Goal: Task Accomplishment & Management: Manage account settings

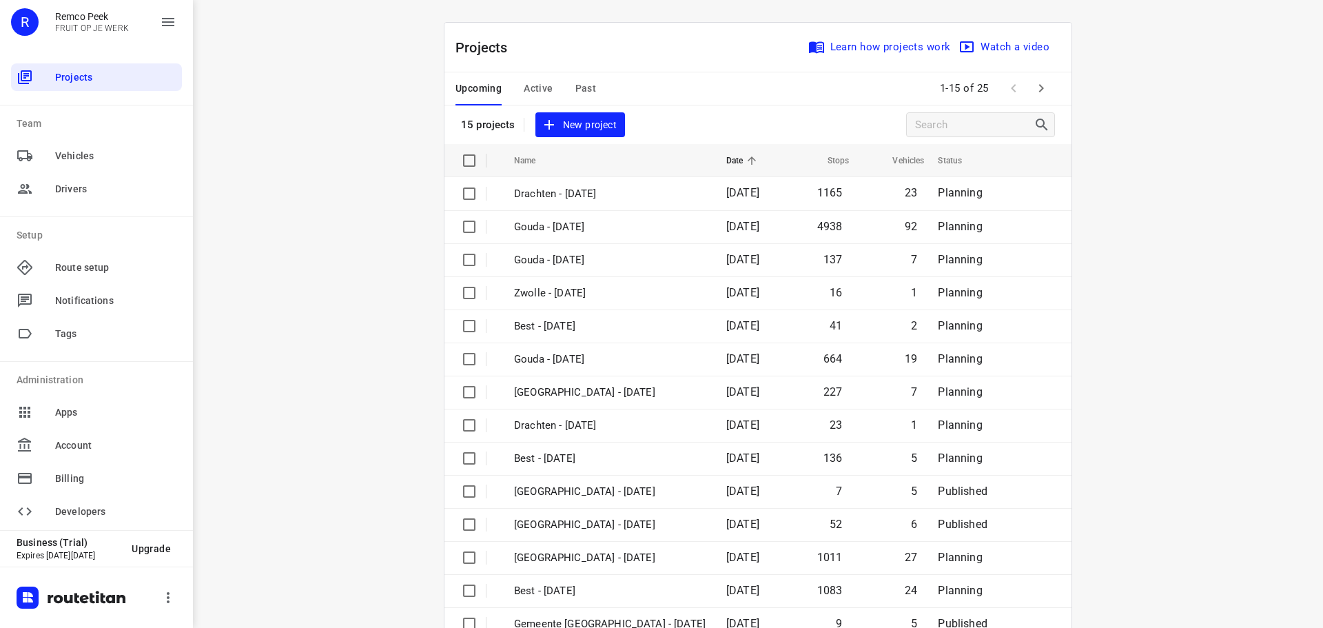
click at [546, 89] on span "Active" at bounding box center [538, 88] width 29 height 17
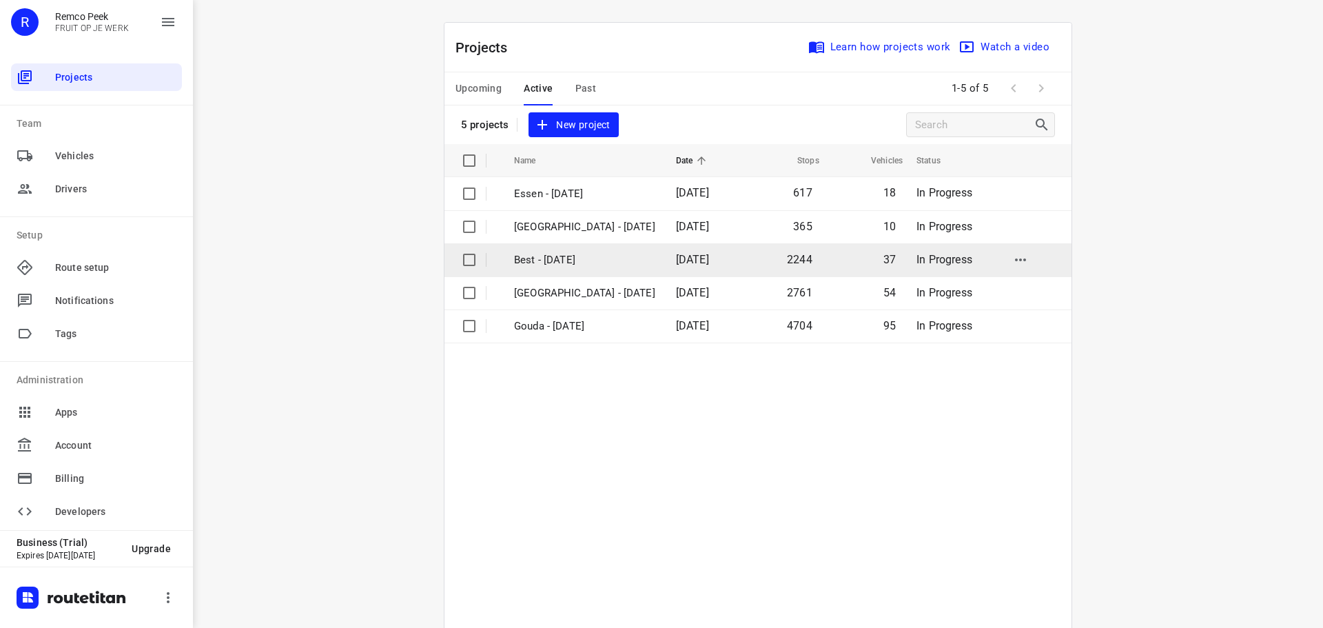
click at [566, 254] on p "Best - [DATE]" at bounding box center [584, 260] width 141 height 16
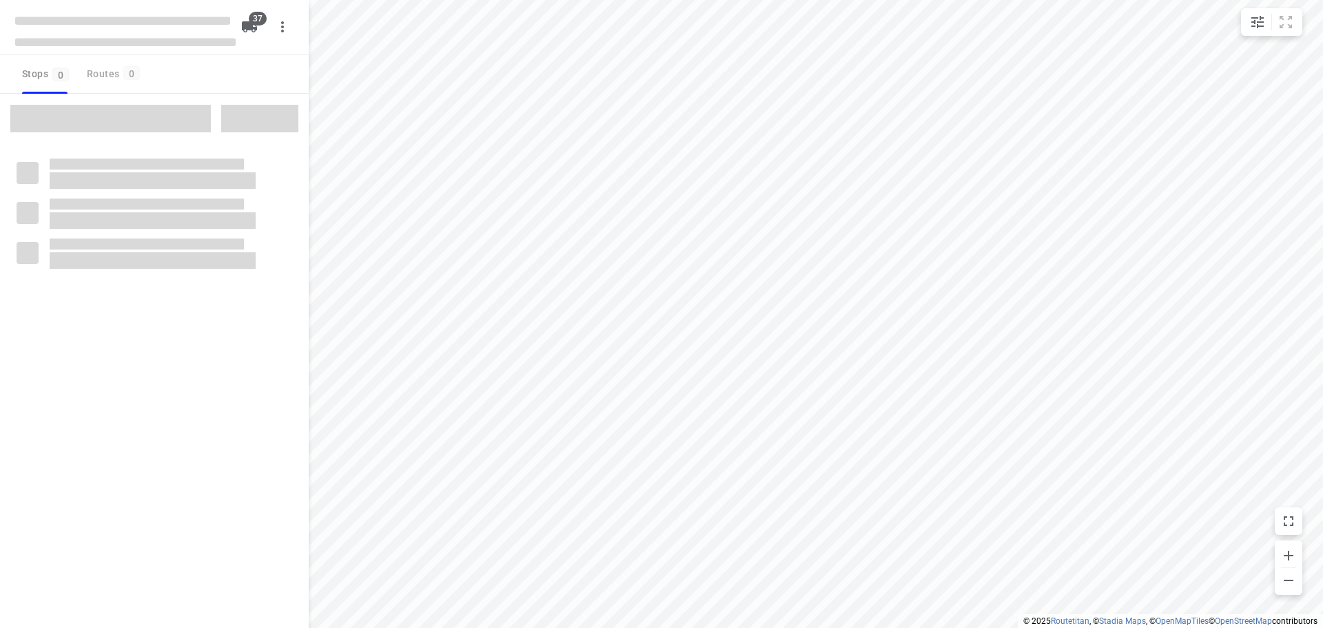
type input "distance"
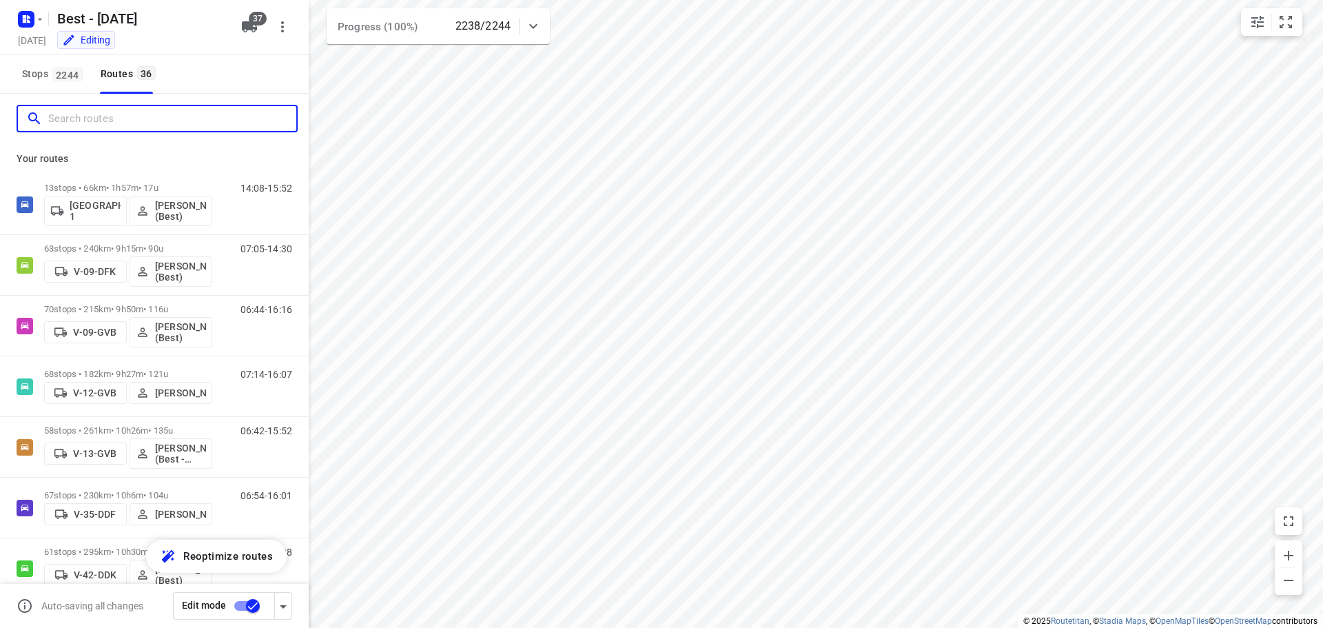
click at [107, 126] on input "Search routes" at bounding box center [172, 118] width 248 height 21
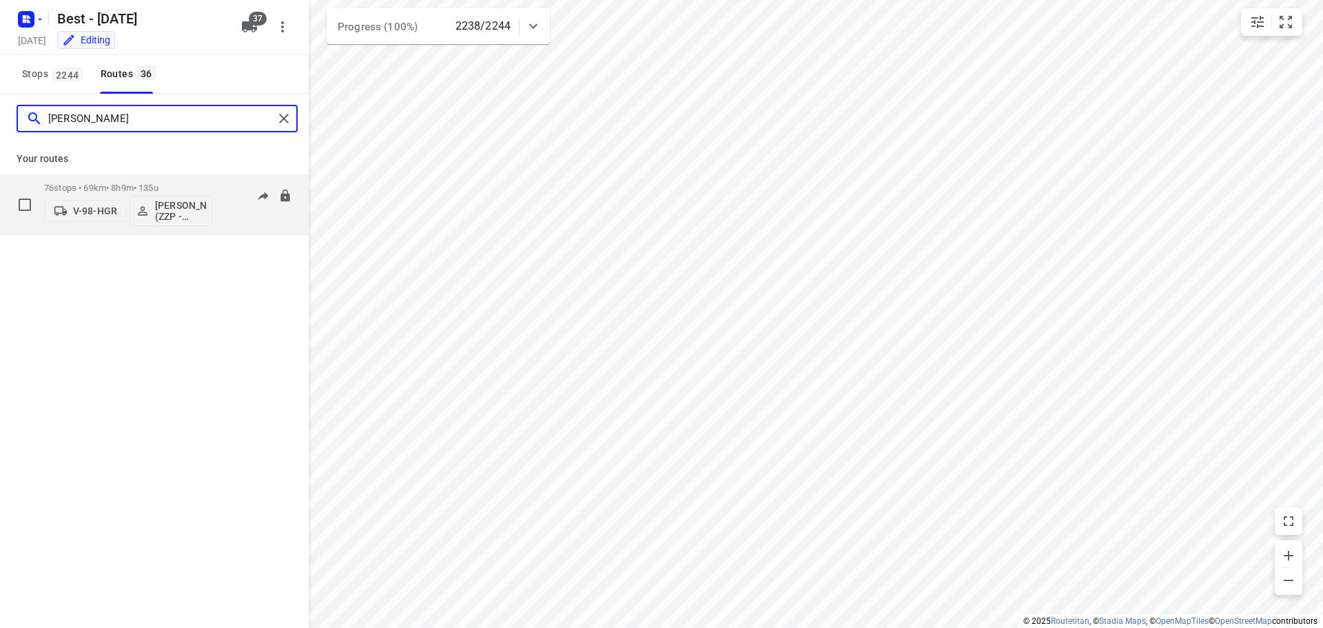
type input "[PERSON_NAME]"
click at [87, 187] on p "76 stops • 69km • 8h9m • 135u" at bounding box center [128, 188] width 168 height 10
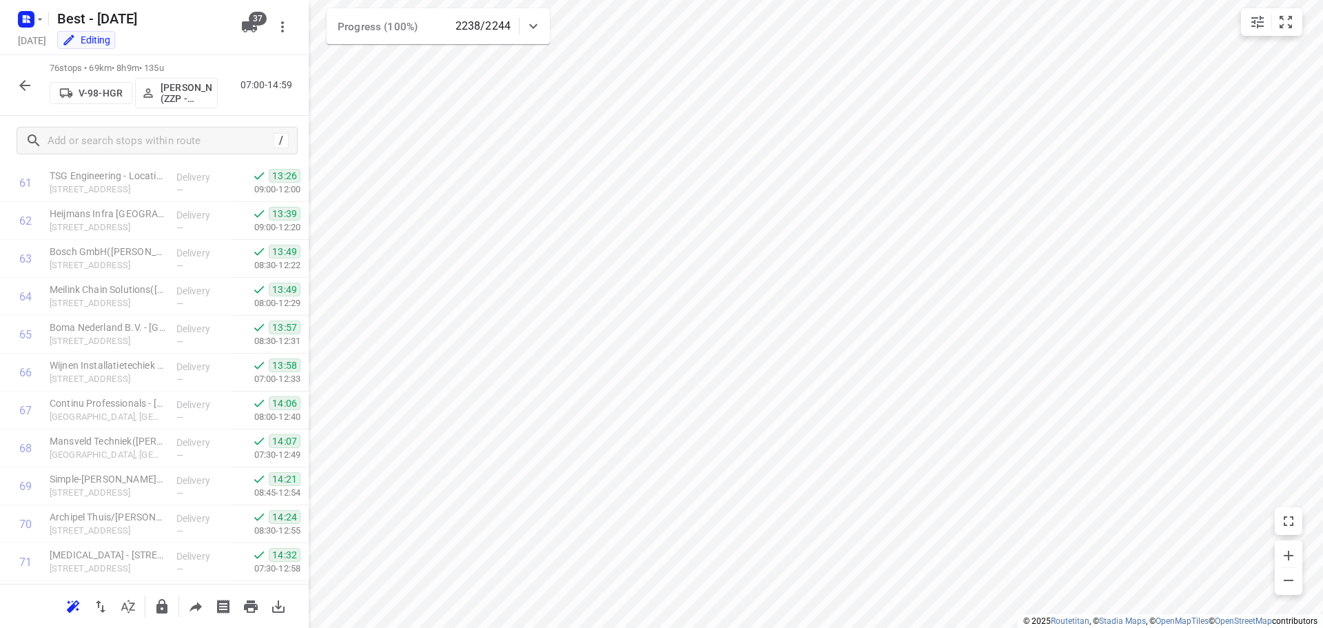
scroll to position [2569, 0]
click at [15, 83] on button "button" at bounding box center [25, 86] width 28 height 28
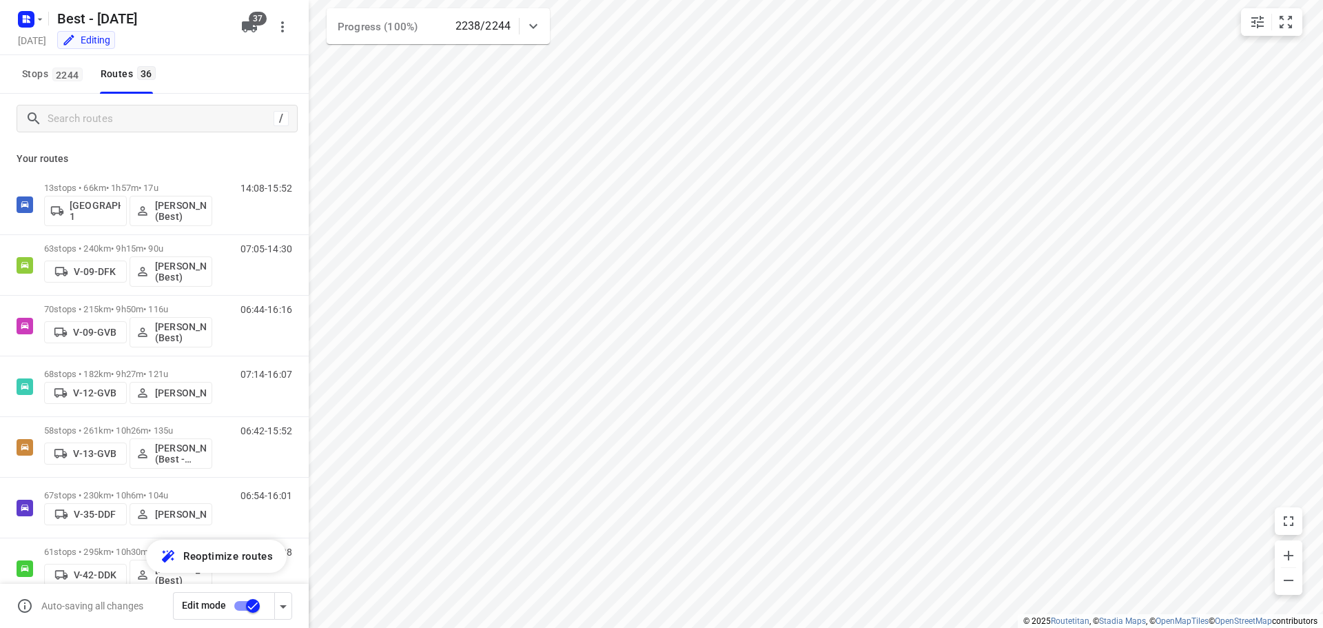
click at [131, 130] on div "/" at bounding box center [157, 119] width 281 height 28
click at [132, 129] on input "Search routes" at bounding box center [172, 118] width 248 height 21
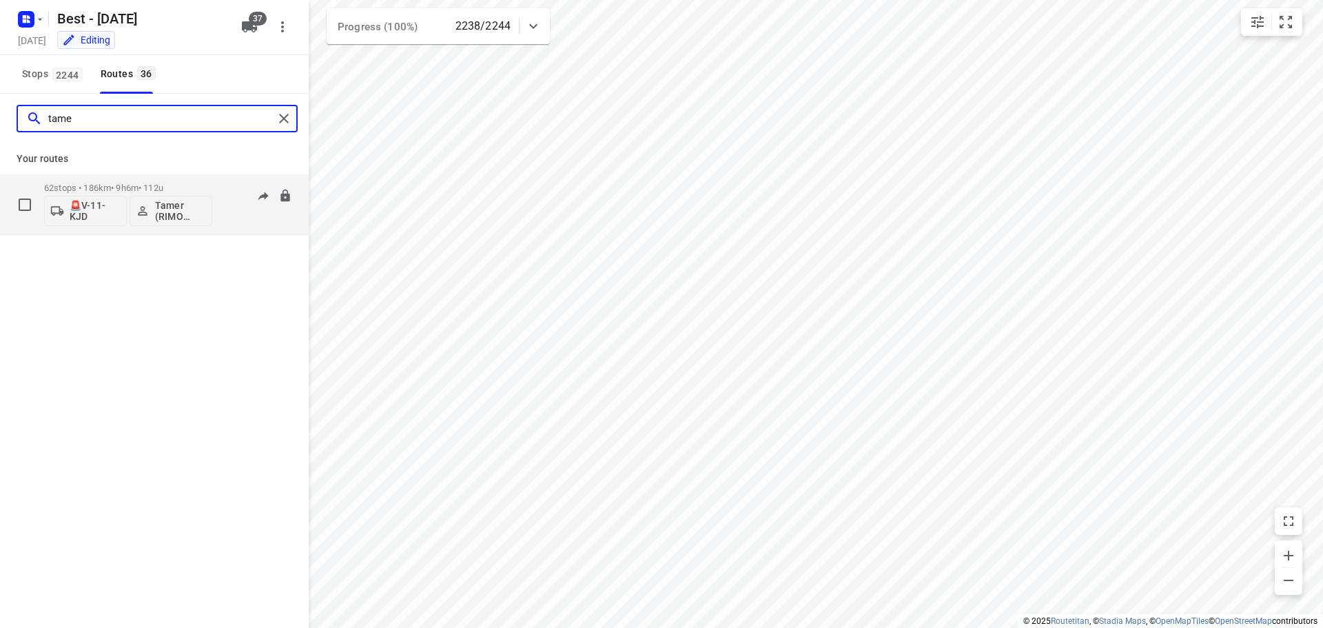
type input "tame"
click at [162, 189] on p "62 stops • 186km • 9h6m • 112u" at bounding box center [128, 188] width 168 height 10
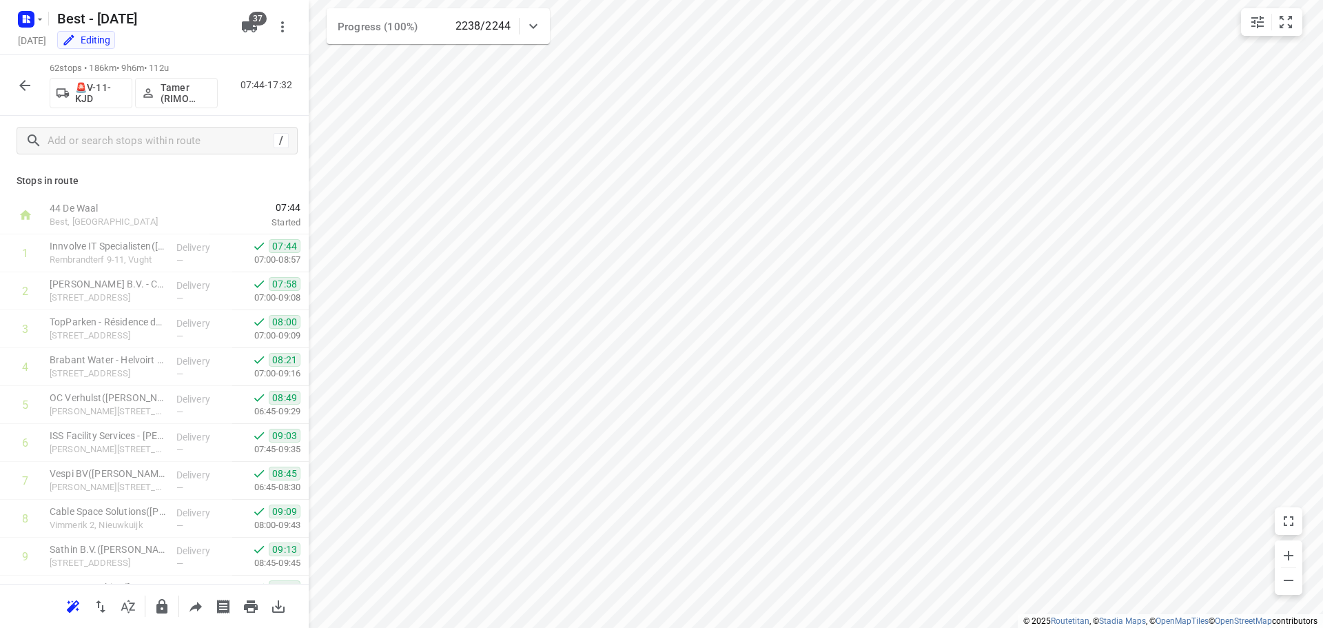
scroll to position [2038, 0]
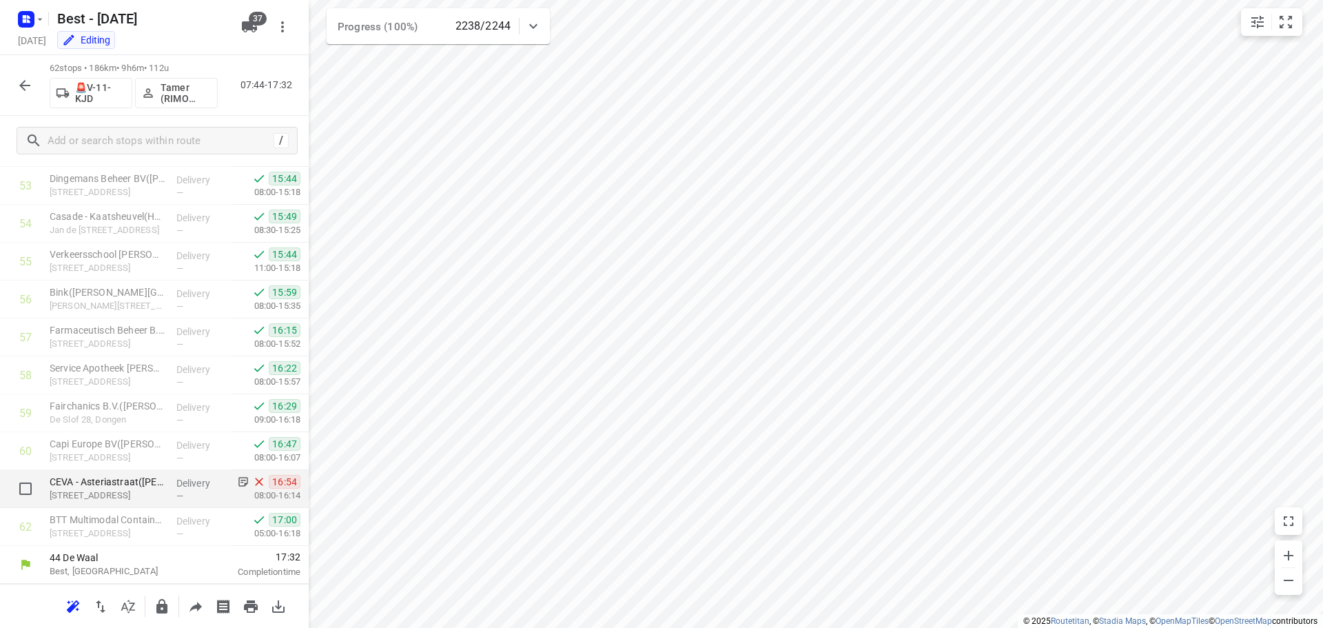
click at [192, 482] on p "Delivery" at bounding box center [201, 483] width 51 height 14
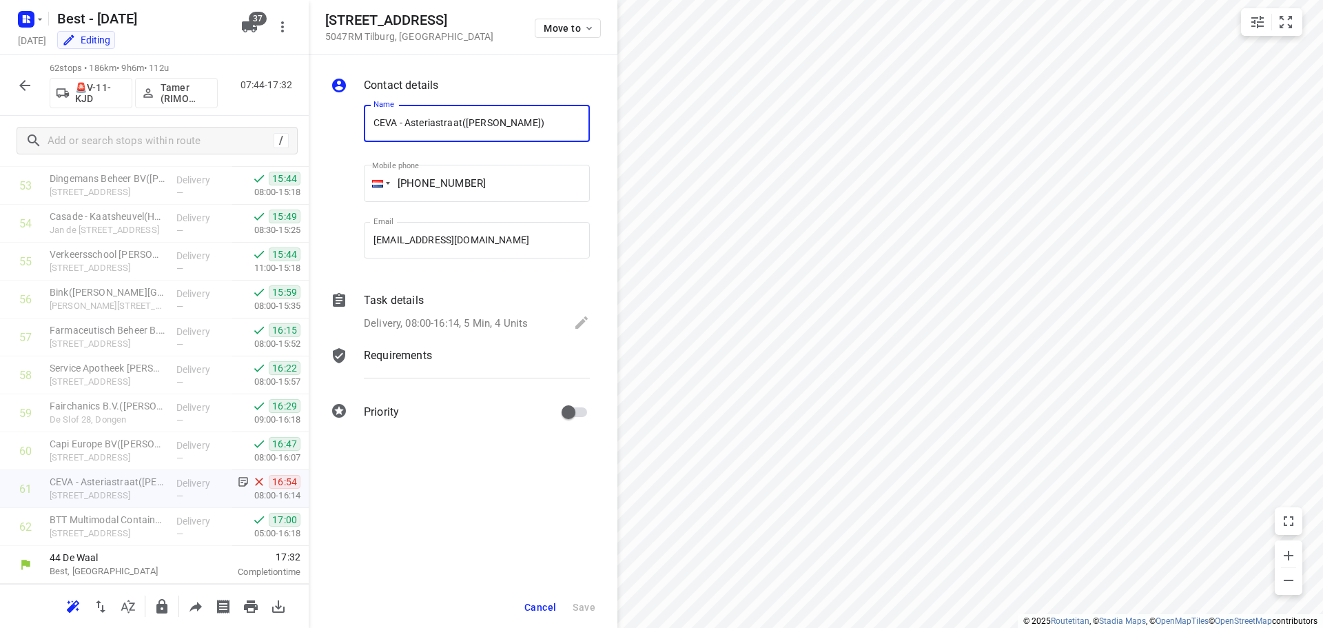
click at [532, 612] on span "Cancel" at bounding box center [540, 607] width 32 height 11
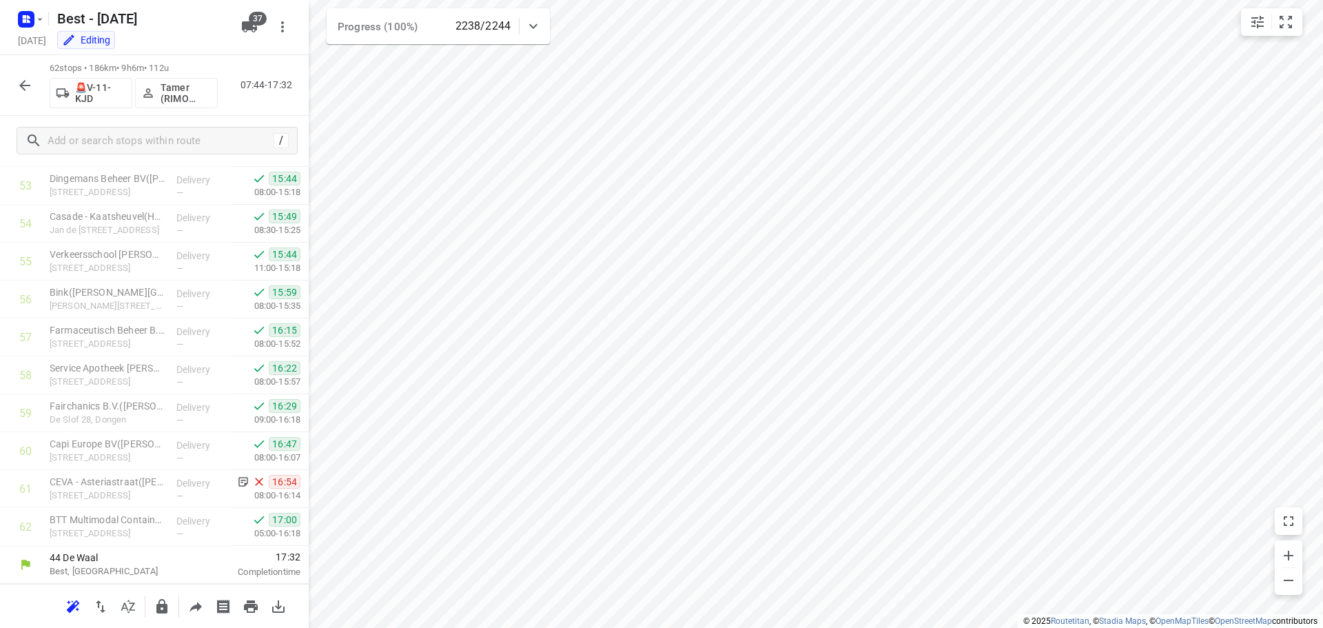
click at [17, 98] on div at bounding box center [25, 86] width 28 height 28
click at [19, 94] on button "button" at bounding box center [25, 86] width 28 height 28
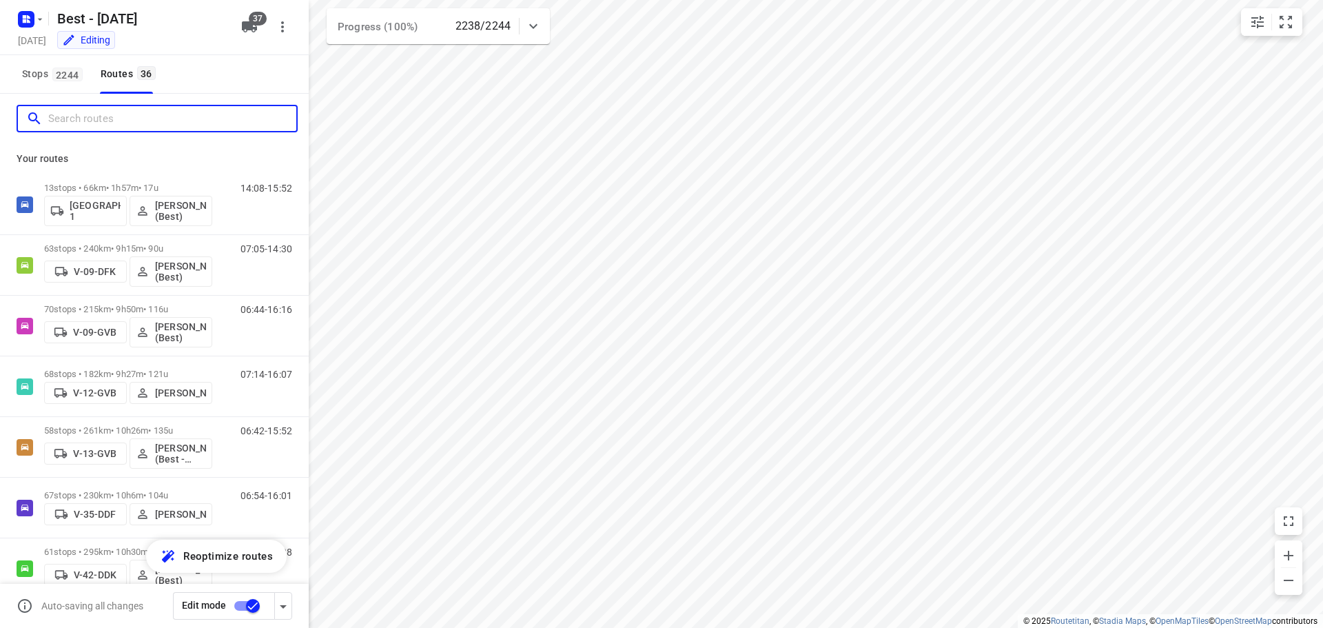
click at [114, 119] on input "Search routes" at bounding box center [172, 118] width 248 height 21
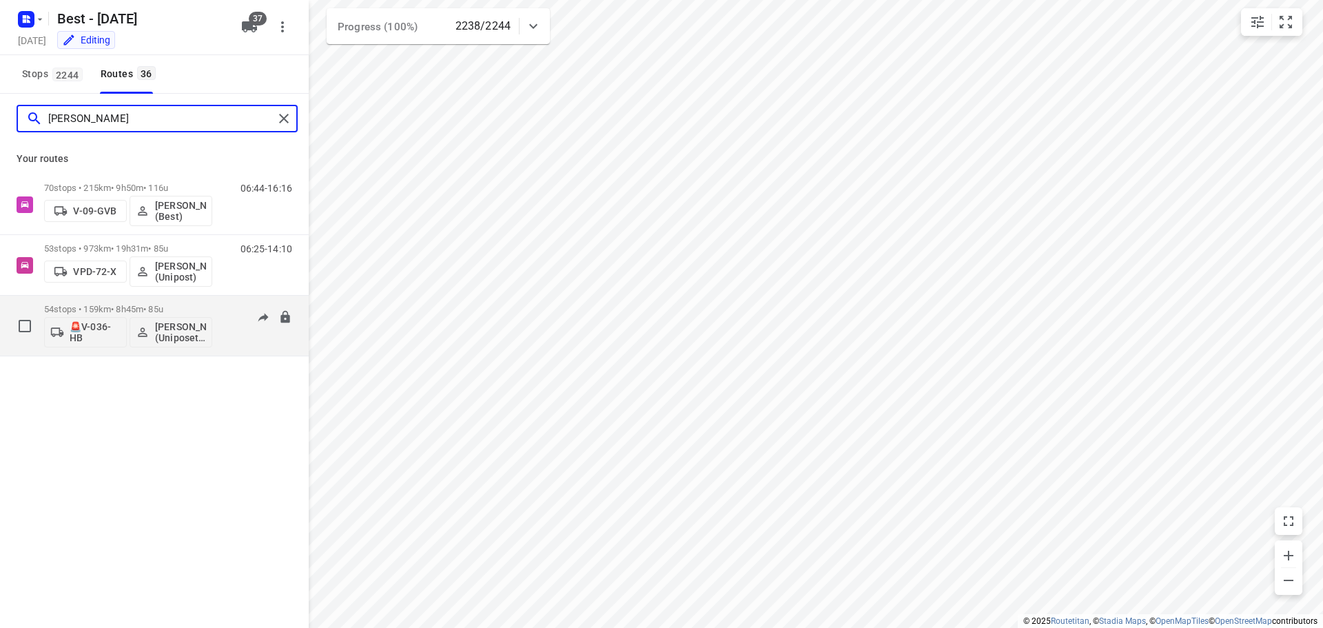
type input "[PERSON_NAME]"
click at [109, 309] on p "54 stops • 159km • 8h45m • 85u" at bounding box center [128, 309] width 168 height 10
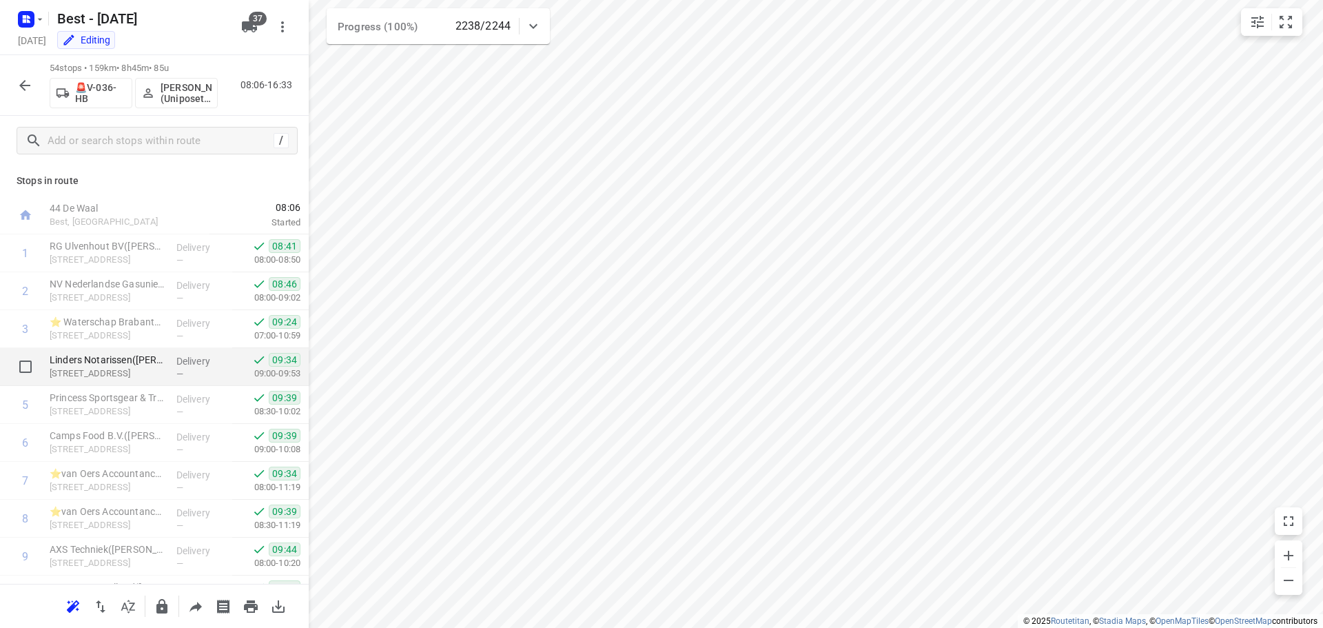
click at [293, 356] on div "i © 2025 Routetitan , © Stadia Maps , © OpenMapTiles © OpenStreetMap contributo…" at bounding box center [661, 314] width 1323 height 628
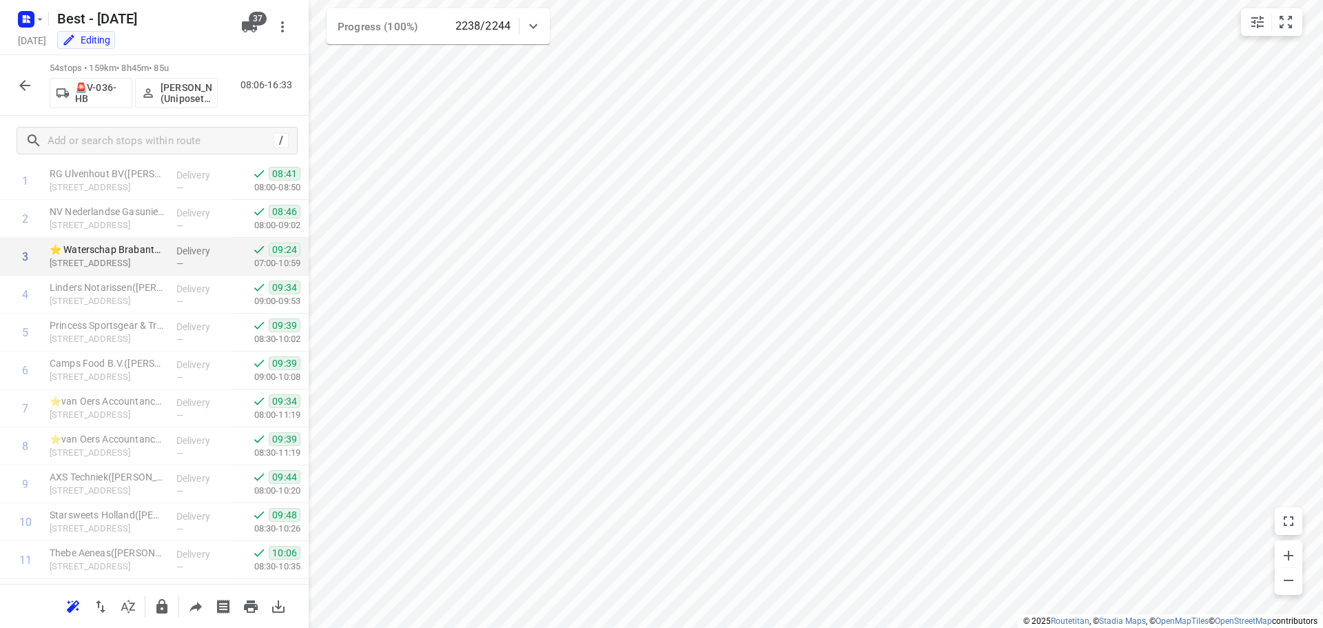
scroll to position [0, 0]
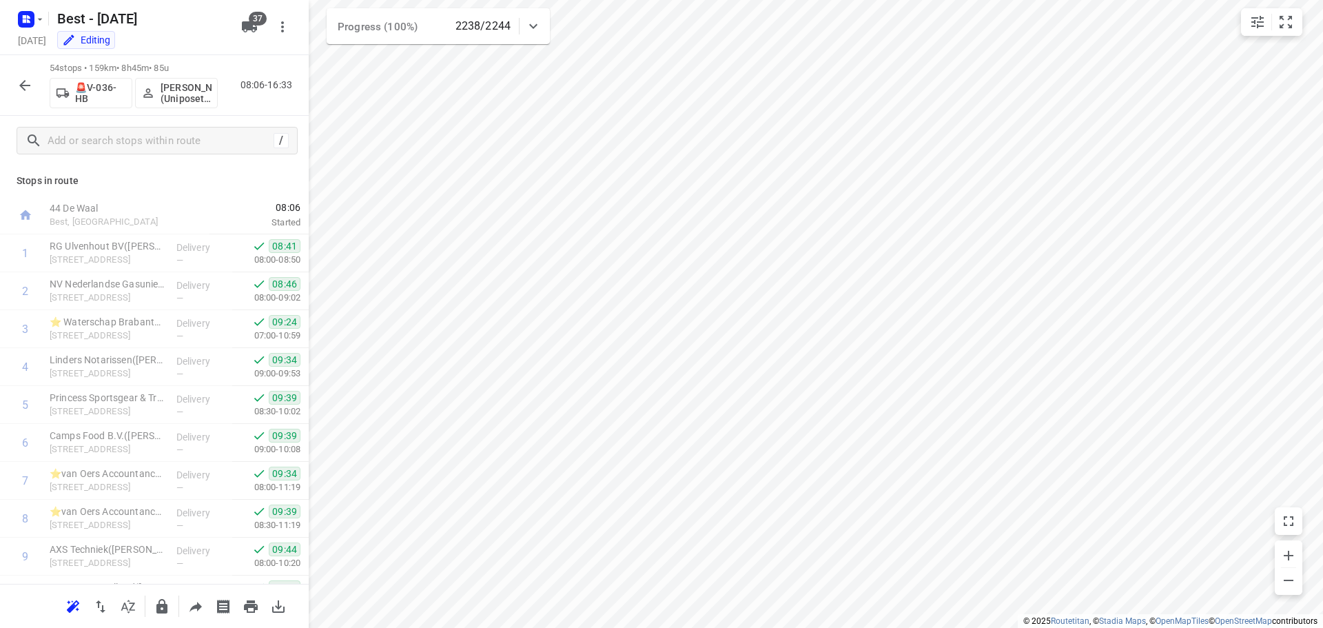
click at [21, 90] on icon "button" at bounding box center [25, 85] width 17 height 17
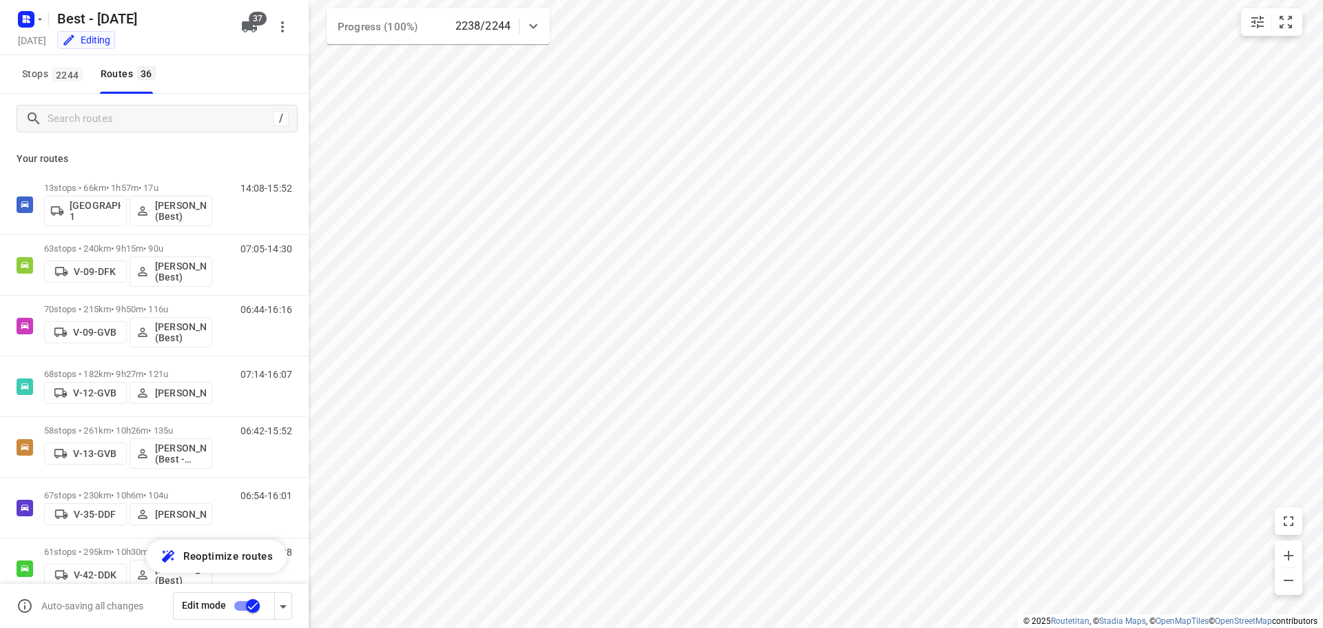
click at [158, 134] on div "/" at bounding box center [154, 119] width 309 height 50
click at [163, 123] on input "Search routes" at bounding box center [158, 118] width 220 height 21
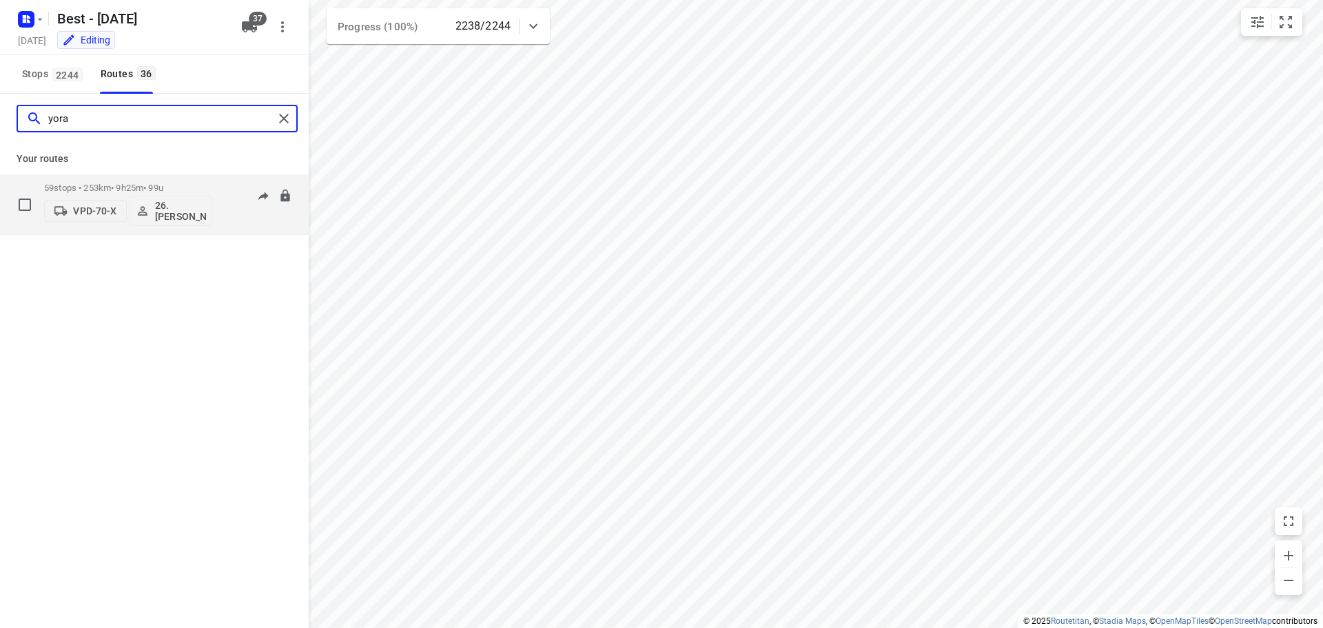
type input "yora"
click at [163, 196] on button "26.[PERSON_NAME]" at bounding box center [171, 211] width 83 height 30
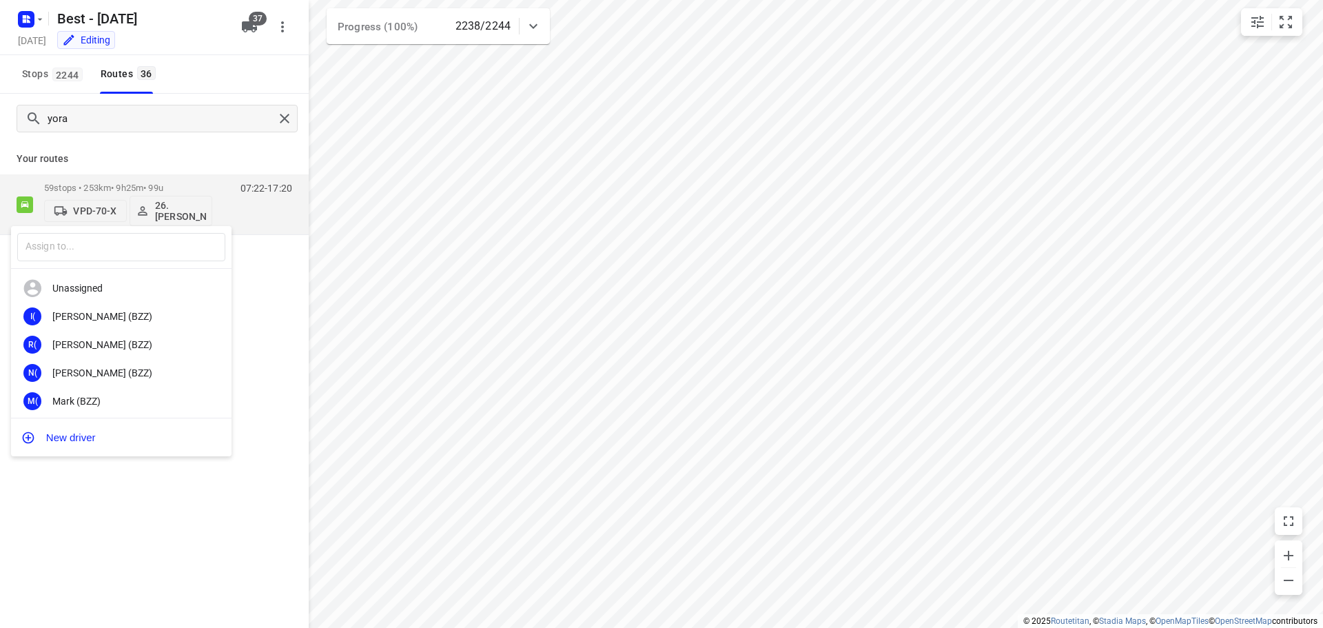
click at [288, 112] on div at bounding box center [661, 314] width 1323 height 628
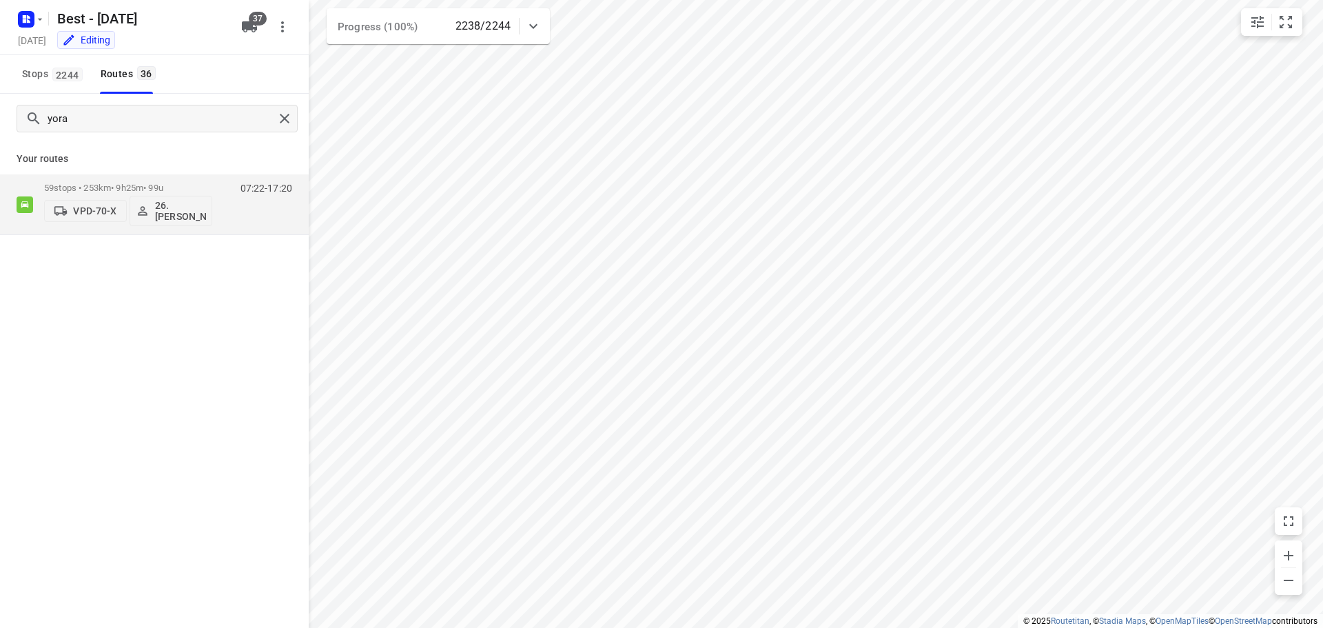
click at [287, 114] on div "​ Unassigned I( [PERSON_NAME] (BZZ) R( [PERSON_NAME] (BZZ) N( [PERSON_NAME] (BZ…" at bounding box center [661, 314] width 1323 height 628
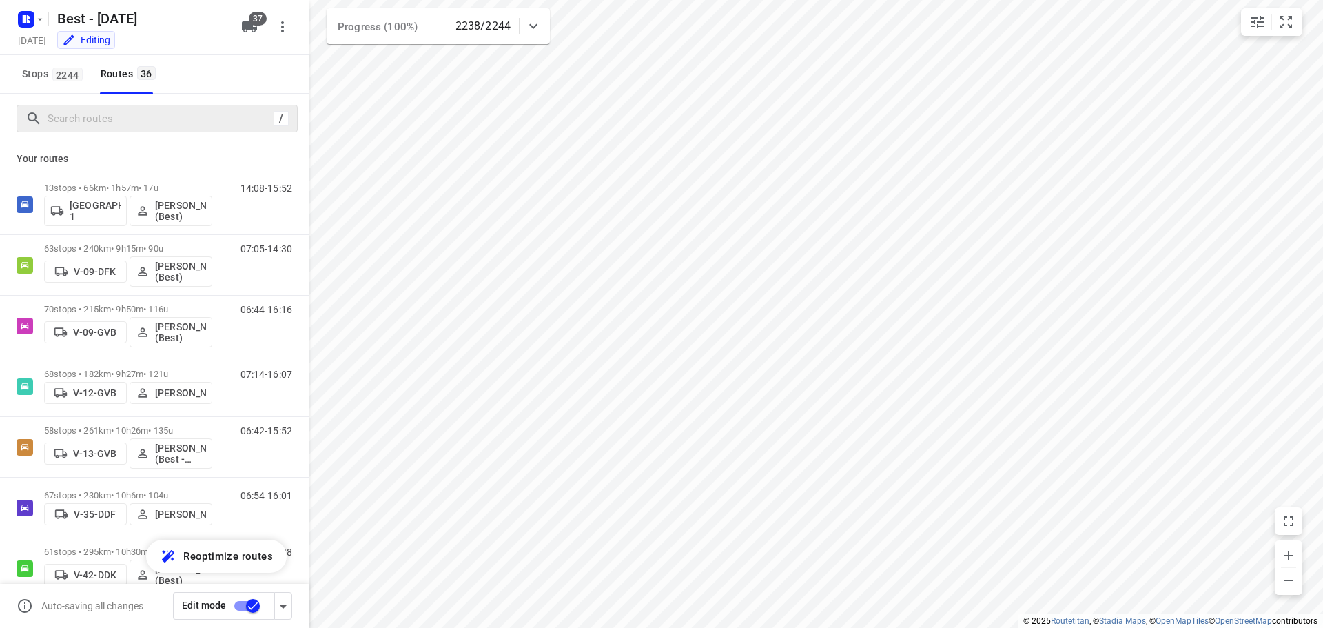
click at [274, 119] on div "/" at bounding box center [281, 118] width 15 height 15
click at [36, 15] on icon "button" at bounding box center [39, 19] width 11 height 11
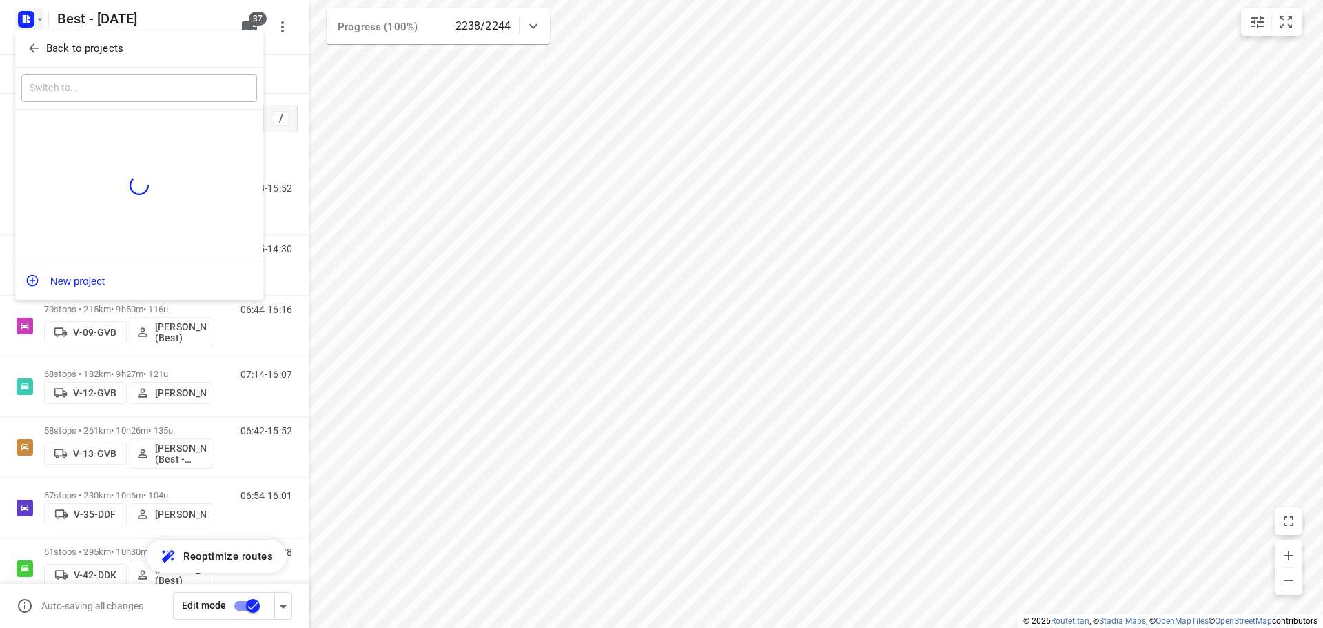
drag, startPoint x: 37, startPoint y: 44, endPoint x: 48, endPoint y: 48, distance: 11.5
click at [37, 44] on icon "button" at bounding box center [34, 48] width 14 height 14
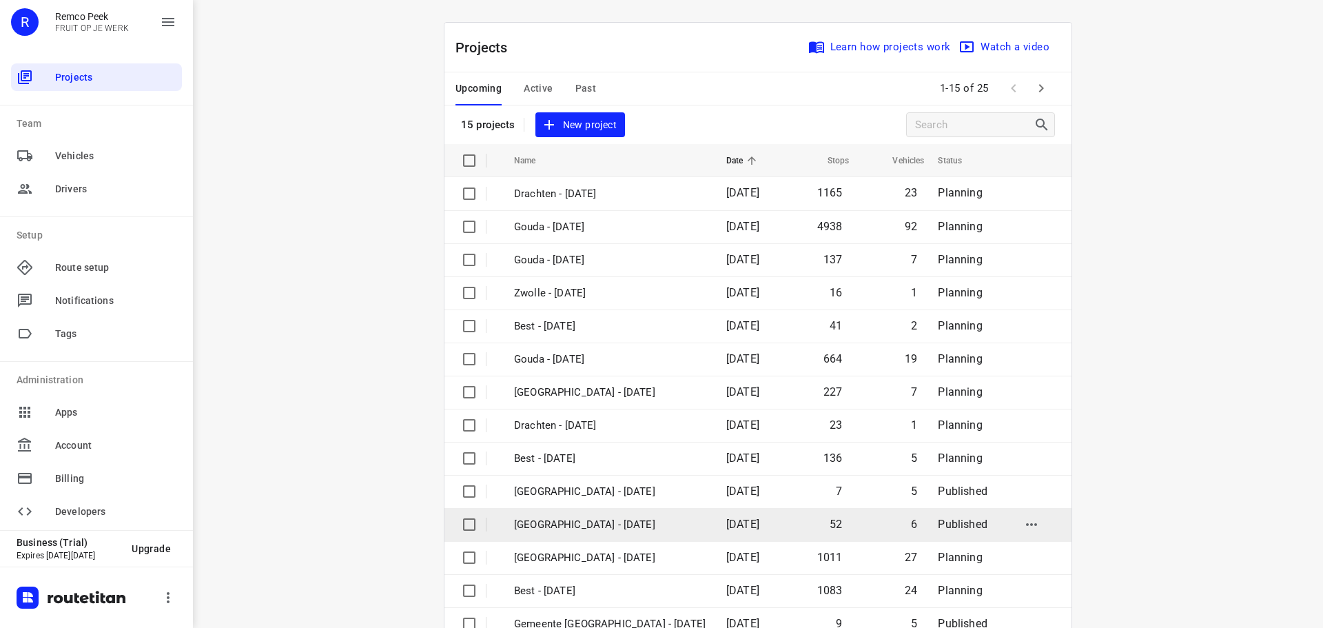
scroll to position [69, 0]
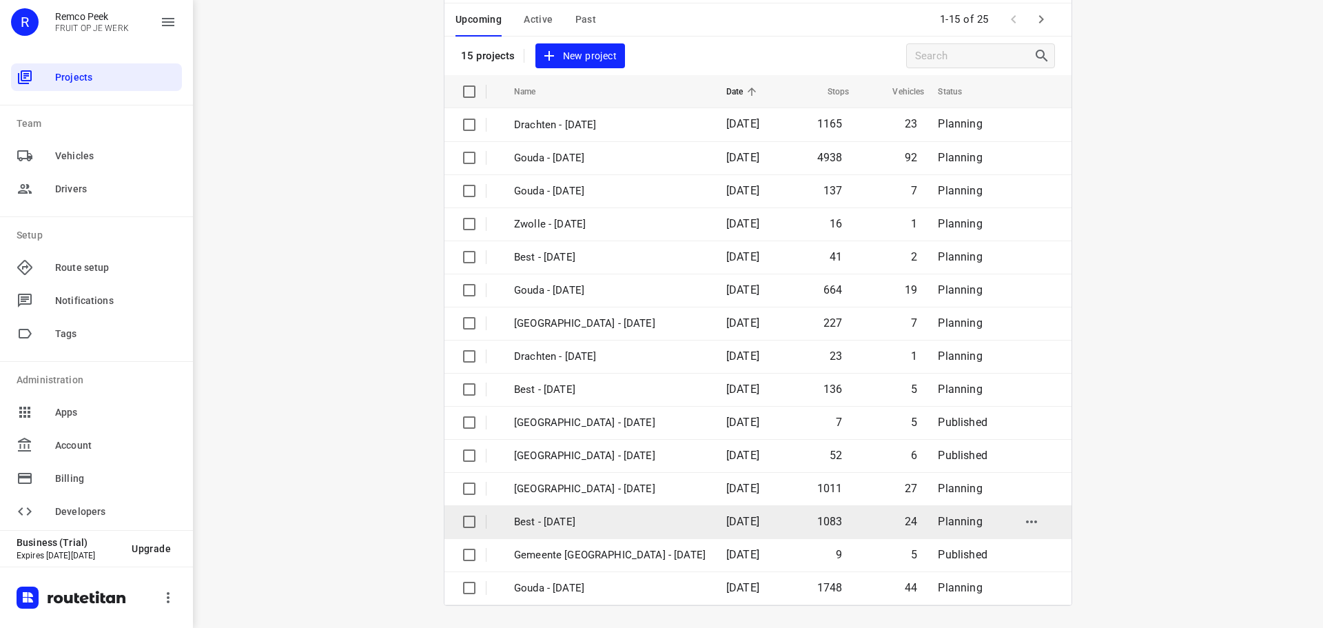
click at [589, 511] on td "Best - [DATE]" at bounding box center [607, 521] width 215 height 33
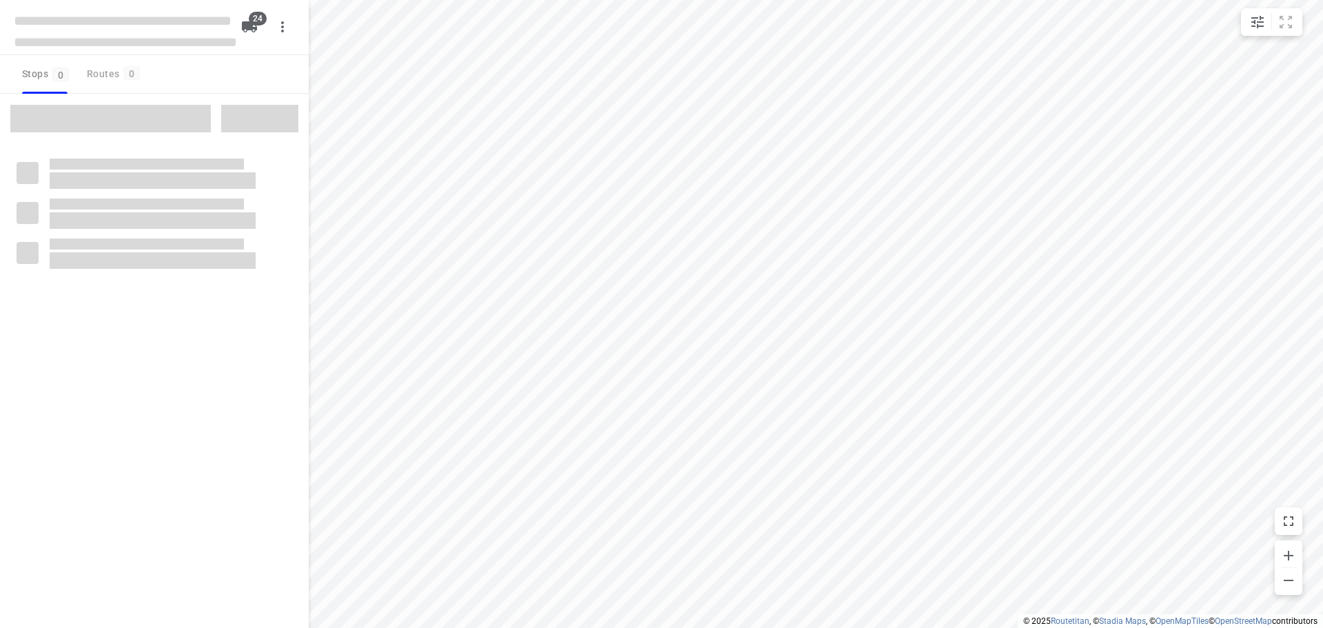
type input "distance"
checkbox input "true"
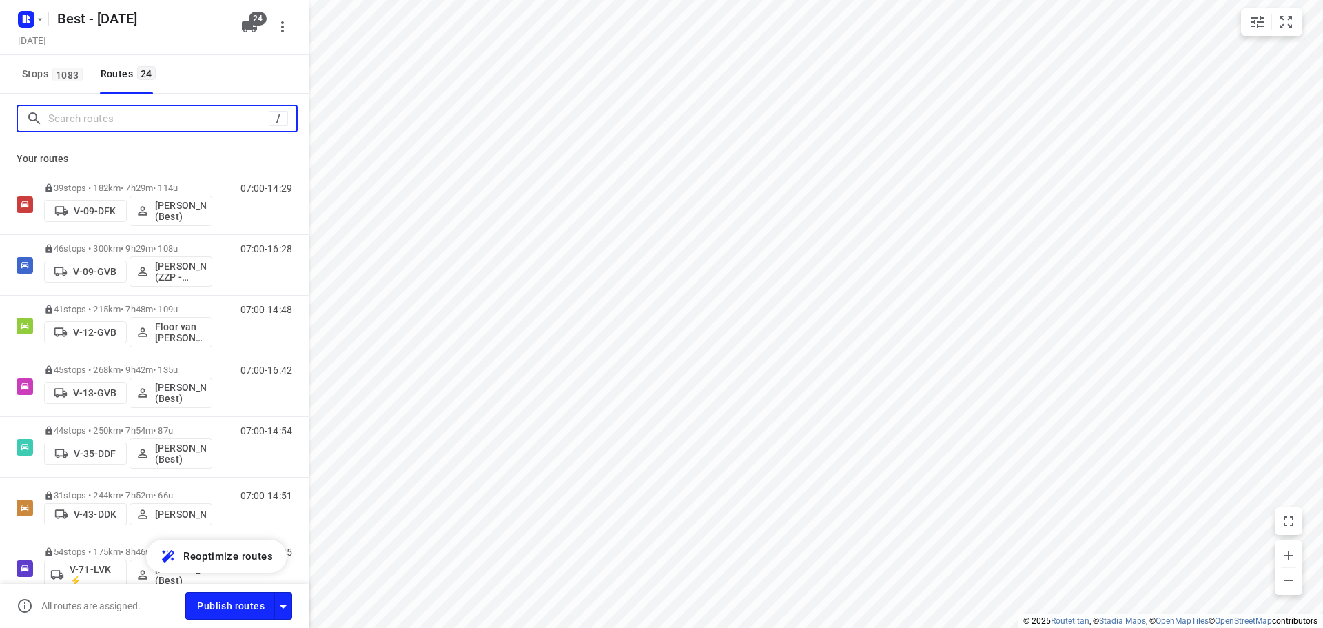
click at [131, 113] on input "Search routes" at bounding box center [158, 118] width 220 height 21
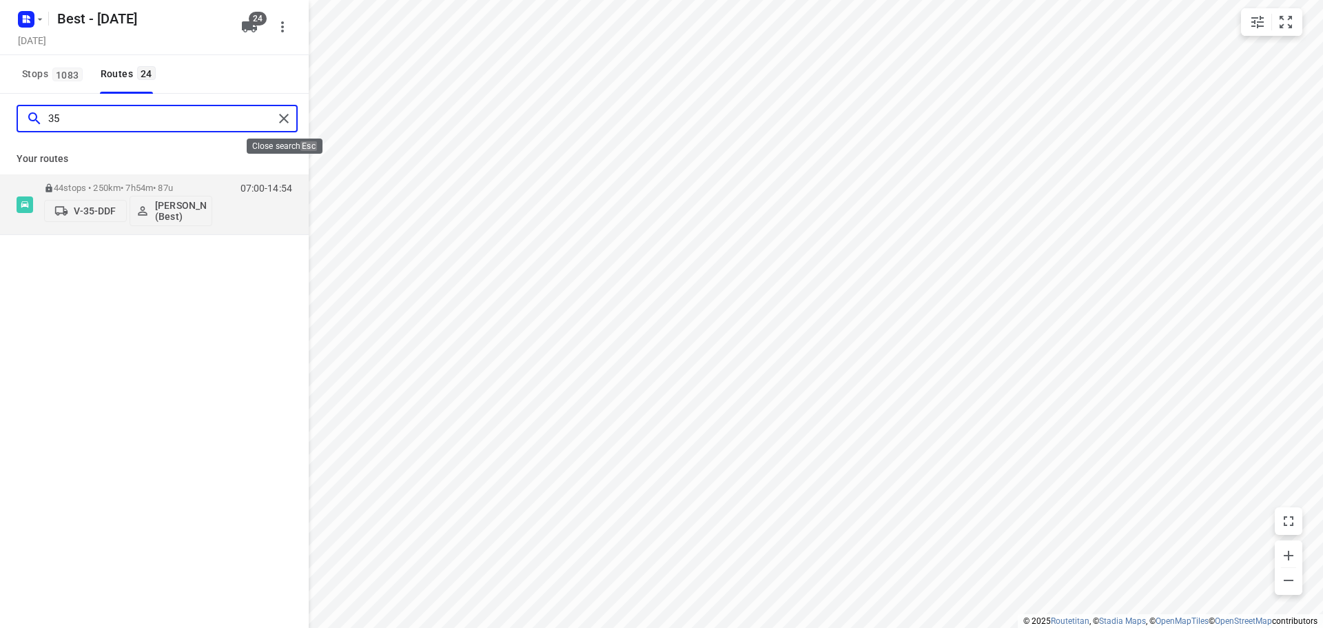
type input "35"
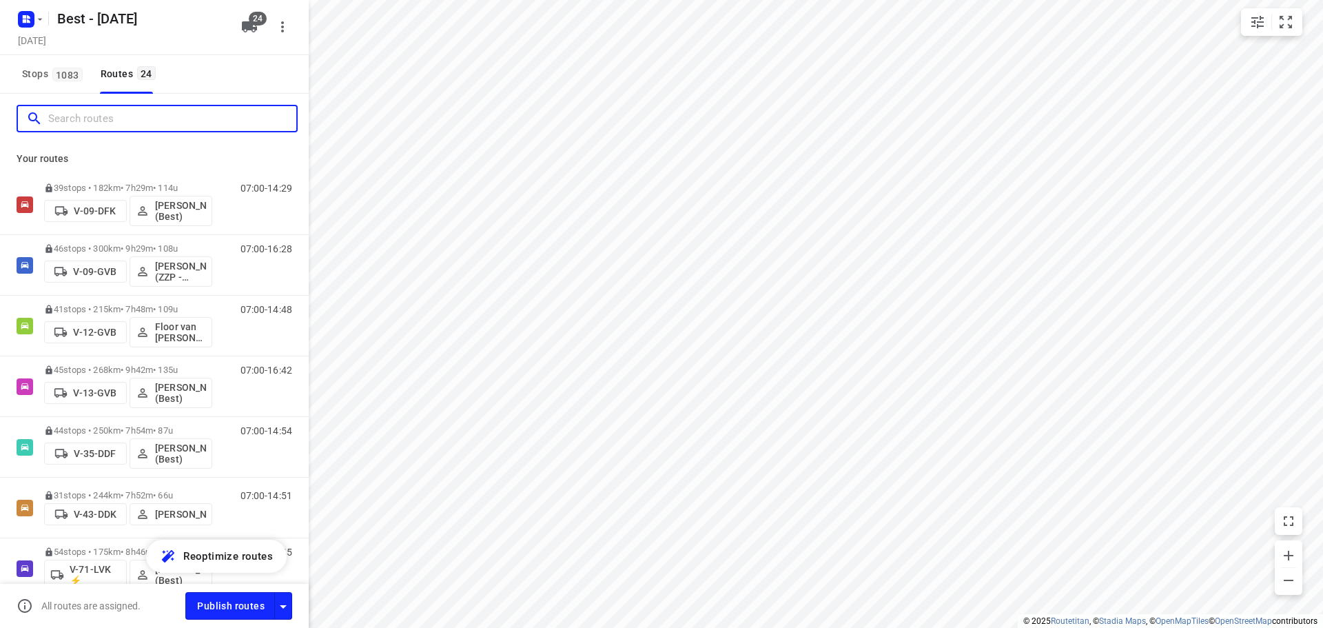
click at [183, 108] on input "Search routes" at bounding box center [172, 118] width 248 height 21
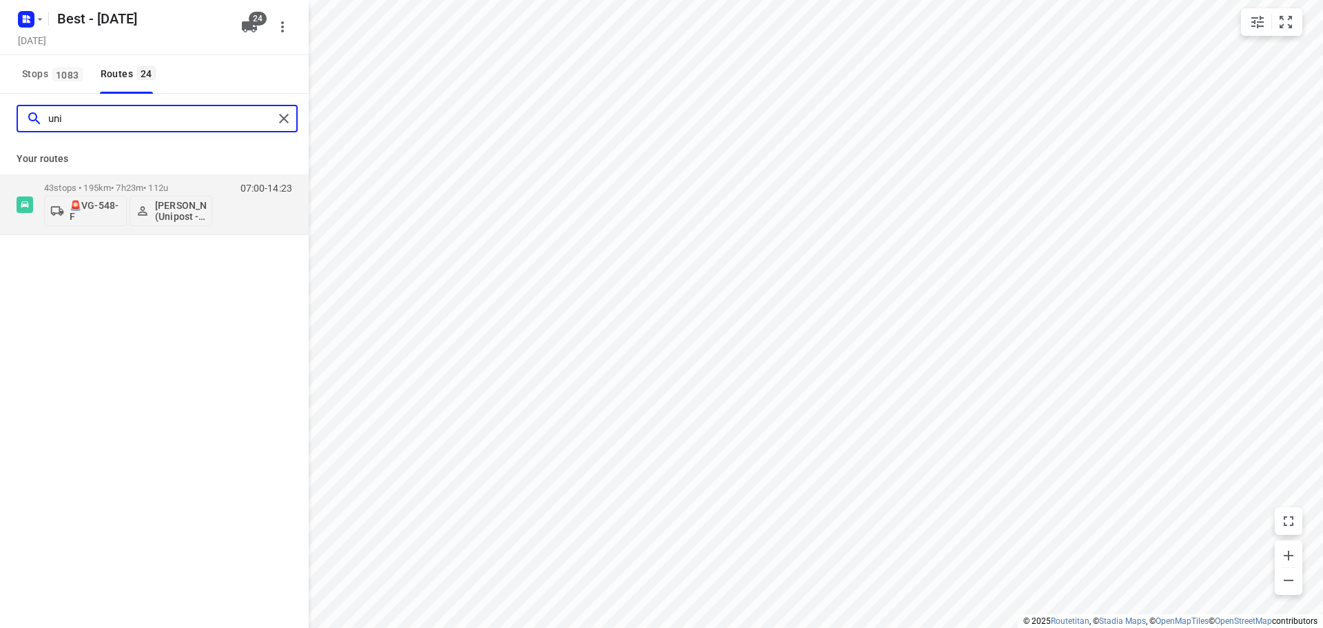
type input "uni"
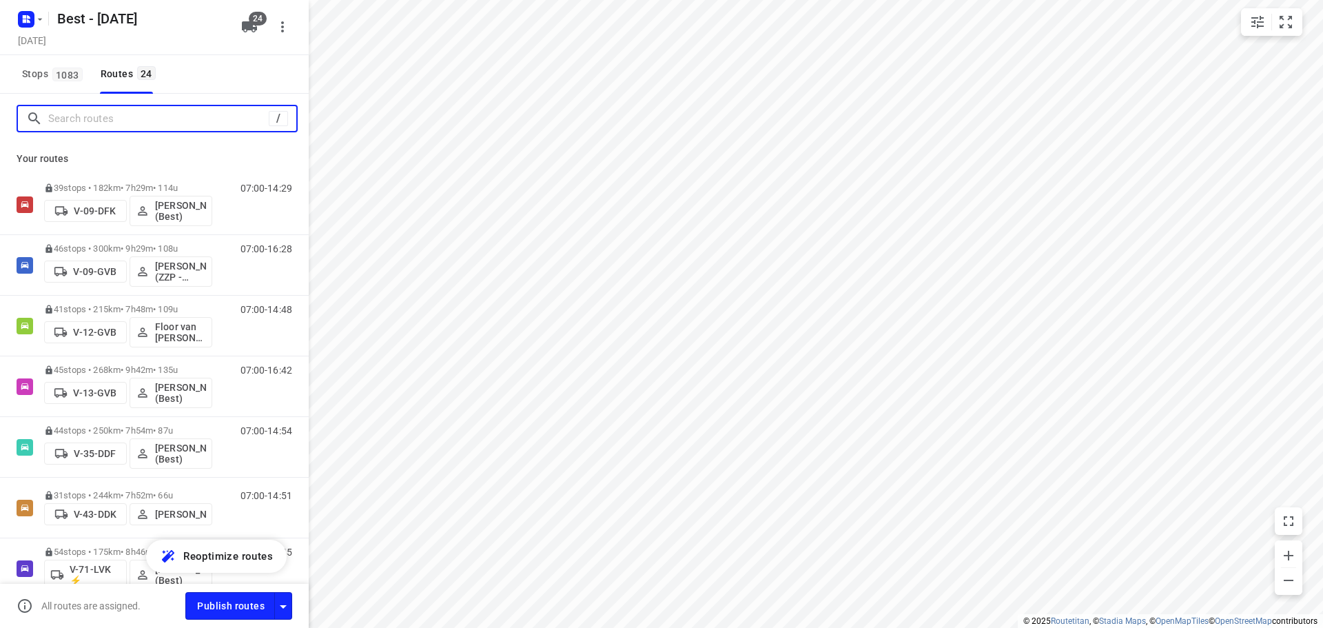
click at [119, 112] on input "Search routes" at bounding box center [158, 118] width 220 height 21
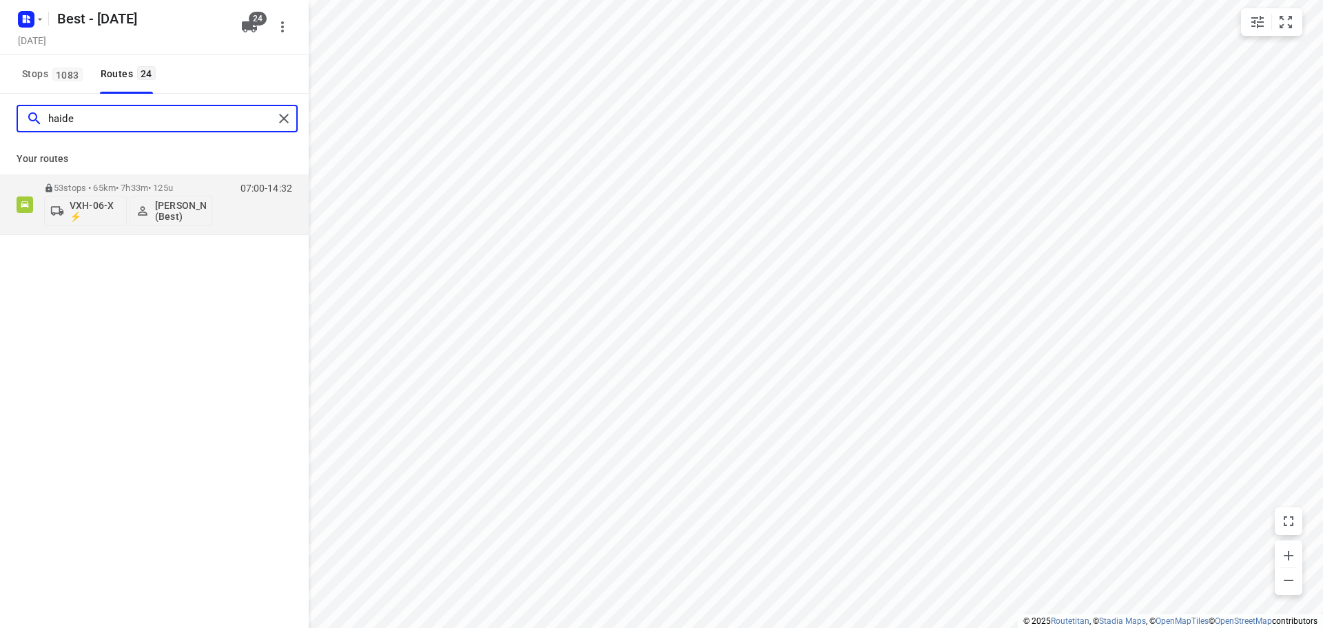
type input "haide"
click at [280, 185] on icon at bounding box center [285, 190] width 14 height 14
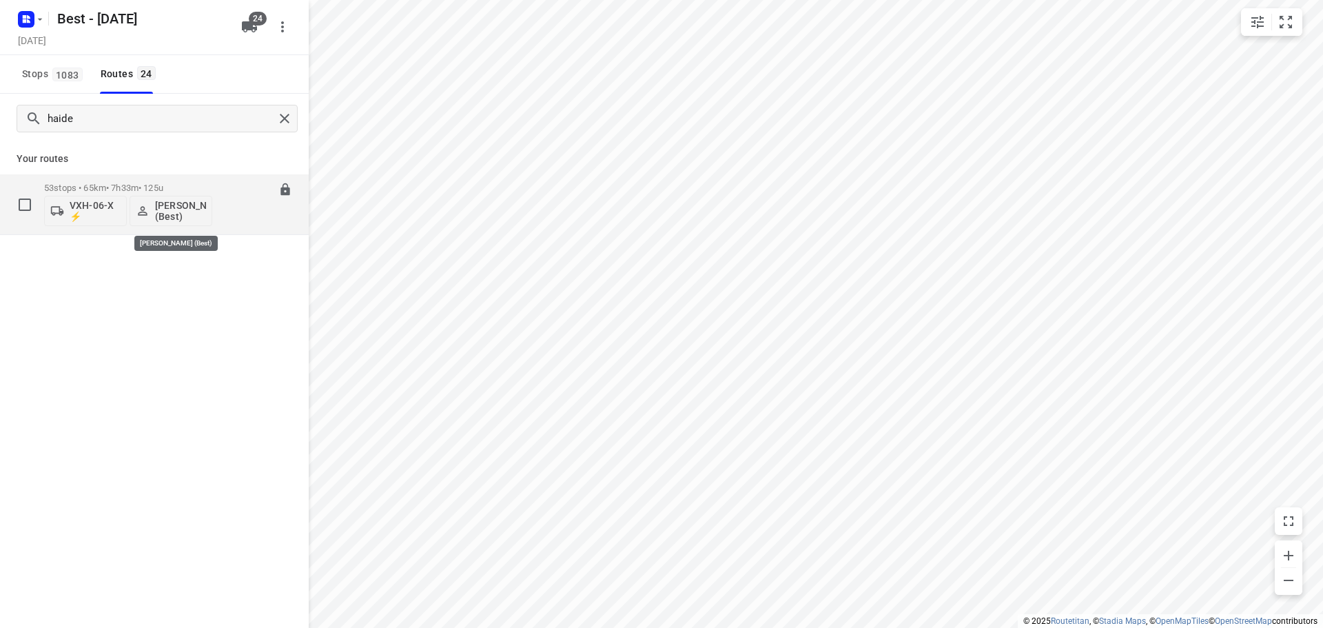
click at [174, 220] on p "[PERSON_NAME] (Best)" at bounding box center [180, 211] width 51 height 22
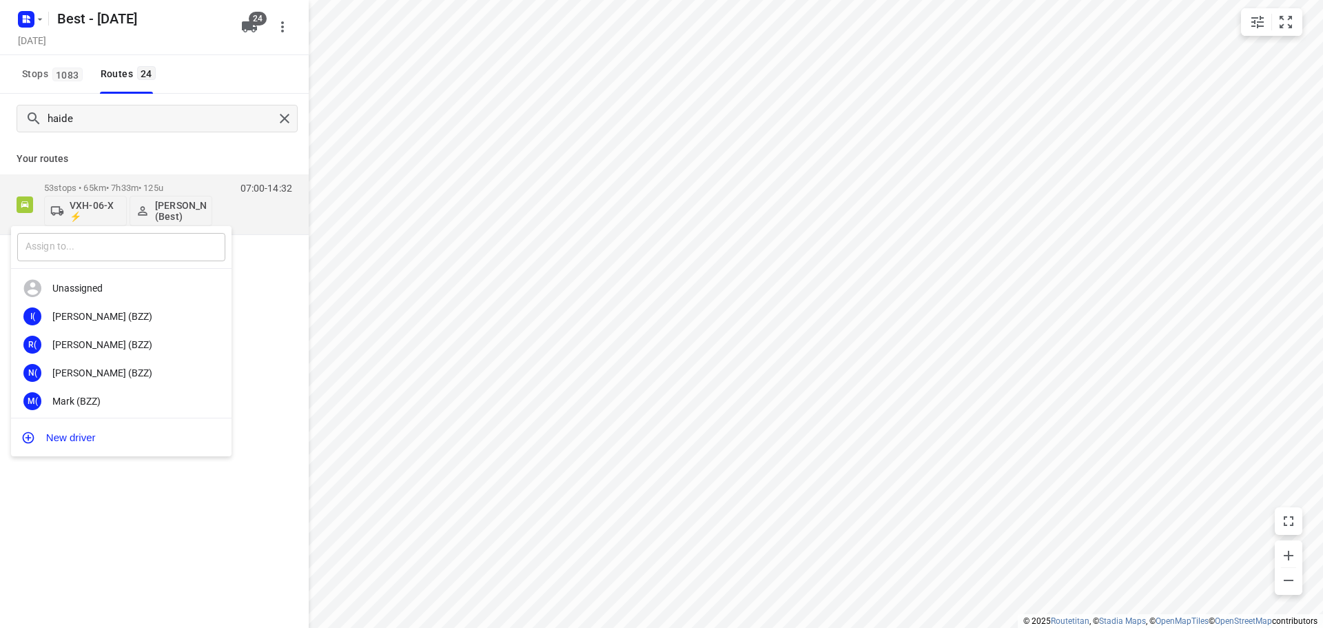
click at [108, 238] on input "text" at bounding box center [121, 247] width 208 height 28
type input "n"
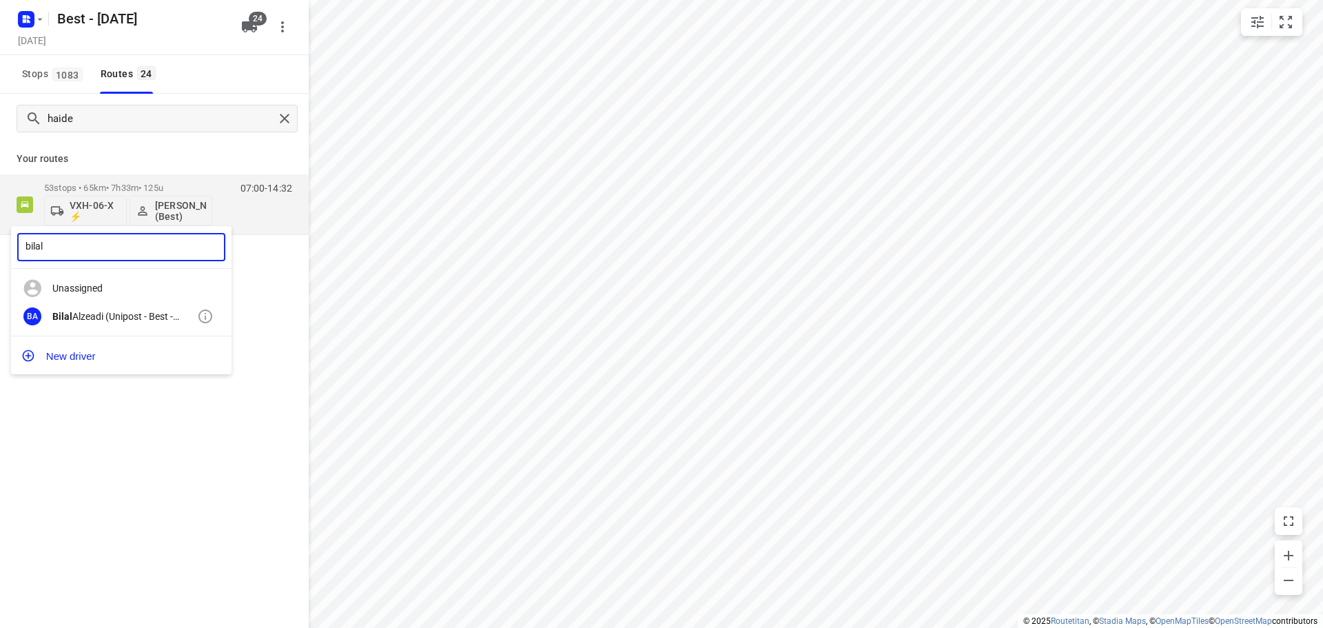
type input "bilal"
click at [115, 311] on div "[PERSON_NAME] (Unipost - Best - ZZP)" at bounding box center [124, 316] width 145 height 11
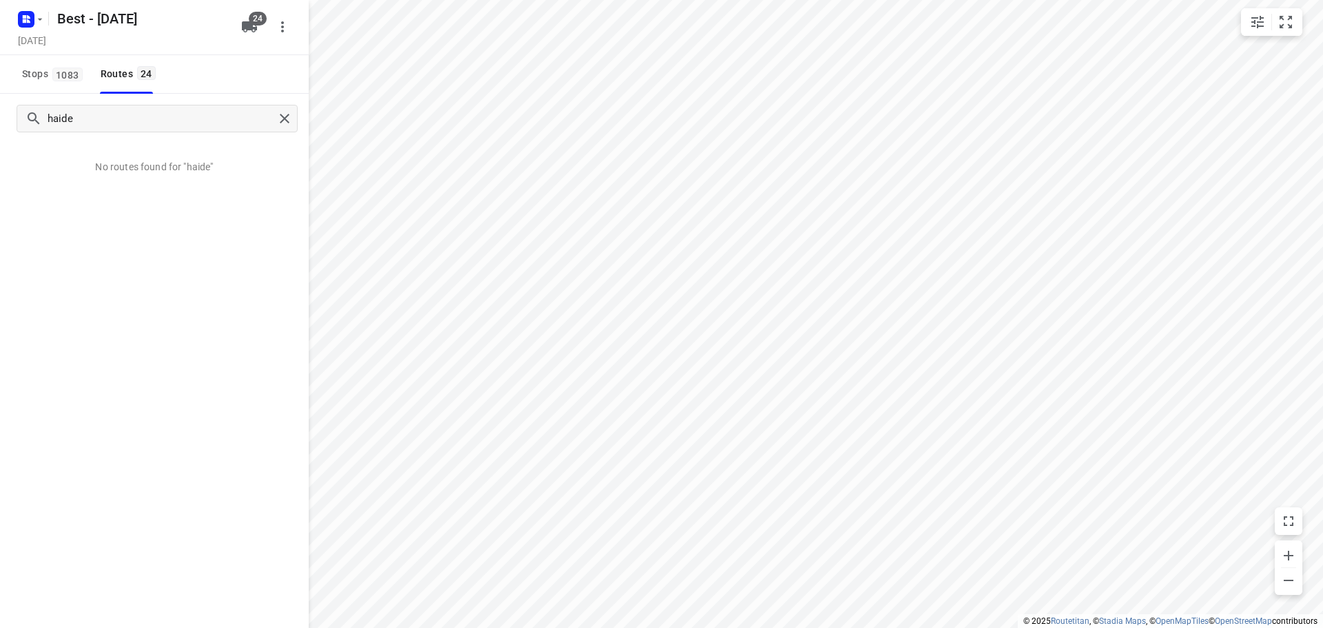
click at [292, 133] on div "haide" at bounding box center [154, 119] width 309 height 50
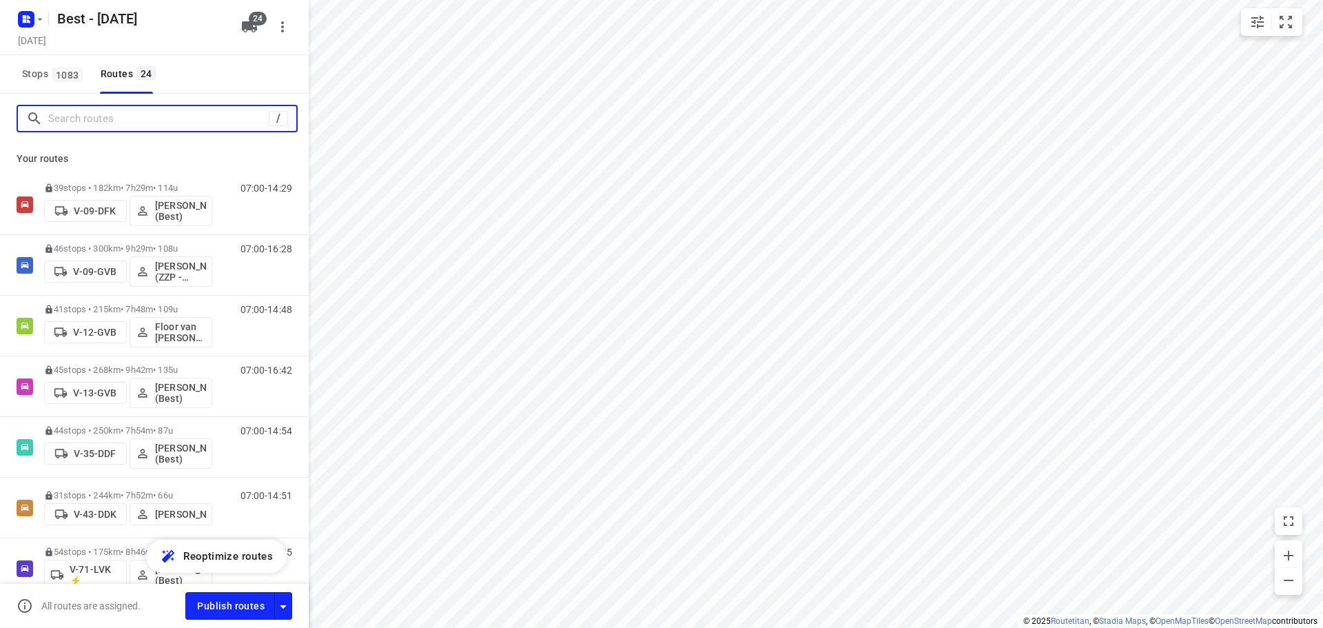
click at [216, 123] on input "Search routes" at bounding box center [158, 118] width 220 height 21
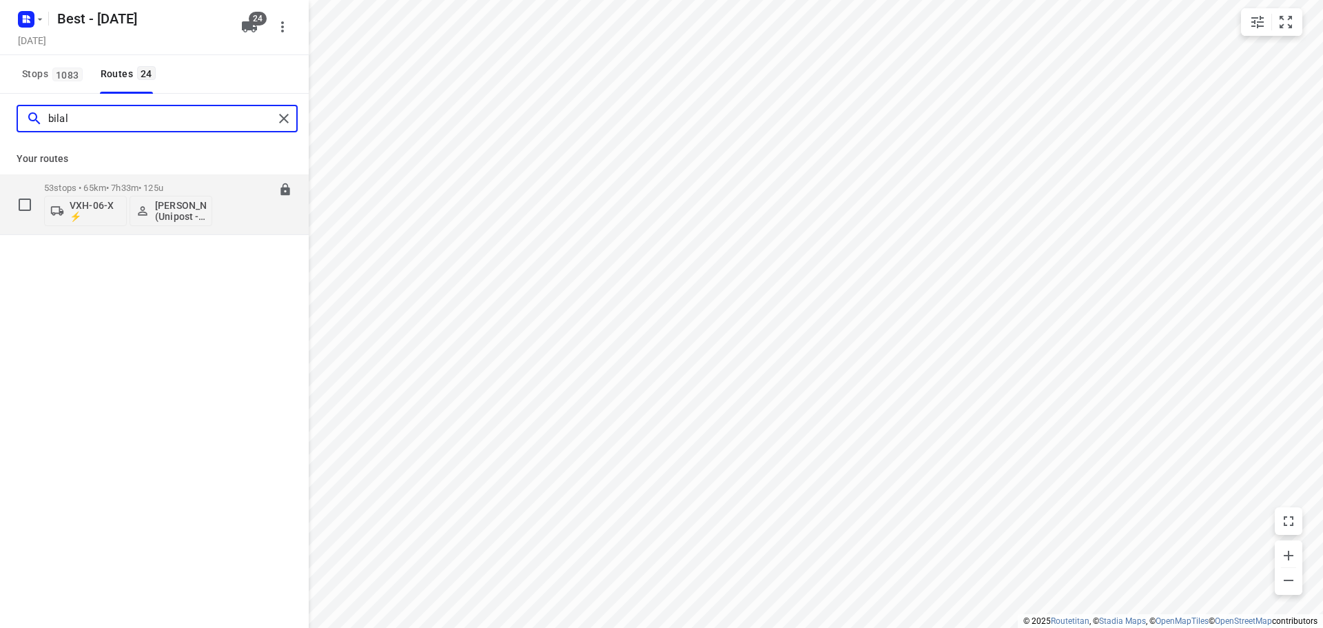
type input "bilal"
click at [82, 209] on p "VXH-06-X ⚡" at bounding box center [95, 211] width 51 height 22
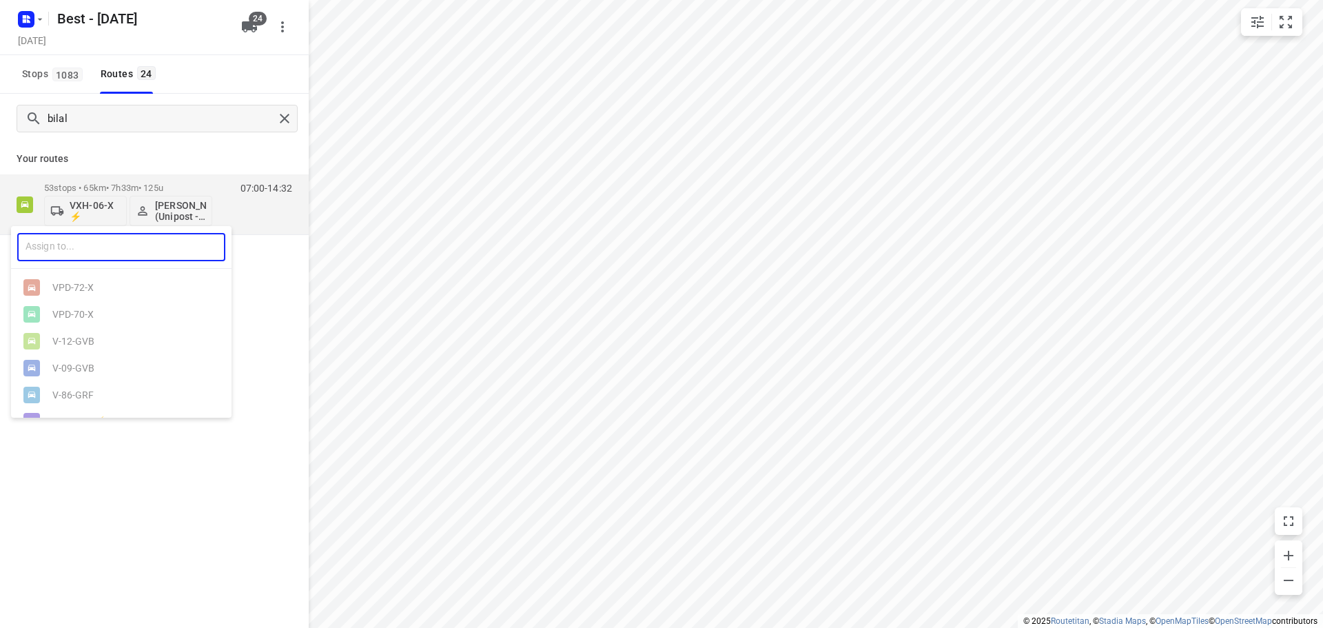
click at [108, 246] on input "text" at bounding box center [121, 247] width 208 height 28
type input "205"
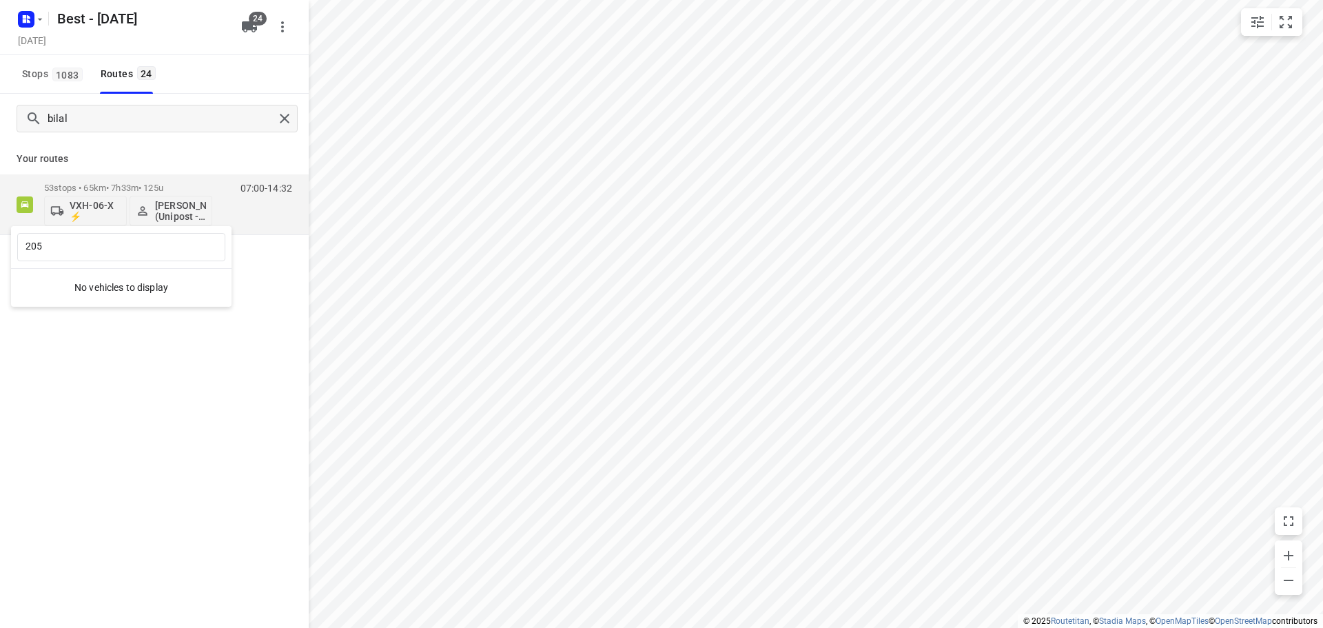
click at [249, 28] on div at bounding box center [661, 314] width 1323 height 628
click at [249, 28] on icon "button" at bounding box center [249, 26] width 15 height 11
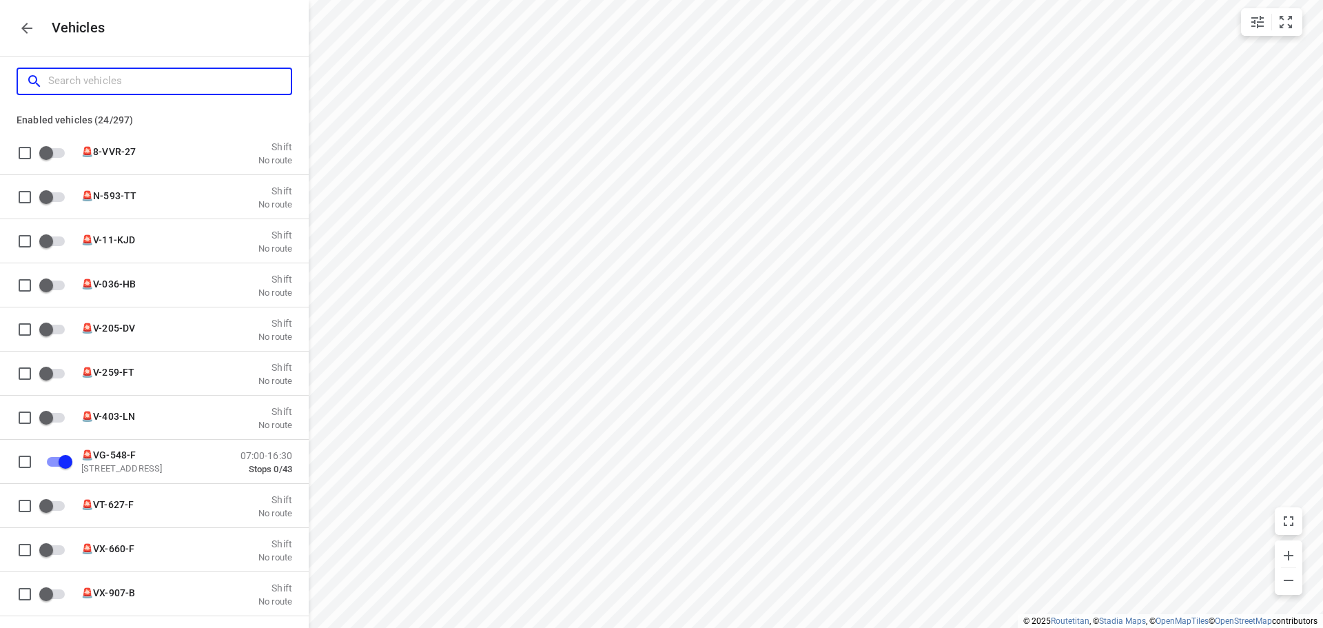
click at [205, 72] on input "Search vehicles" at bounding box center [169, 80] width 243 height 21
type input "2"
checkbox input "false"
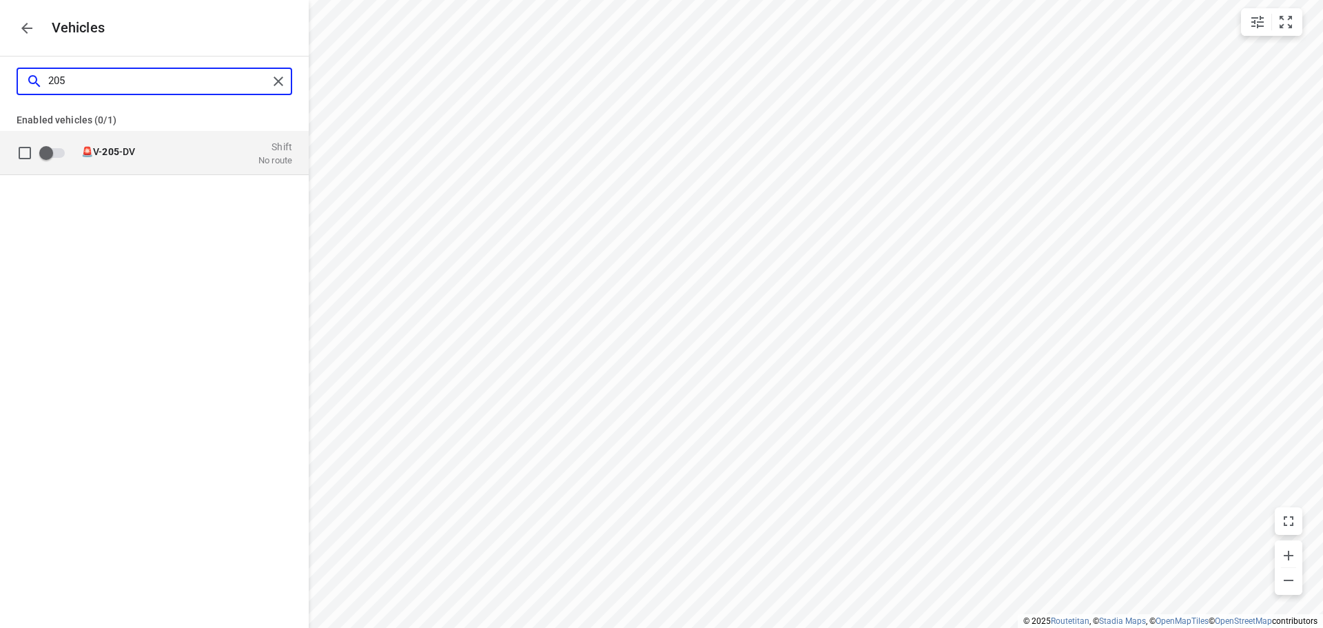
type input "205"
drag, startPoint x: 136, startPoint y: 144, endPoint x: 258, endPoint y: 138, distance: 121.4
click at [138, 145] on div "🚨V- 205 -DV Shift No route" at bounding box center [182, 152] width 219 height 26
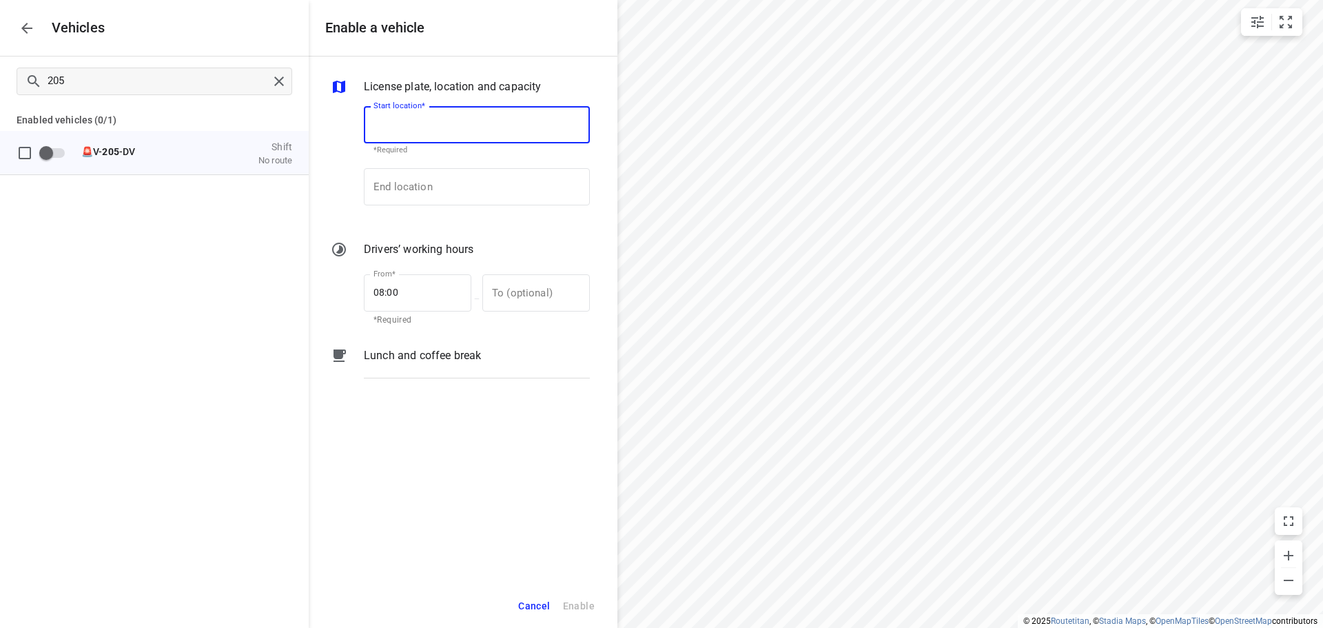
click at [473, 134] on input "Start location*" at bounding box center [477, 124] width 226 height 37
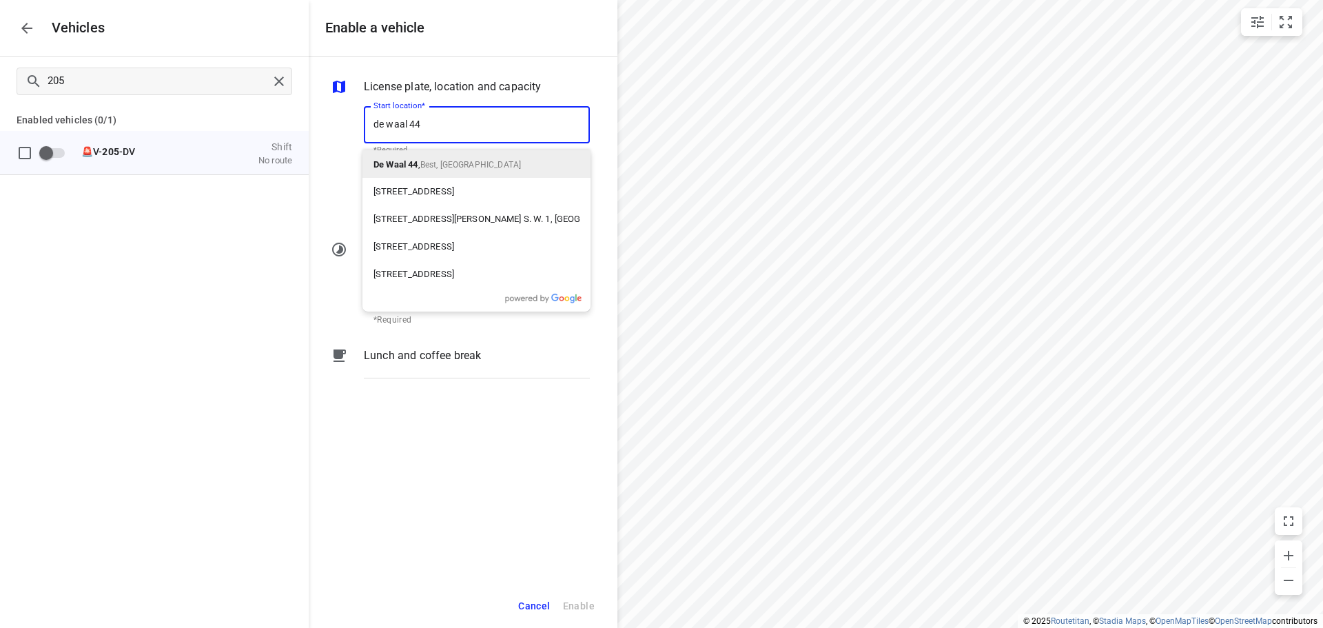
click at [438, 161] on span "Best, [GEOGRAPHIC_DATA]" at bounding box center [470, 165] width 101 height 10
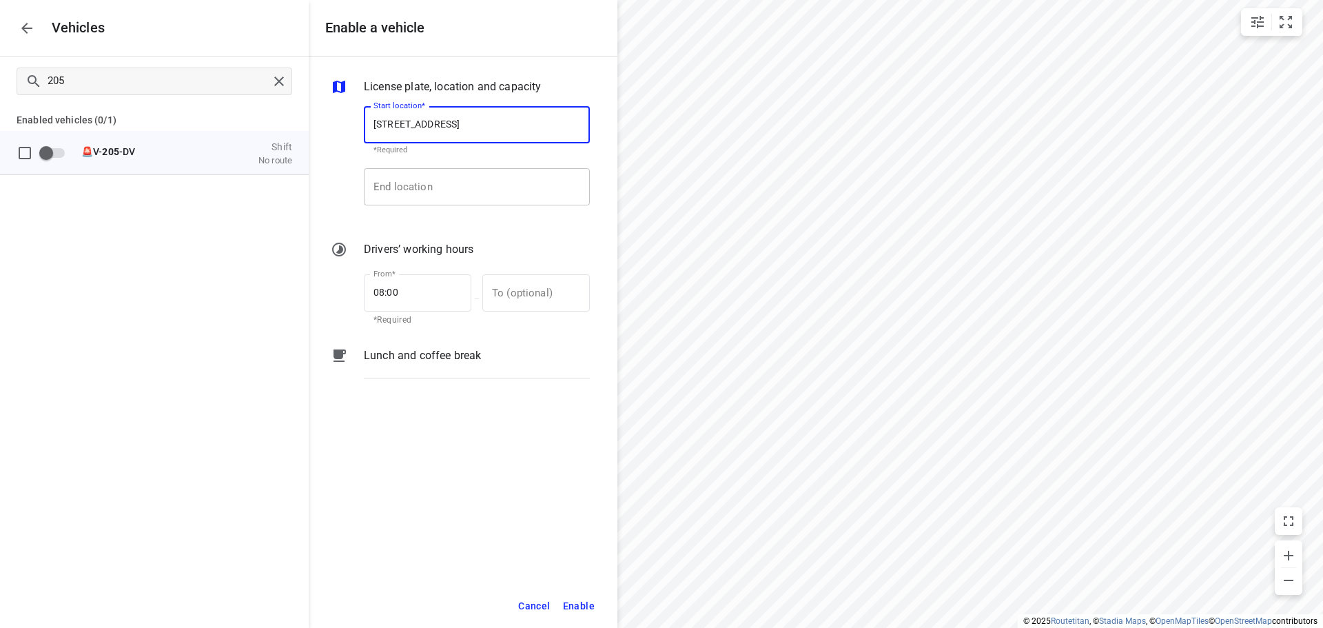
type input "[STREET_ADDRESS]"
click at [431, 186] on input "End location" at bounding box center [477, 186] width 226 height 37
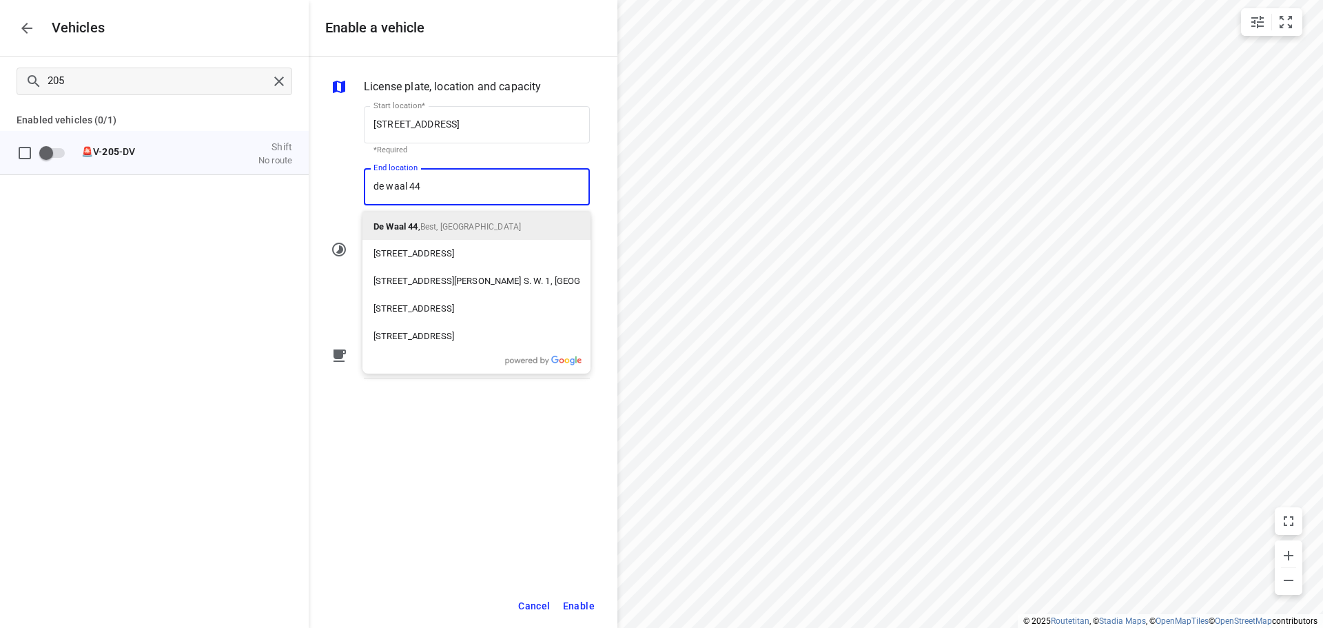
click at [444, 235] on div "De Waal 44 , Best, [GEOGRAPHIC_DATA]" at bounding box center [476, 226] width 228 height 28
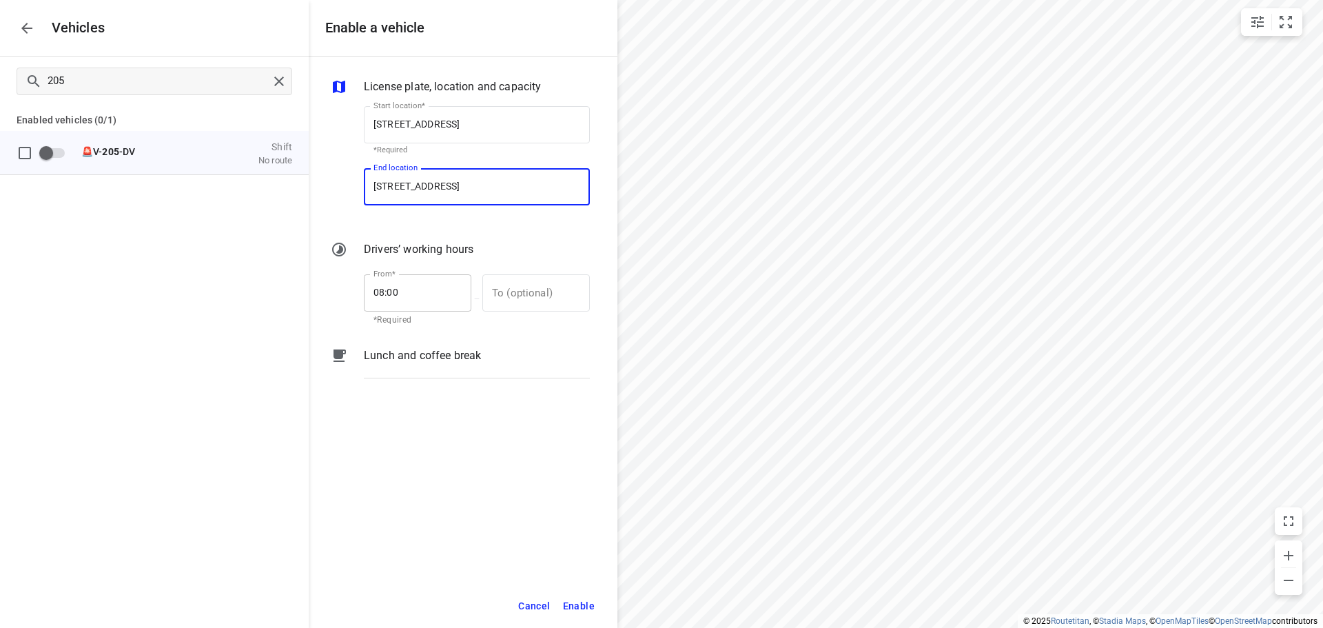
type input "[STREET_ADDRESS]"
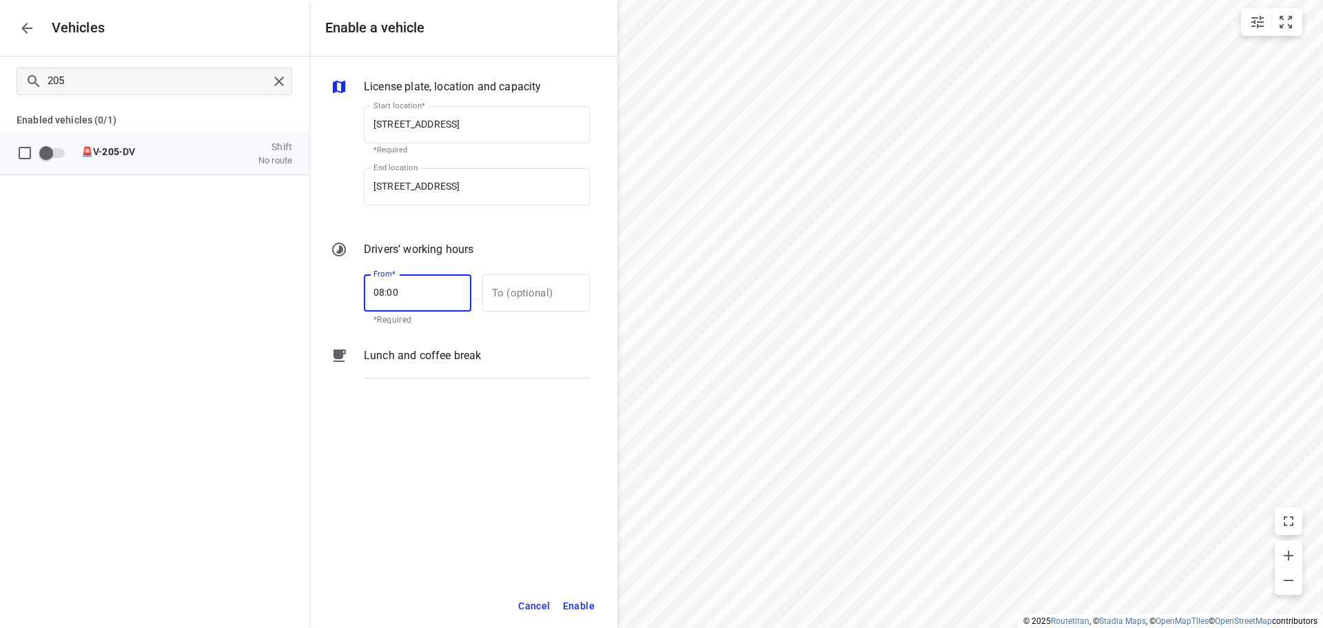
drag, startPoint x: 426, startPoint y: 294, endPoint x: 340, endPoint y: 294, distance: 86.1
click at [341, 294] on div "From* 08:00 From* *Required — To (optional) To (optional)" at bounding box center [460, 298] width 265 height 59
type input "07:00"
click at [505, 291] on input "text" at bounding box center [528, 292] width 92 height 37
type input "17:00"
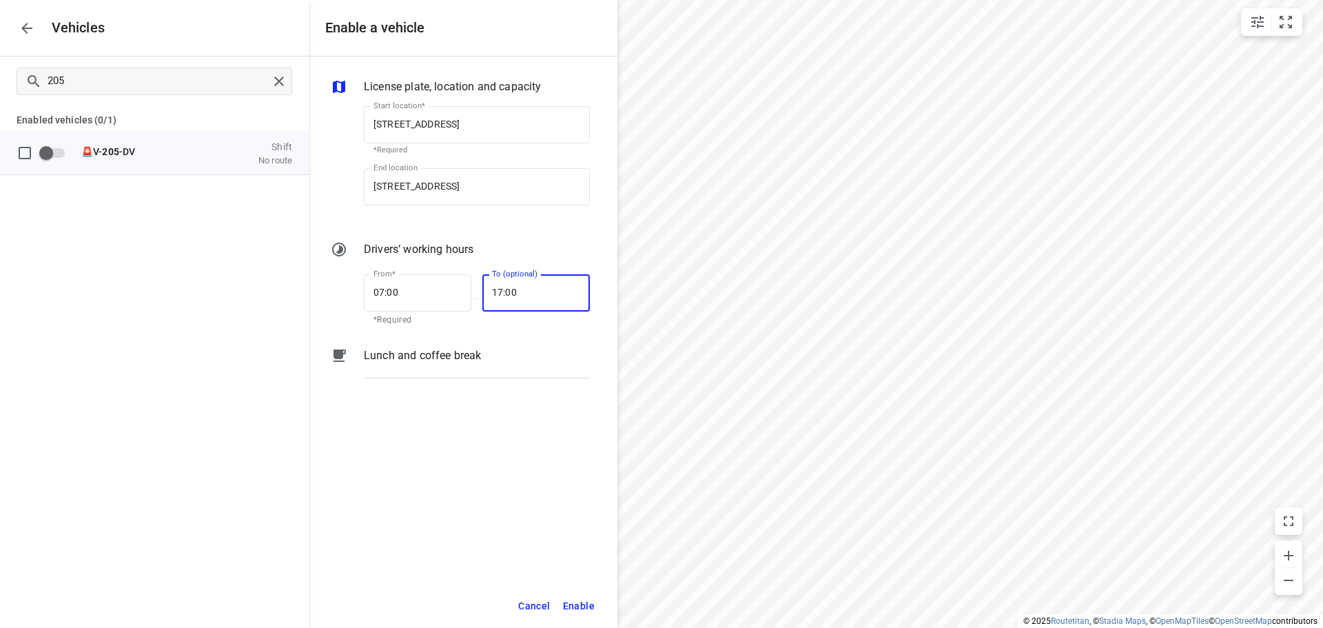
click at [582, 615] on button "Enable" at bounding box center [579, 606] width 44 height 28
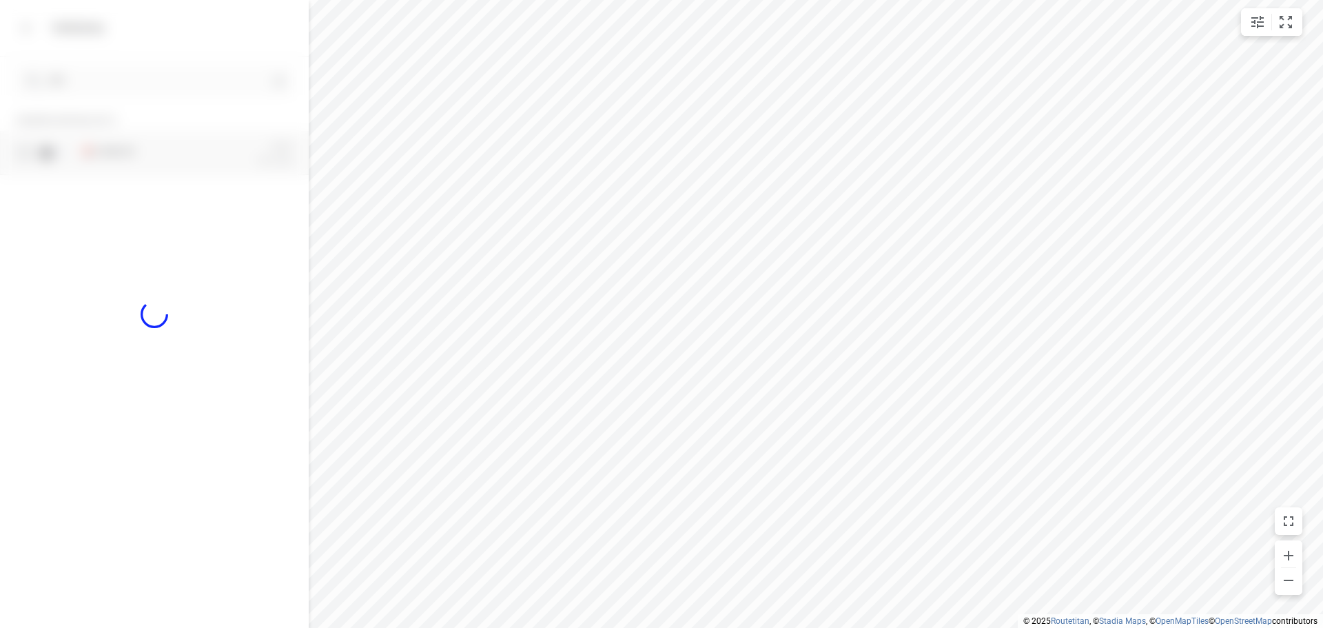
checkbox input "true"
click at [157, 157] on p "[STREET_ADDRESS]" at bounding box center [150, 159] width 138 height 11
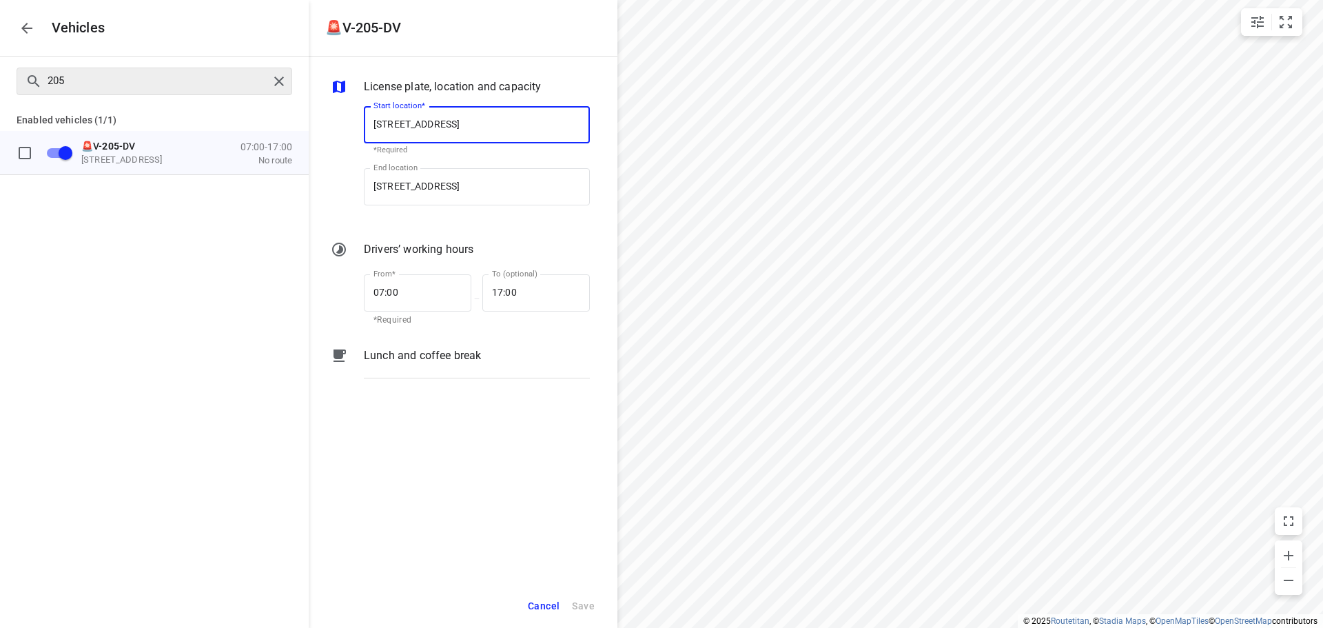
drag, startPoint x: 289, startPoint y: 70, endPoint x: 268, endPoint y: 80, distance: 22.8
click at [284, 73] on div at bounding box center [281, 81] width 25 height 21
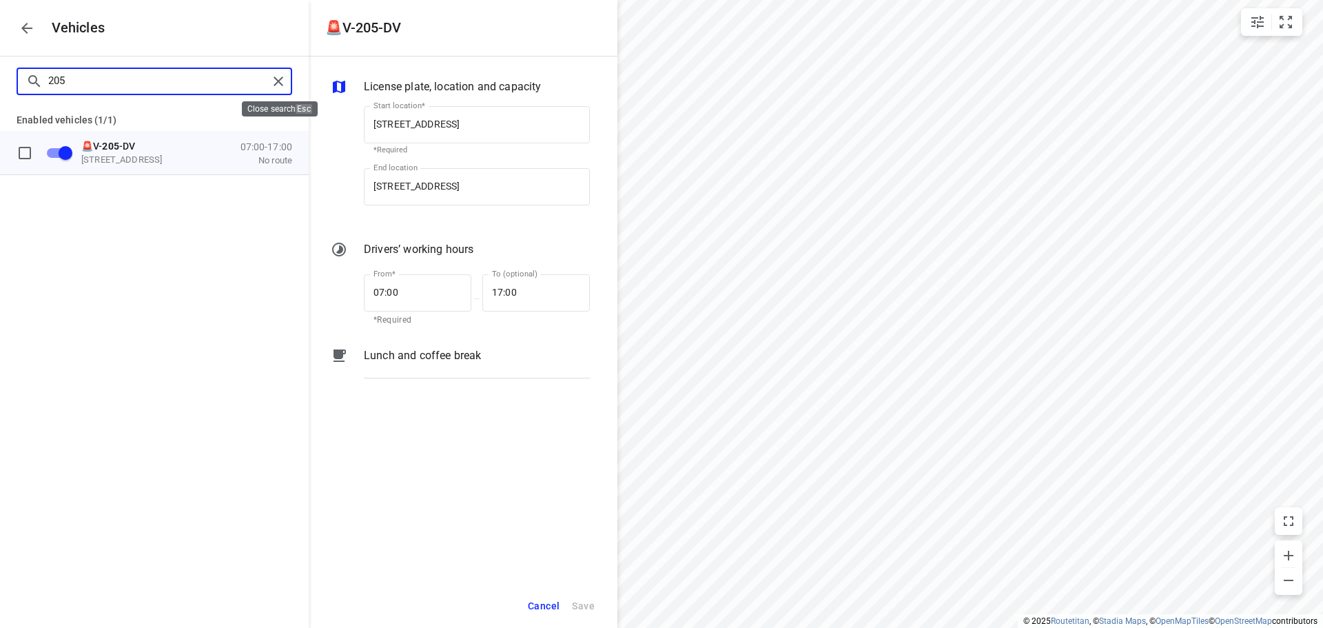
click at [268, 80] on div "205" at bounding box center [155, 82] width 276 height 28
drag, startPoint x: 7, startPoint y: 10, endPoint x: 11, endPoint y: 19, distance: 9.9
click at [7, 14] on div "Vehicles" at bounding box center [154, 28] width 309 height 56
click at [16, 24] on button "button" at bounding box center [27, 28] width 28 height 28
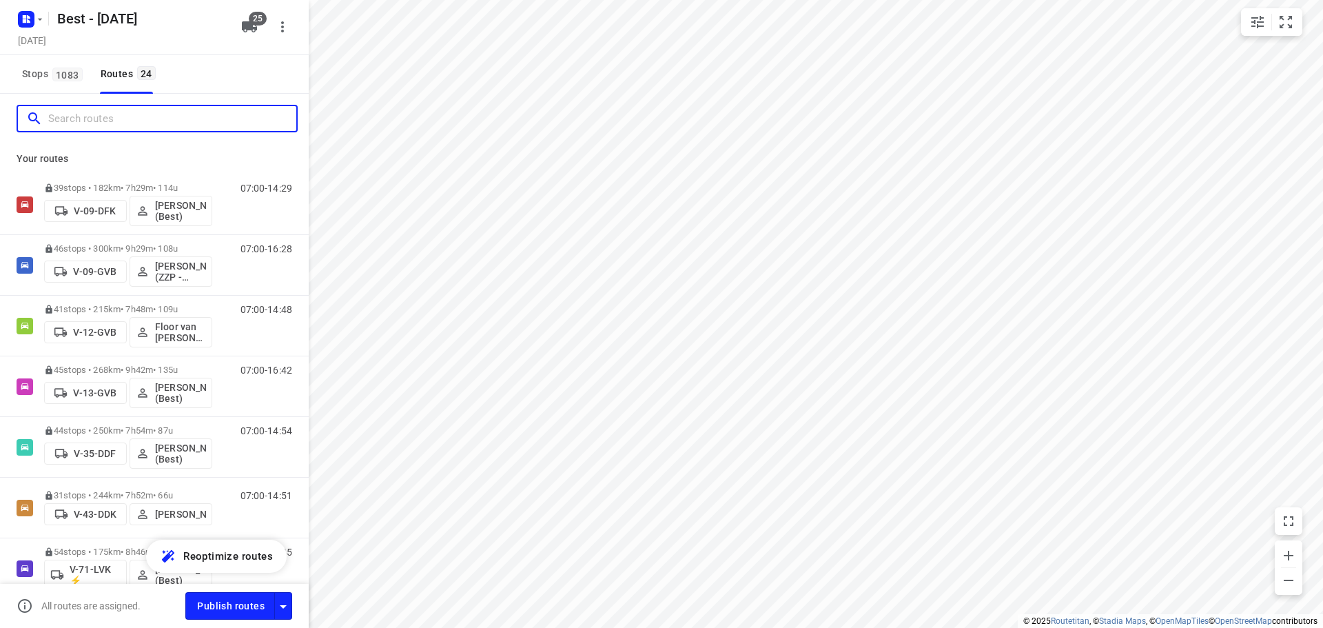
click at [120, 124] on input "Search routes" at bounding box center [172, 118] width 248 height 21
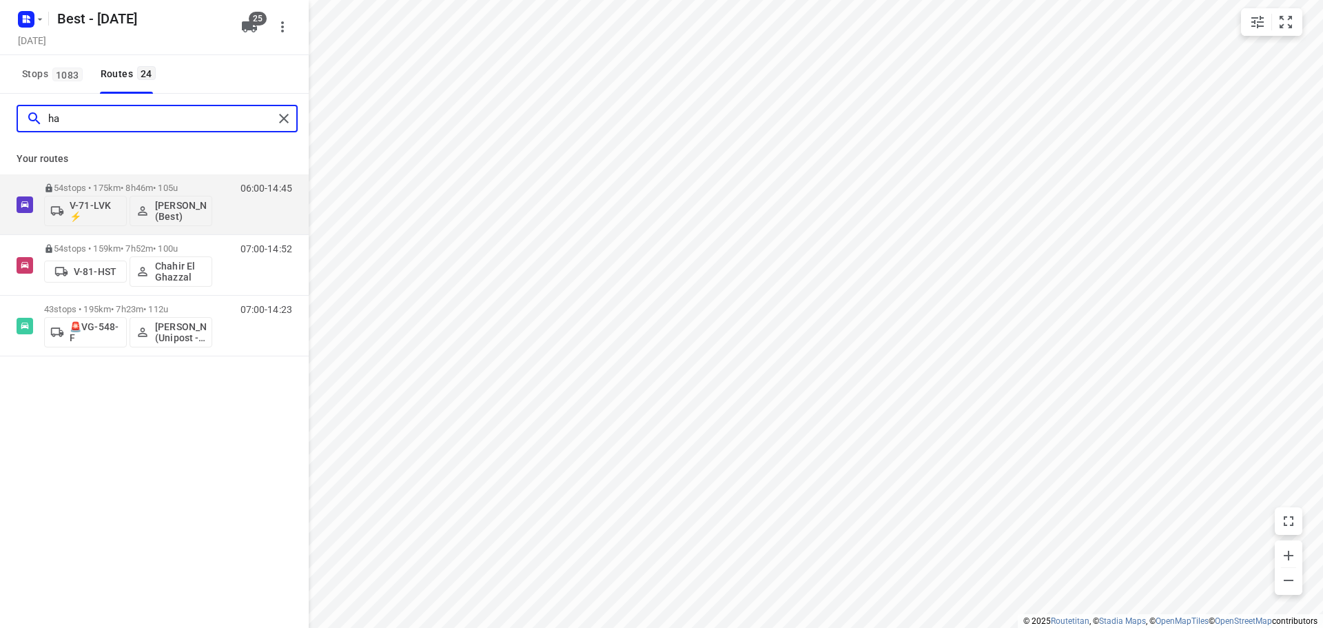
type input "h"
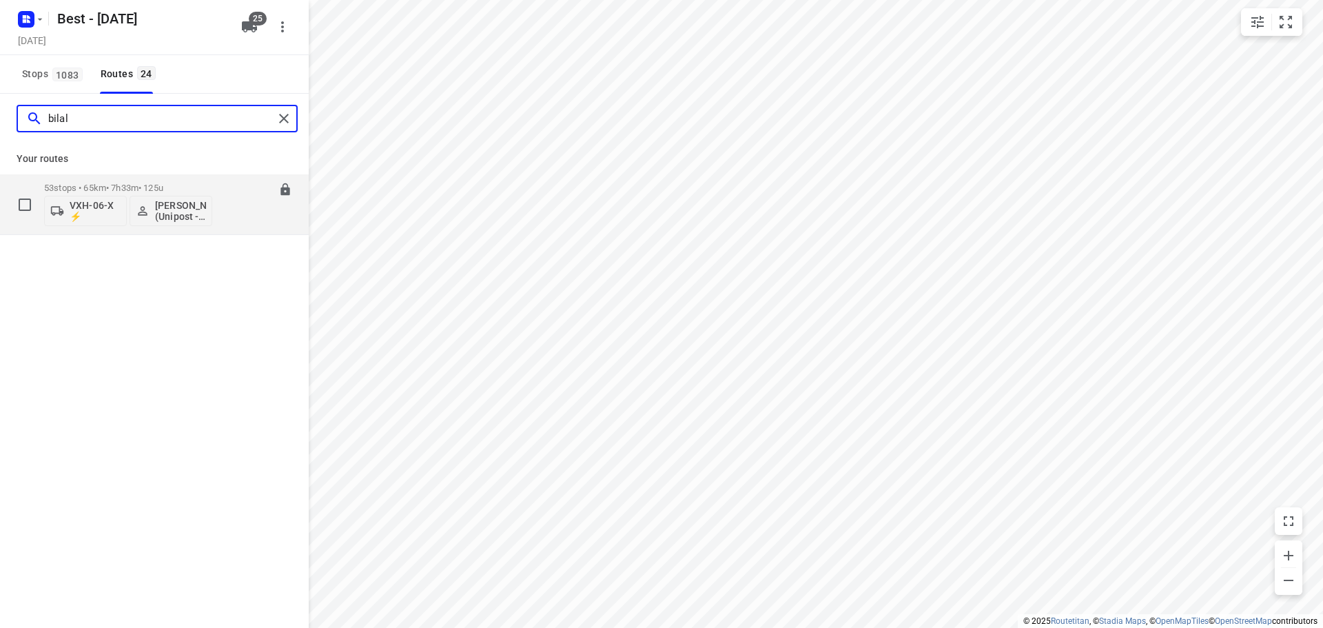
type input "bilal"
click at [69, 207] on span "VXH-06-X ⚡" at bounding box center [85, 211] width 70 height 22
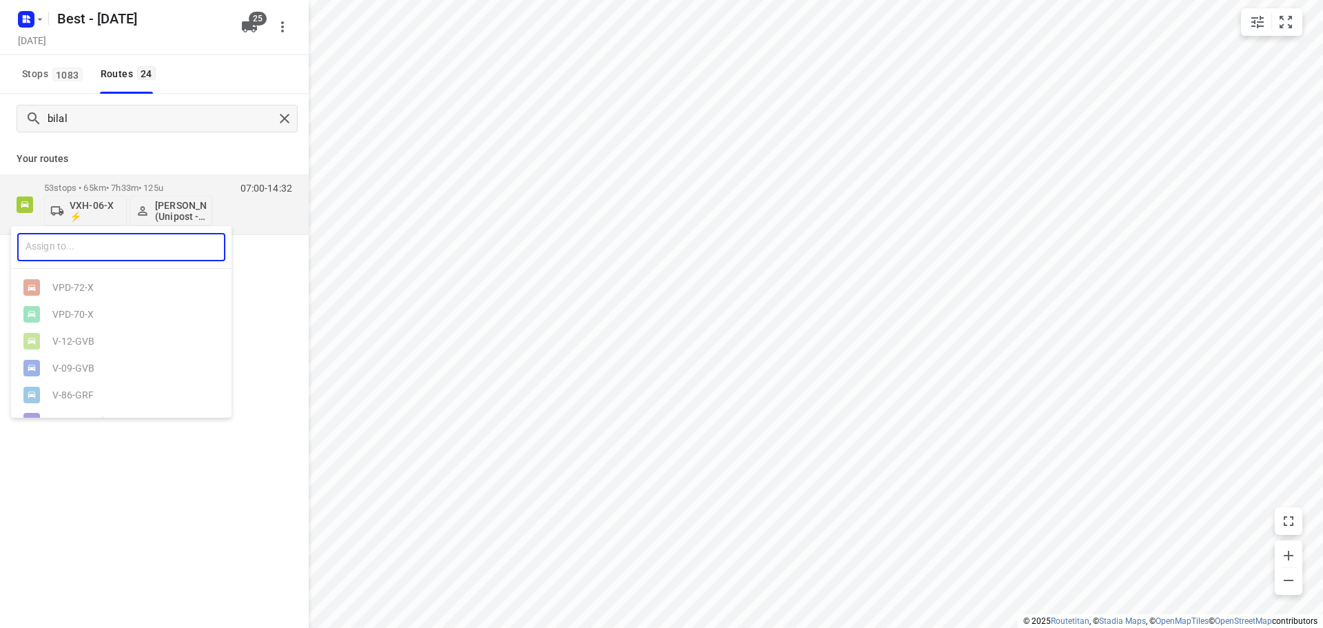
click at [85, 240] on input "text" at bounding box center [121, 247] width 208 height 28
type input "205"
click at [92, 289] on div "🚨V- 205 -DV" at bounding box center [124, 287] width 145 height 11
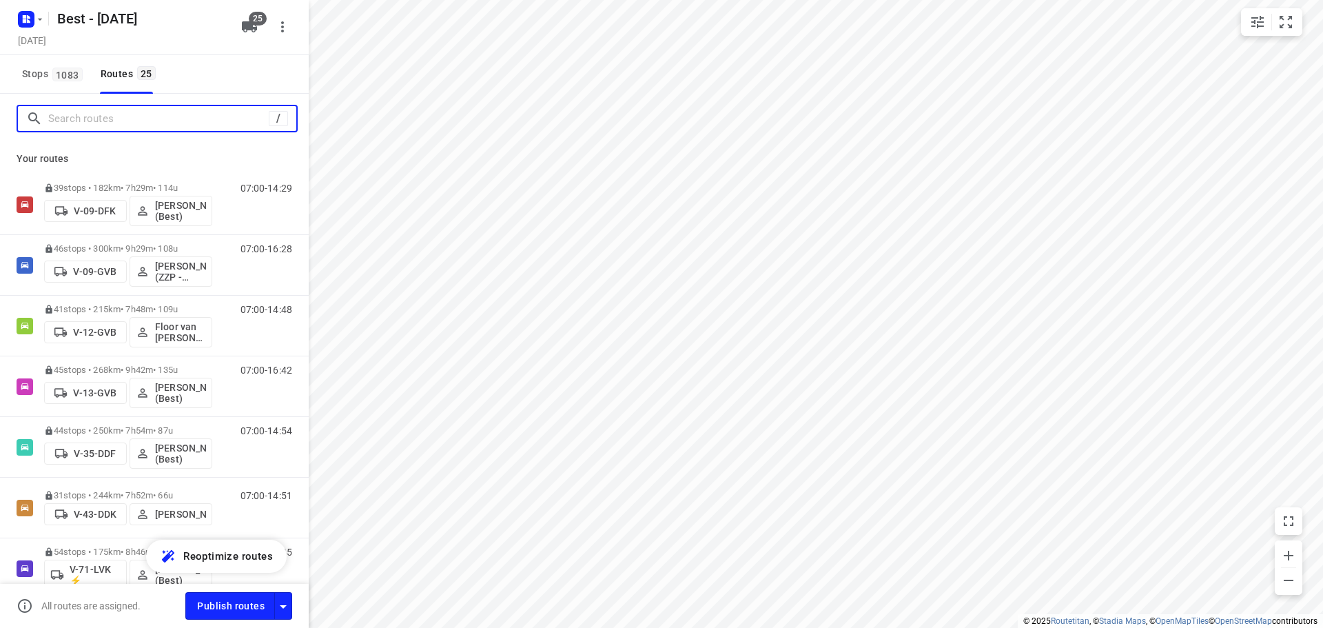
click at [248, 117] on input "Search routes" at bounding box center [158, 118] width 220 height 21
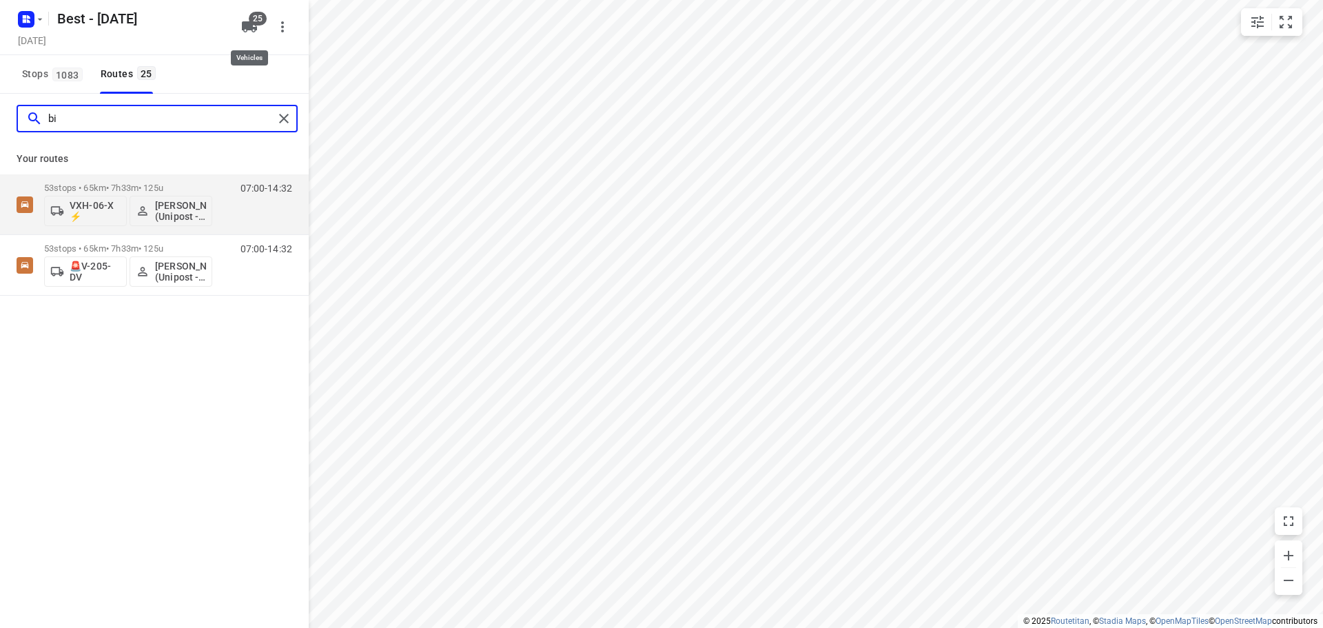
type input "bi"
click at [258, 31] on button "25" at bounding box center [250, 27] width 28 height 28
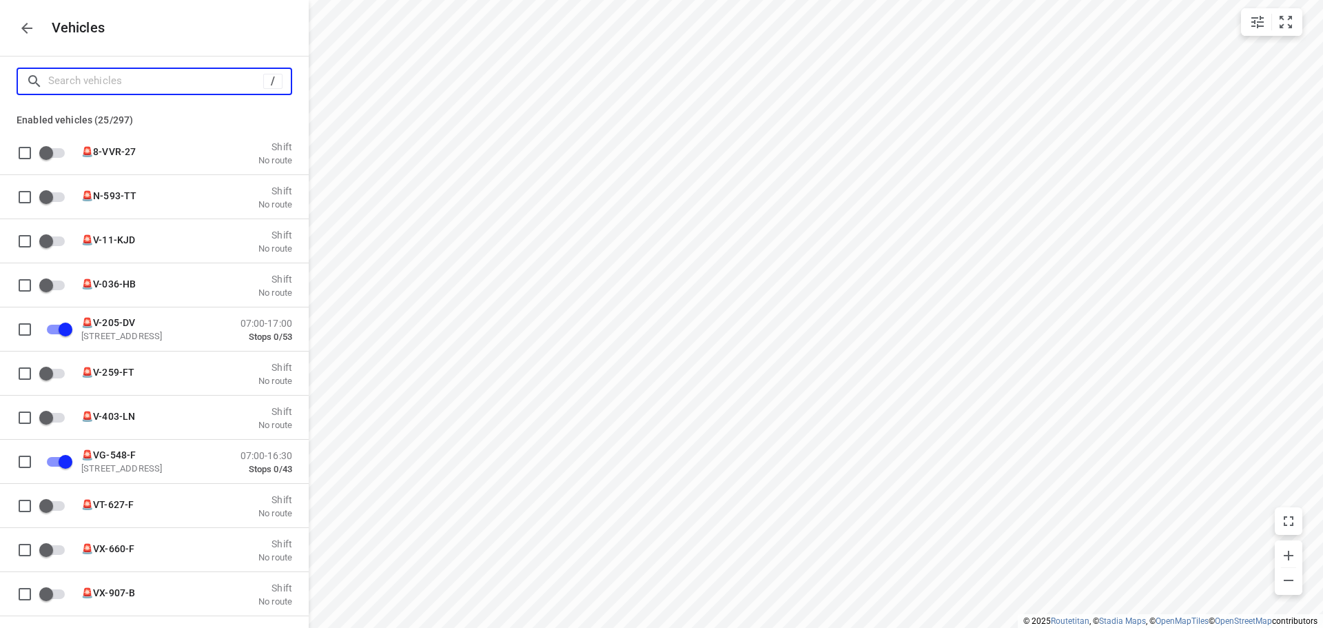
drag, startPoint x: 221, startPoint y: 84, endPoint x: 232, endPoint y: 80, distance: 11.1
click at [222, 83] on input "Search vehicles" at bounding box center [155, 80] width 215 height 21
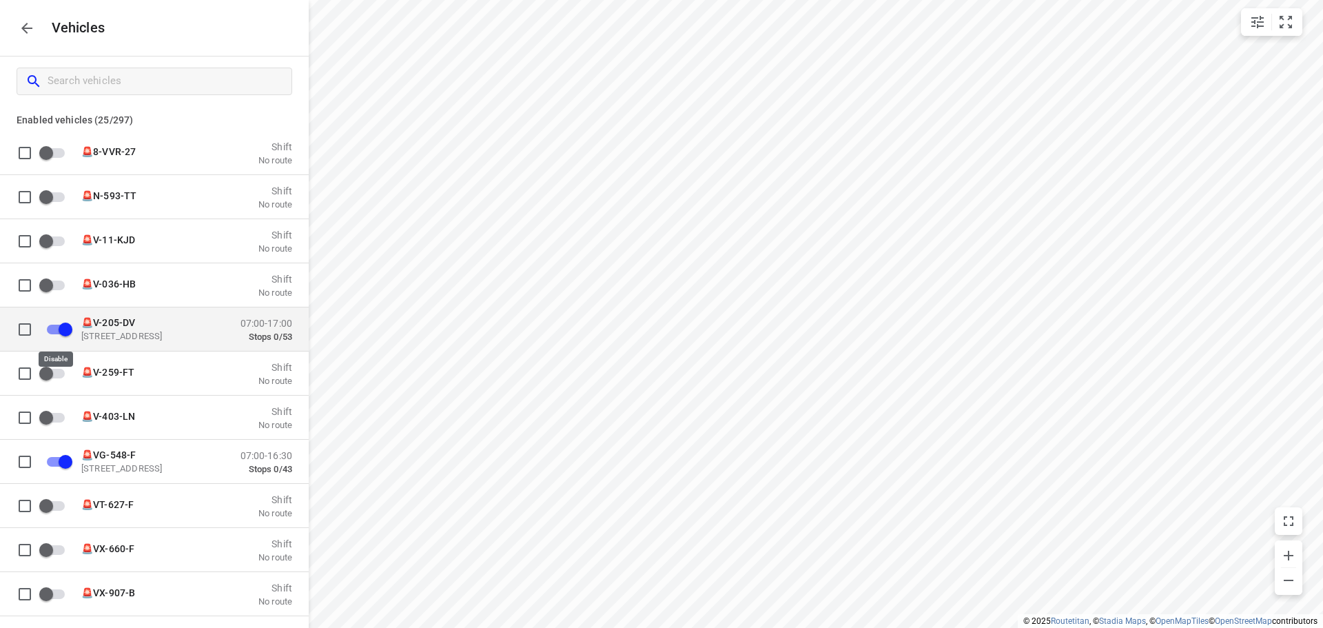
click at [47, 332] on input "grid" at bounding box center [65, 329] width 79 height 26
checkbox input "true"
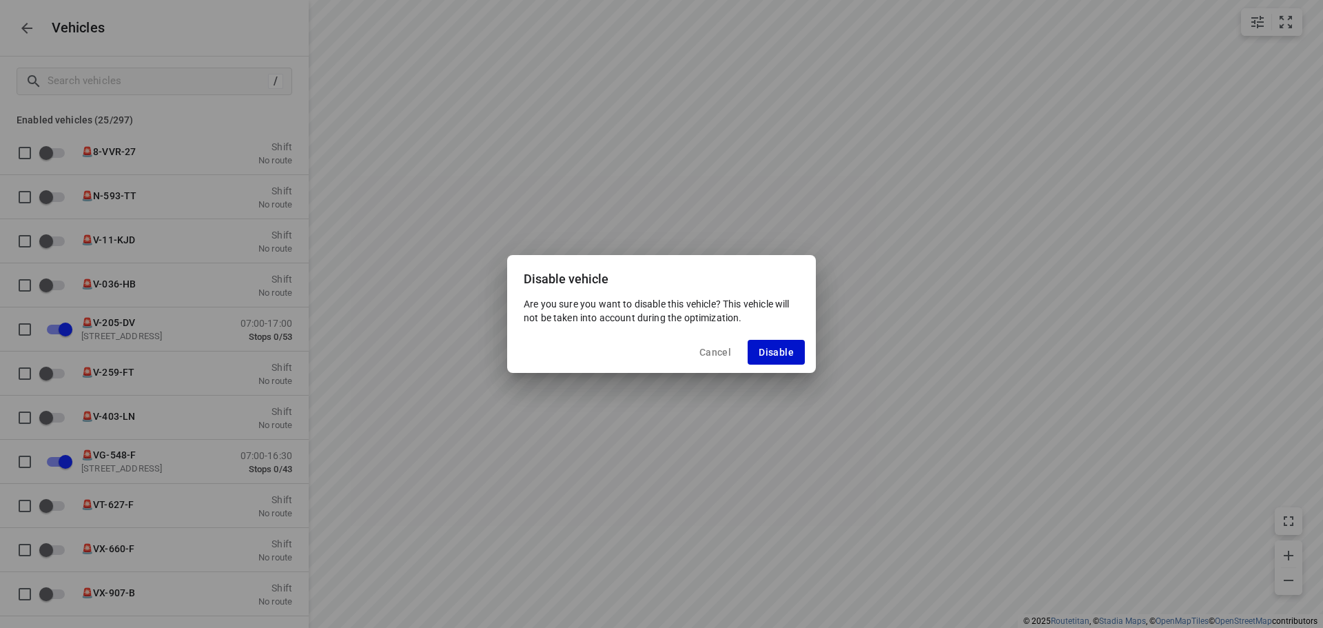
click at [777, 349] on span "Disable" at bounding box center [776, 352] width 35 height 11
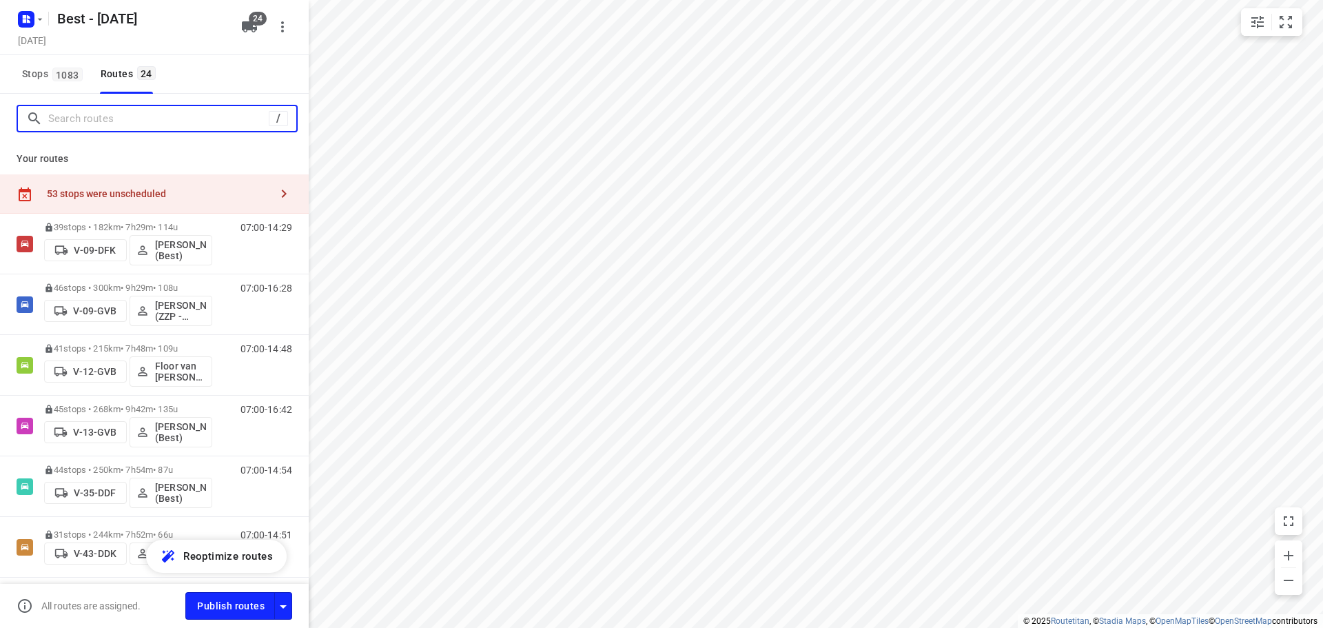
click at [182, 125] on input "Search routes" at bounding box center [158, 118] width 220 height 21
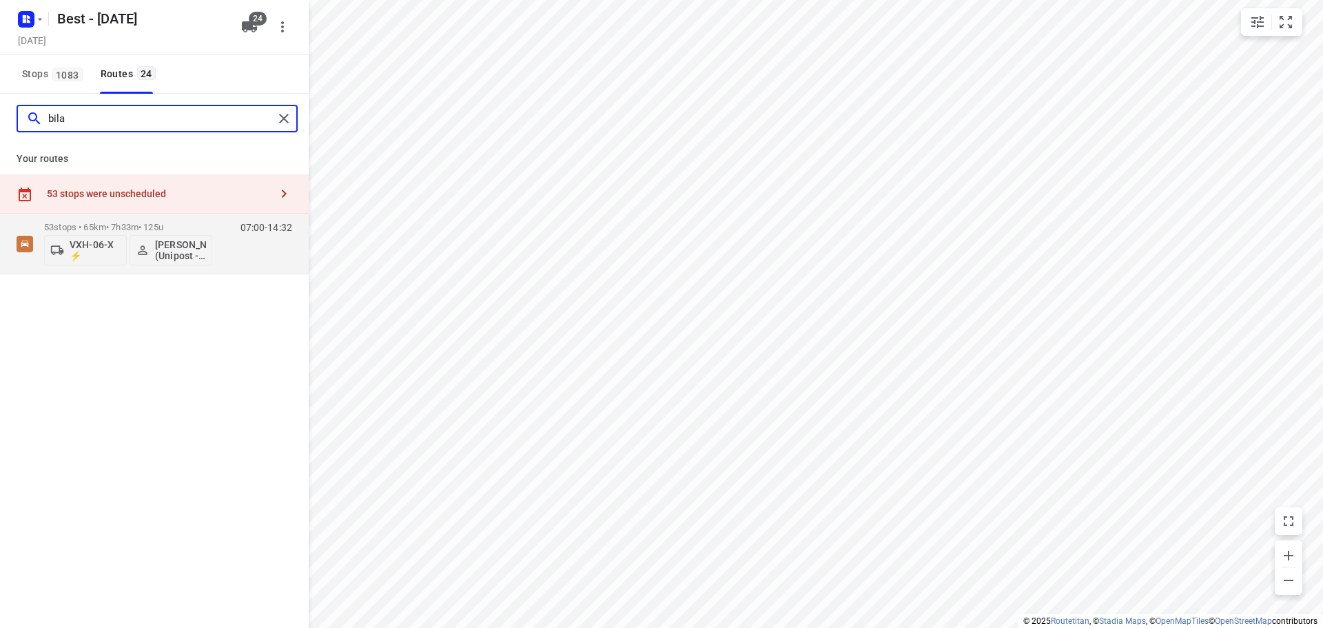
type input "bilal"
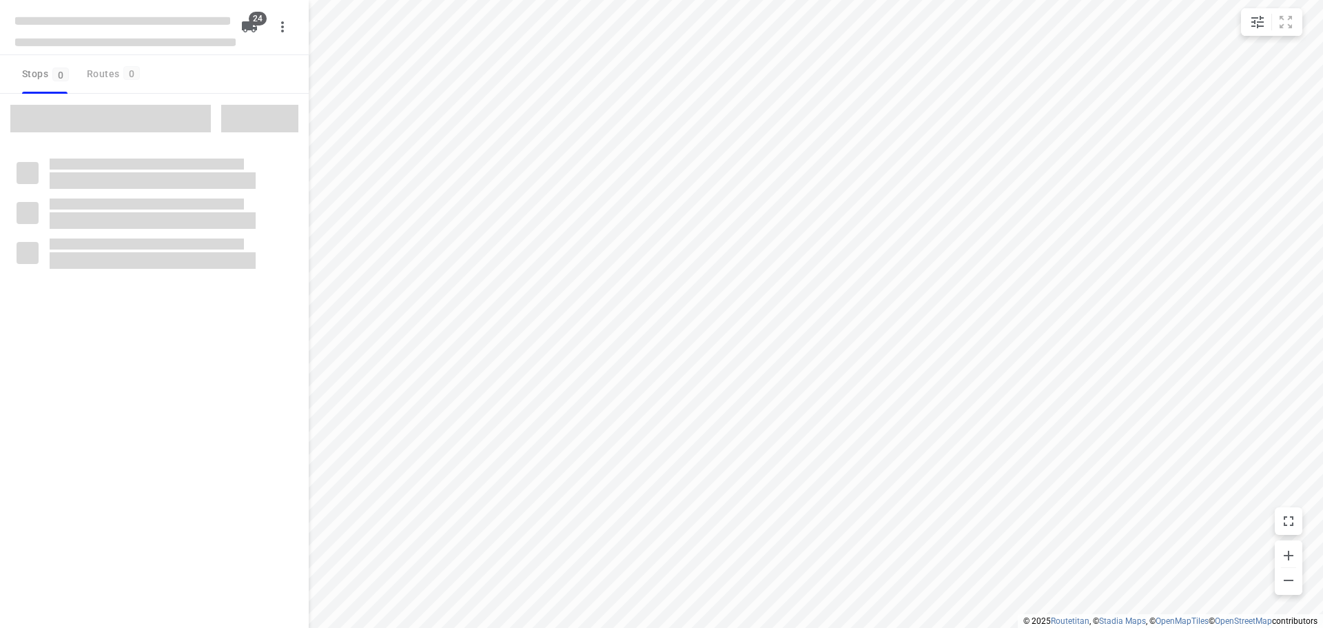
type input "distance"
checkbox input "true"
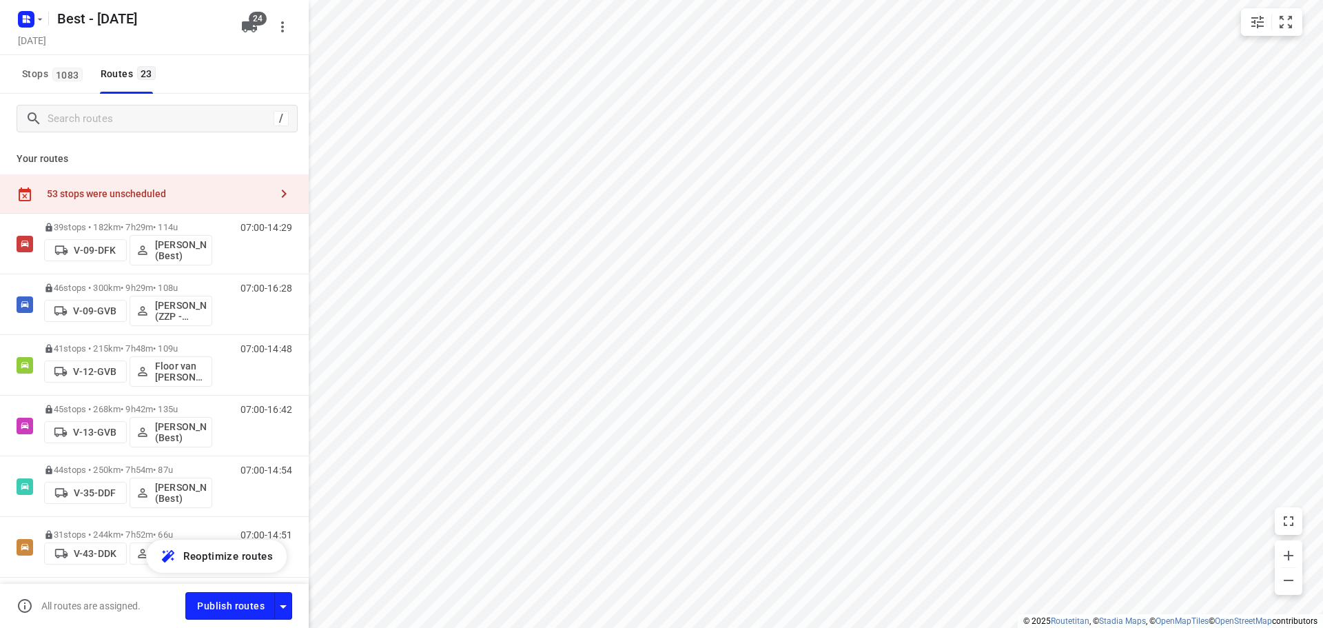
click at [189, 178] on div "53 stops were unscheduled" at bounding box center [154, 193] width 309 height 39
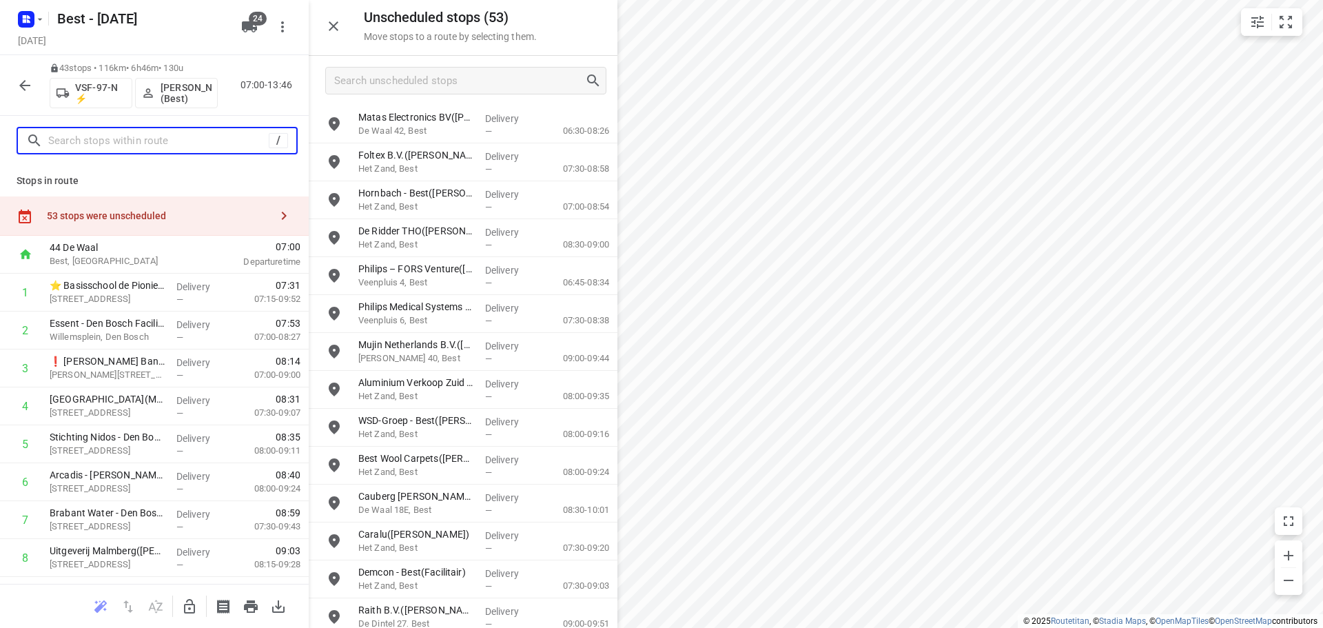
click at [109, 142] on input "text" at bounding box center [158, 140] width 220 height 21
click at [15, 82] on button "button" at bounding box center [25, 86] width 28 height 28
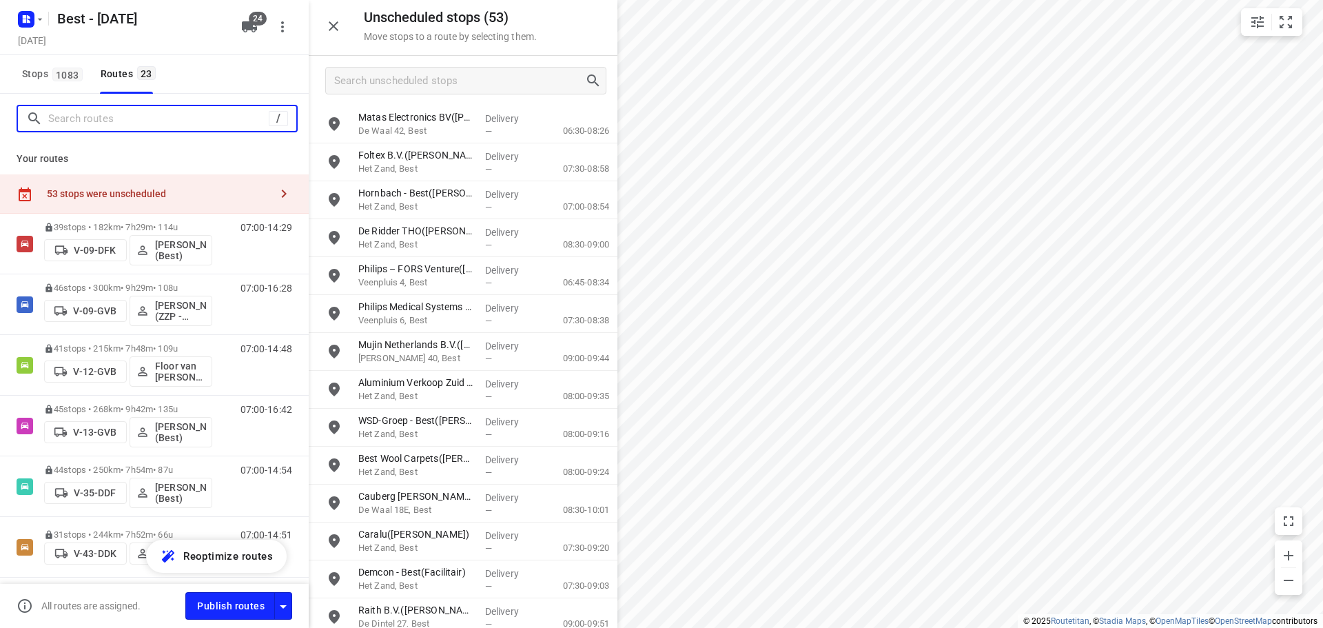
click at [76, 123] on input "Search routes" at bounding box center [158, 118] width 220 height 21
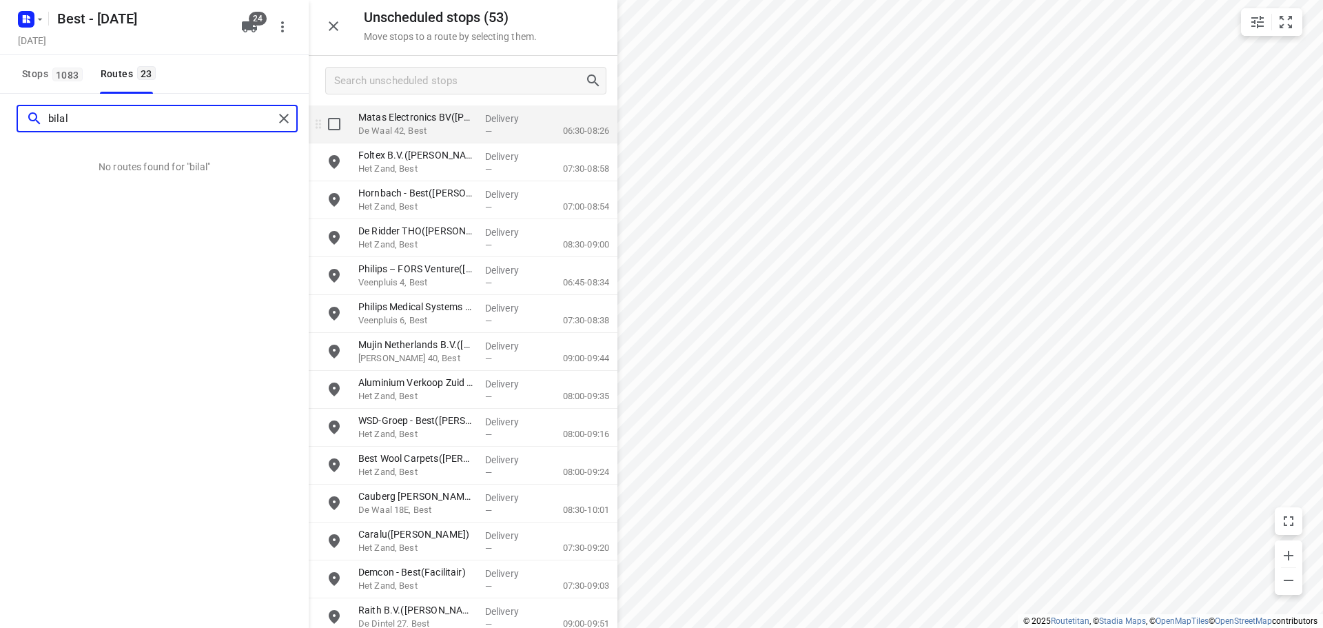
type input "bilal"
click at [347, 129] on input "grid" at bounding box center [334, 124] width 28 height 28
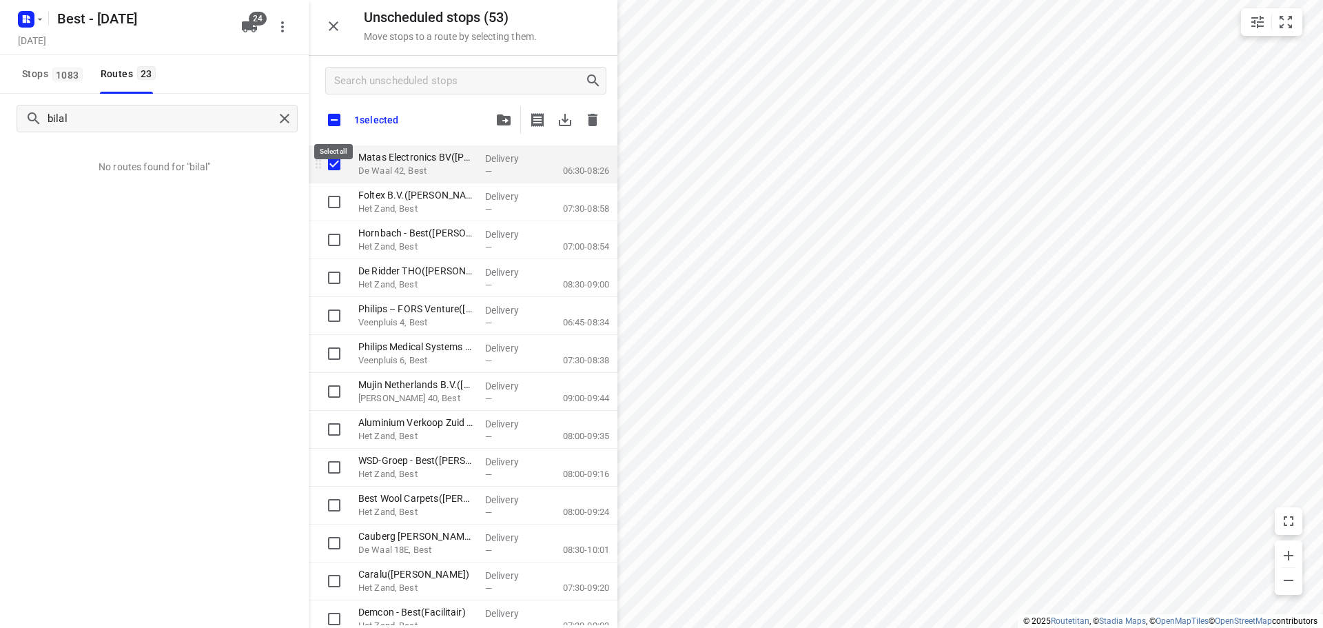
checkbox input "true"
click at [336, 116] on input "checkbox" at bounding box center [334, 119] width 29 height 29
checkbox input "true"
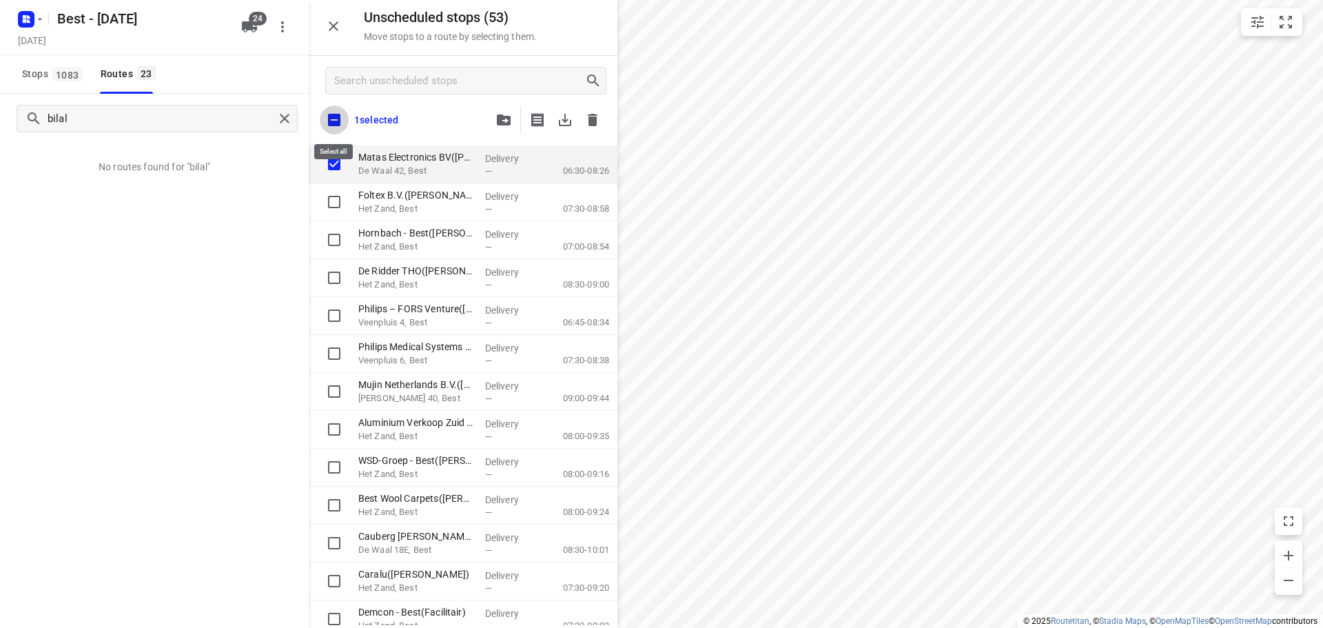
checkbox input "true"
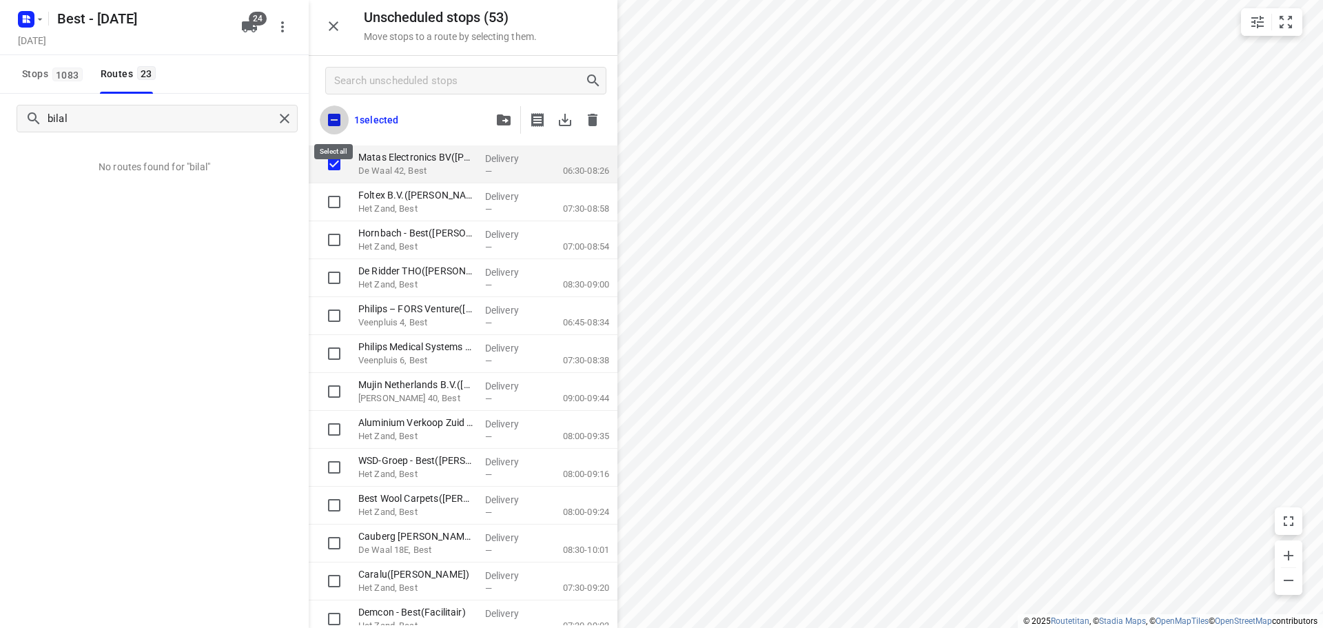
checkbox input "true"
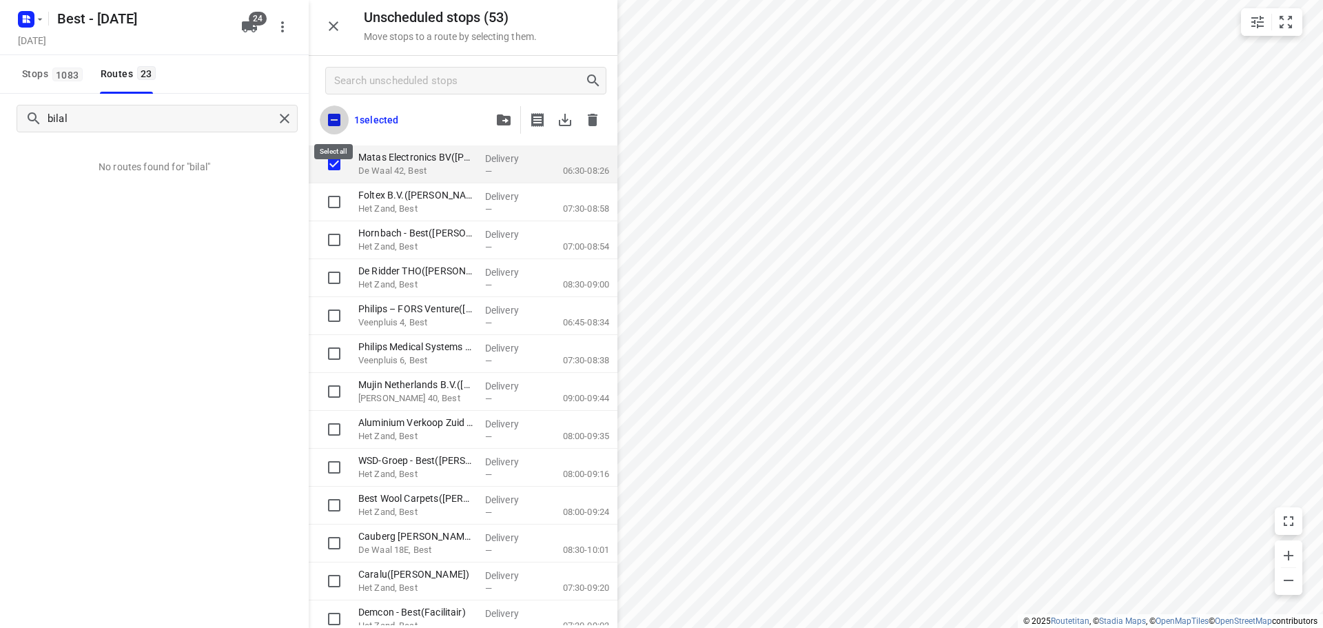
checkbox input "true"
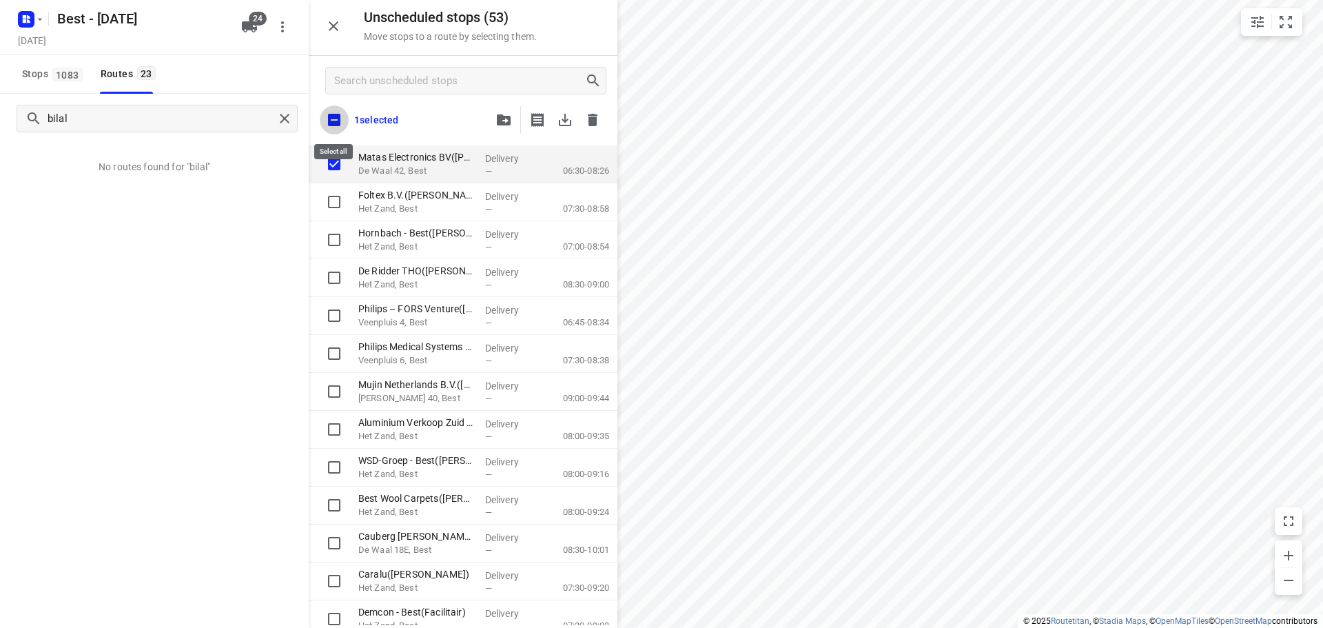
checkbox input "true"
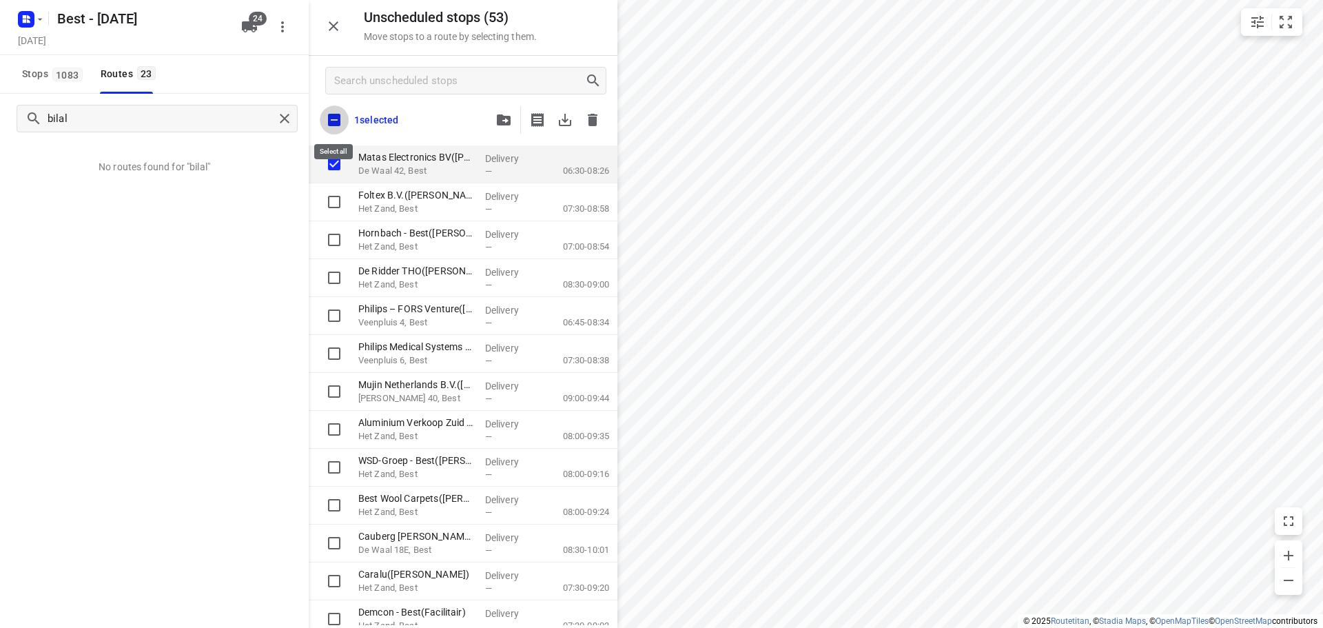
checkbox input "true"
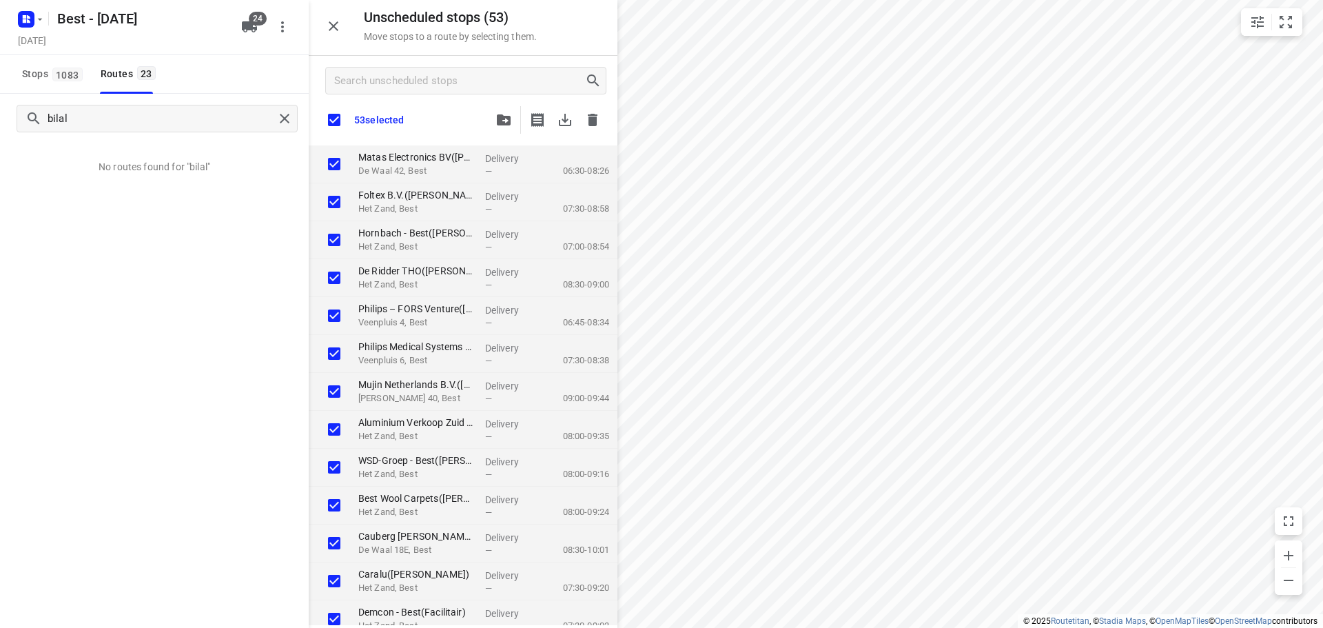
click at [501, 127] on button "button" at bounding box center [504, 120] width 28 height 28
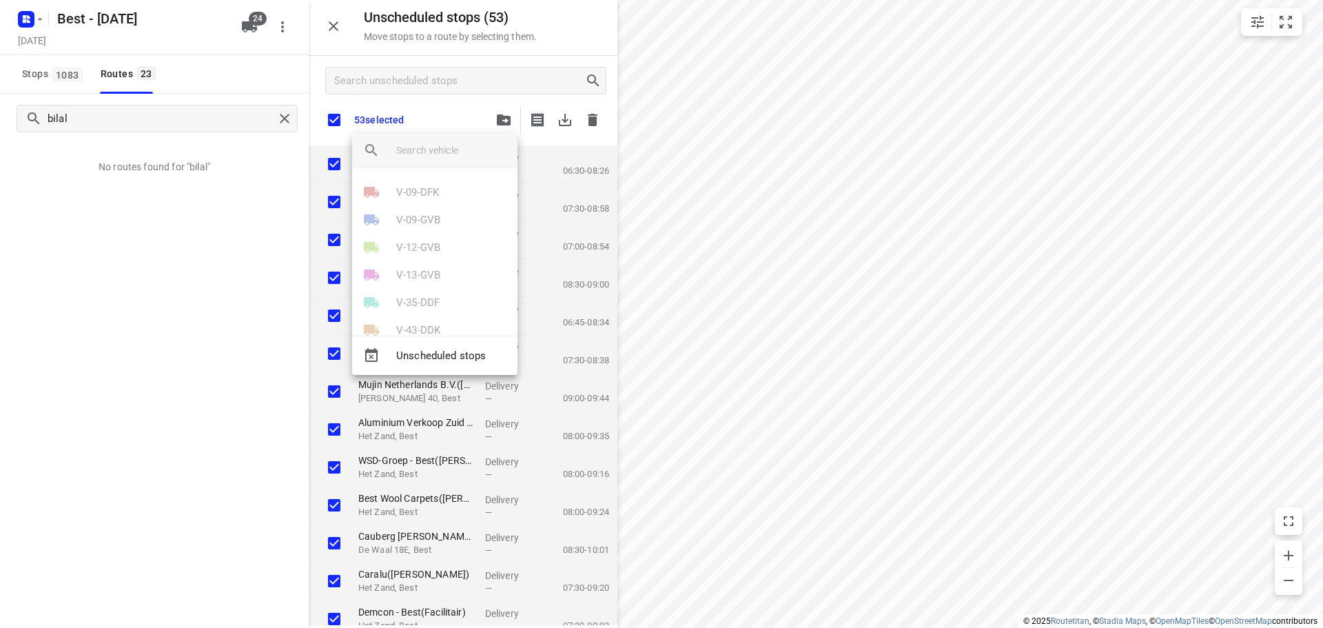
click at [417, 152] on input "search vehicle" at bounding box center [451, 150] width 110 height 21
click at [239, 29] on div at bounding box center [661, 314] width 1323 height 628
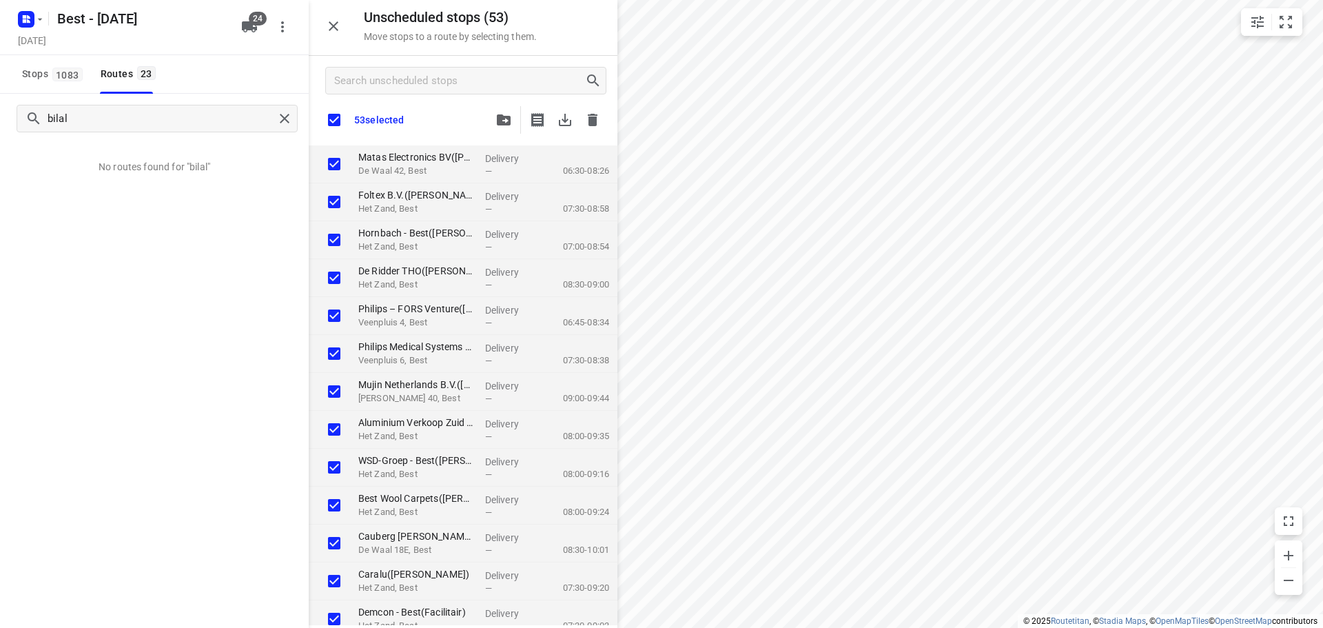
click at [243, 24] on div "V-09-DFK V-09-GVB V-12-GVB V-13-GVB V-35-DDF V-43-DDK V-71-LVK ⚡ V-76-GSG V-81-…" at bounding box center [661, 314] width 1323 height 628
click at [246, 40] on button "24" at bounding box center [250, 27] width 28 height 28
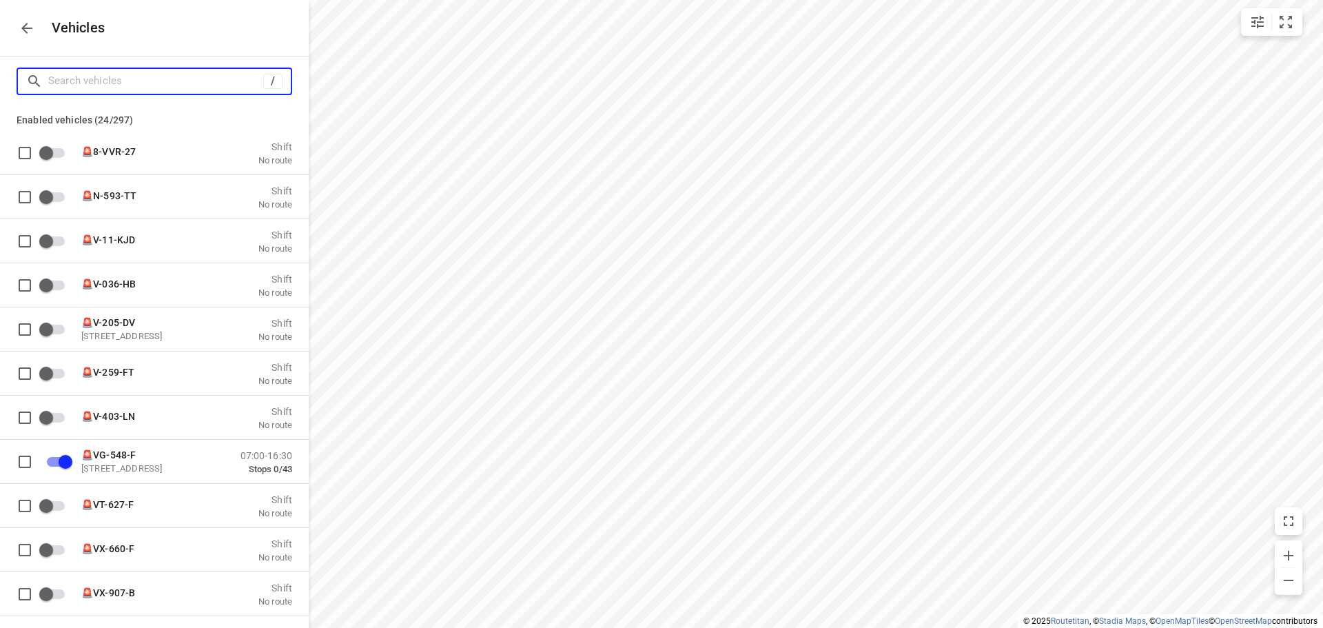
click at [161, 81] on input "Search vehicles" at bounding box center [155, 80] width 215 height 21
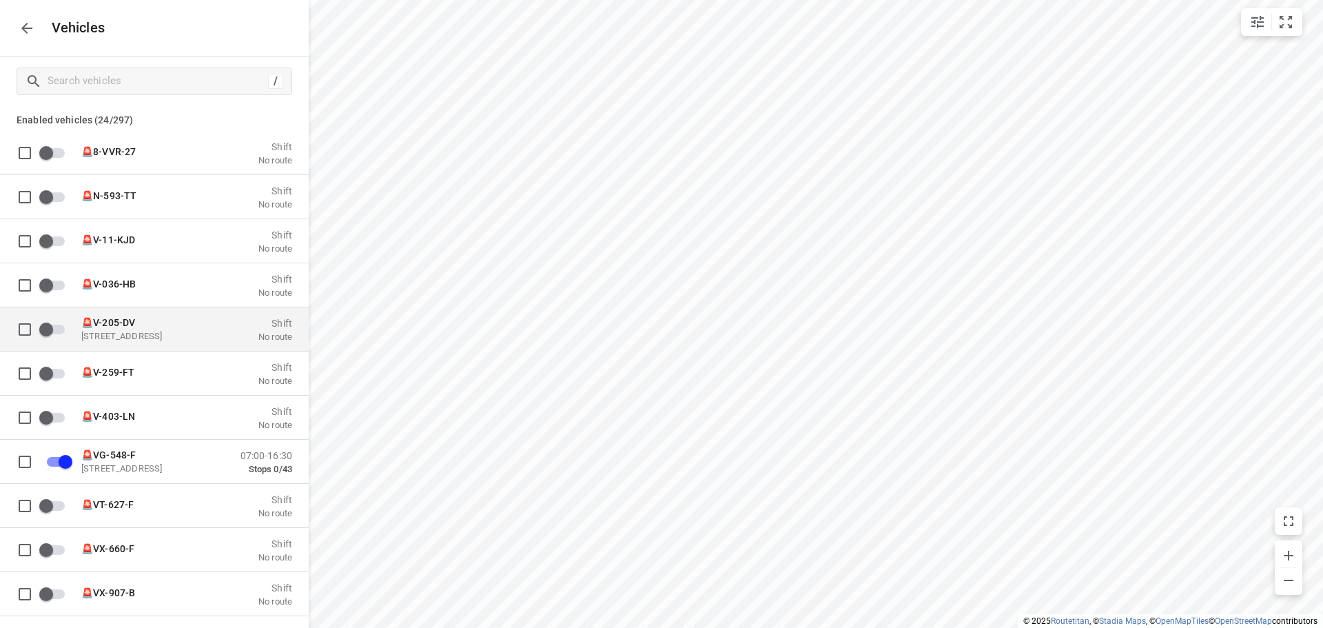
click at [143, 318] on p "🚨V-205-DV" at bounding box center [150, 321] width 138 height 11
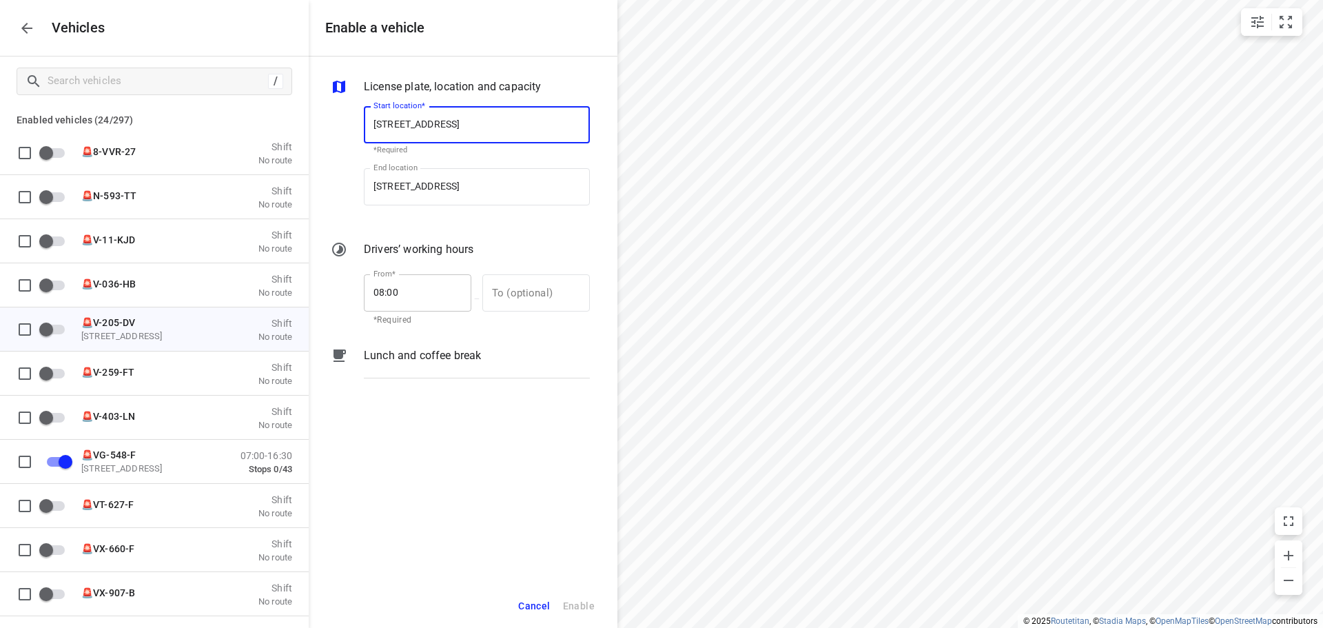
click at [387, 291] on input "08:00" at bounding box center [410, 292] width 92 height 37
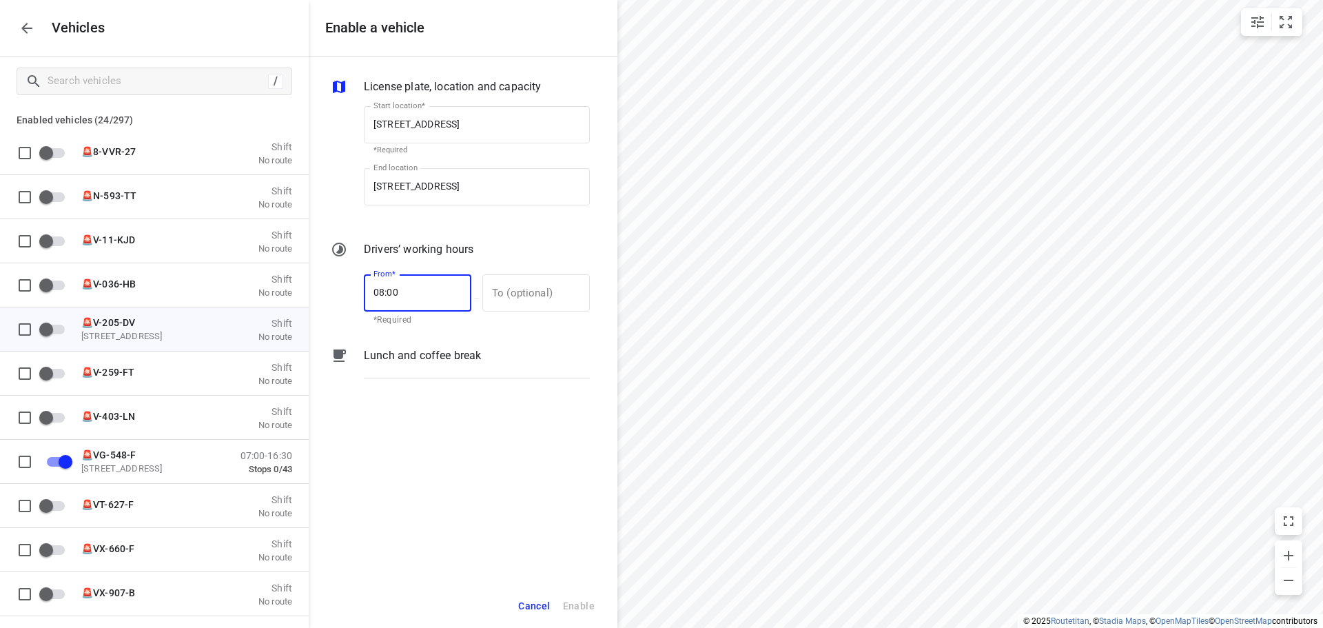
click at [385, 292] on input "08:00" at bounding box center [410, 292] width 92 height 37
type input "07:00"
click at [501, 291] on input "text" at bounding box center [528, 292] width 92 height 37
type input "17:00"
click at [587, 601] on span "Enable" at bounding box center [579, 605] width 32 height 17
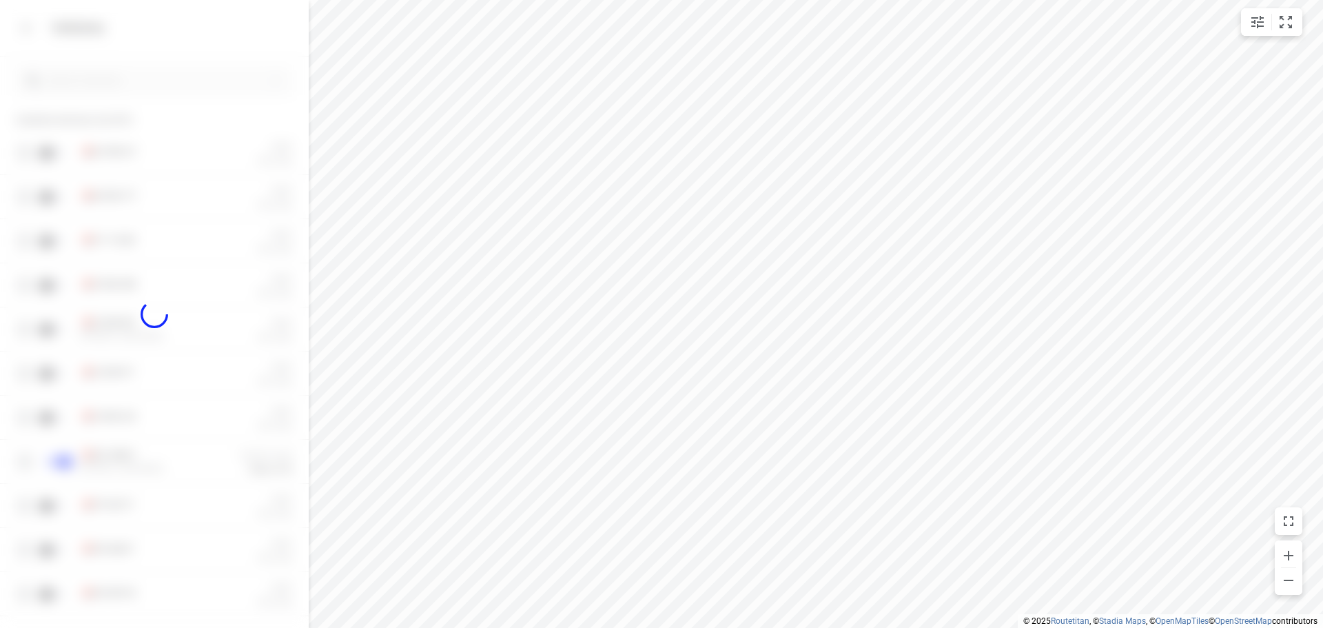
checkbox input "true"
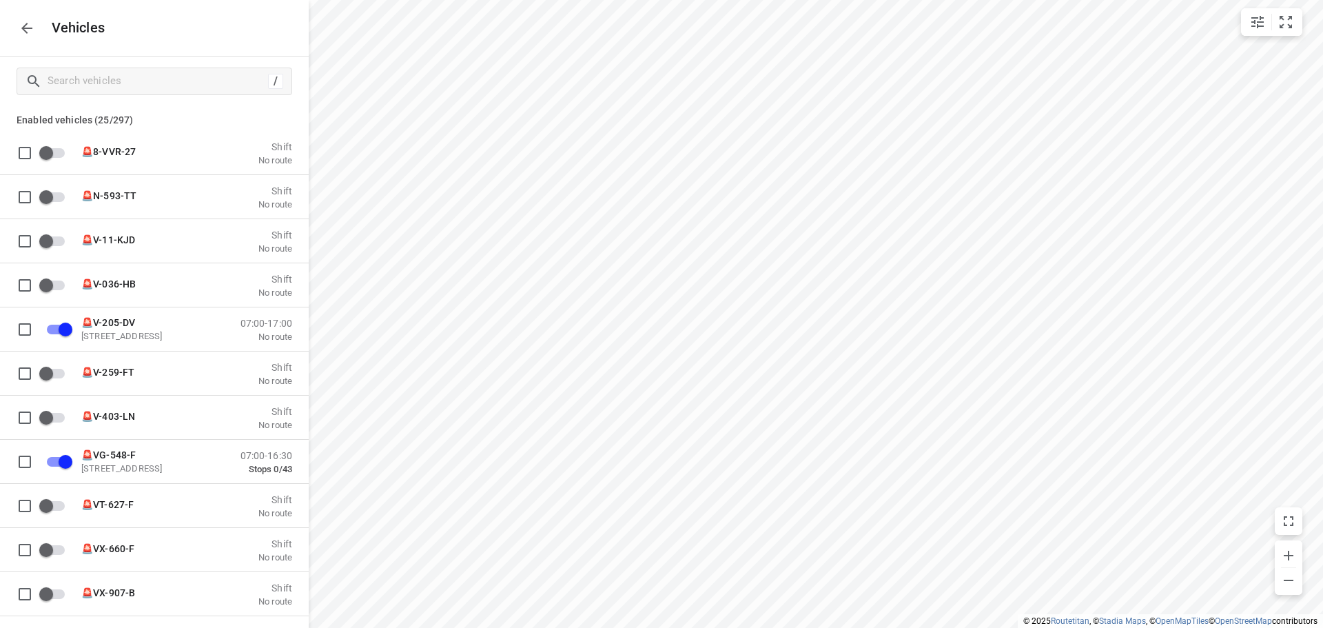
click at [39, 30] on button "button" at bounding box center [27, 28] width 28 height 28
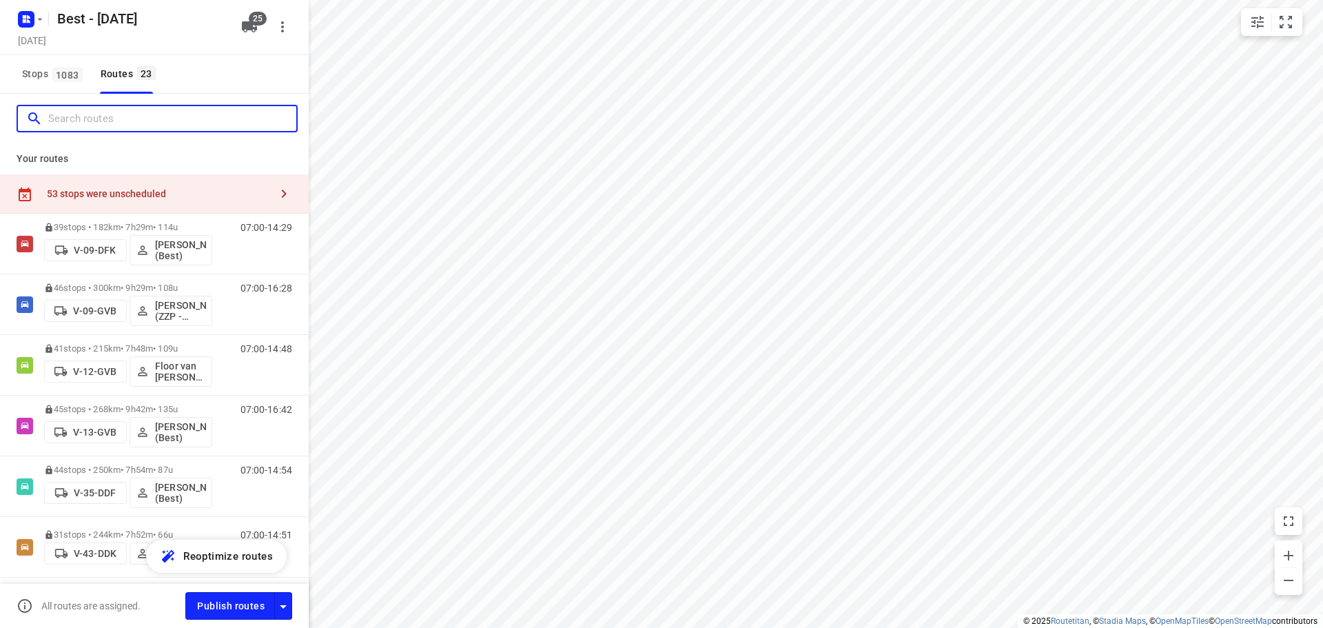
click at [107, 122] on input "Search routes" at bounding box center [172, 118] width 248 height 21
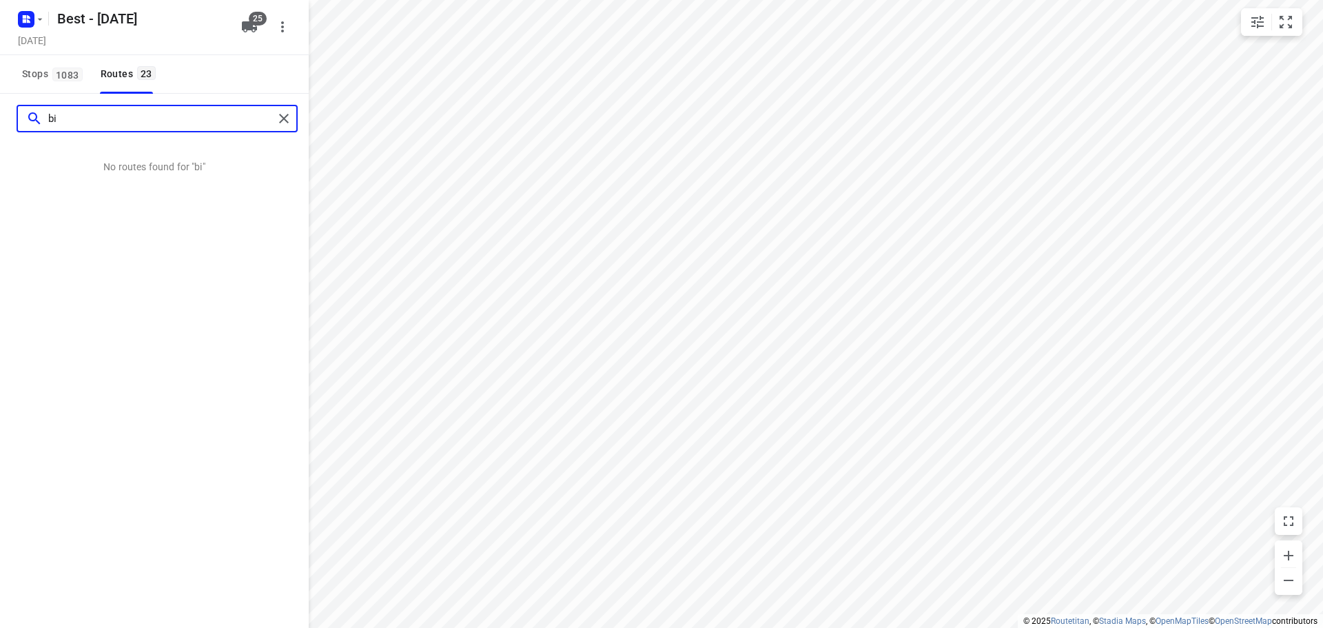
type input "b"
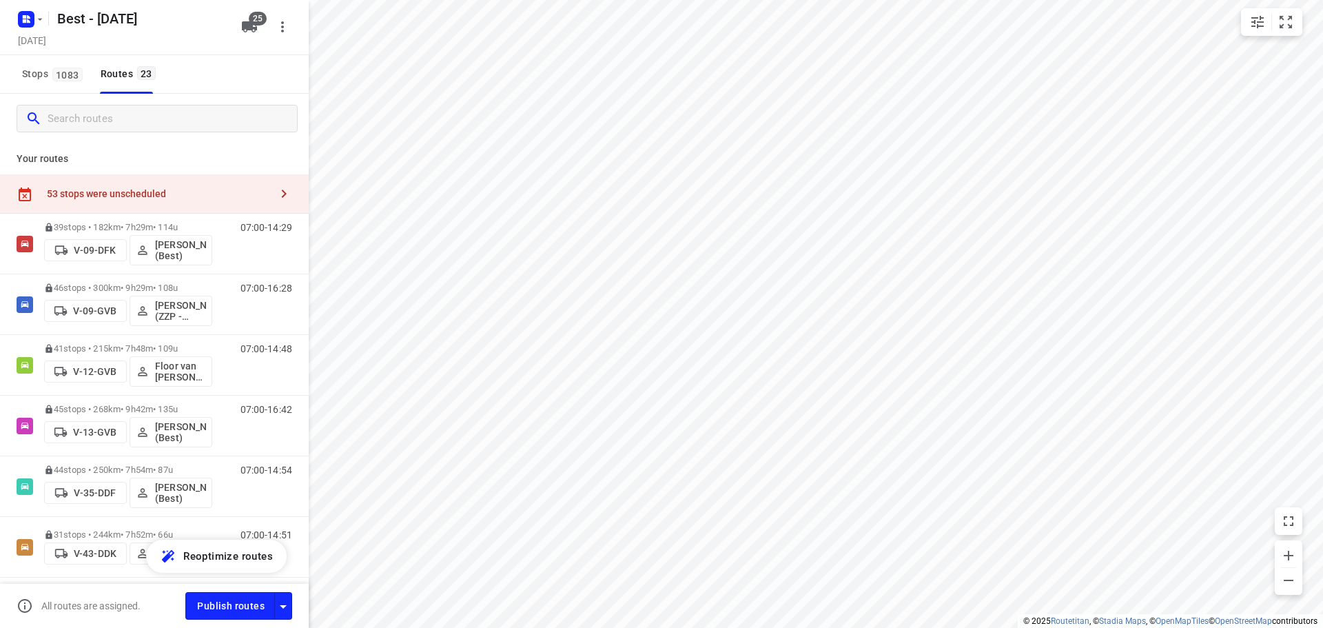
click at [174, 181] on div "53 stops were unscheduled" at bounding box center [154, 193] width 309 height 39
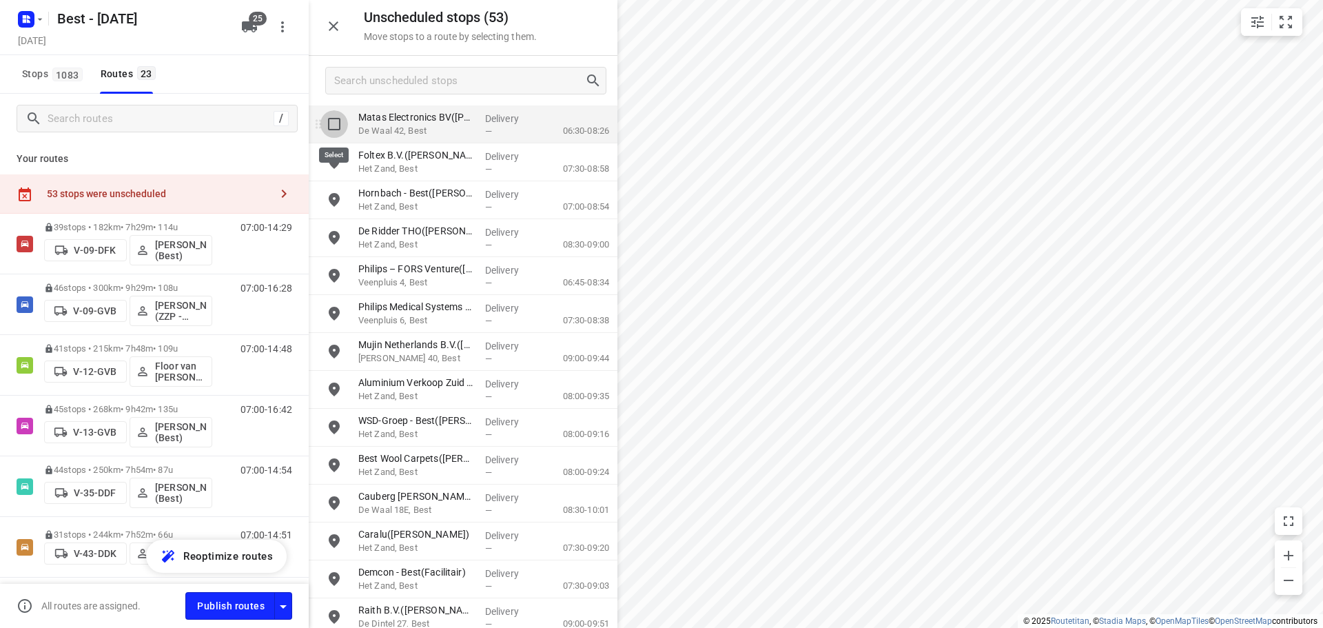
click at [342, 126] on input "grid" at bounding box center [334, 124] width 28 height 28
checkbox input "true"
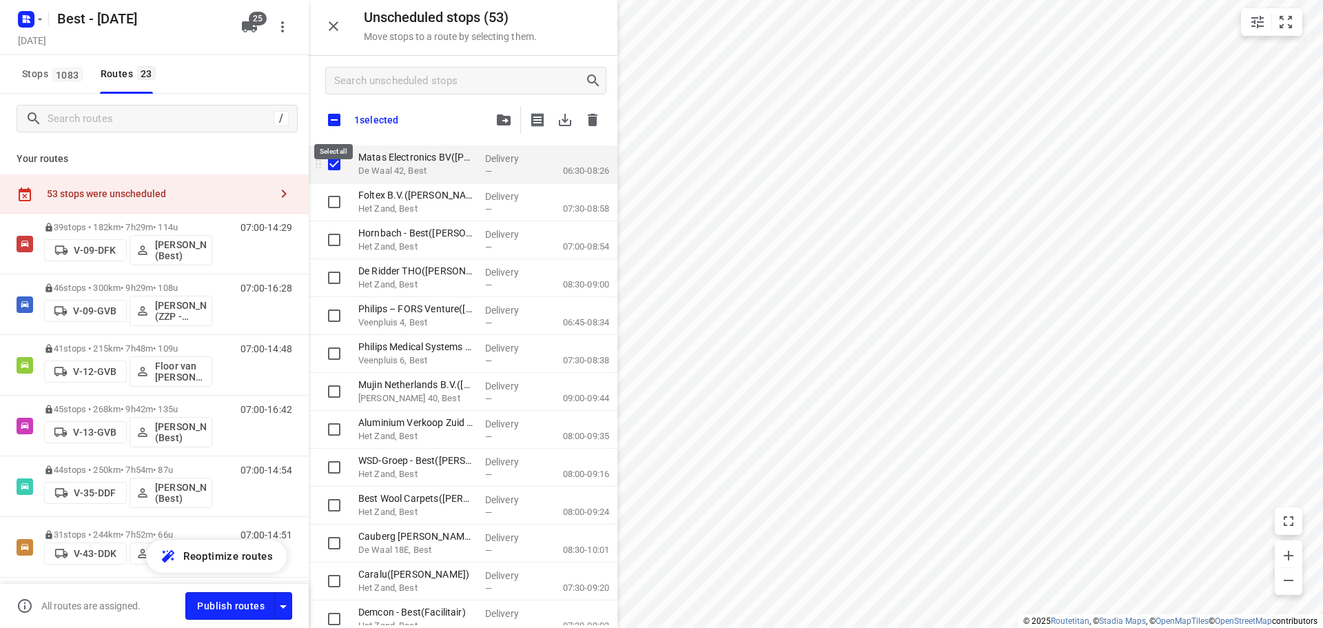
click at [342, 126] on input "checkbox" at bounding box center [334, 119] width 29 height 29
checkbox input "true"
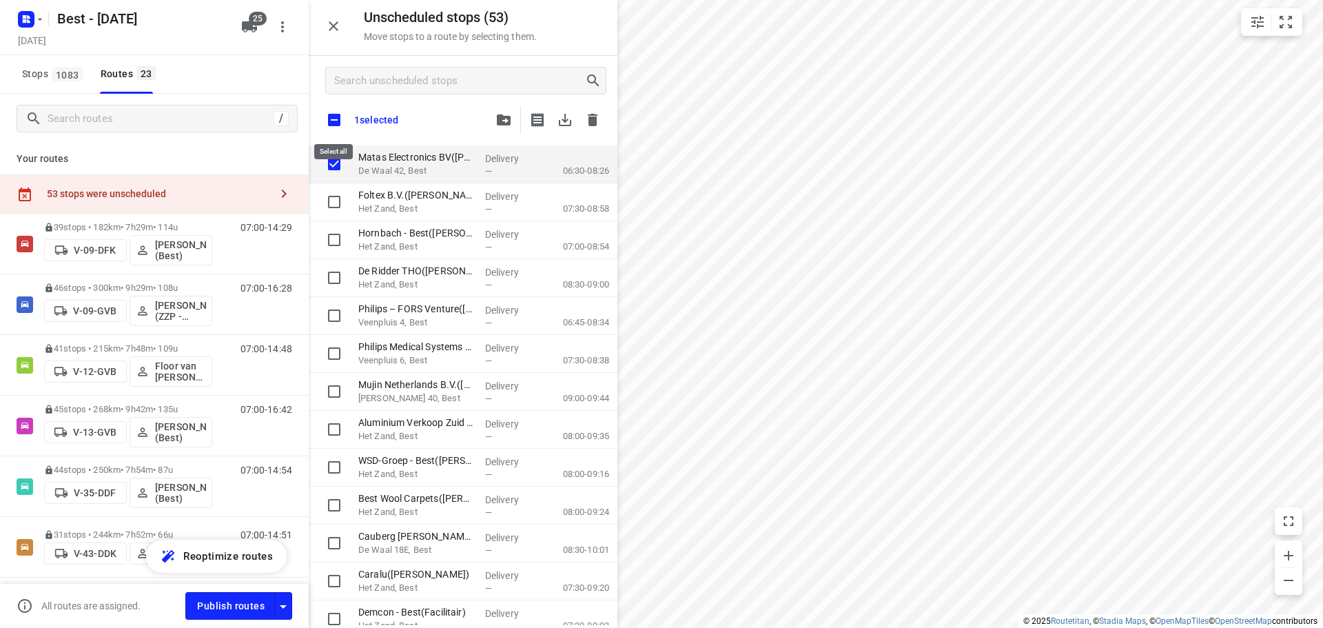
checkbox input "true"
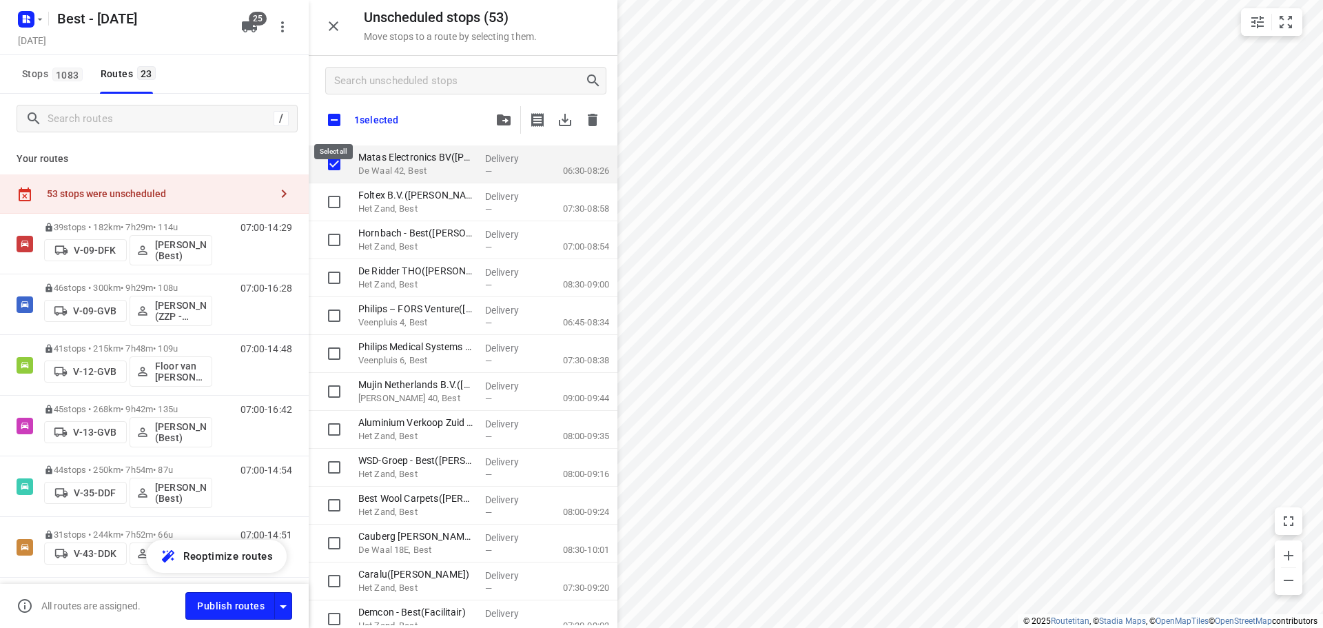
checkbox input "true"
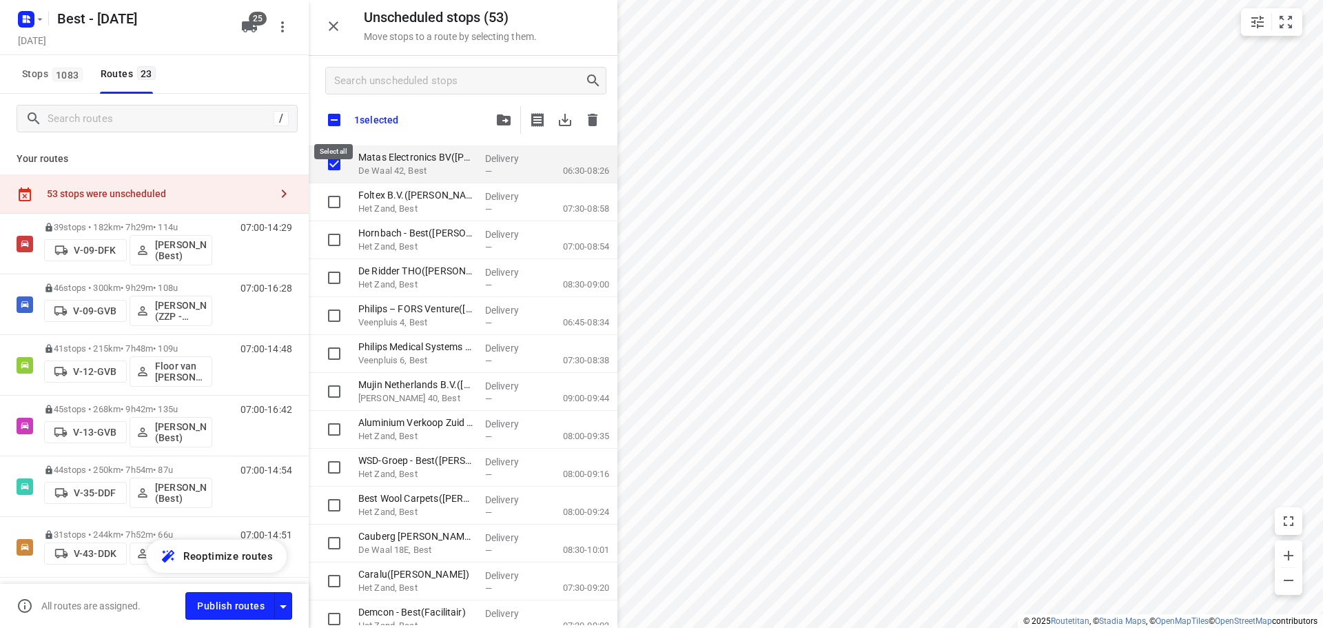
checkbox input "true"
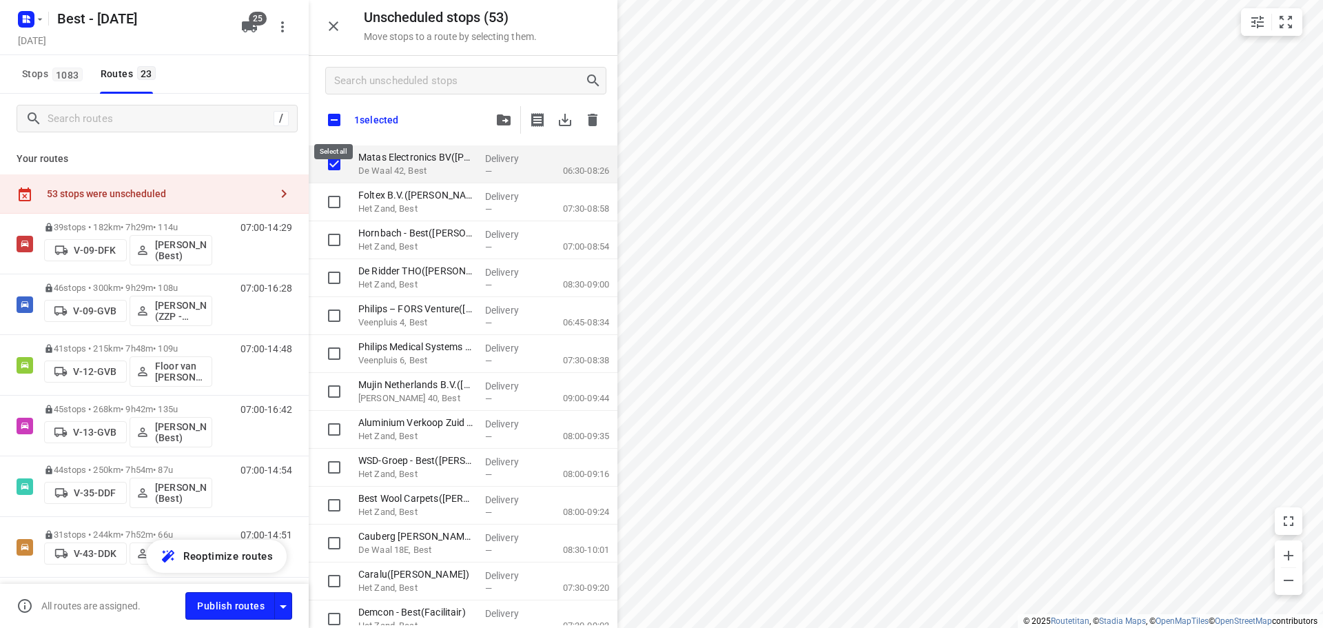
checkbox input "true"
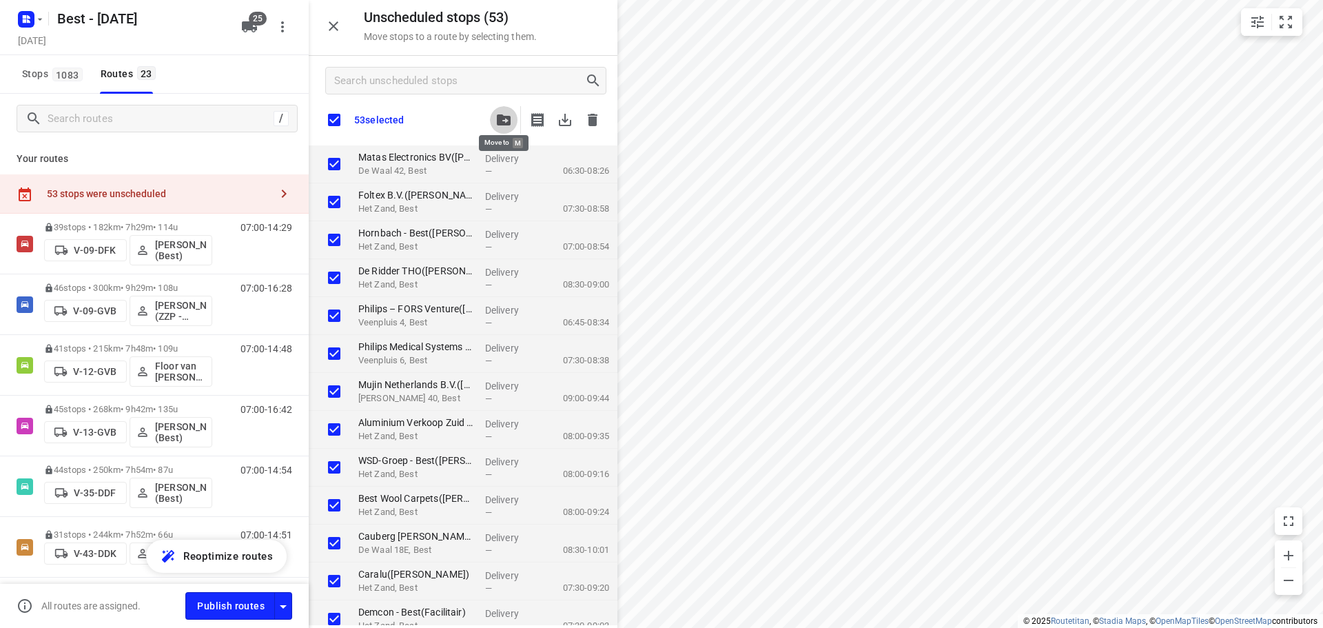
click at [517, 121] on button "button" at bounding box center [504, 120] width 28 height 28
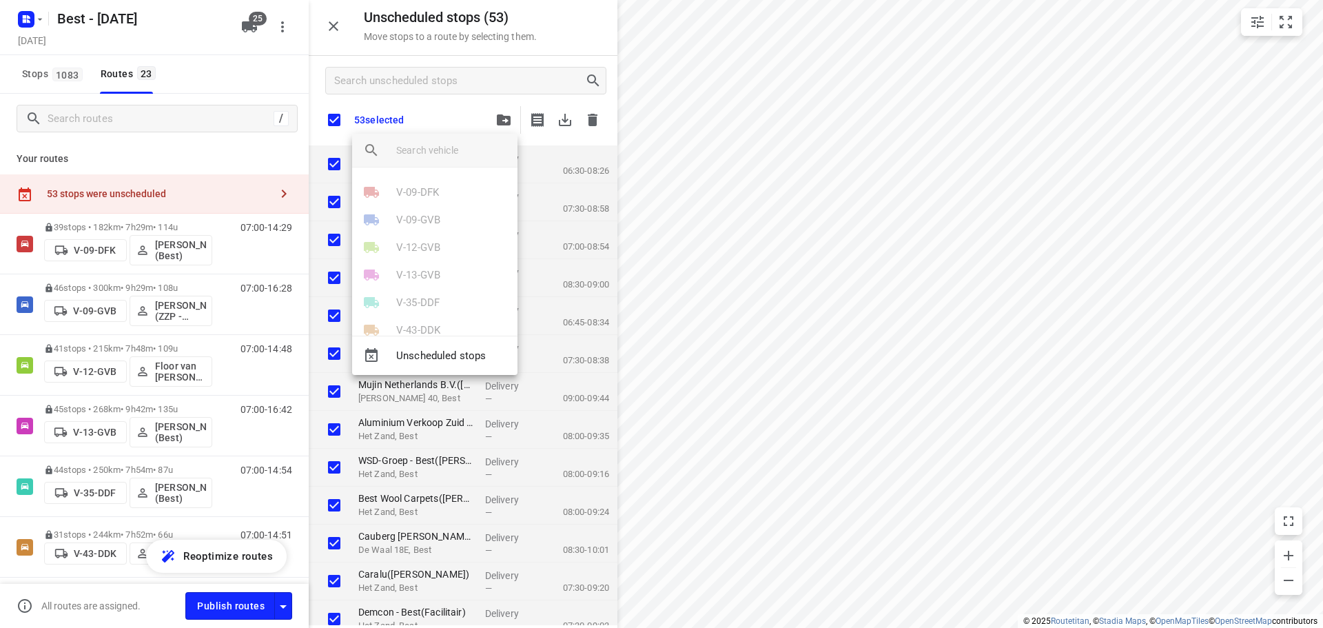
click at [432, 158] on input "search vehicle" at bounding box center [451, 150] width 110 height 21
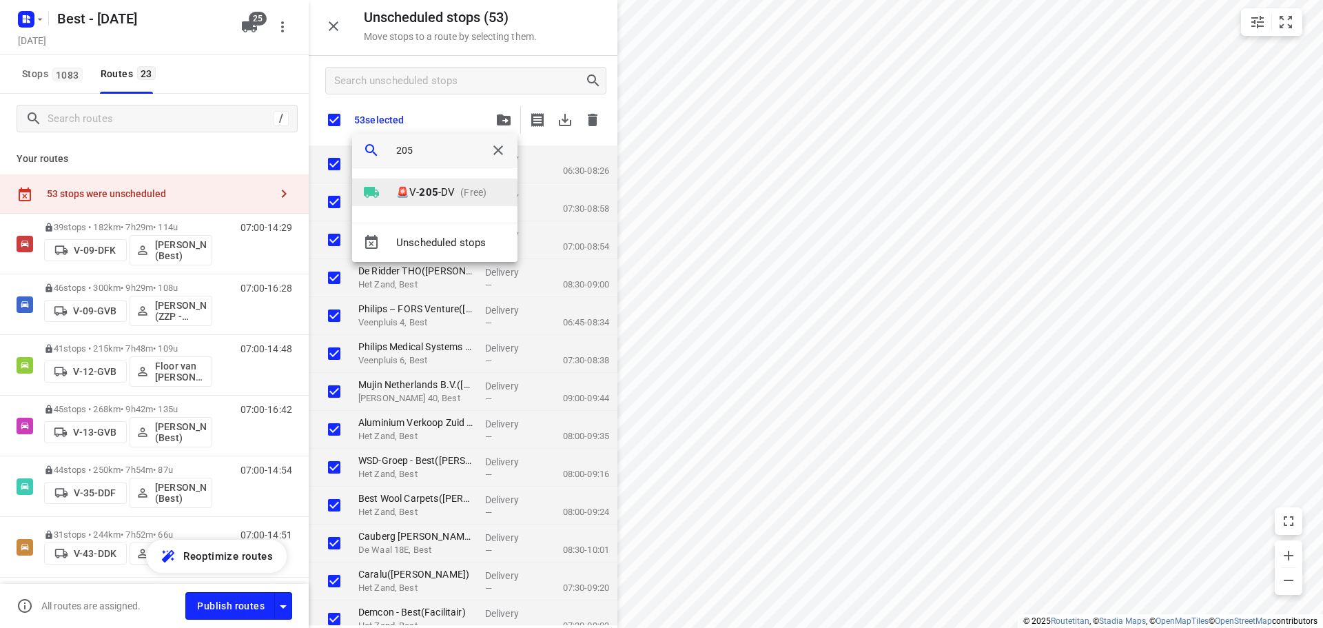
type input "205"
click at [429, 192] on b "205" at bounding box center [428, 192] width 19 height 12
click at [430, 189] on li "1" at bounding box center [434, 187] width 165 height 28
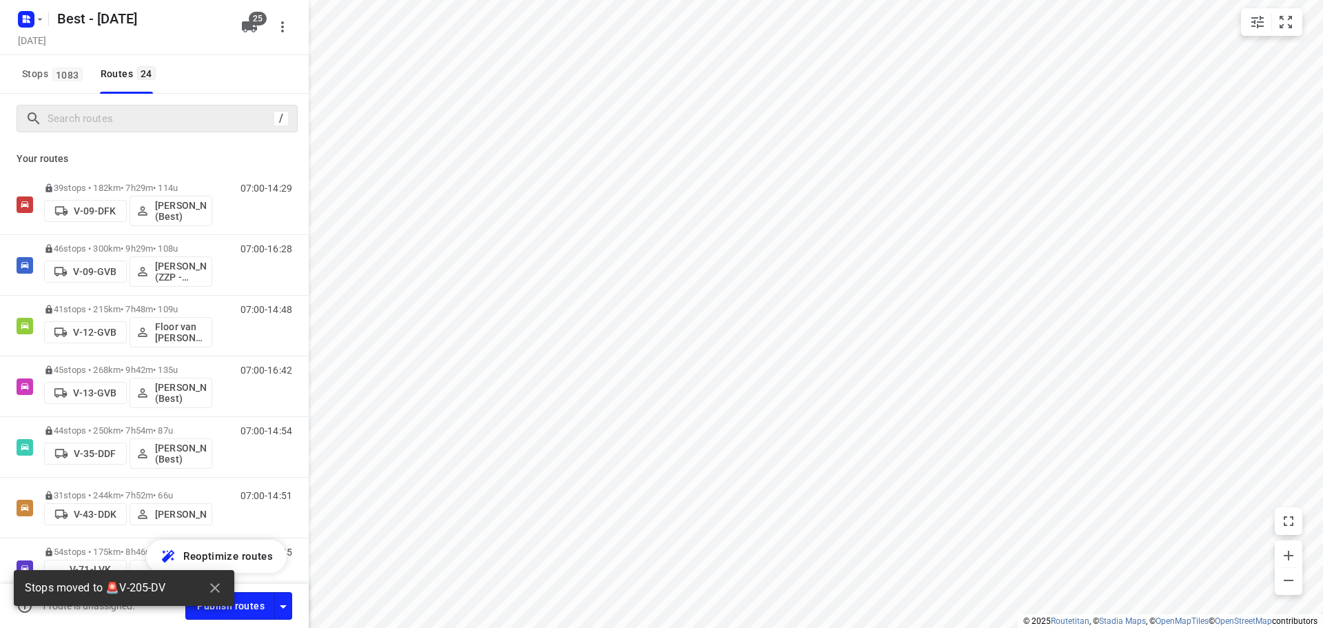
drag, startPoint x: 174, startPoint y: 99, endPoint x: 169, endPoint y: 121, distance: 22.4
click at [172, 103] on div "/" at bounding box center [154, 119] width 309 height 50
click at [169, 121] on input "Search routes" at bounding box center [160, 118] width 225 height 21
click at [244, 32] on icon "button" at bounding box center [249, 27] width 17 height 17
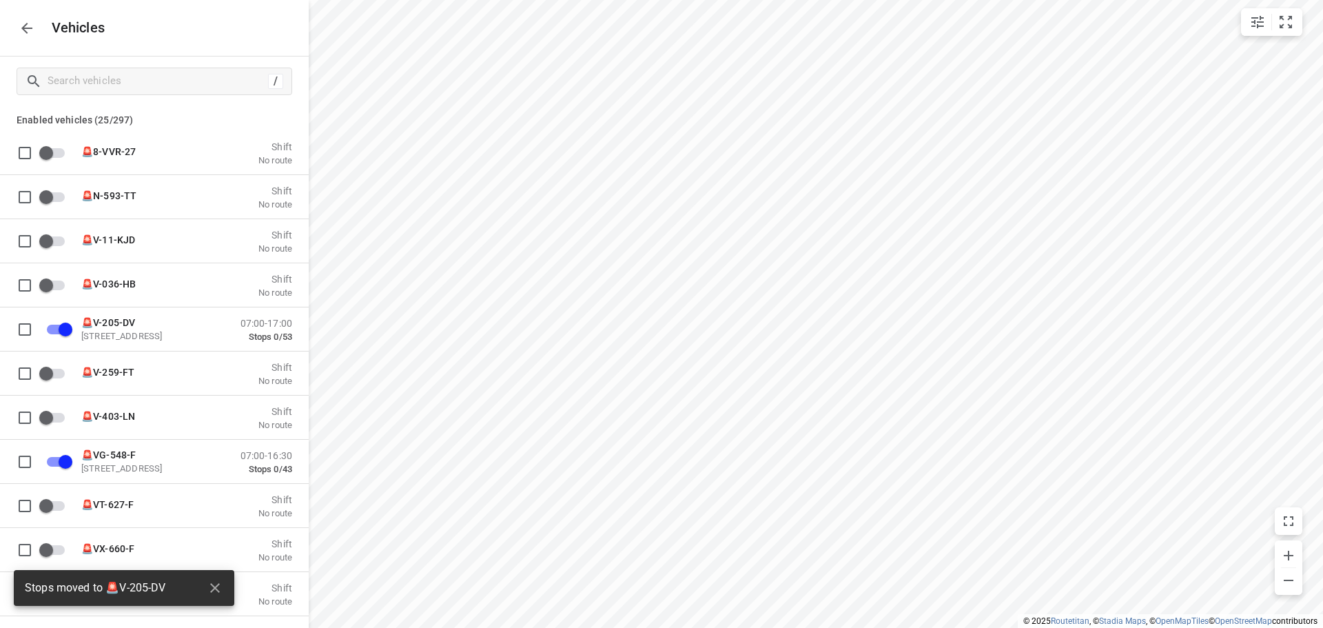
click at [19, 32] on icon "button" at bounding box center [27, 28] width 17 height 17
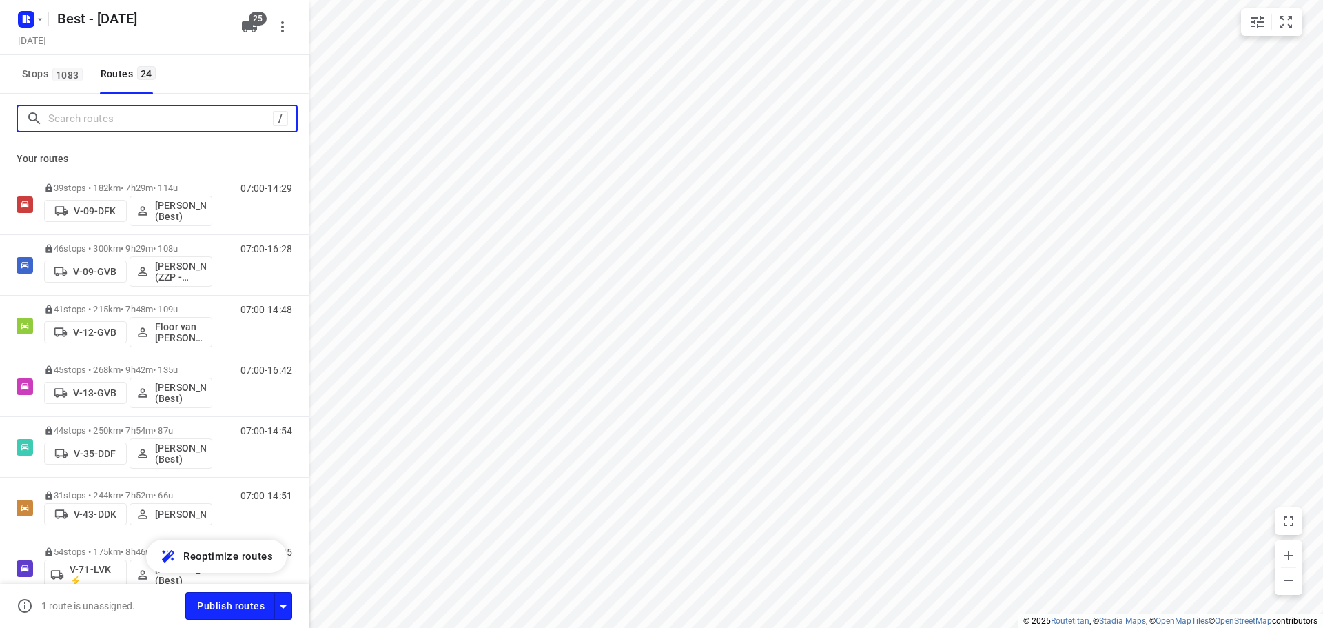
click at [97, 119] on input "Search routes" at bounding box center [160, 118] width 225 height 21
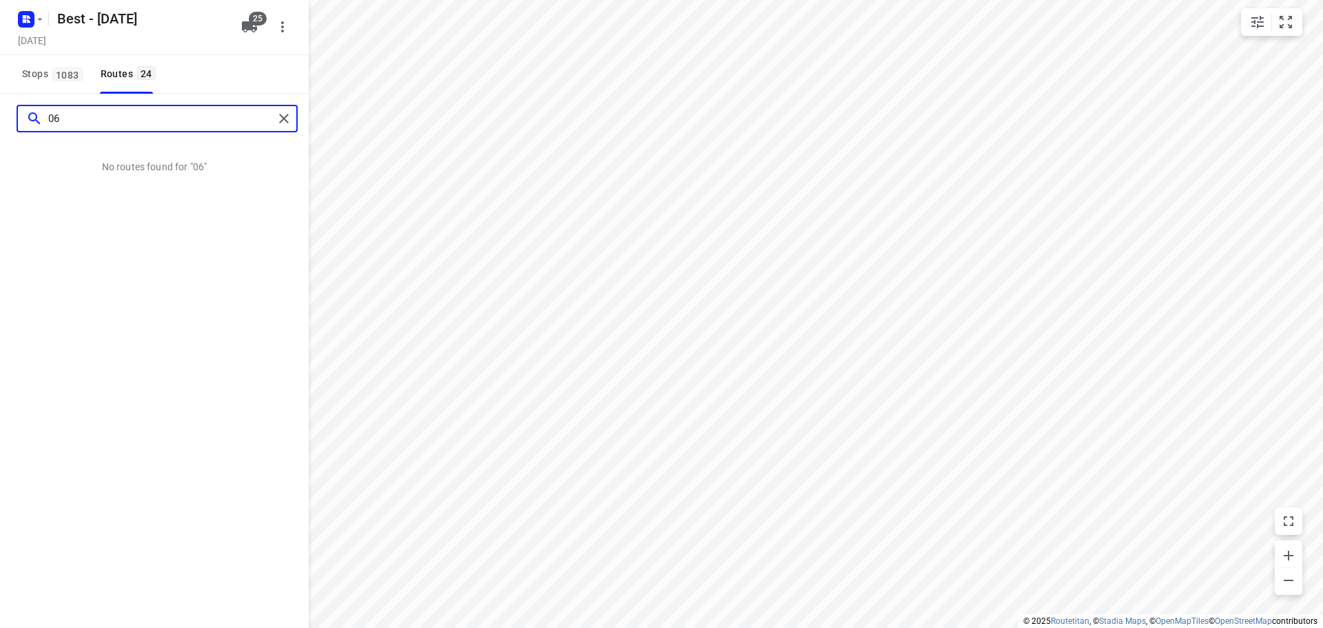
type input "06"
click at [300, 111] on div "06" at bounding box center [154, 119] width 309 height 50
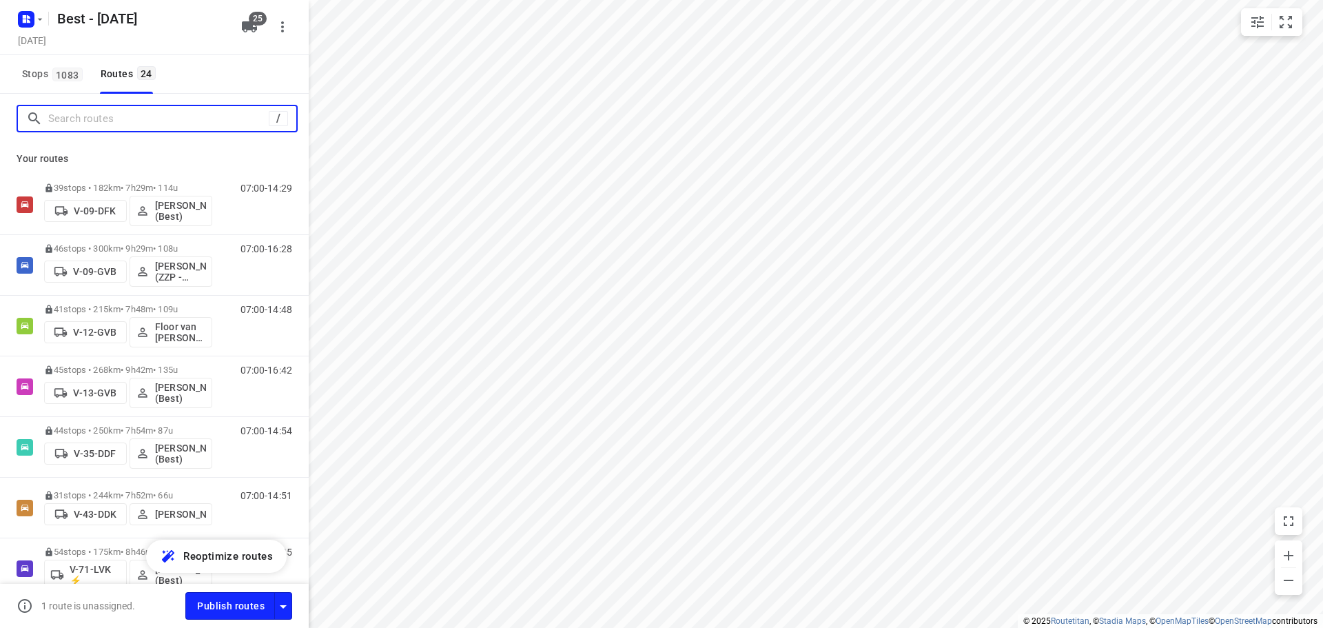
click at [187, 122] on input "Search routes" at bounding box center [158, 118] width 220 height 21
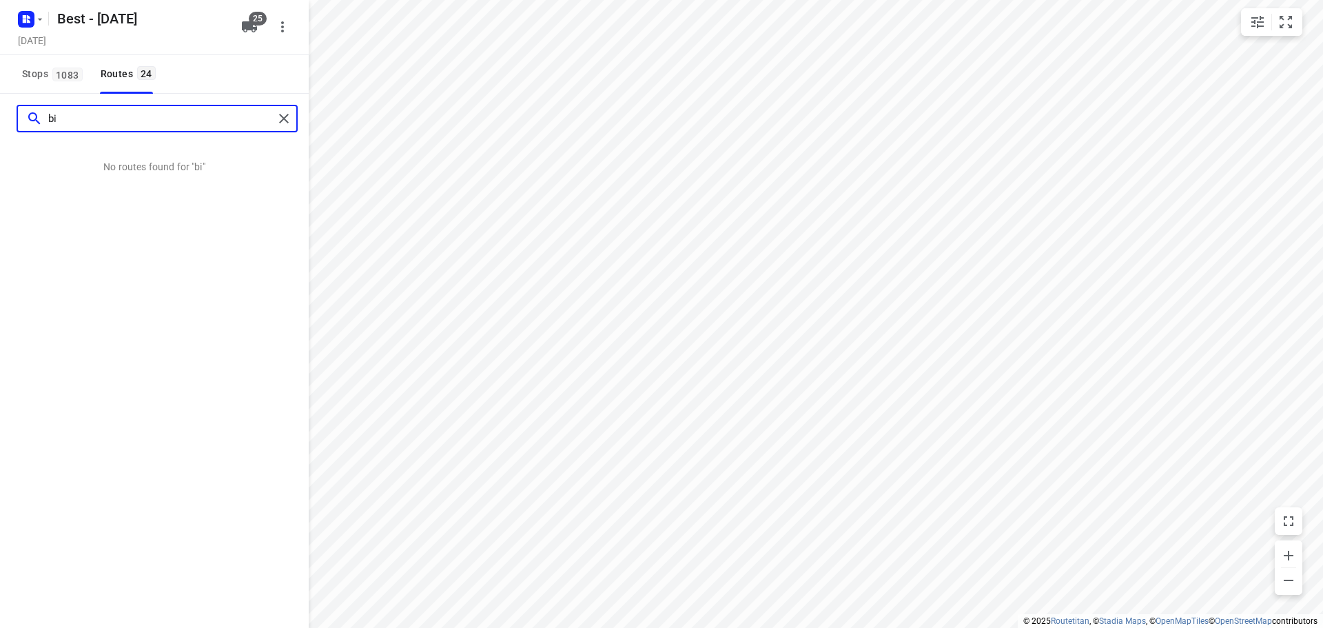
type input "b"
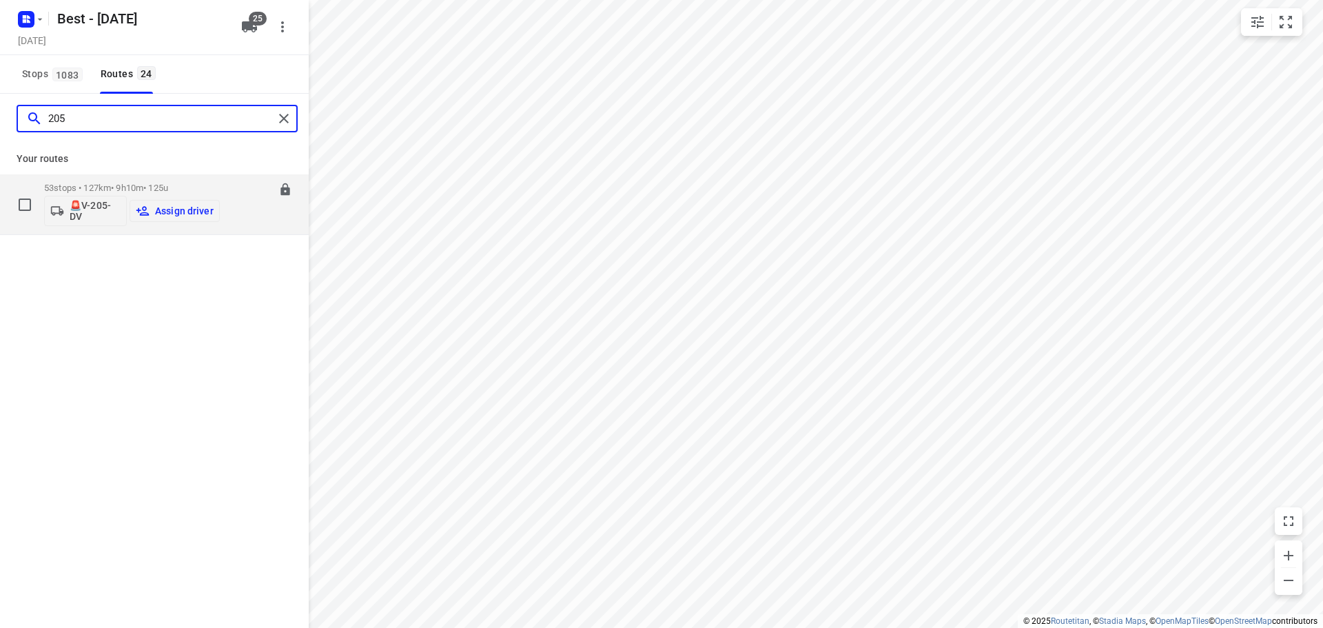
type input "205"
click at [184, 211] on p "Assign driver" at bounding box center [184, 210] width 59 height 11
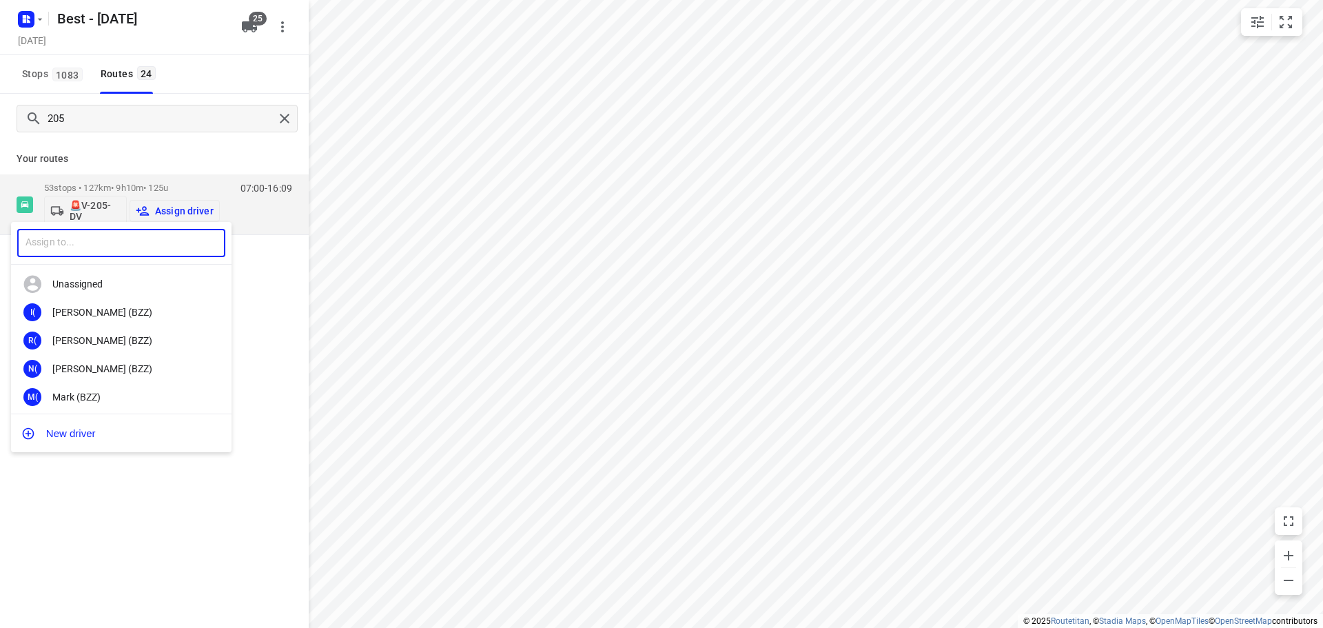
click at [124, 237] on input "text" at bounding box center [121, 243] width 208 height 28
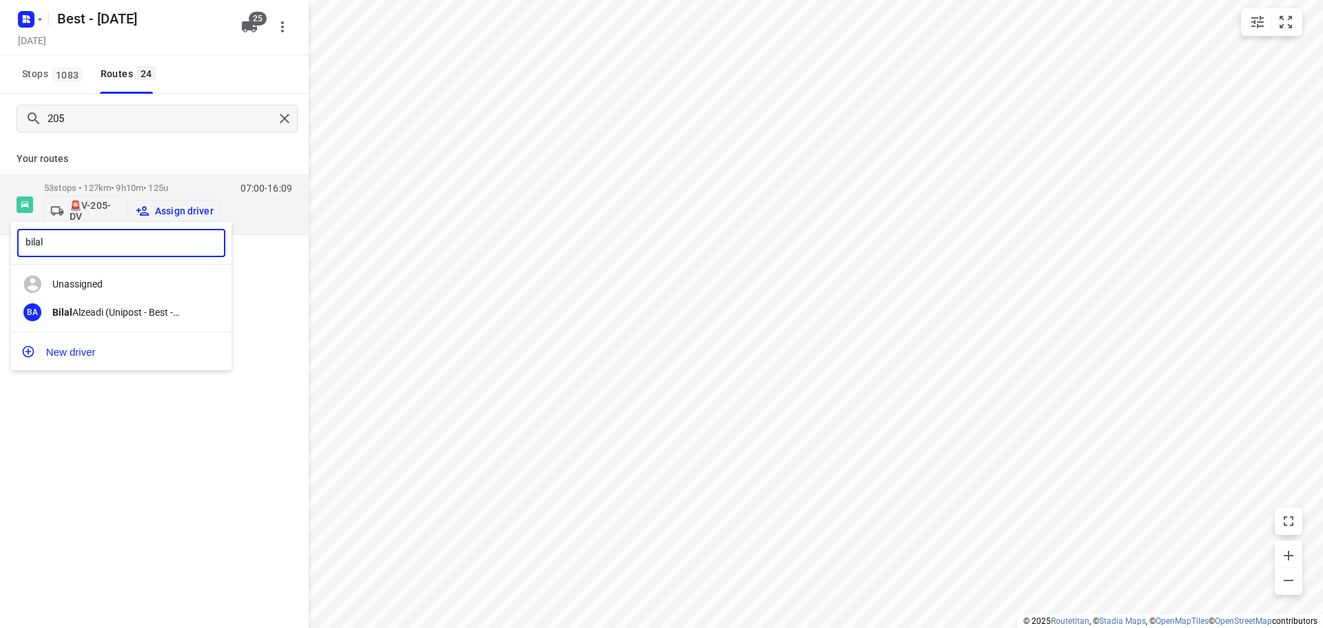
type input "bilal"
click at [143, 296] on div "Unassigned" at bounding box center [121, 284] width 220 height 28
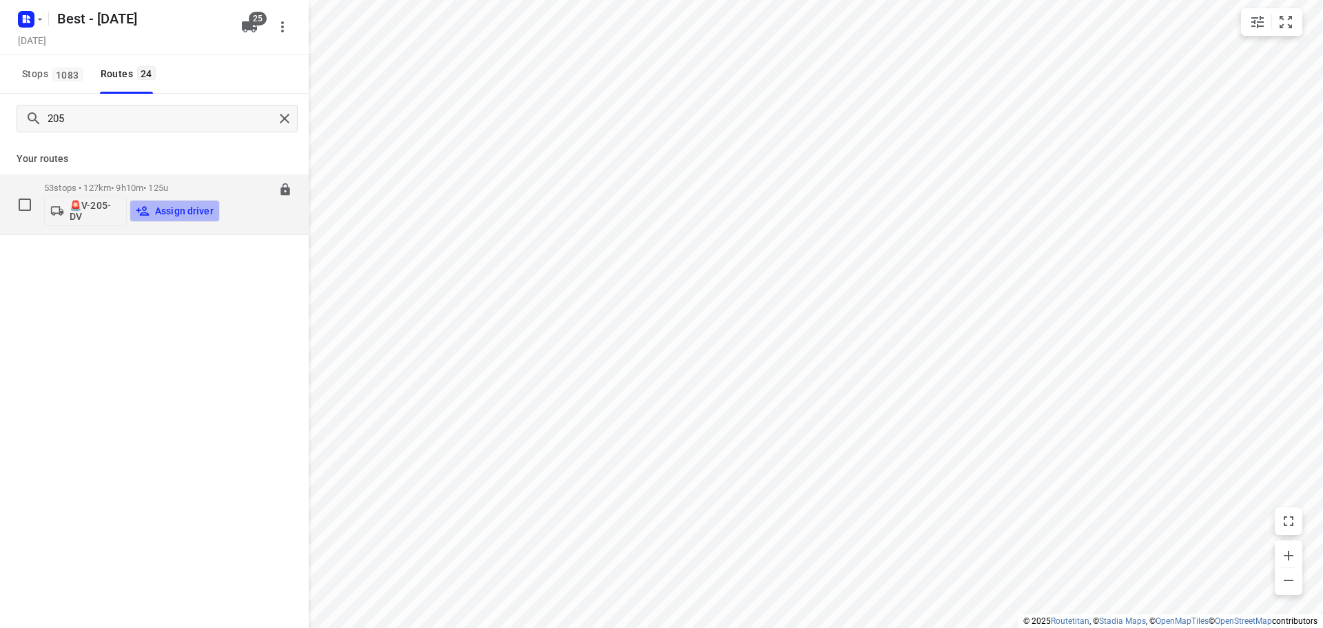
click at [167, 216] on p "Assign driver" at bounding box center [184, 210] width 59 height 11
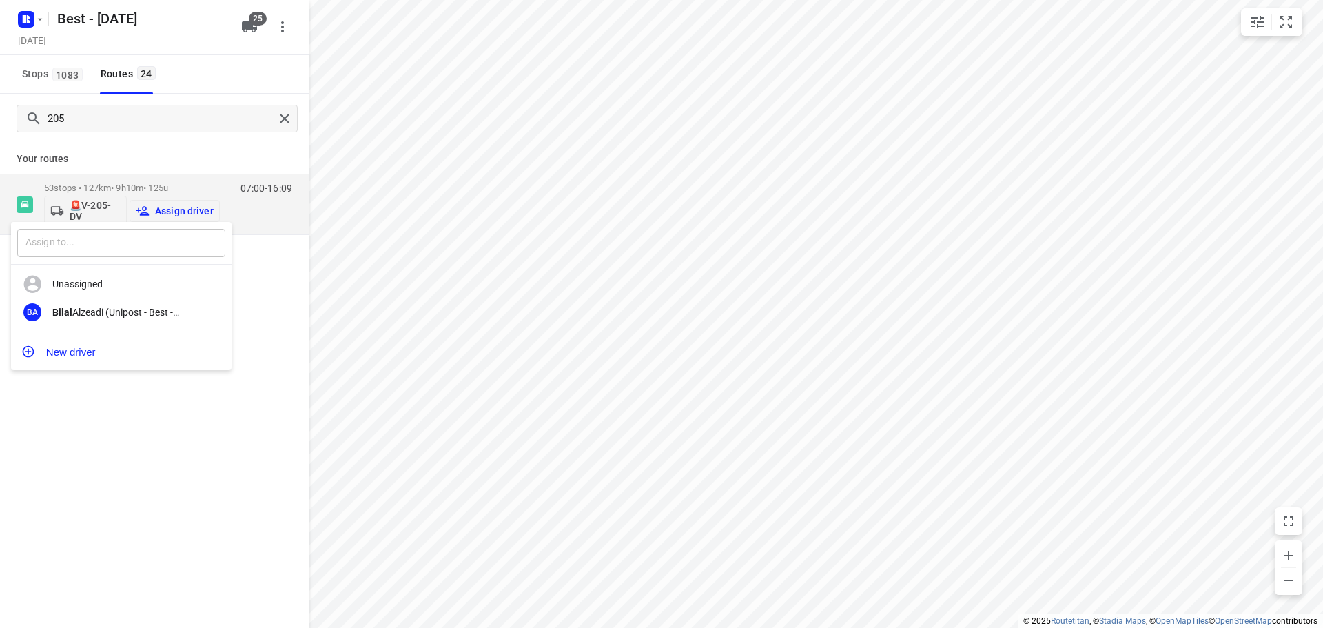
drag, startPoint x: 145, startPoint y: 234, endPoint x: 139, endPoint y: 247, distance: 14.2
click at [144, 234] on input "text" at bounding box center [121, 243] width 208 height 28
click at [115, 316] on div "[PERSON_NAME] (Unipost - Best - ZZP)" at bounding box center [124, 312] width 145 height 11
click at [126, 189] on p "53 stops • 127km • 9h10m • 125u" at bounding box center [128, 188] width 168 height 10
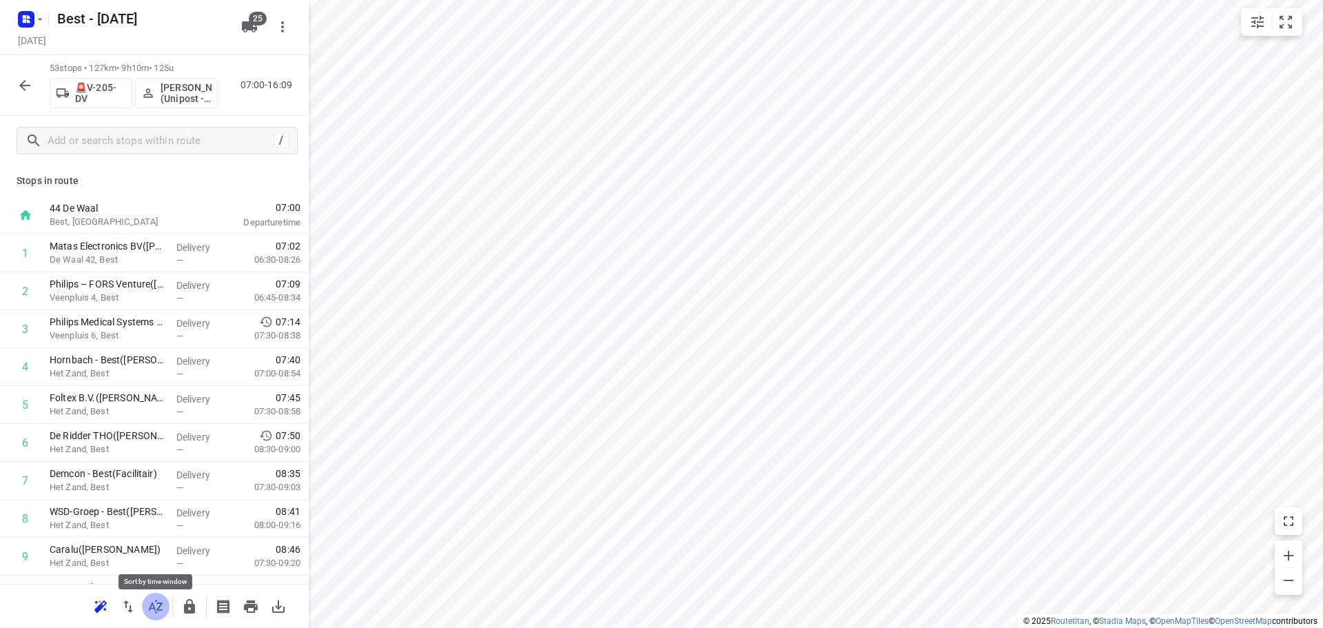
click at [159, 600] on icon "button" at bounding box center [155, 606] width 17 height 17
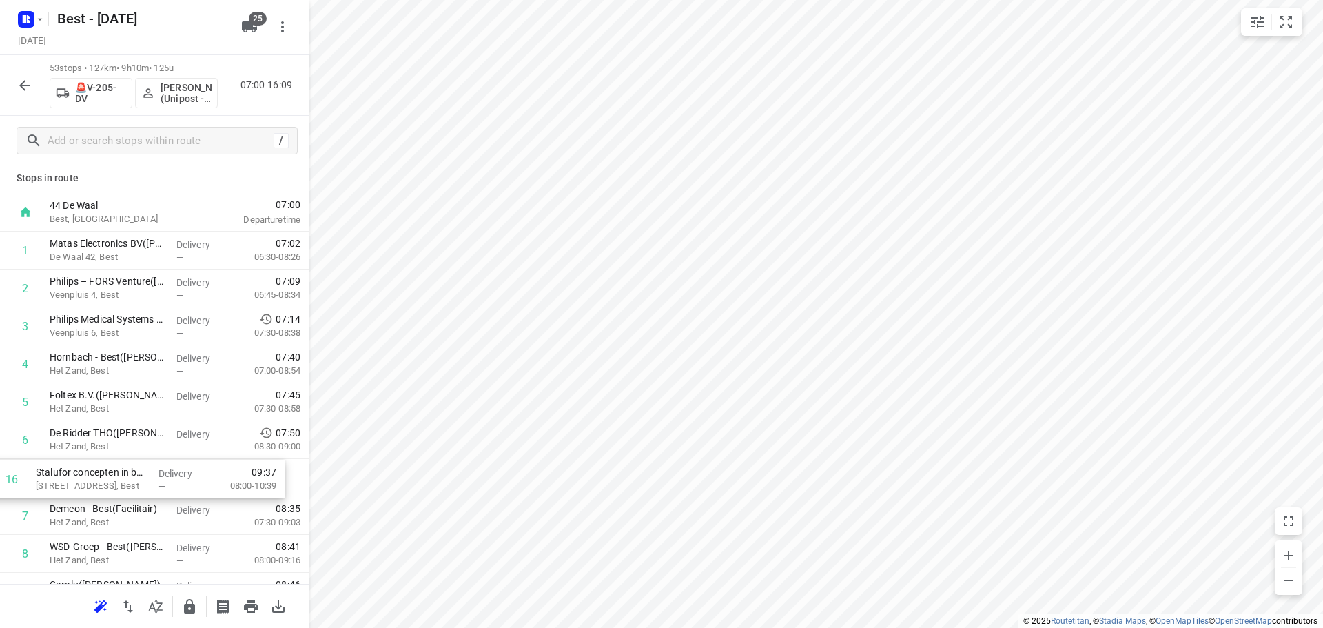
drag, startPoint x: 125, startPoint y: 480, endPoint x: 117, endPoint y: 473, distance: 10.8
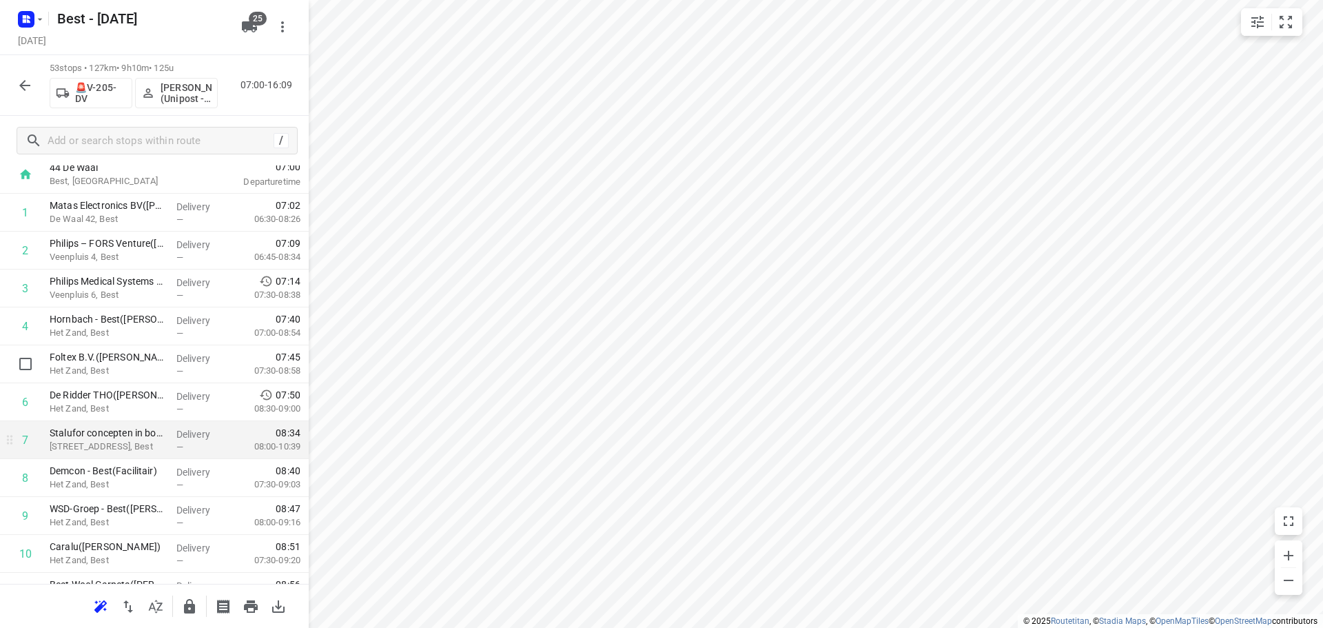
scroll to position [73, 0]
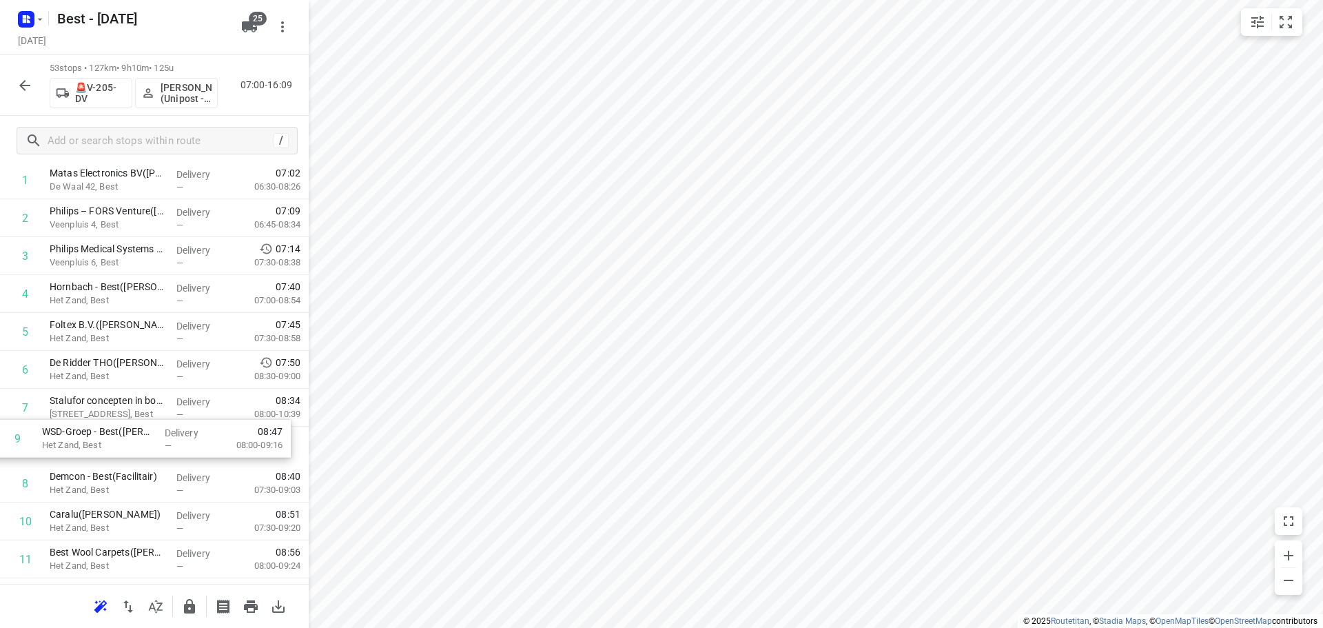
drag, startPoint x: 134, startPoint y: 469, endPoint x: 127, endPoint y: 417, distance: 52.2
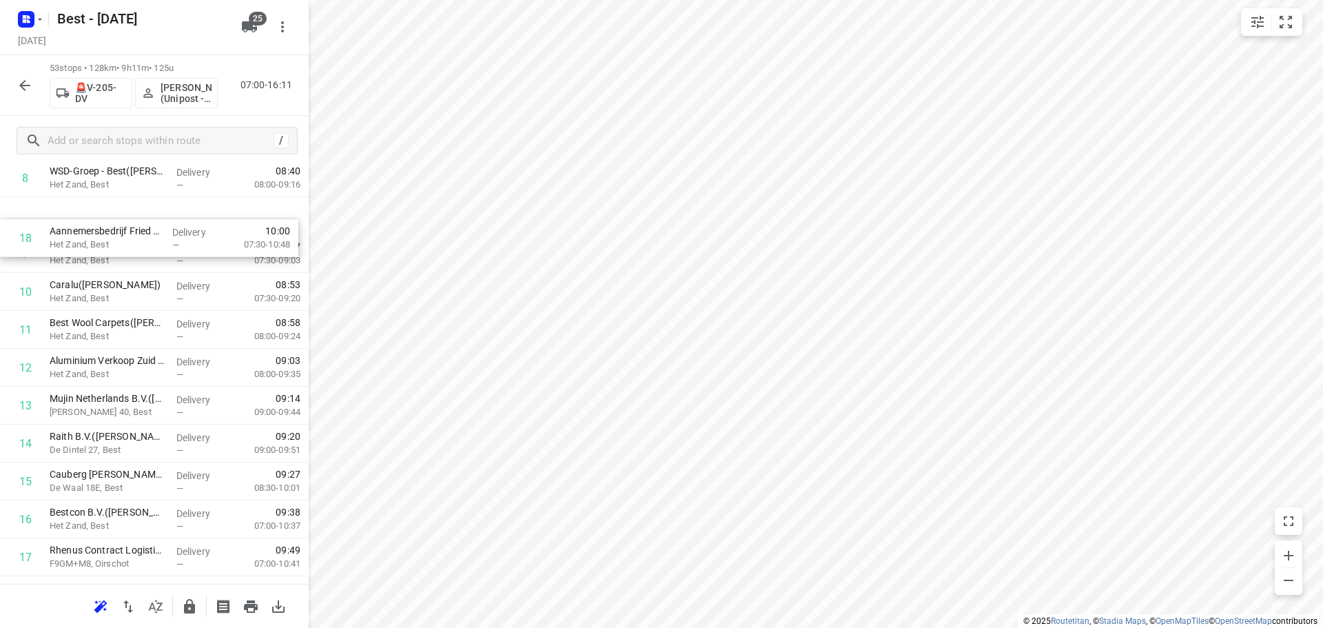
scroll to position [329, 0]
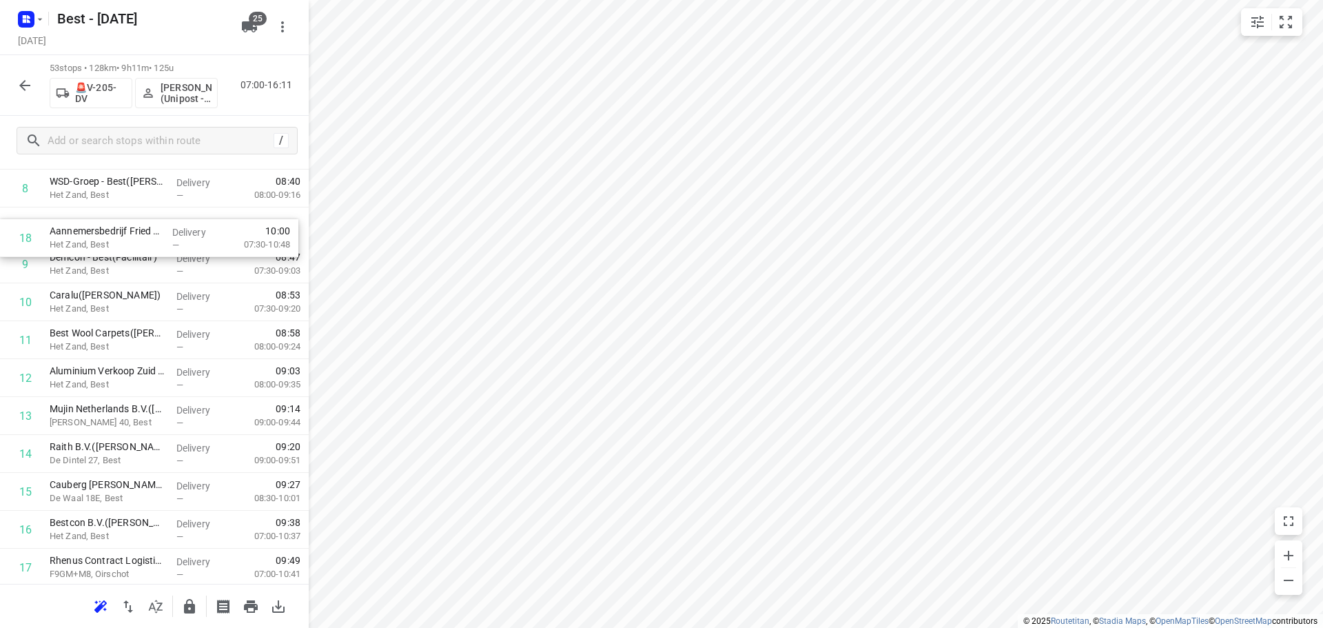
drag, startPoint x: 132, startPoint y: 533, endPoint x: 132, endPoint y: 213, distance: 319.7
drag, startPoint x: 116, startPoint y: 351, endPoint x: 128, endPoint y: 270, distance: 81.5
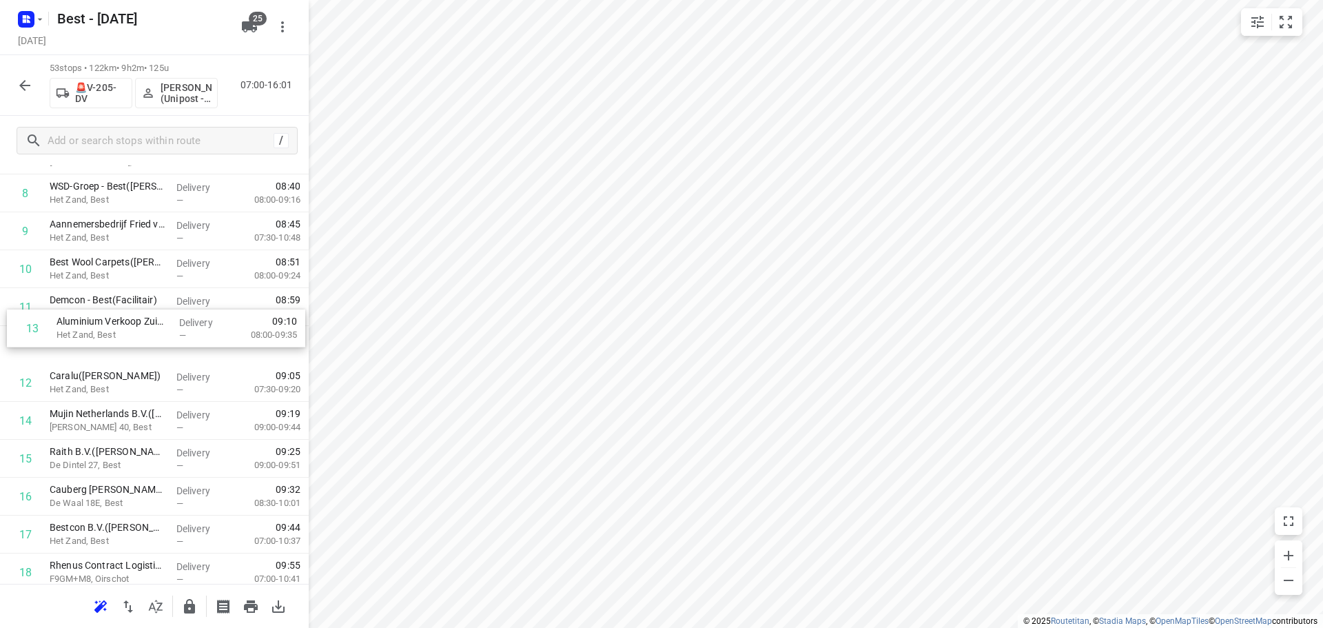
drag, startPoint x: 82, startPoint y: 373, endPoint x: 92, endPoint y: 289, distance: 84.7
drag, startPoint x: 98, startPoint y: 377, endPoint x: 101, endPoint y: 328, distance: 49.0
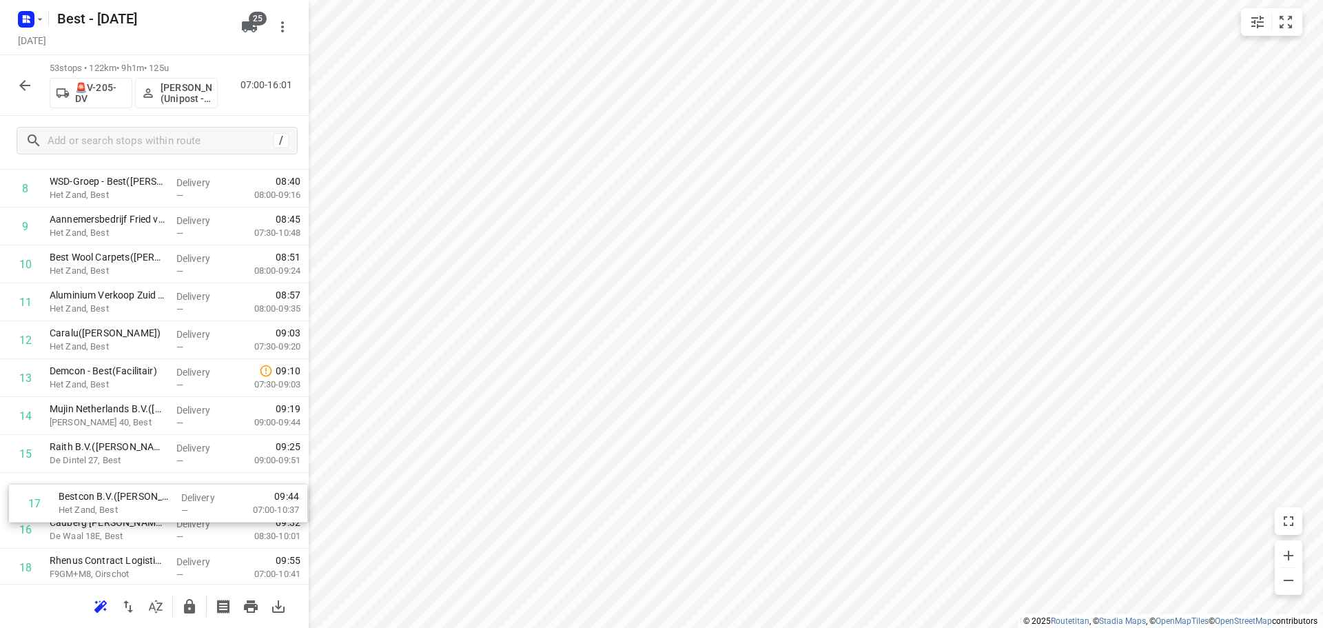
scroll to position [331, 0]
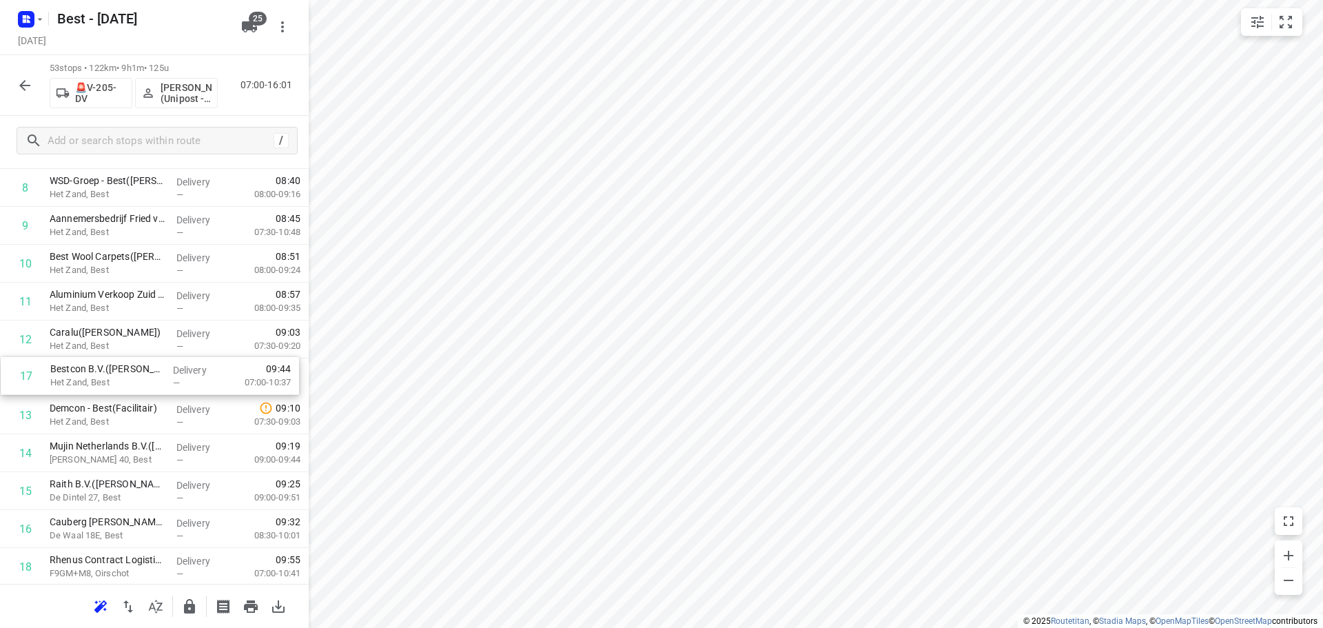
drag, startPoint x: 68, startPoint y: 511, endPoint x: 60, endPoint y: 380, distance: 130.5
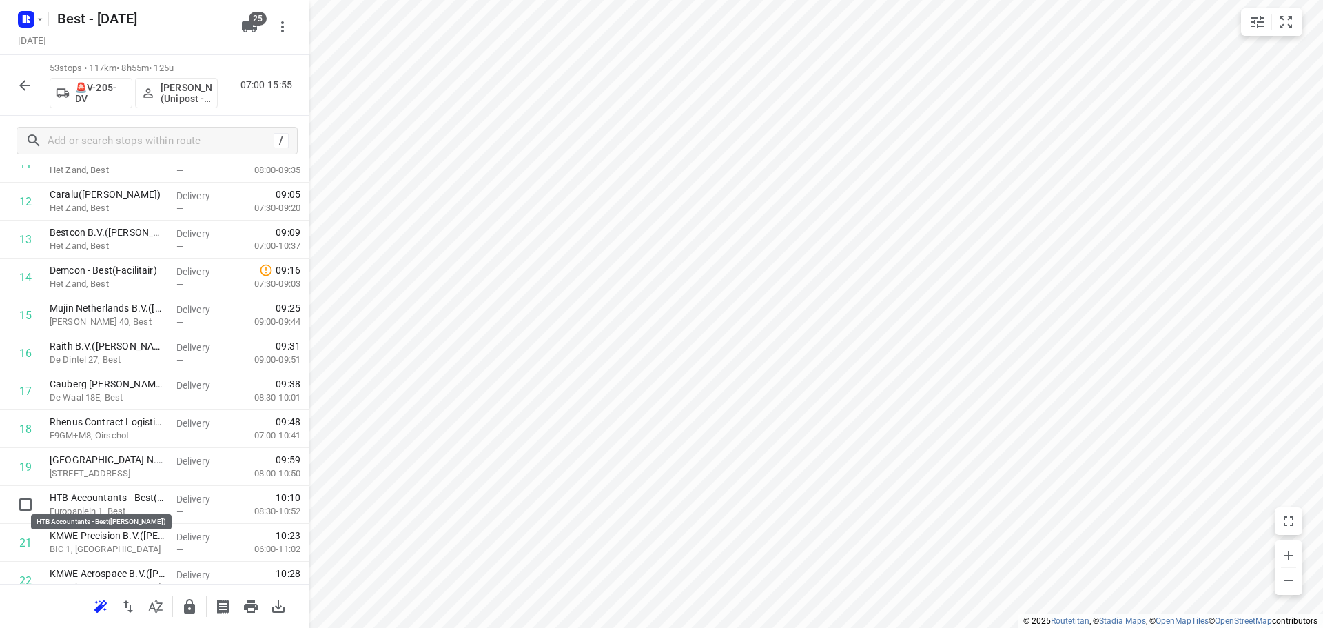
scroll to position [470, 0]
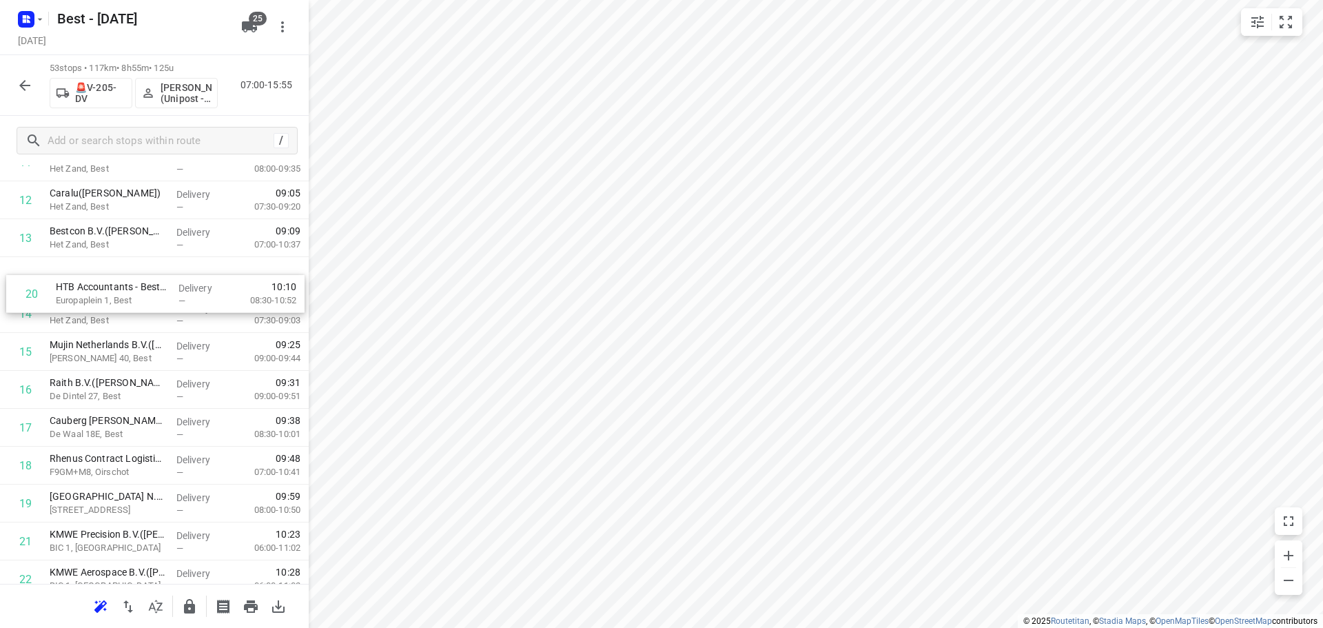
drag, startPoint x: 125, startPoint y: 500, endPoint x: 132, endPoint y: 285, distance: 214.4
drag, startPoint x: 130, startPoint y: 277, endPoint x: 128, endPoint y: 323, distance: 46.2
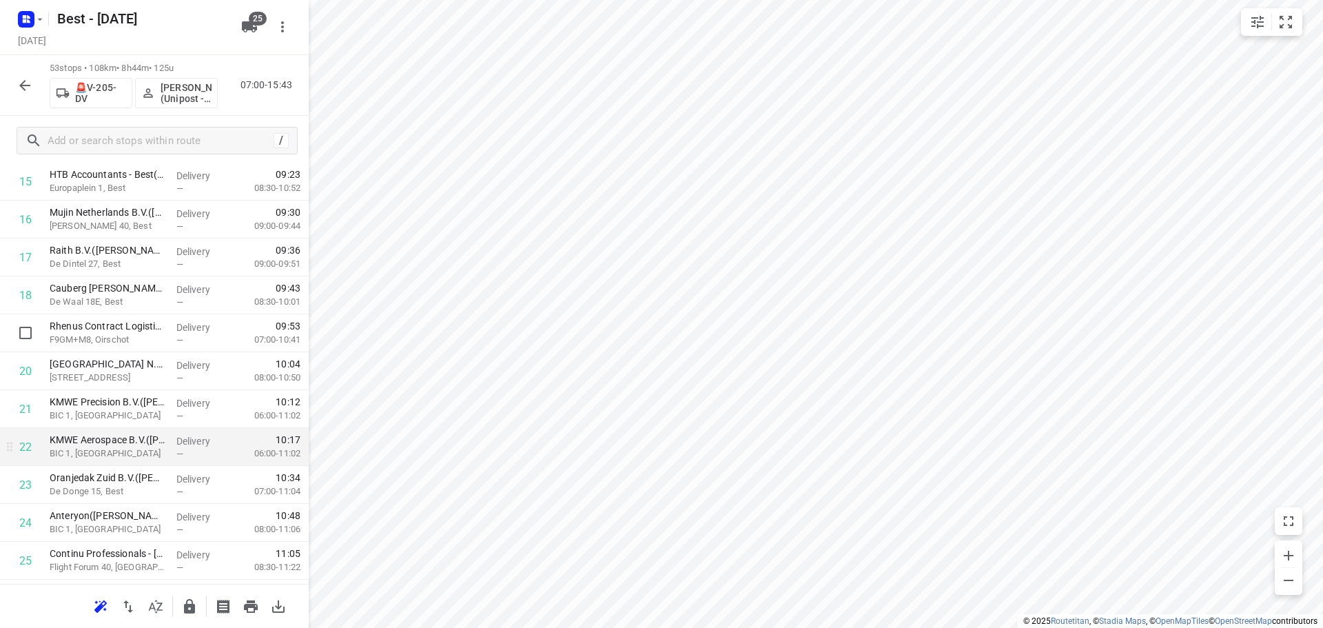
scroll to position [608, 0]
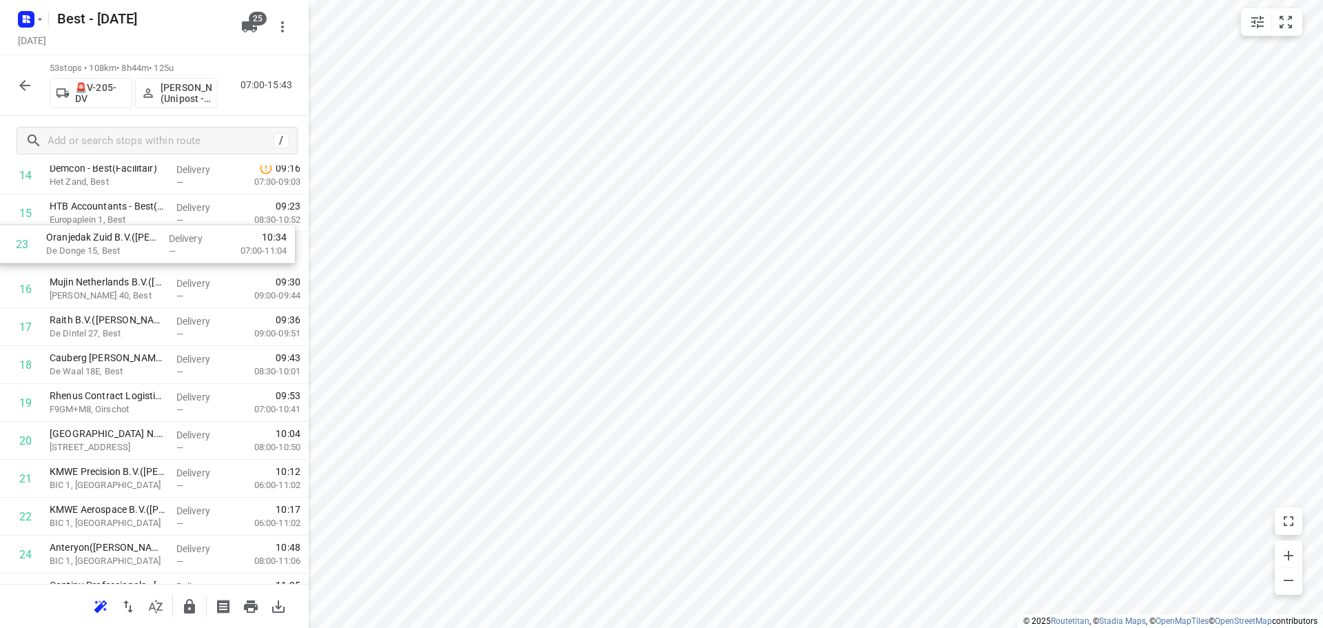
drag, startPoint x: 169, startPoint y: 470, endPoint x: 168, endPoint y: 230, distance: 239.8
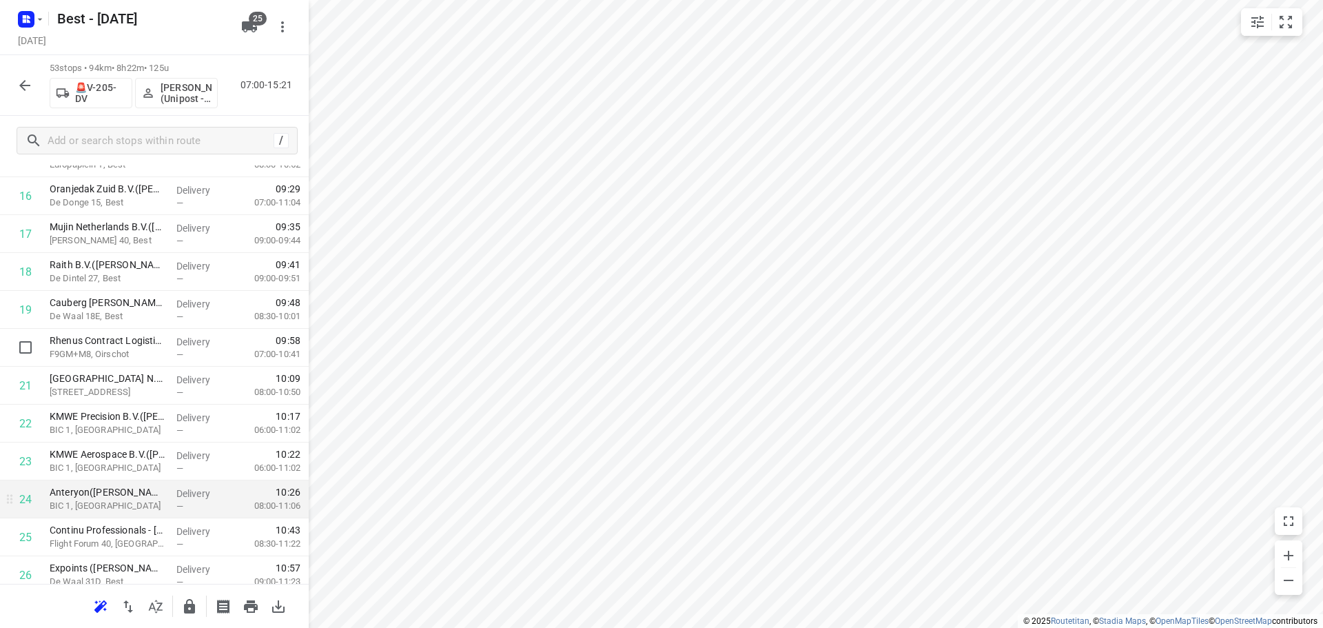
scroll to position [704, 0]
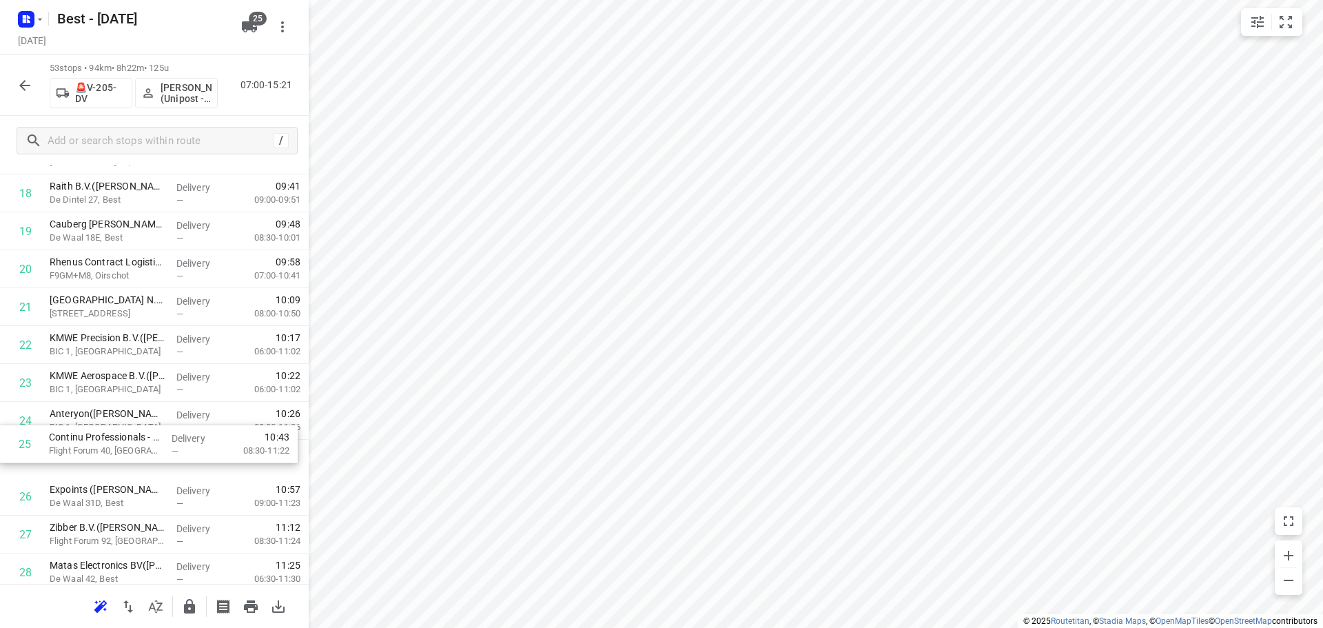
drag, startPoint x: 125, startPoint y: 446, endPoint x: 125, endPoint y: 428, distance: 18.6
click at [125, 428] on div "1 Matas Electronics BV(Bernadette Antonis) De Waal 42, Best Delivery — 07:02 06…" at bounding box center [154, 534] width 309 height 2008
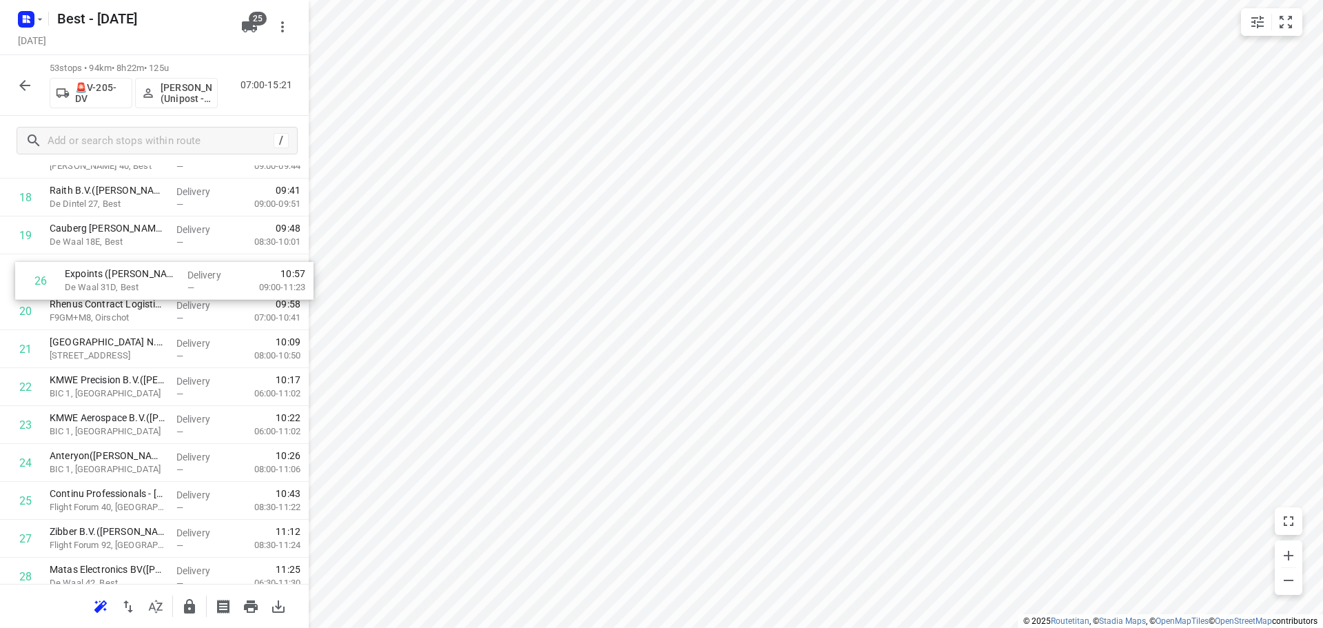
drag, startPoint x: 101, startPoint y: 499, endPoint x: 119, endPoint y: 265, distance: 234.3
click at [119, 265] on div "1 Matas Electronics BV(Bernadette Antonis) De Waal 42, Best Delivery — 07:02 06…" at bounding box center [154, 538] width 309 height 2008
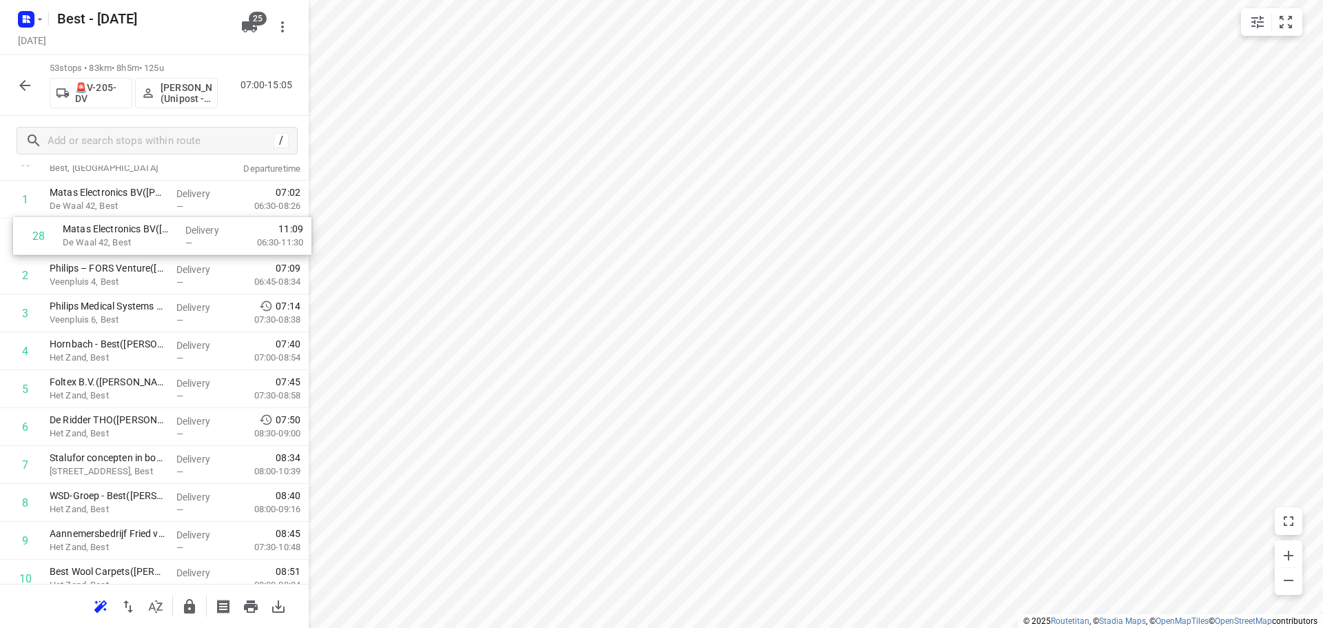
scroll to position [5, 0]
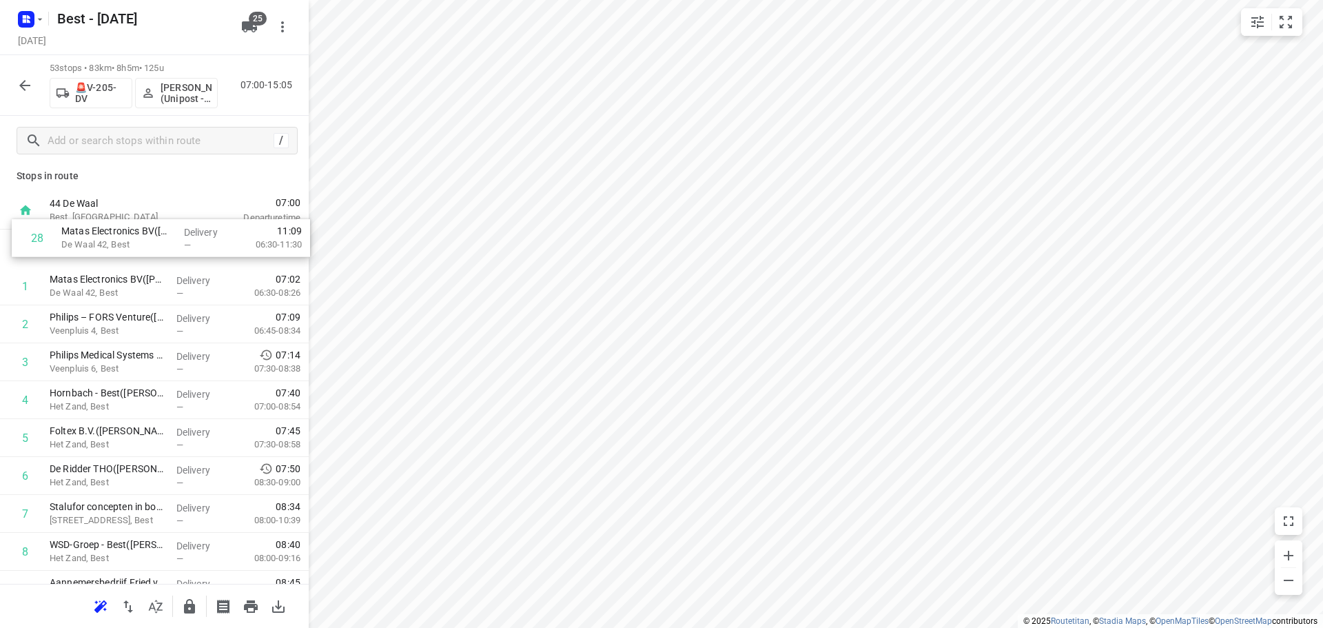
drag, startPoint x: 161, startPoint y: 502, endPoint x: 170, endPoint y: 222, distance: 279.9
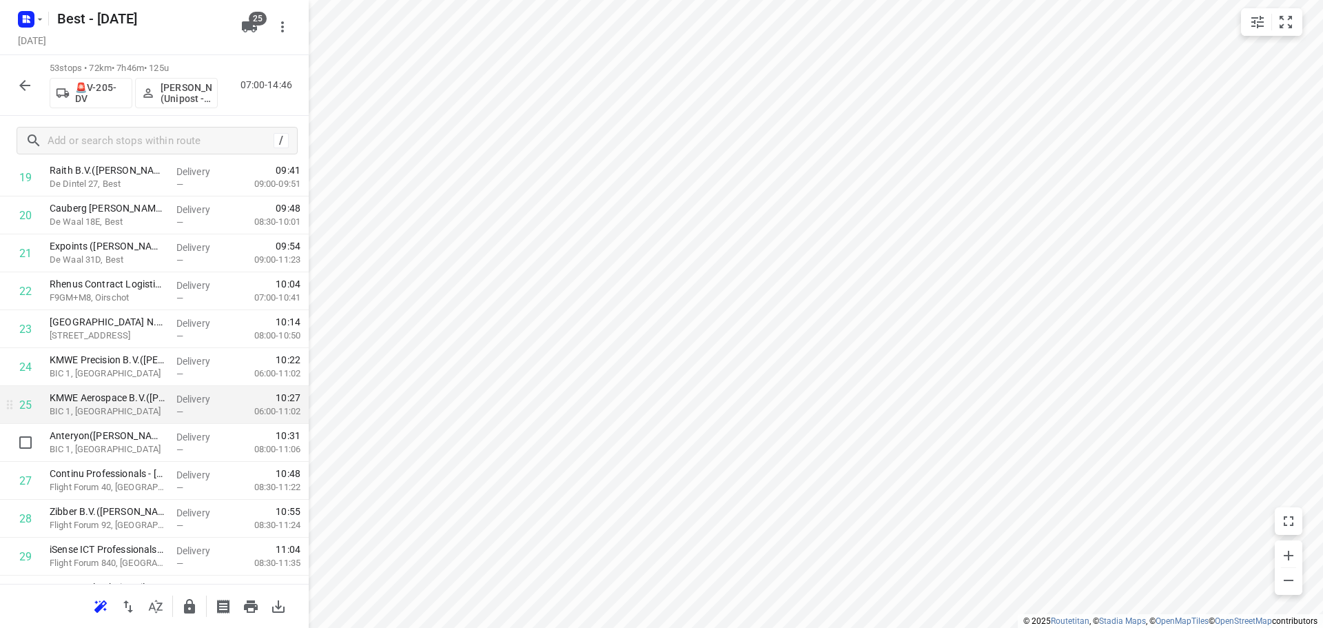
scroll to position [1034, 0]
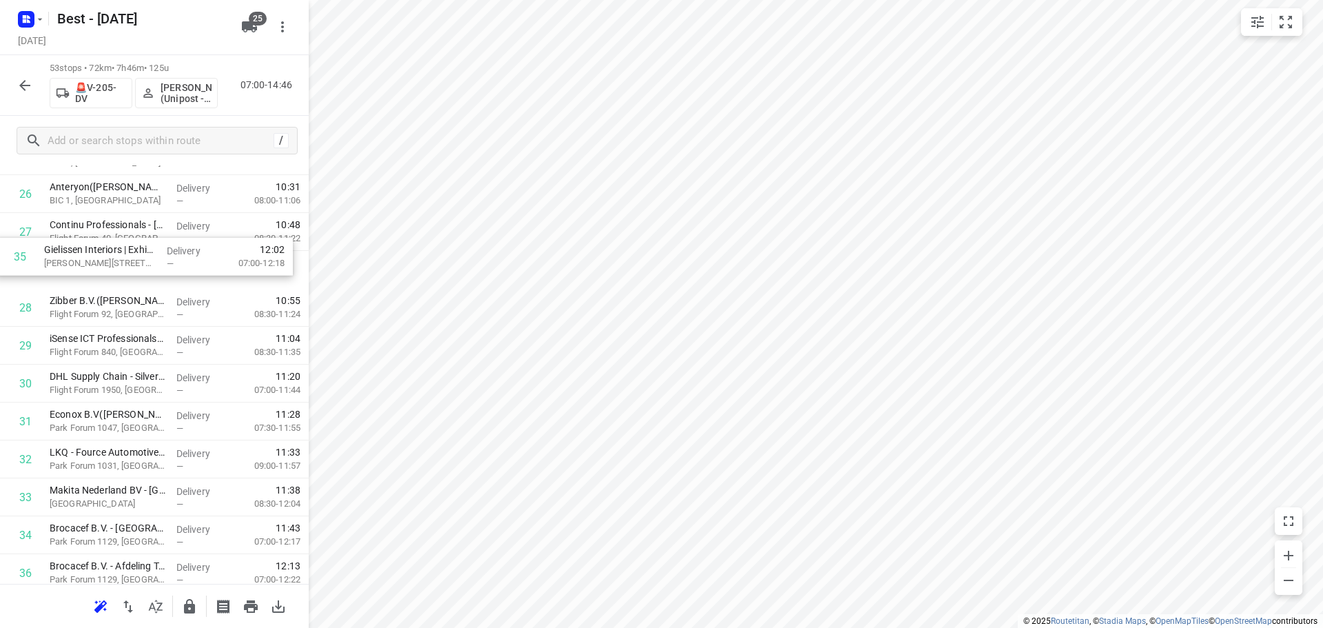
drag, startPoint x: 123, startPoint y: 497, endPoint x: 121, endPoint y: 237, distance: 260.5
click at [121, 237] on div "1 Matas Electronics BV(Bernadette Antonis) De Waal 42, Best Delivery — 07:02 06…" at bounding box center [154, 232] width 309 height 2008
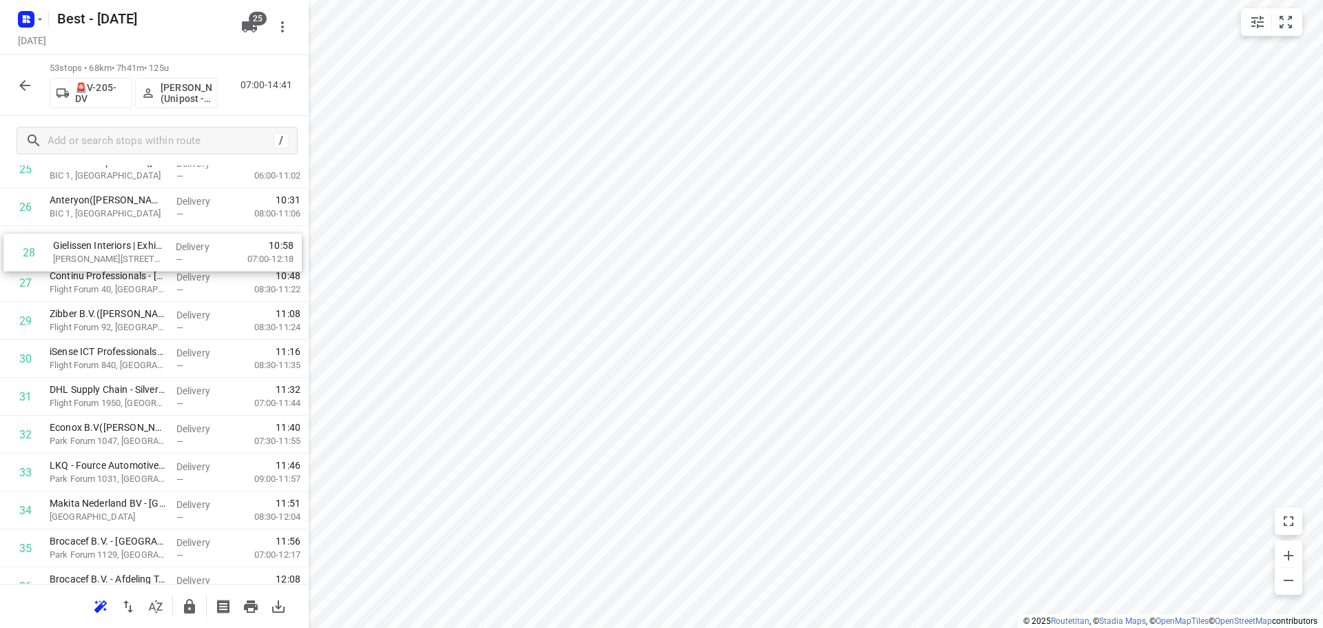
drag, startPoint x: 113, startPoint y: 269, endPoint x: 119, endPoint y: 239, distance: 30.1
click at [119, 239] on div "1 Matas Electronics BV(Bernadette Antonis) De Waal 42, Best Delivery — 07:02 06…" at bounding box center [154, 245] width 309 height 2008
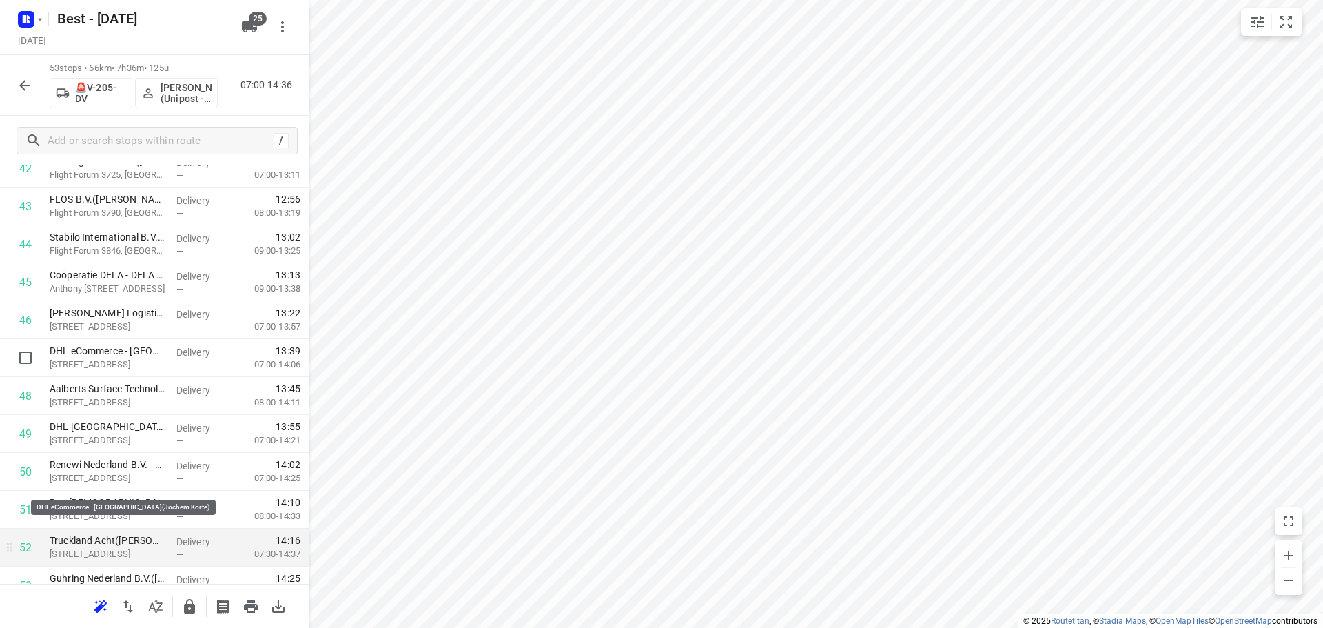
scroll to position [1697, 0]
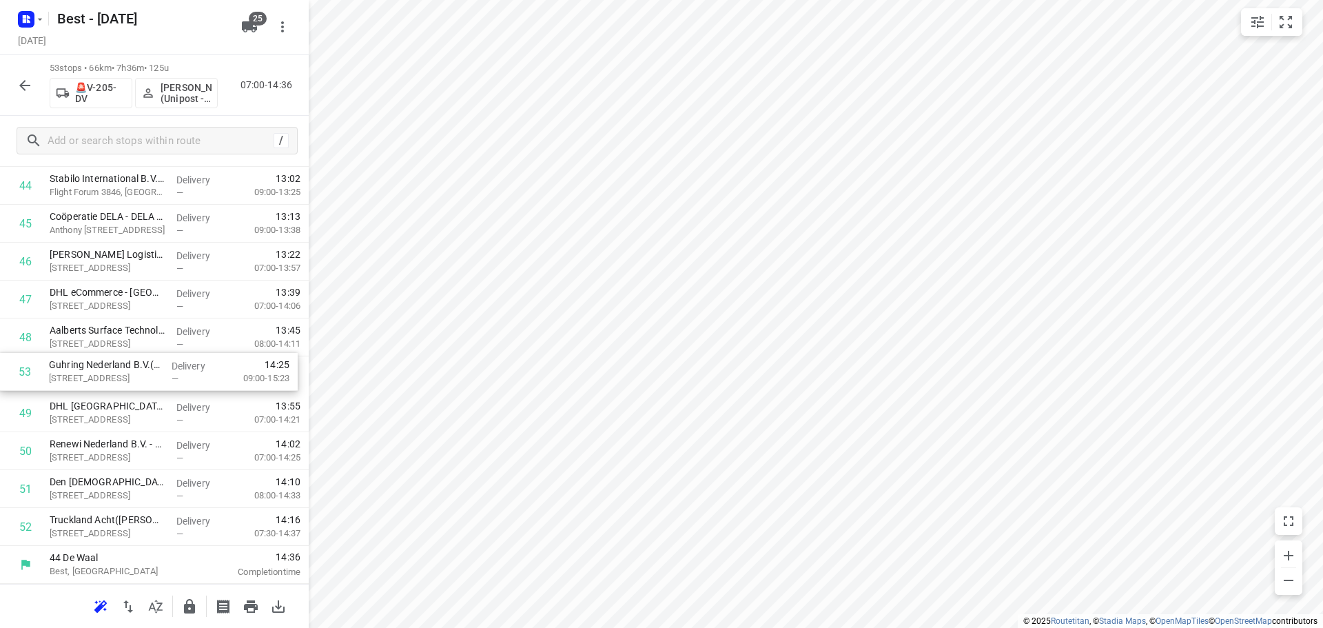
drag, startPoint x: 119, startPoint y: 520, endPoint x: 116, endPoint y: 374, distance: 146.1
click at [192, 605] on icon "button" at bounding box center [189, 606] width 11 height 14
click at [15, 79] on button "button" at bounding box center [25, 86] width 28 height 28
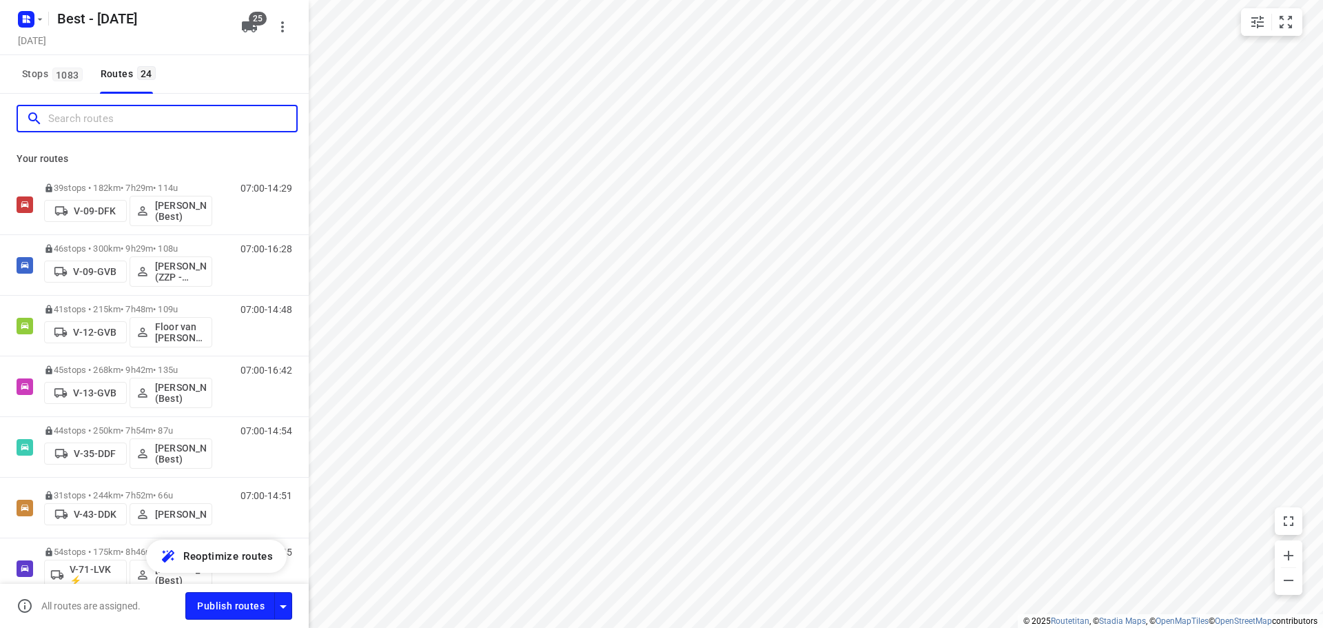
click at [61, 114] on input "Search routes" at bounding box center [172, 118] width 248 height 21
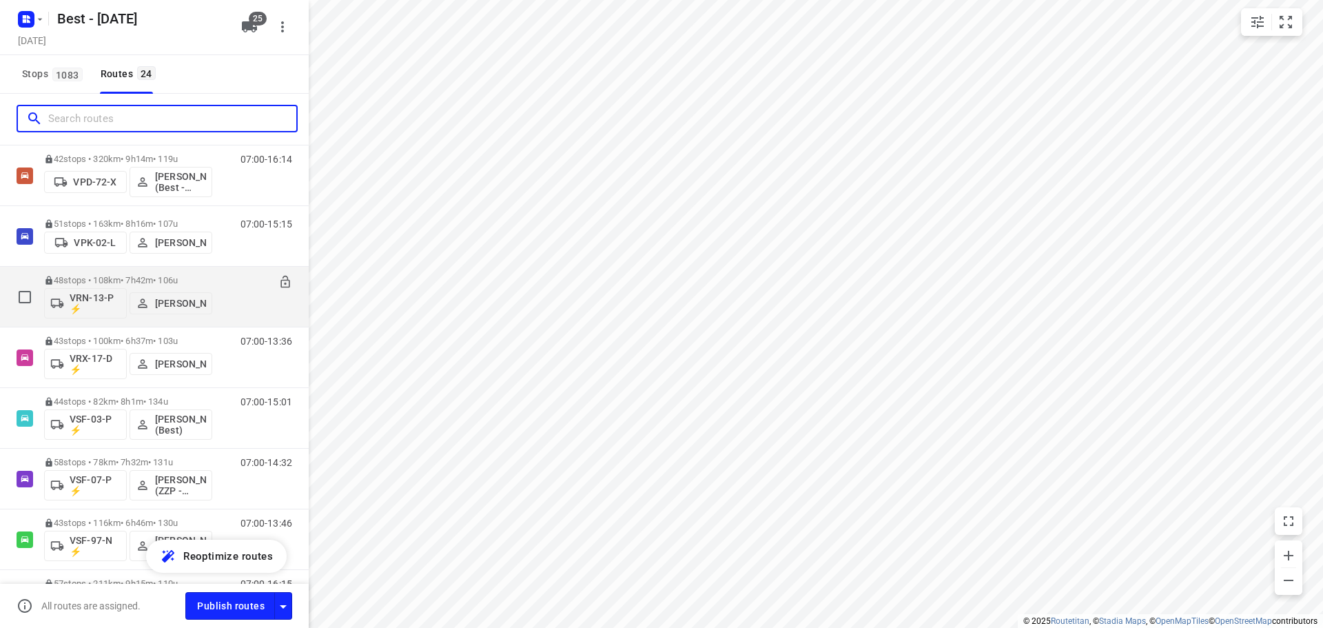
scroll to position [688, 0]
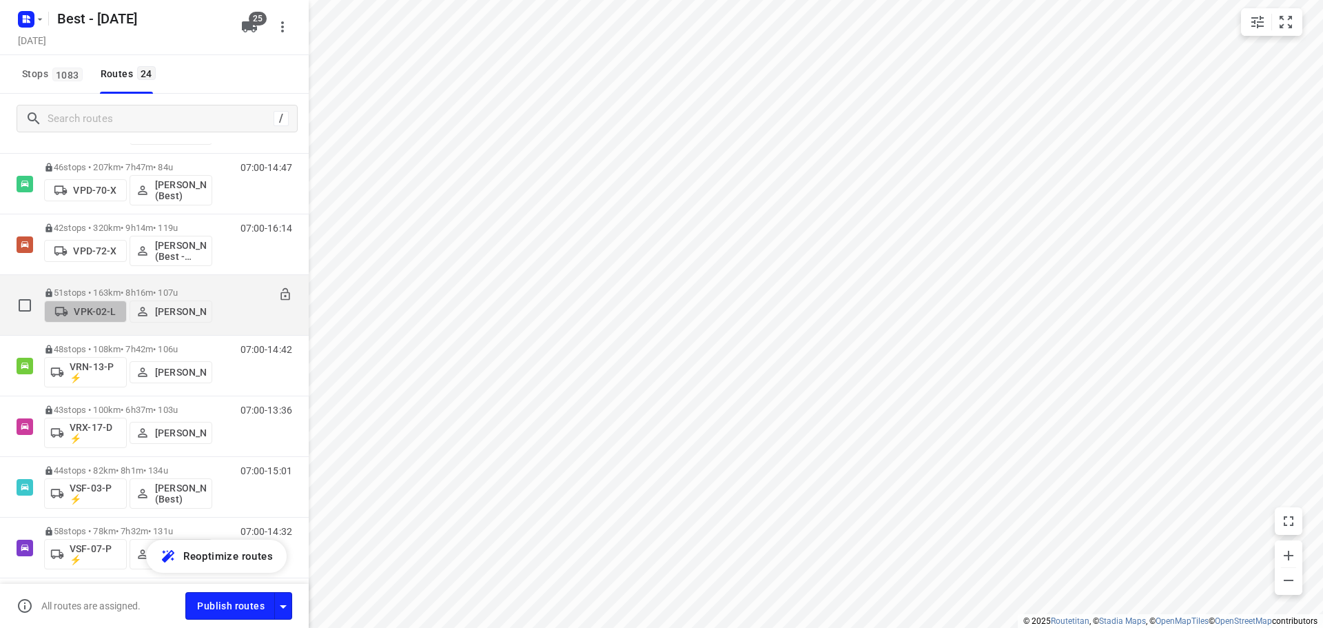
click at [79, 311] on p "VPK-02-L" at bounding box center [95, 311] width 42 height 11
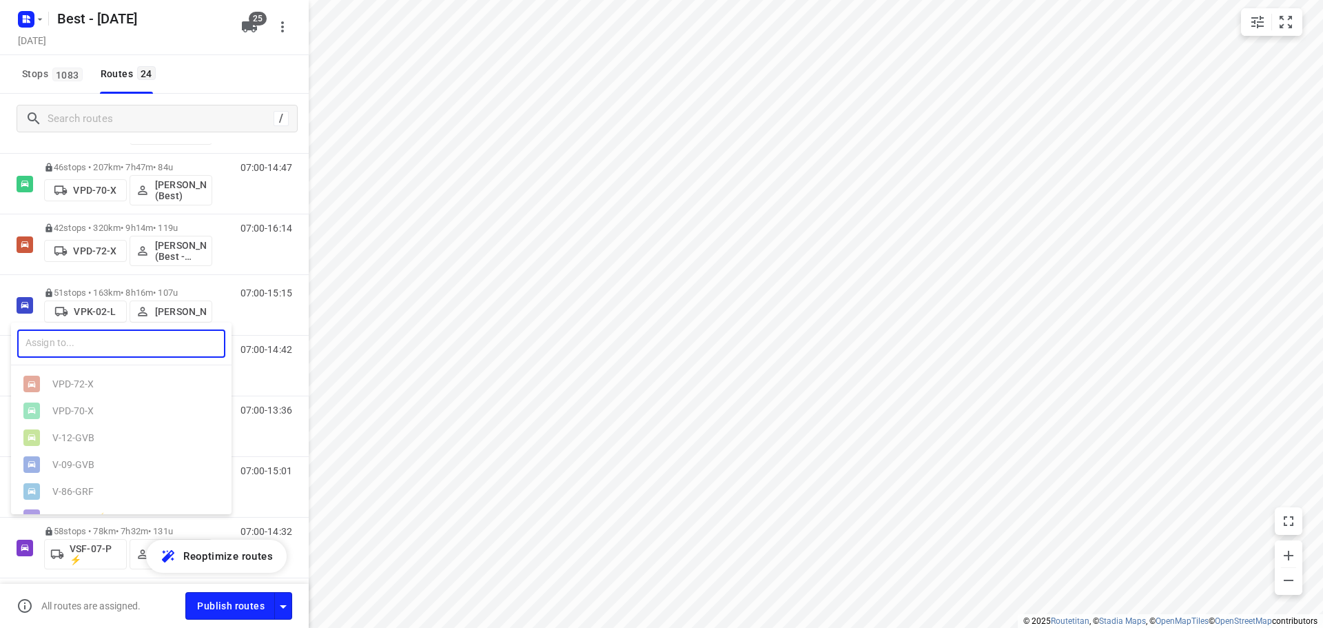
click at [72, 341] on input "text" at bounding box center [121, 343] width 208 height 28
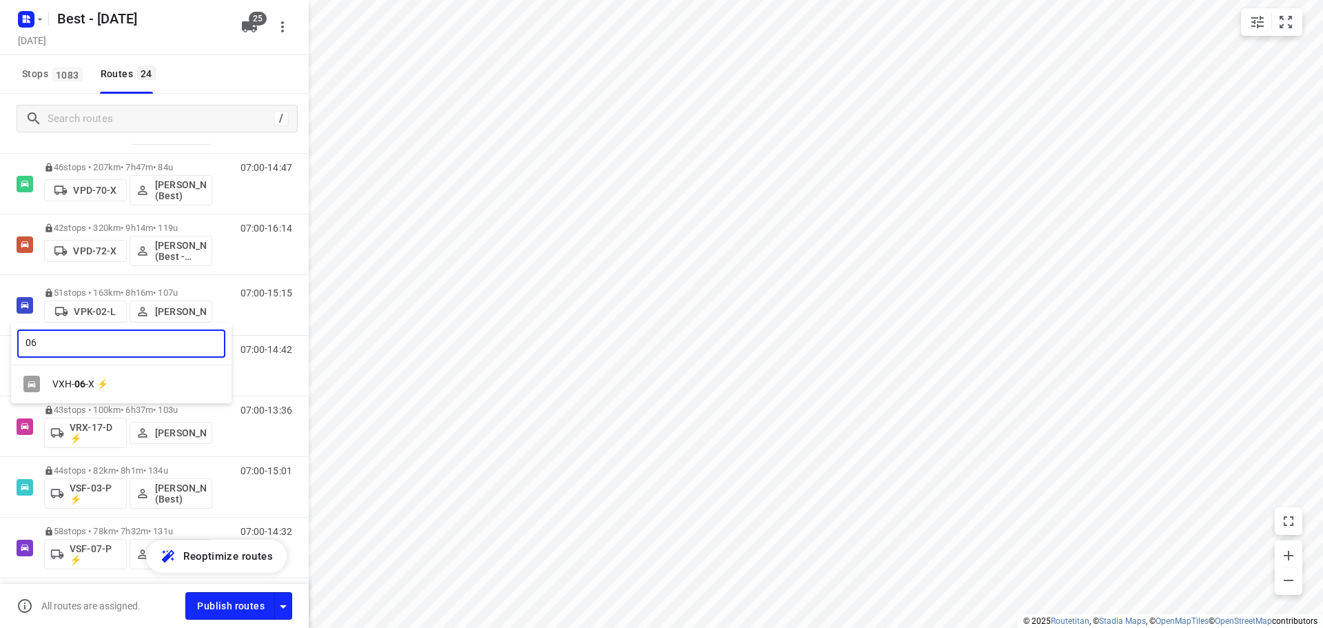
type input "06"
click at [116, 320] on div at bounding box center [661, 314] width 1323 height 628
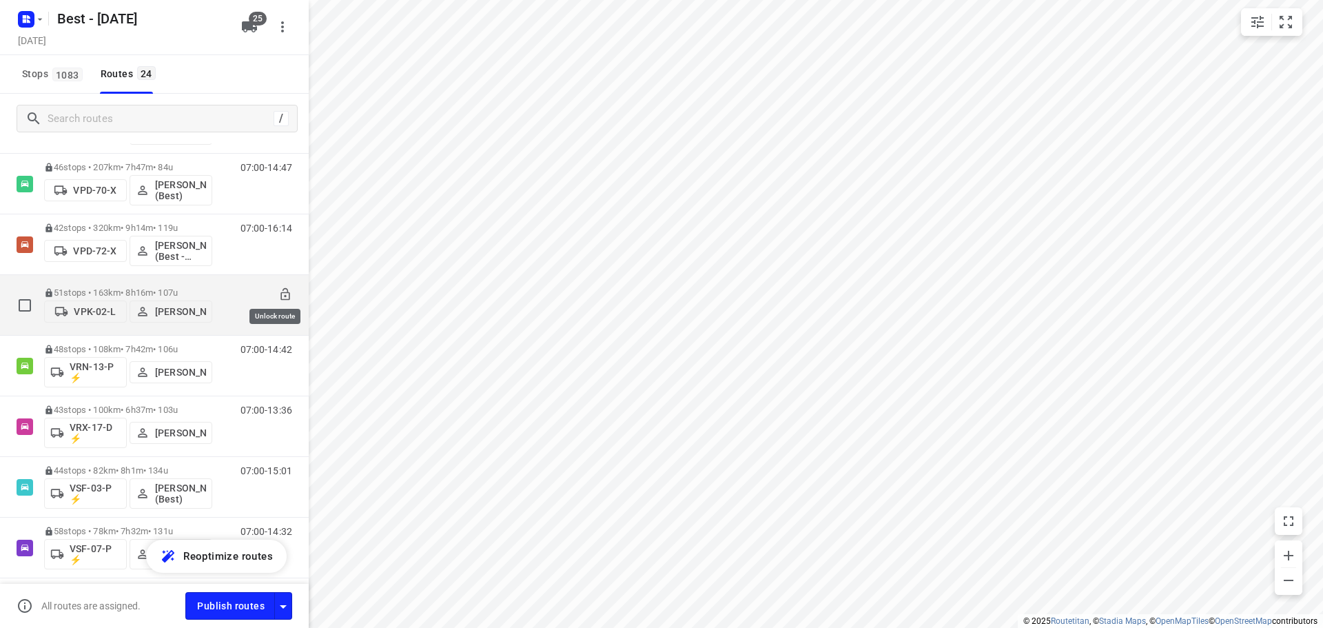
click at [278, 287] on icon at bounding box center [285, 294] width 14 height 14
click at [94, 311] on p "VPK-02-L" at bounding box center [95, 311] width 42 height 11
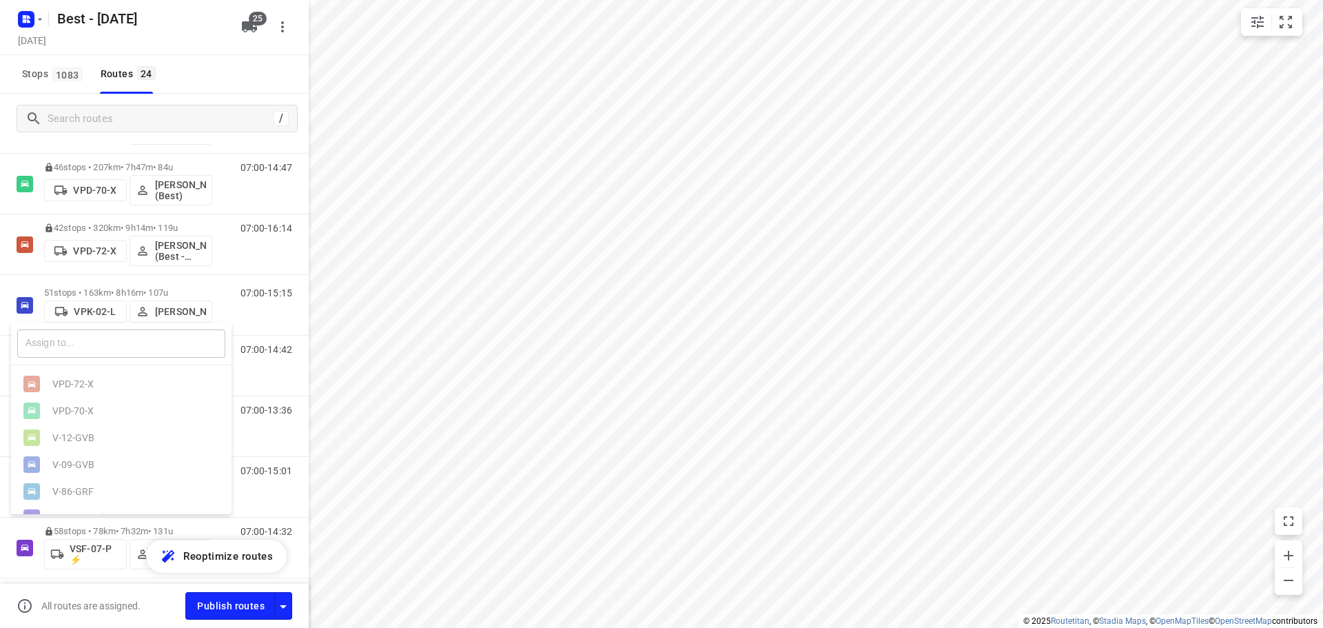
click at [94, 331] on input "text" at bounding box center [121, 343] width 208 height 28
type input "0"
click at [142, 442] on div "VXH- 0 6-X ⚡" at bounding box center [124, 437] width 145 height 11
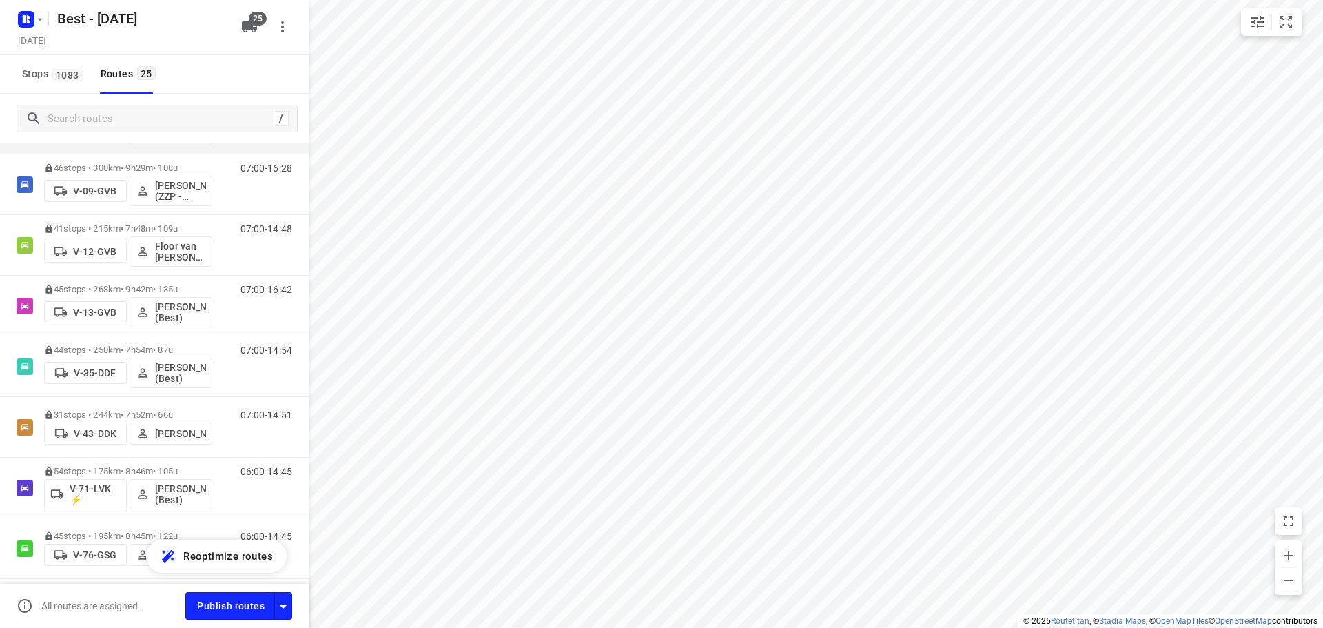
scroll to position [0, 0]
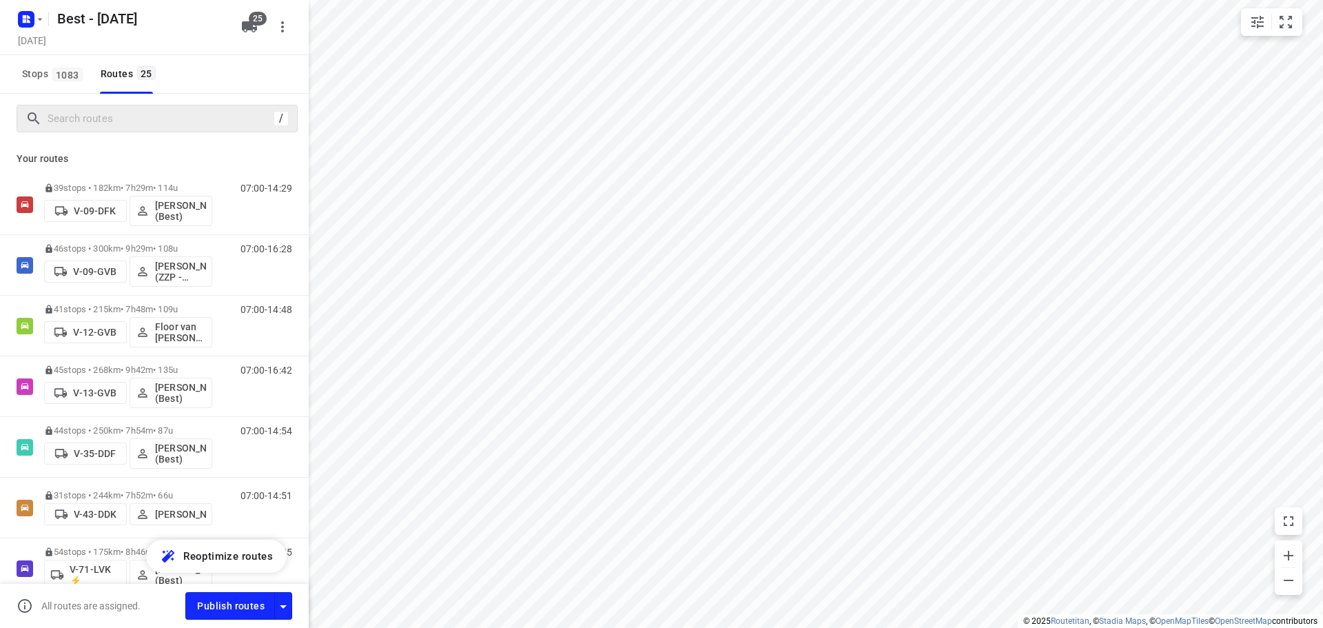
click at [110, 107] on div "/" at bounding box center [157, 119] width 281 height 28
click at [110, 113] on input "Search routes" at bounding box center [160, 118] width 225 height 21
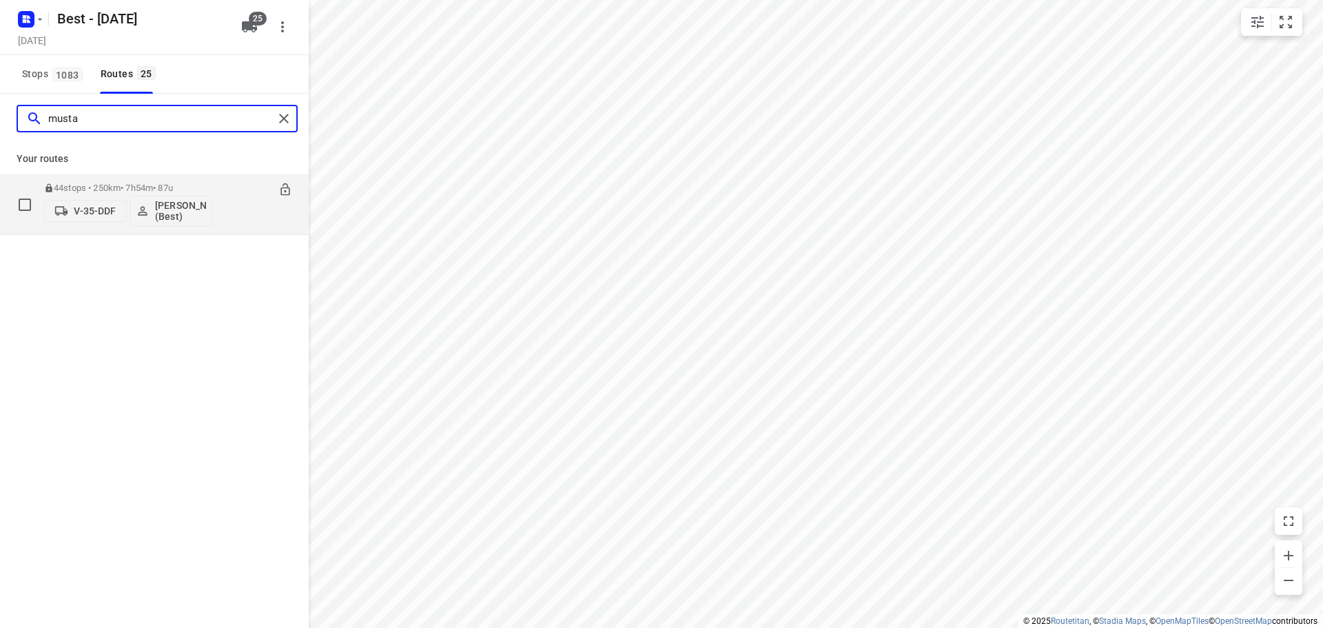
type input "musta"
click at [82, 213] on p "V-35-DDF" at bounding box center [95, 210] width 42 height 11
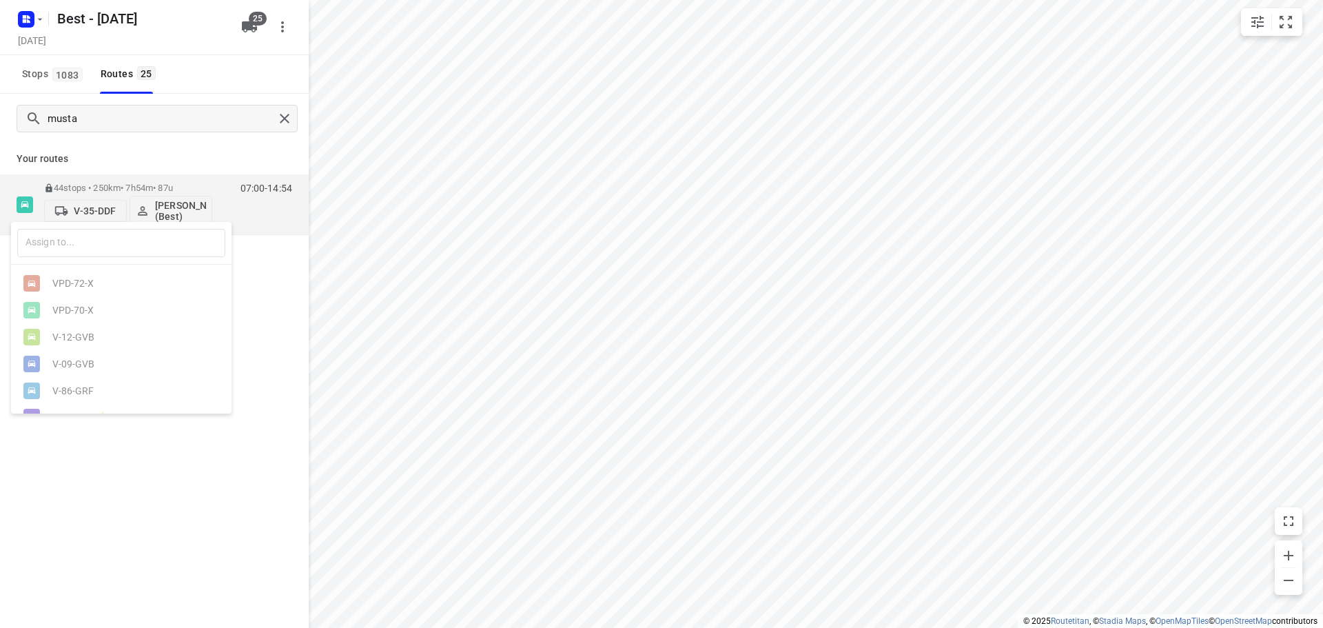
drag, startPoint x: 189, startPoint y: 188, endPoint x: 133, endPoint y: 178, distance: 57.4
click at [186, 187] on div at bounding box center [661, 314] width 1323 height 628
click at [282, 189] on icon at bounding box center [285, 190] width 14 height 14
click at [105, 207] on p "V-35-DDF" at bounding box center [95, 210] width 42 height 11
click at [99, 241] on input "text" at bounding box center [121, 243] width 208 height 28
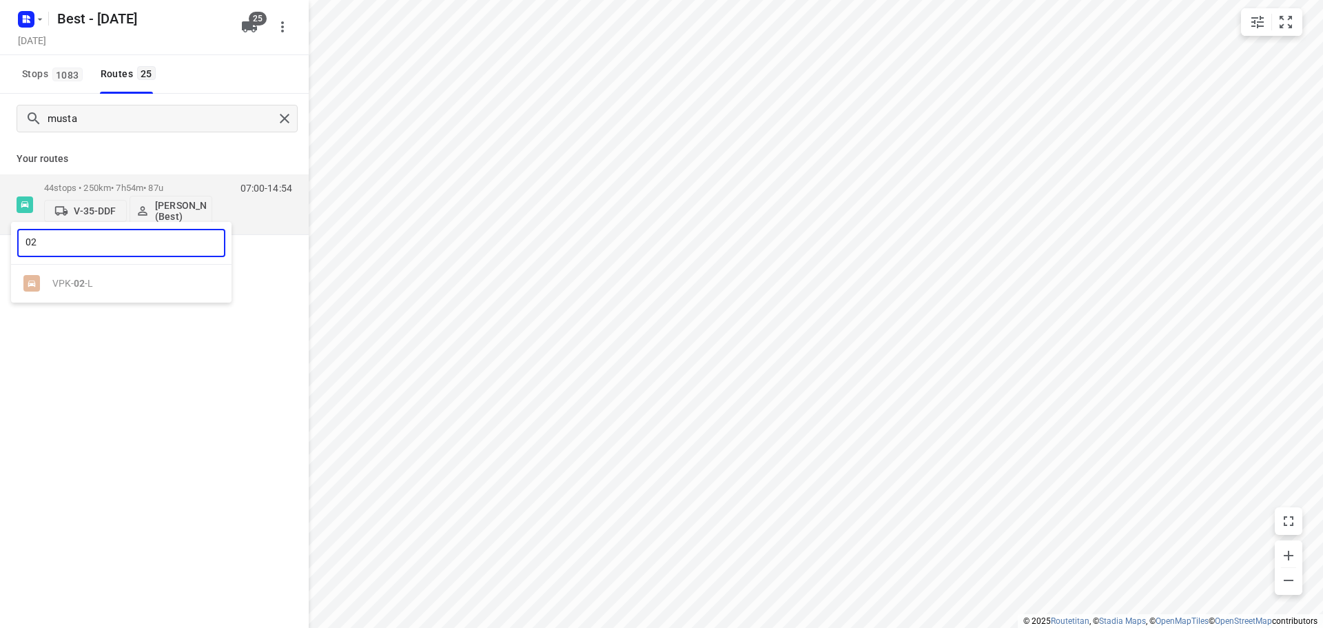
type input "02"
click at [208, 428] on div at bounding box center [661, 314] width 1323 height 628
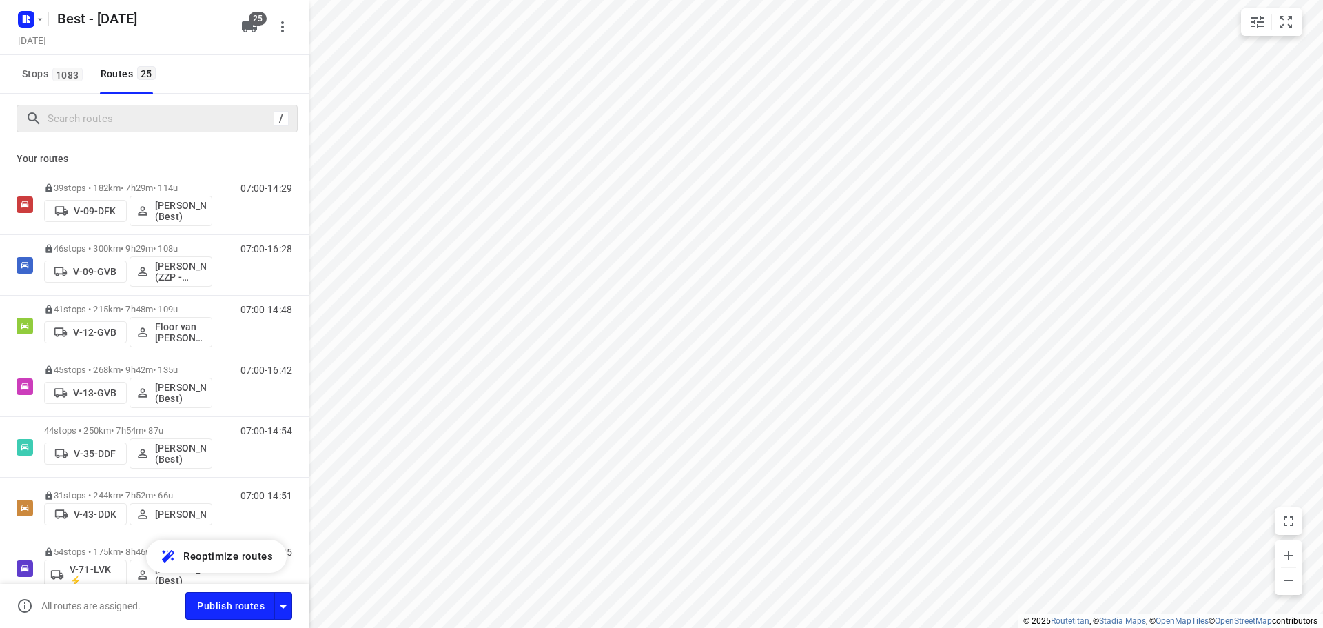
drag, startPoint x: 281, startPoint y: 115, endPoint x: 223, endPoint y: 119, distance: 58.7
click at [223, 119] on input "Search routes" at bounding box center [158, 118] width 220 height 21
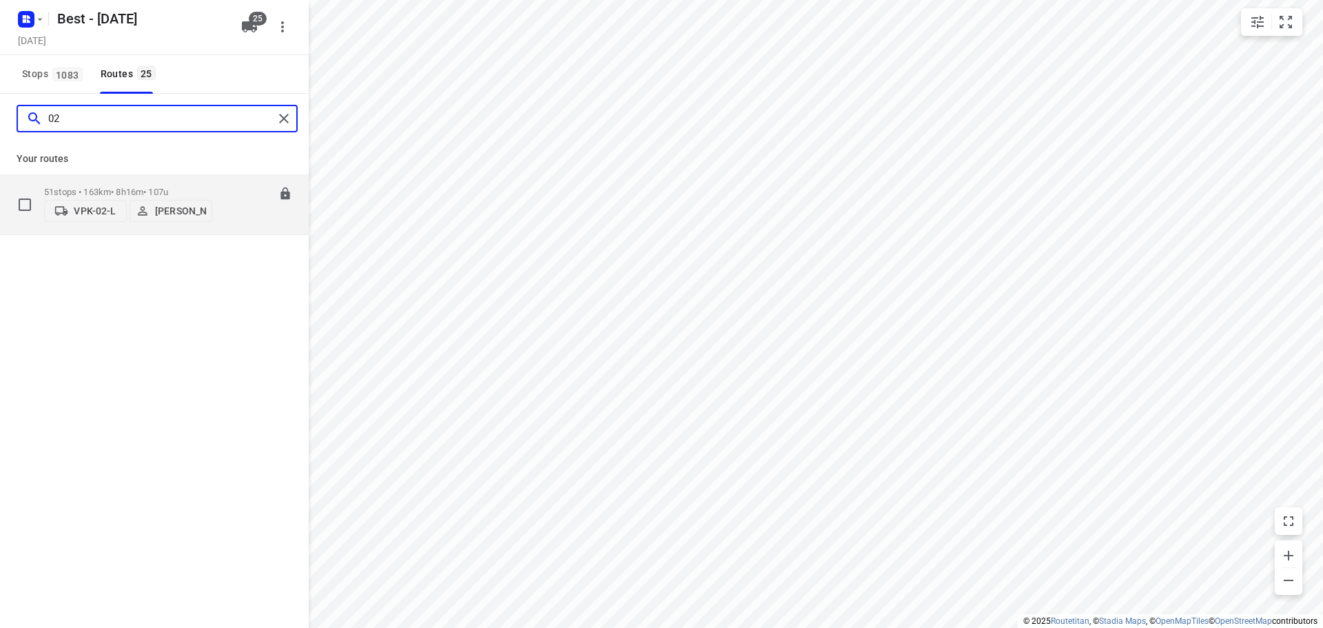
type input "02"
click at [93, 214] on p "VPK-02-L" at bounding box center [95, 210] width 42 height 11
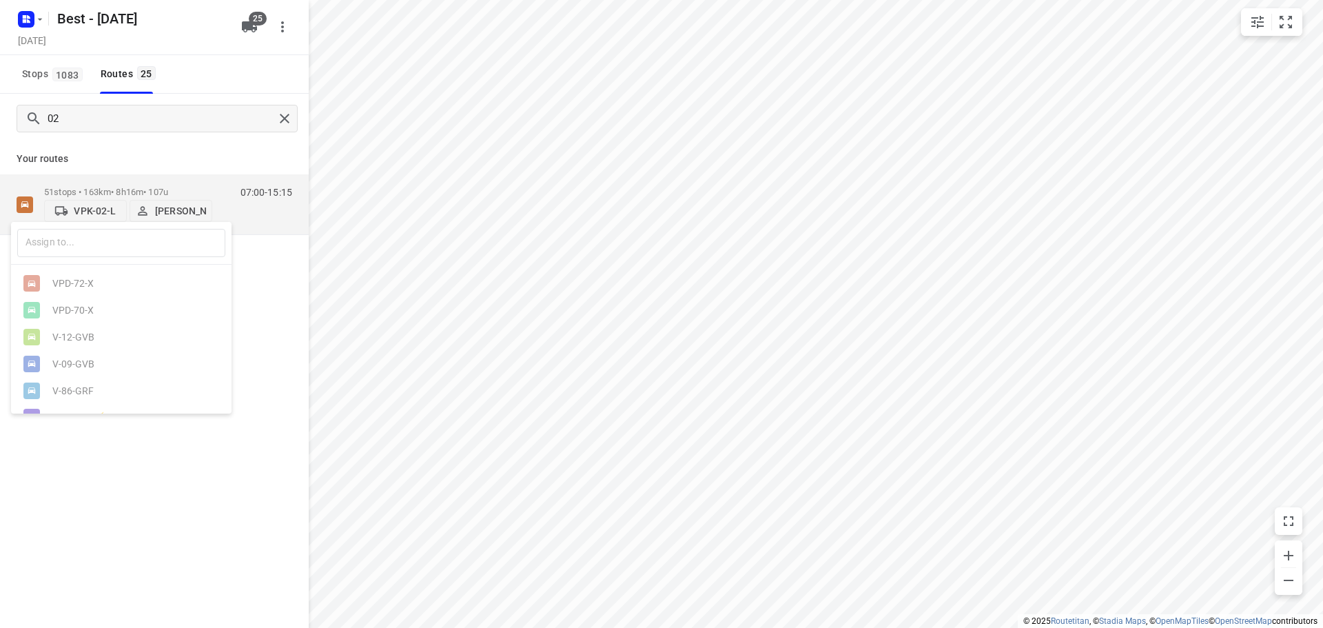
click at [256, 185] on div at bounding box center [661, 314] width 1323 height 628
click at [128, 192] on p "51 stops • 163km • 8h16m • 107u" at bounding box center [128, 192] width 168 height 10
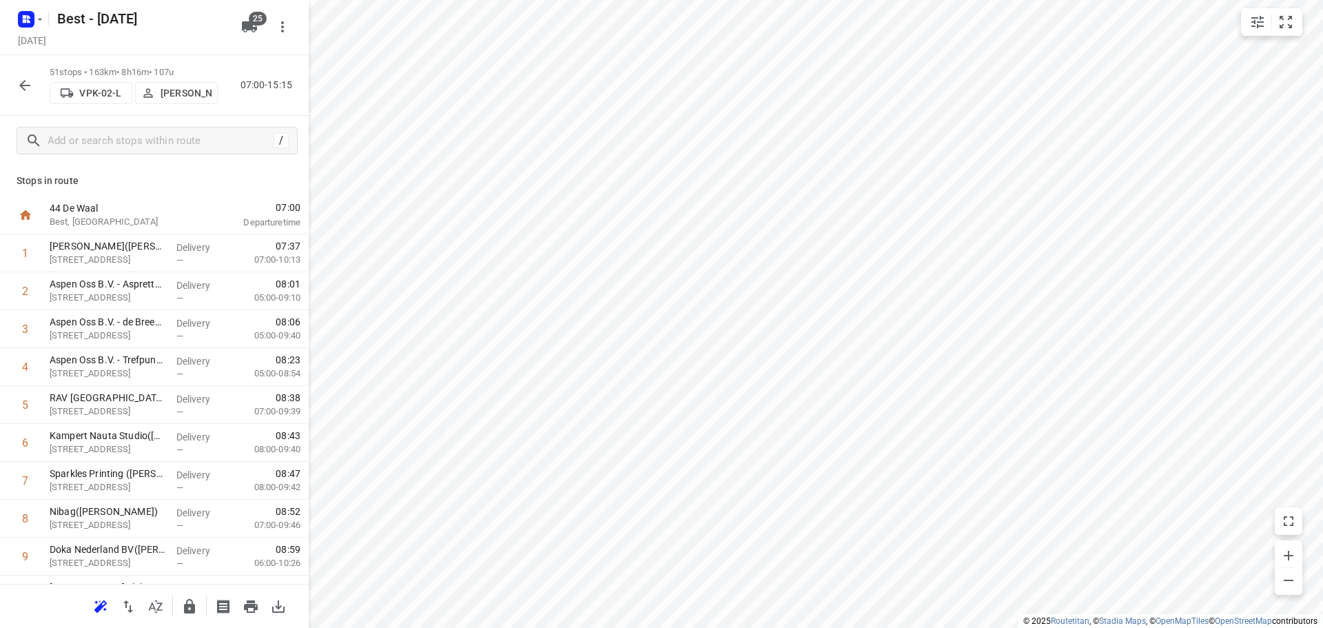
click at [85, 103] on button "VPK-02-L" at bounding box center [91, 93] width 83 height 22
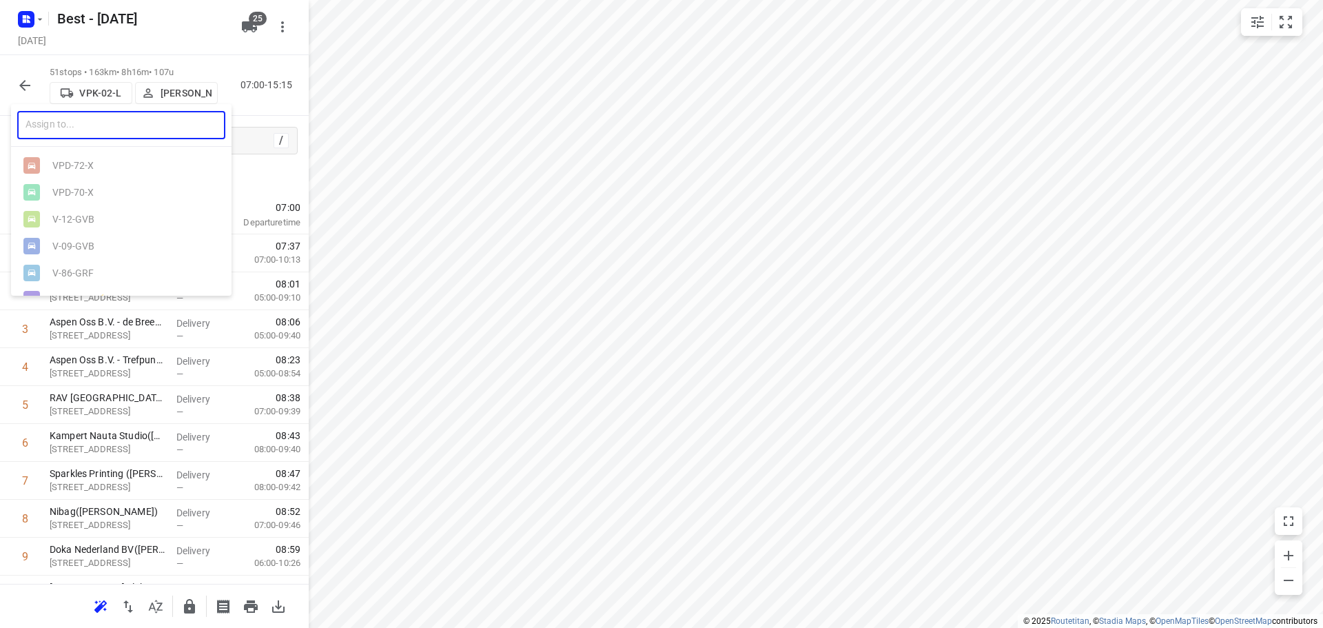
click at [95, 129] on input "text" at bounding box center [121, 125] width 208 height 28
type input "06"
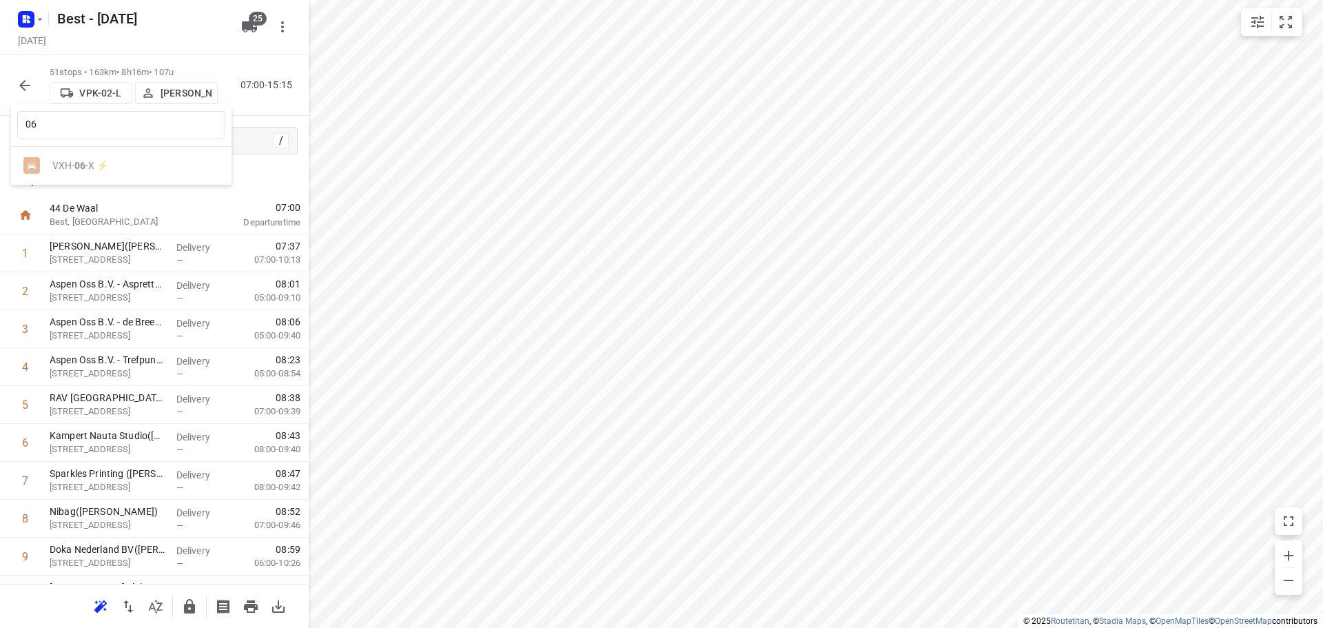
click at [92, 167] on ul "VXH- 06 -X ⚡" at bounding box center [121, 165] width 220 height 27
drag, startPoint x: 4, startPoint y: 61, endPoint x: 14, endPoint y: 79, distance: 21.3
click at [4, 61] on div at bounding box center [661, 314] width 1323 height 628
click at [14, 79] on div "06 ​ VXH- 06 -X ⚡" at bounding box center [661, 314] width 1323 height 628
click at [23, 84] on icon "button" at bounding box center [25, 85] width 17 height 17
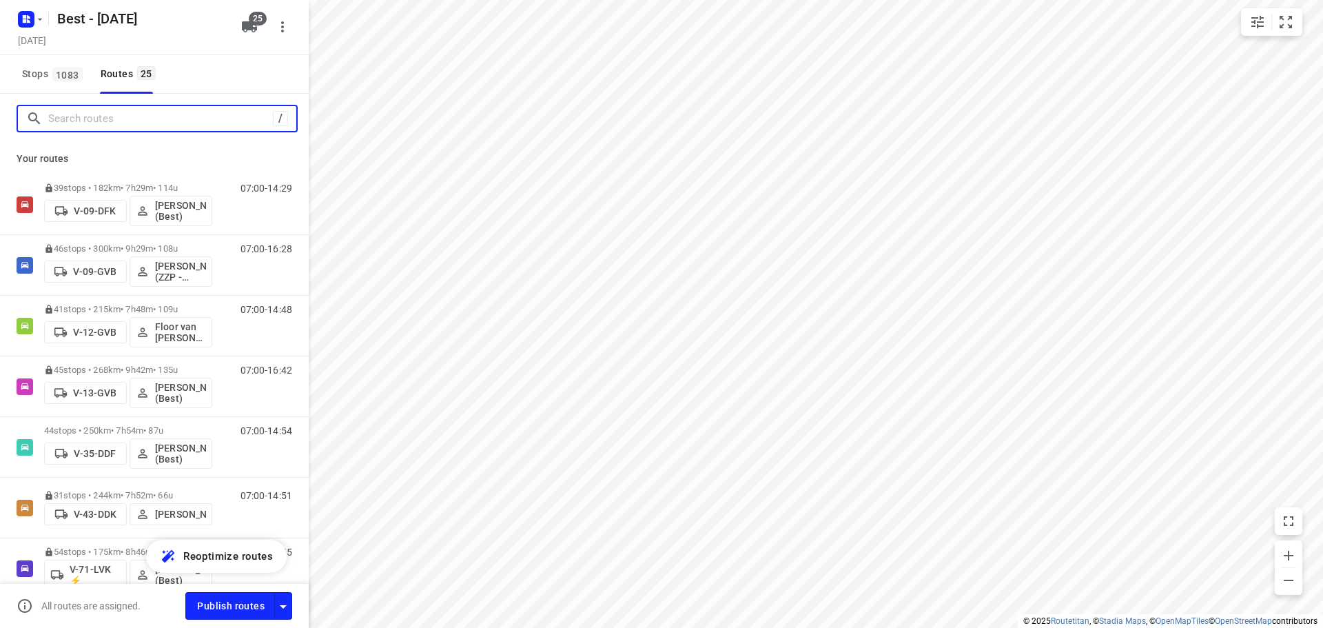
click at [77, 121] on input "Search routes" at bounding box center [160, 118] width 225 height 21
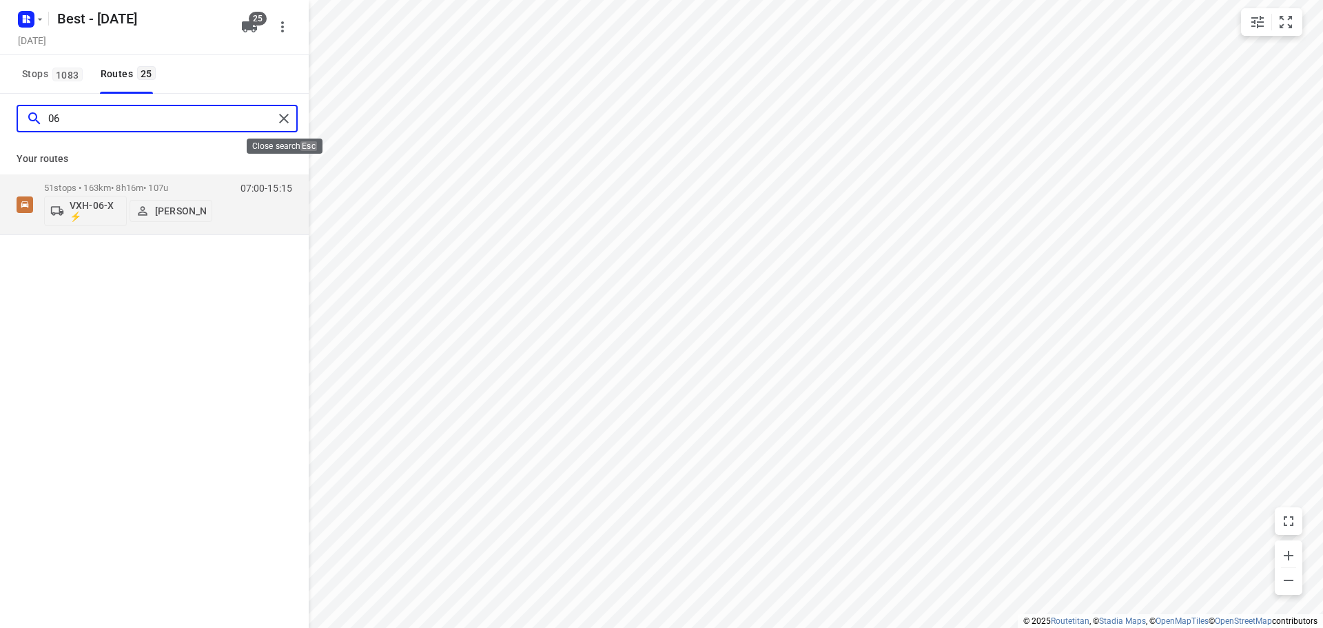
type input "06"
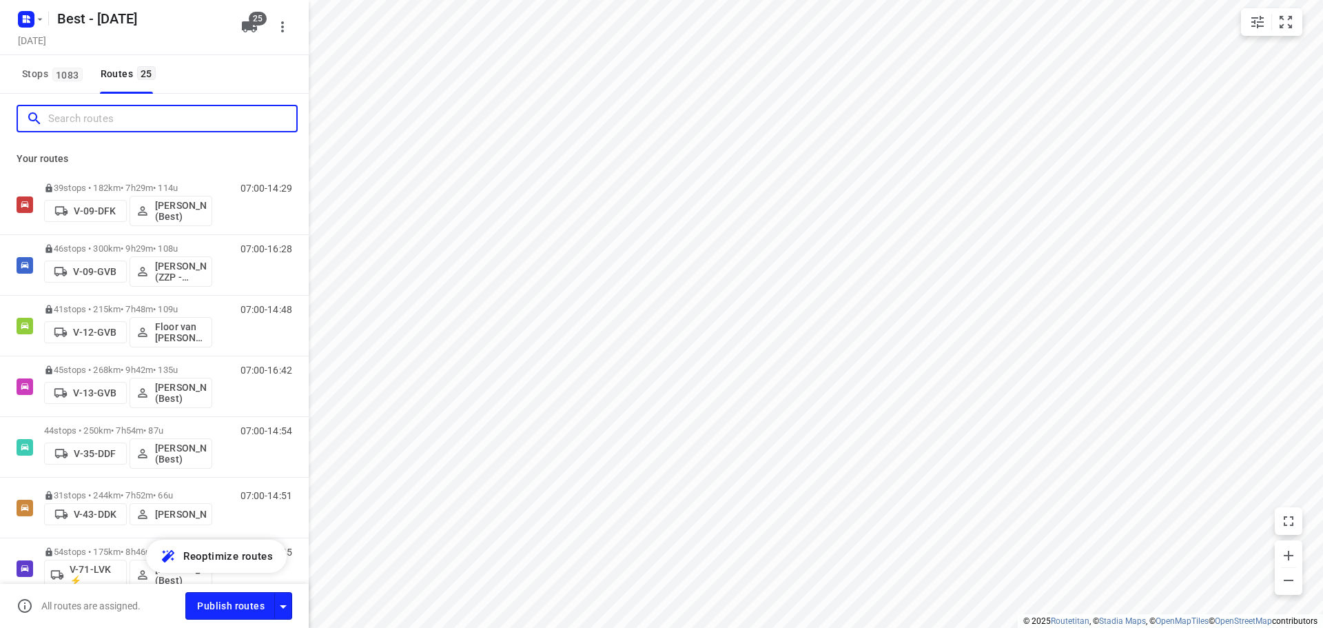
click at [170, 119] on input "Search routes" at bounding box center [172, 118] width 248 height 21
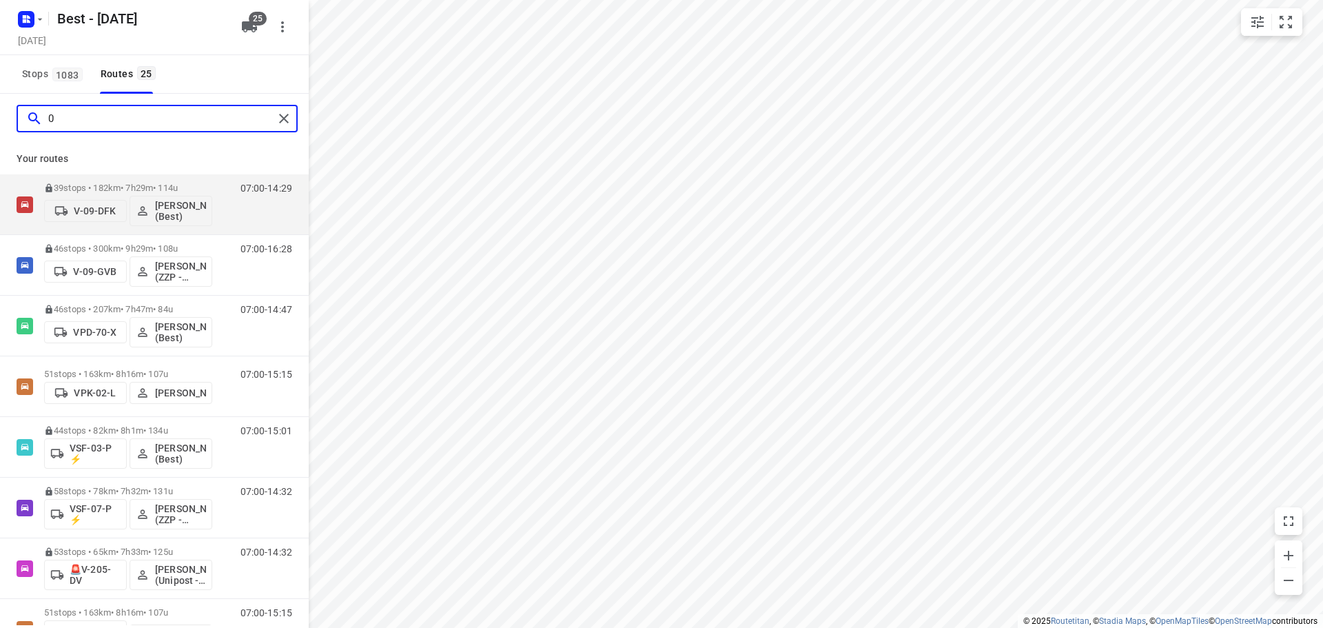
type input "02"
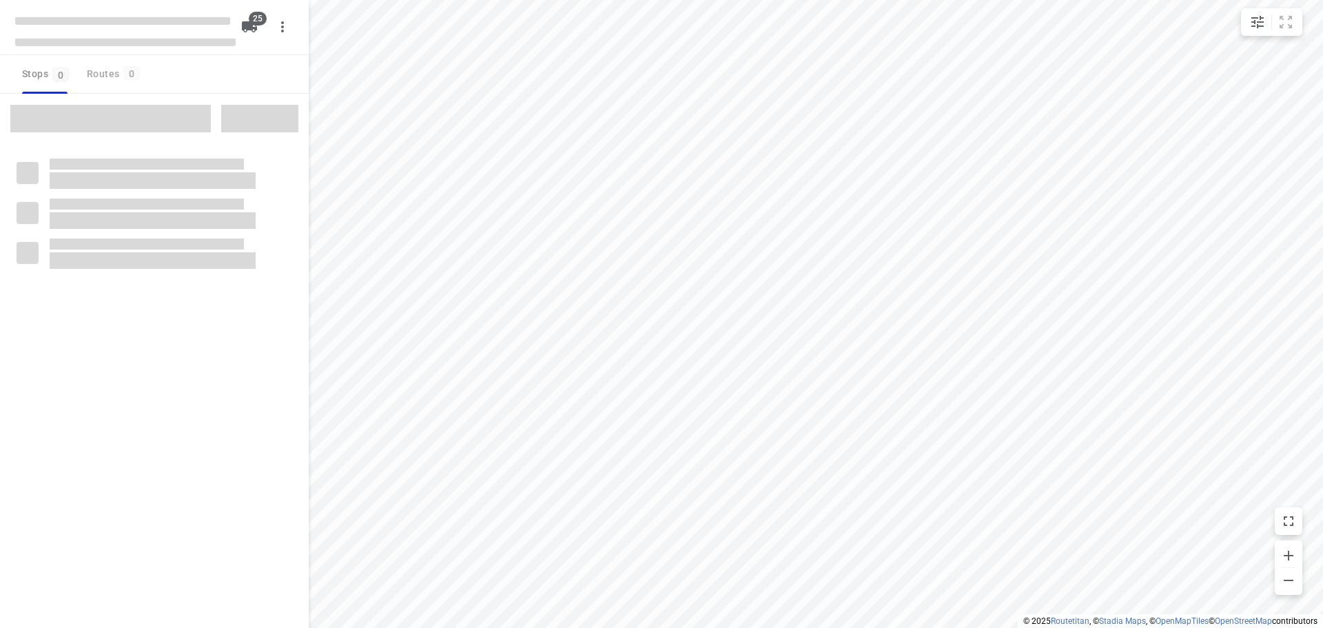
type input "distance"
checkbox input "true"
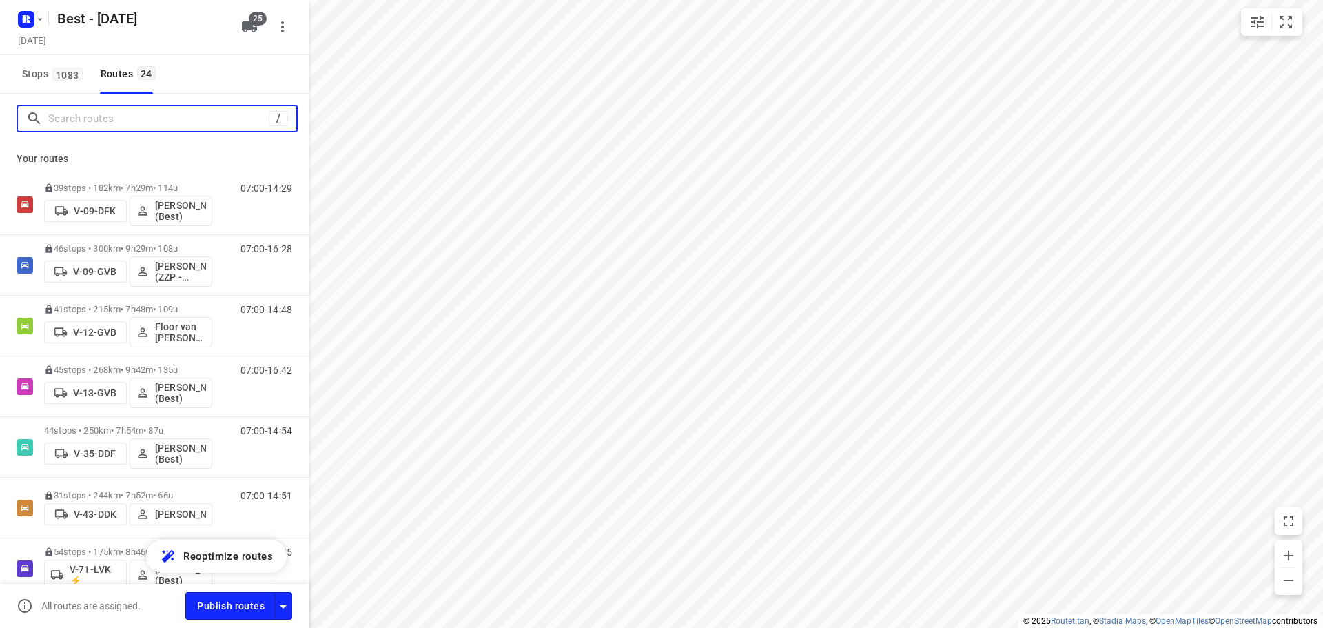
click at [143, 118] on input "Search routes" at bounding box center [158, 118] width 220 height 21
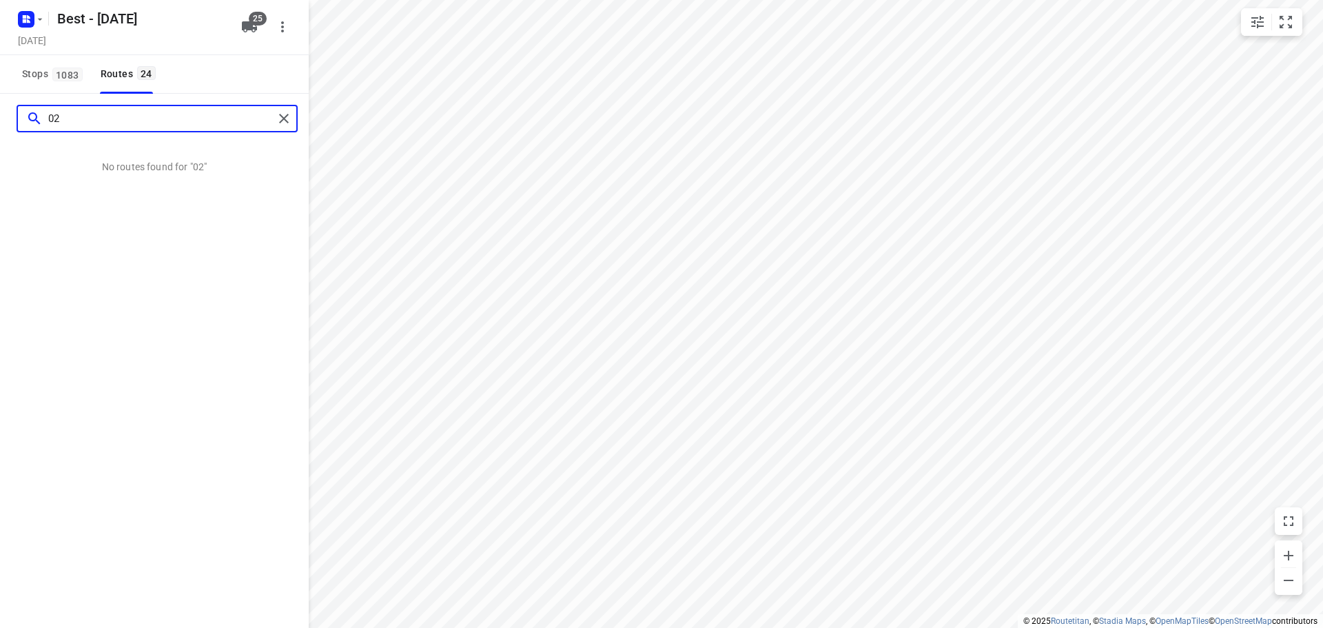
type input "0"
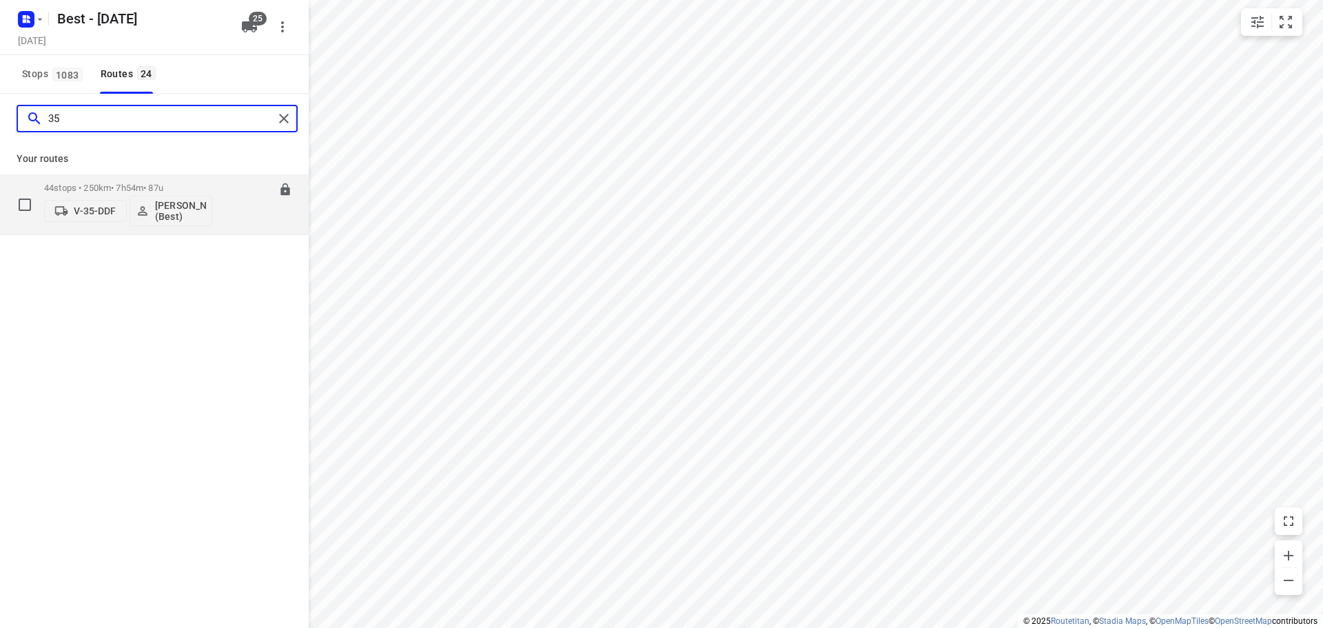
type input "35"
click at [121, 189] on p "44 stops • 250km • 7h54m • 87u" at bounding box center [128, 188] width 168 height 10
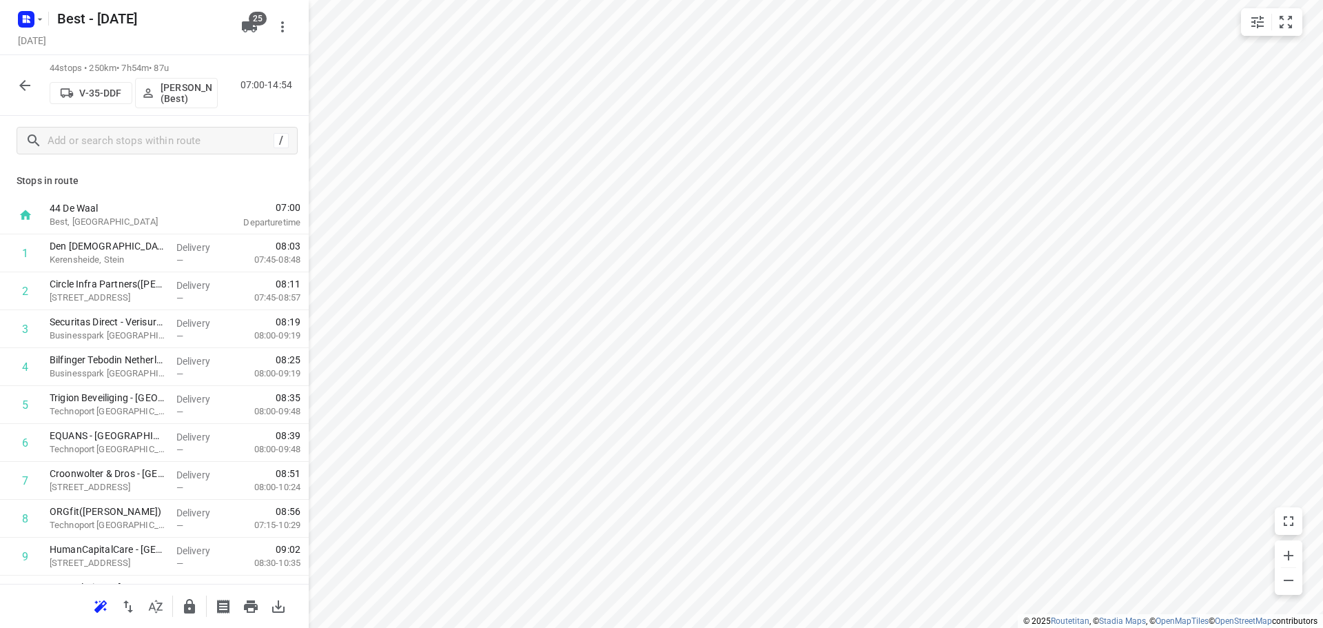
click at [122, 88] on span "V-35-DDF" at bounding box center [91, 93] width 70 height 14
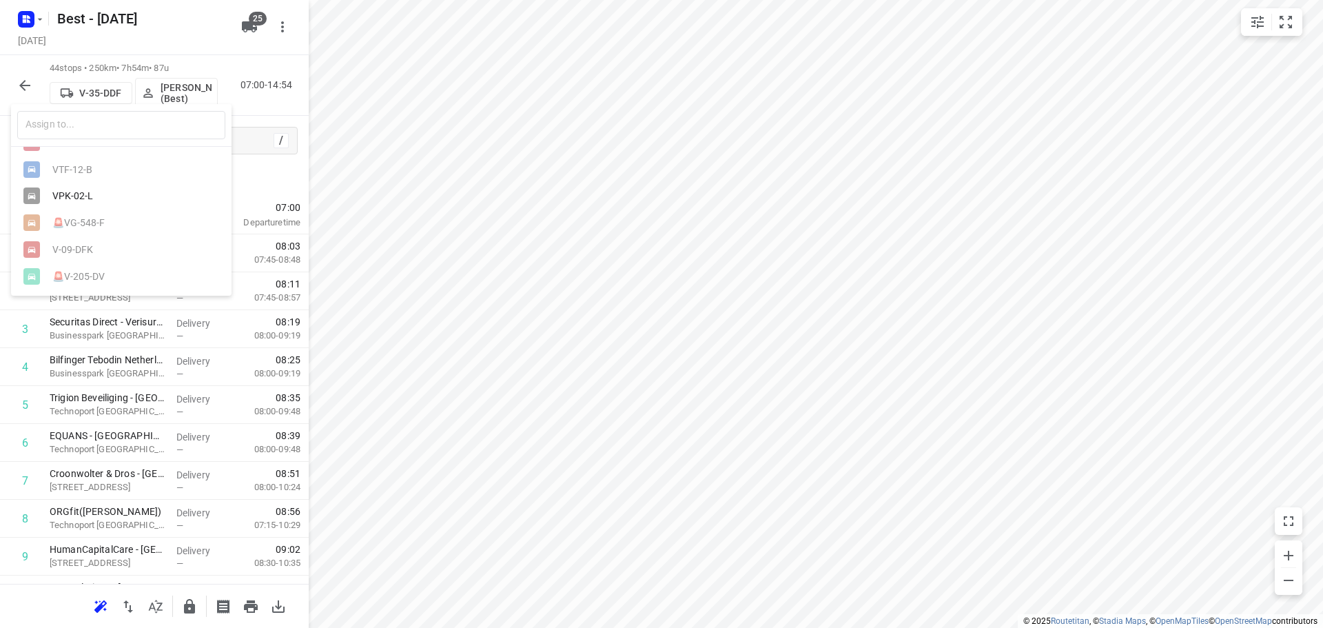
scroll to position [562, 0]
click at [105, 196] on div "VPK-02-L" at bounding box center [124, 195] width 145 height 11
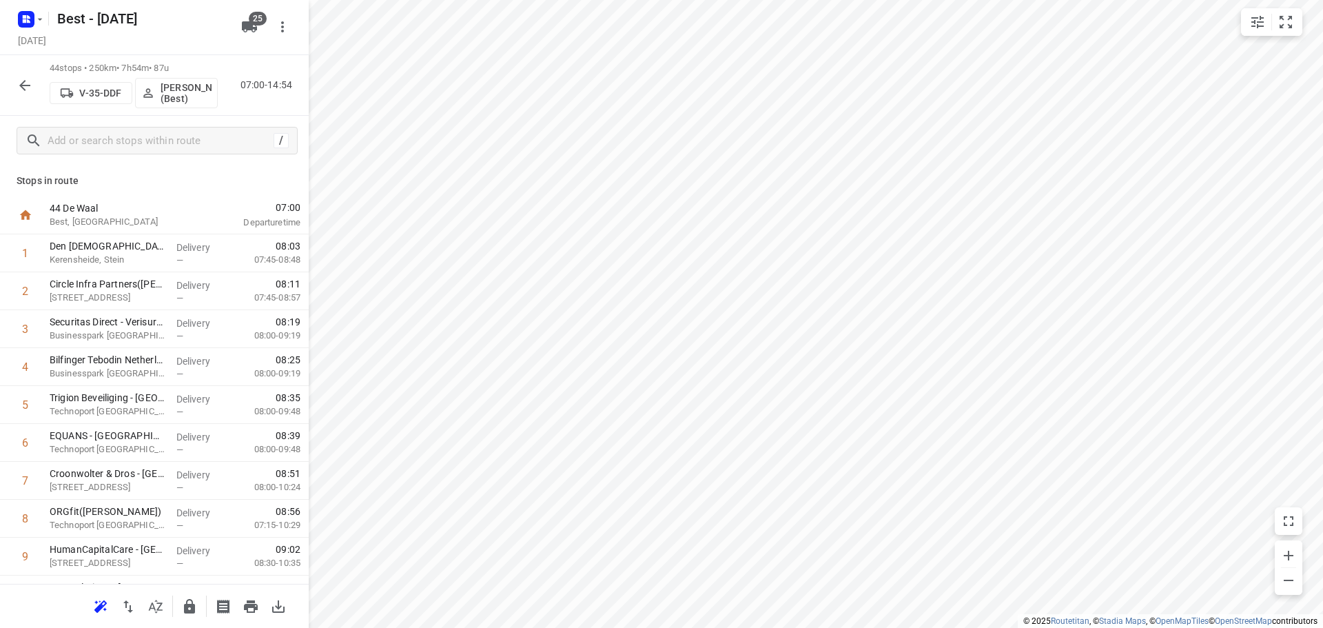
click at [28, 84] on icon "button" at bounding box center [25, 85] width 17 height 17
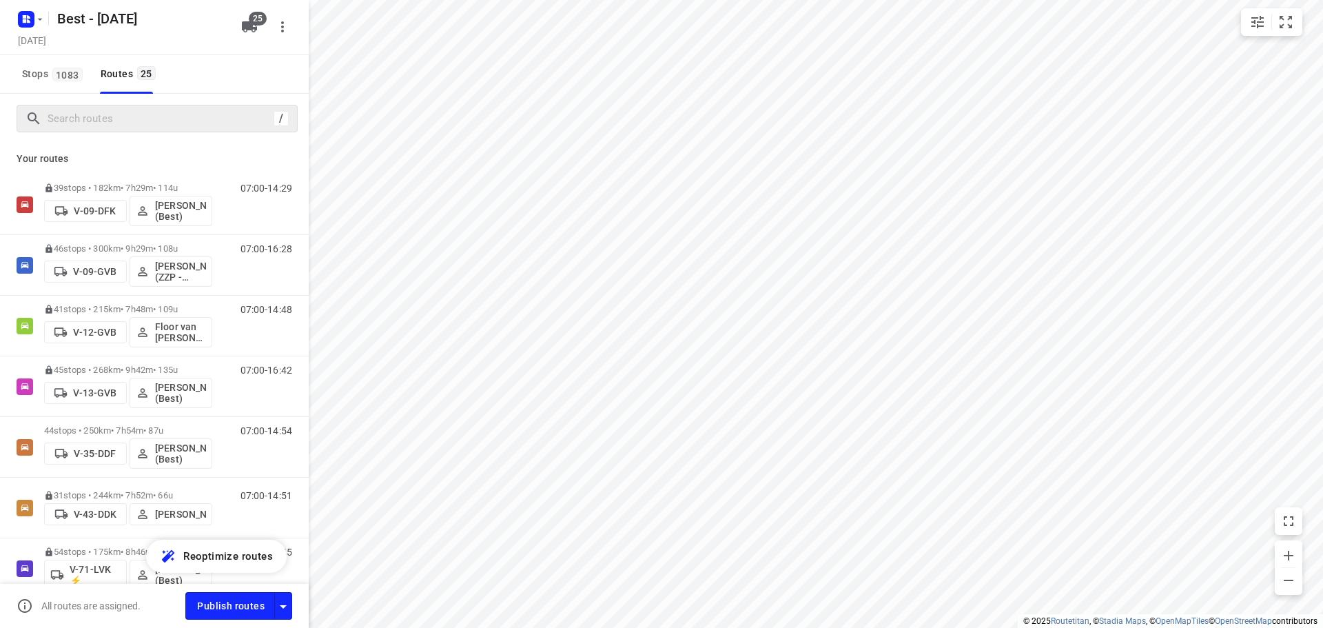
drag, startPoint x: 174, startPoint y: 98, endPoint x: 170, endPoint y: 110, distance: 12.2
click at [173, 102] on div "/" at bounding box center [154, 119] width 309 height 50
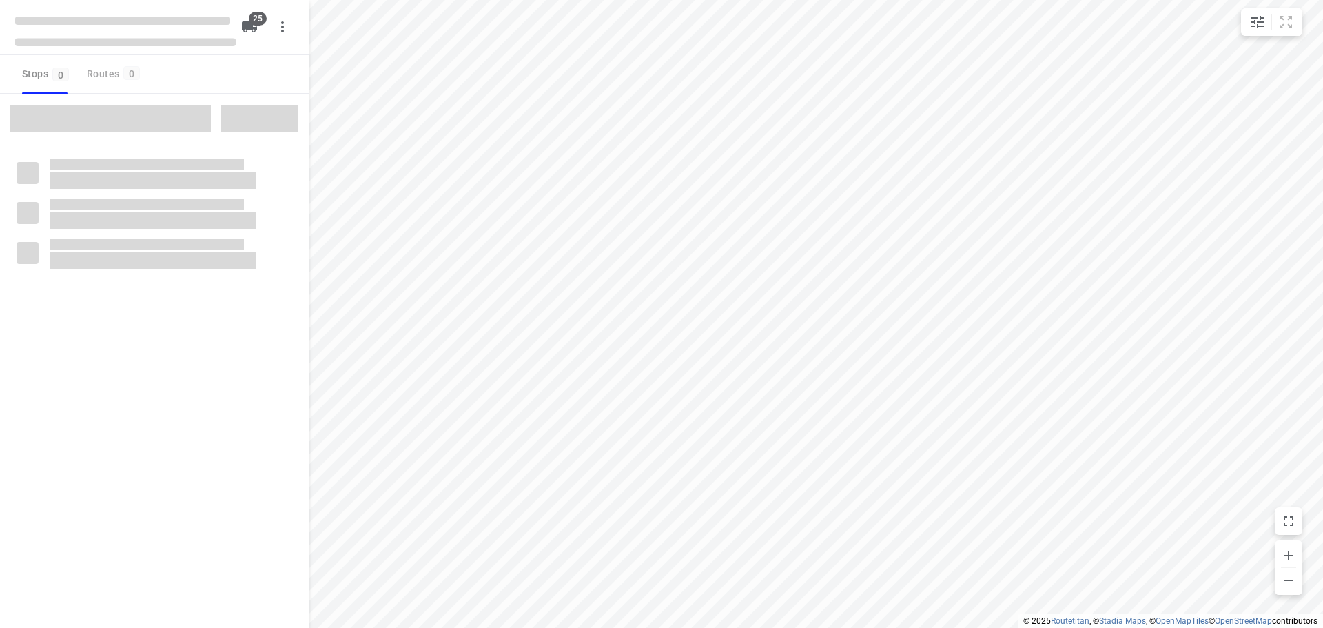
type input "distance"
checkbox input "true"
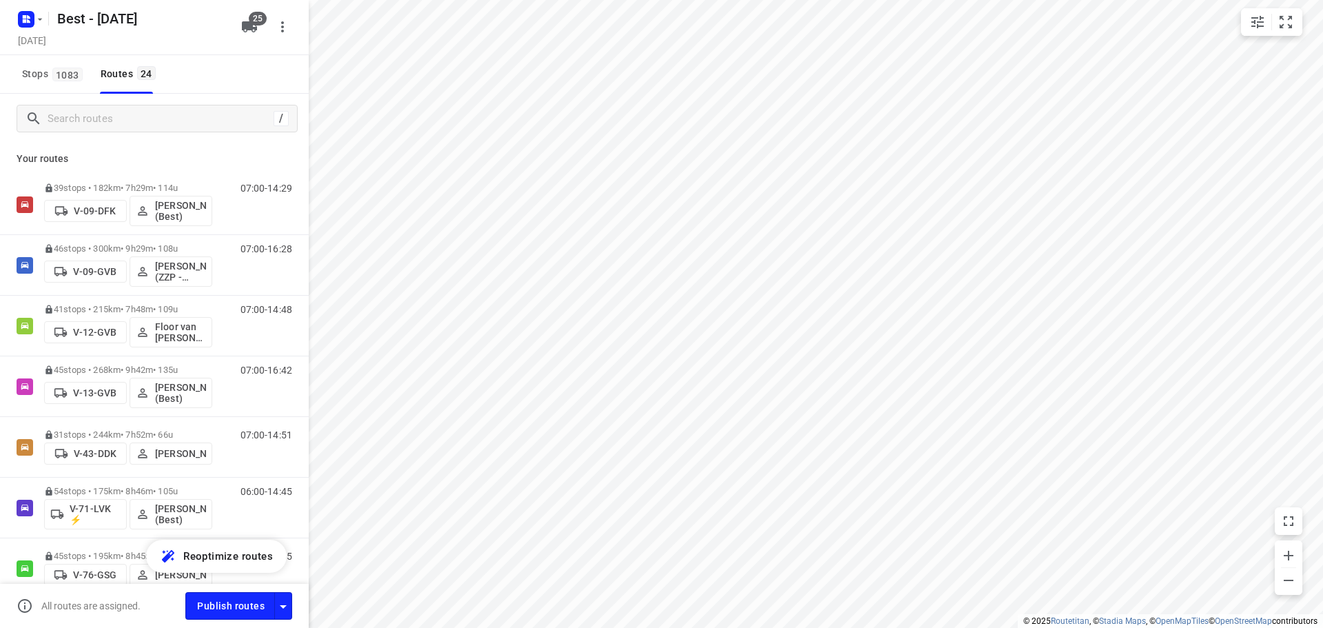
click at [173, 92] on div "Stops 1083 Routes 24" at bounding box center [154, 74] width 309 height 39
click at [165, 113] on input "Search routes" at bounding box center [158, 118] width 220 height 21
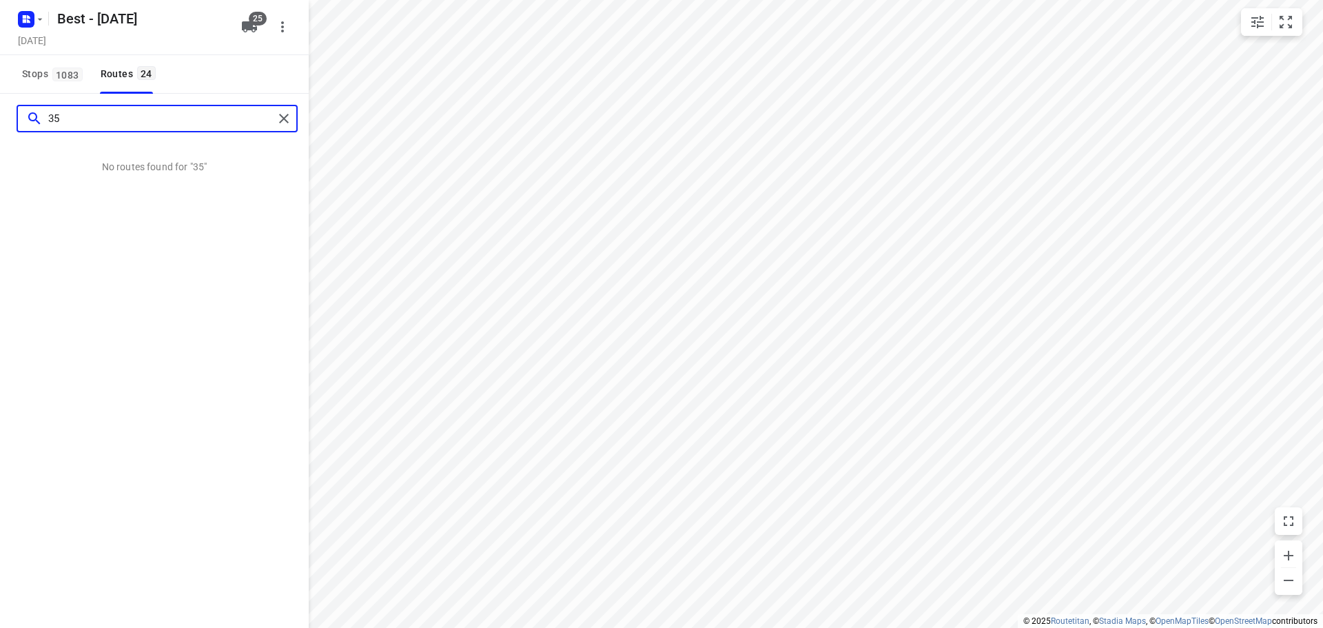
type input "35"
click at [245, 21] on icon "button" at bounding box center [249, 27] width 17 height 17
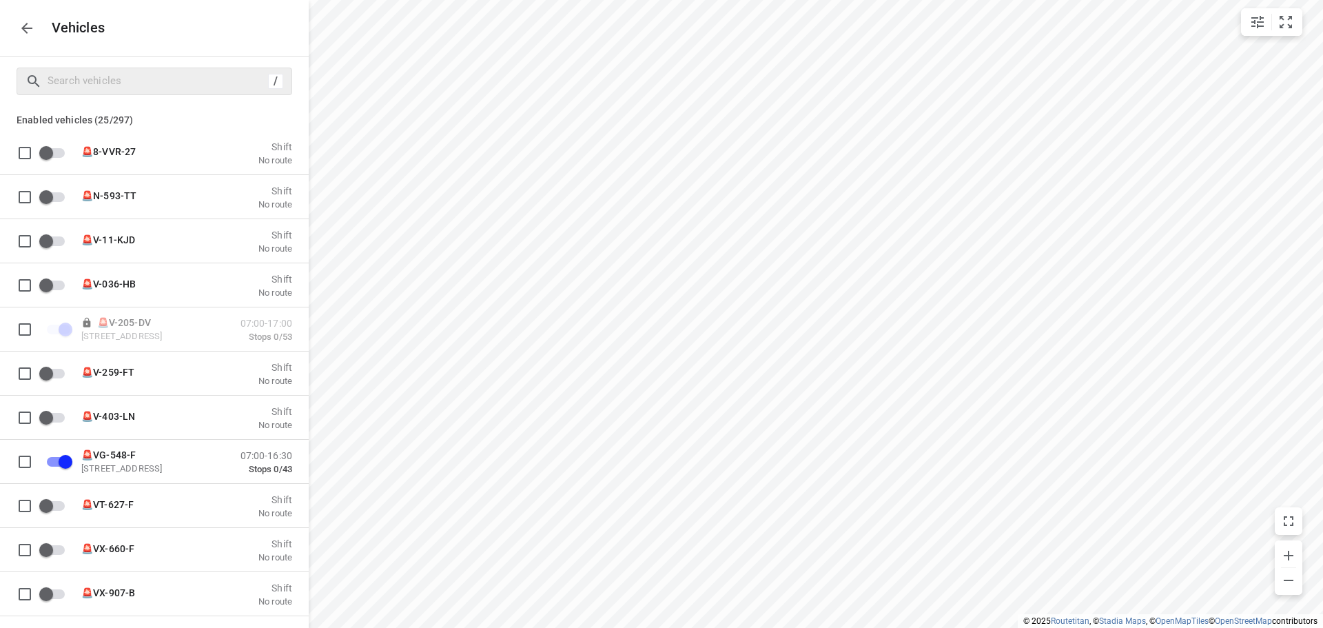
click at [204, 92] on div "/" at bounding box center [155, 82] width 276 height 28
click at [211, 83] on input "Search vehicles" at bounding box center [155, 80] width 215 height 21
type input "3"
checkbox input "false"
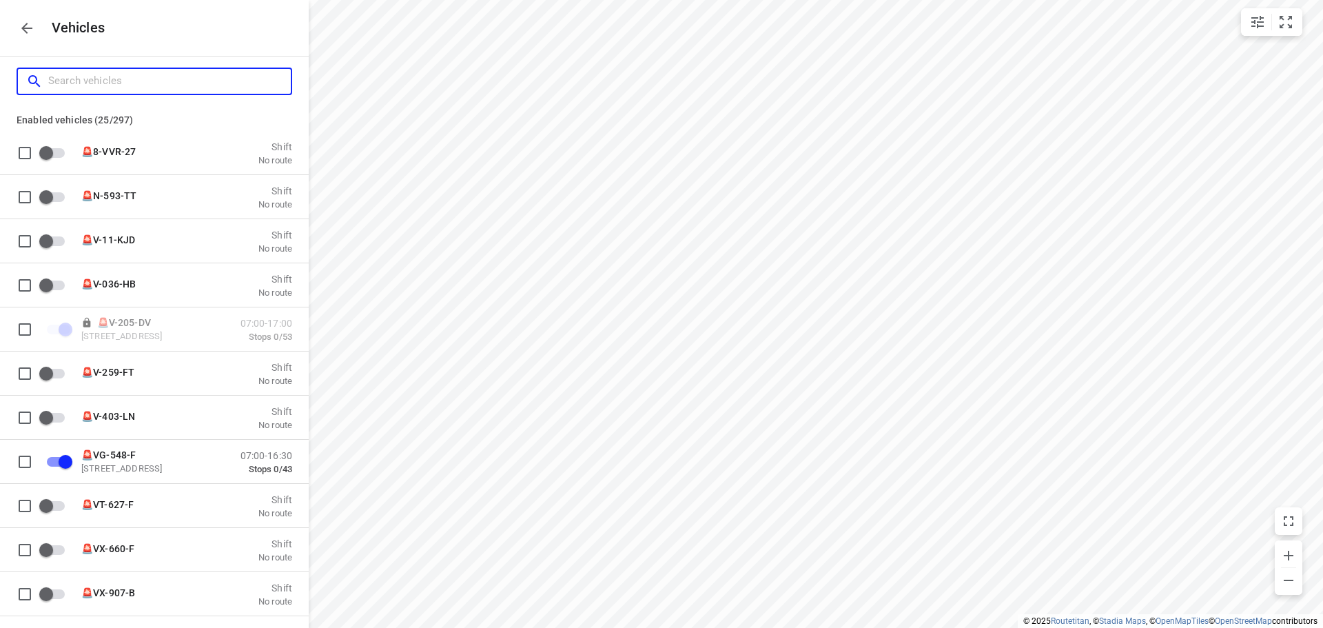
checkbox input "true"
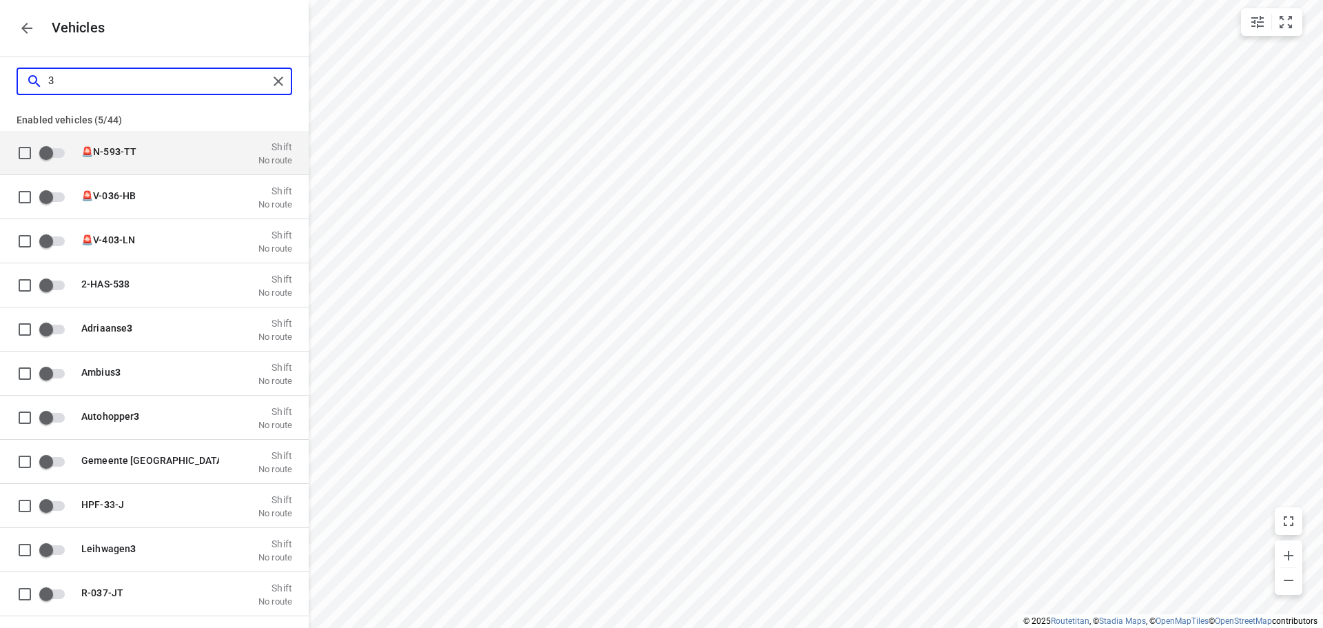
type input "35"
checkbox input "true"
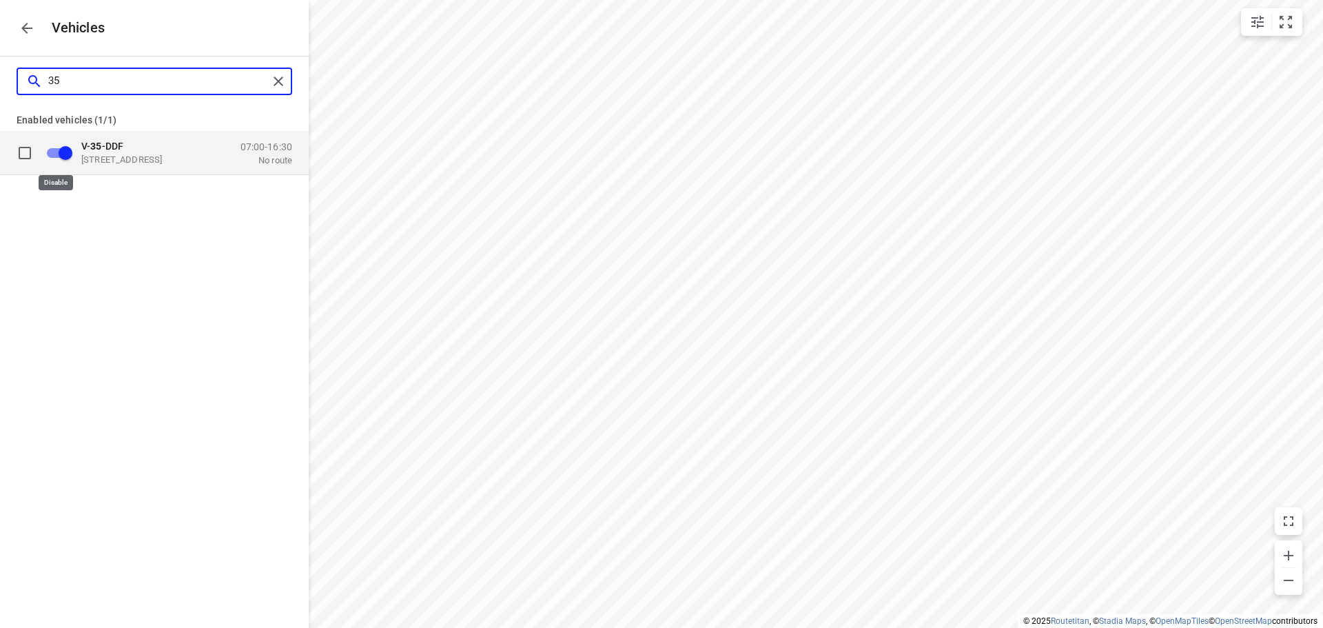
type input "35"
click at [63, 148] on input "grid" at bounding box center [65, 152] width 79 height 26
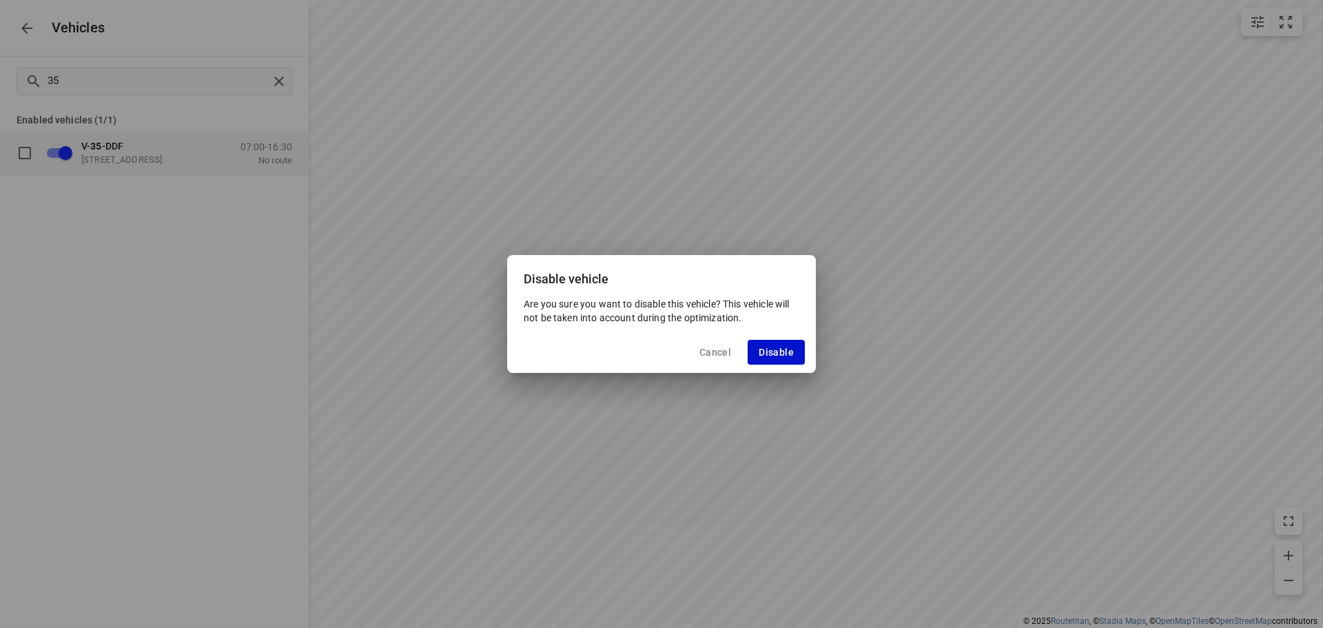
click at [785, 354] on span "Disable" at bounding box center [776, 352] width 35 height 11
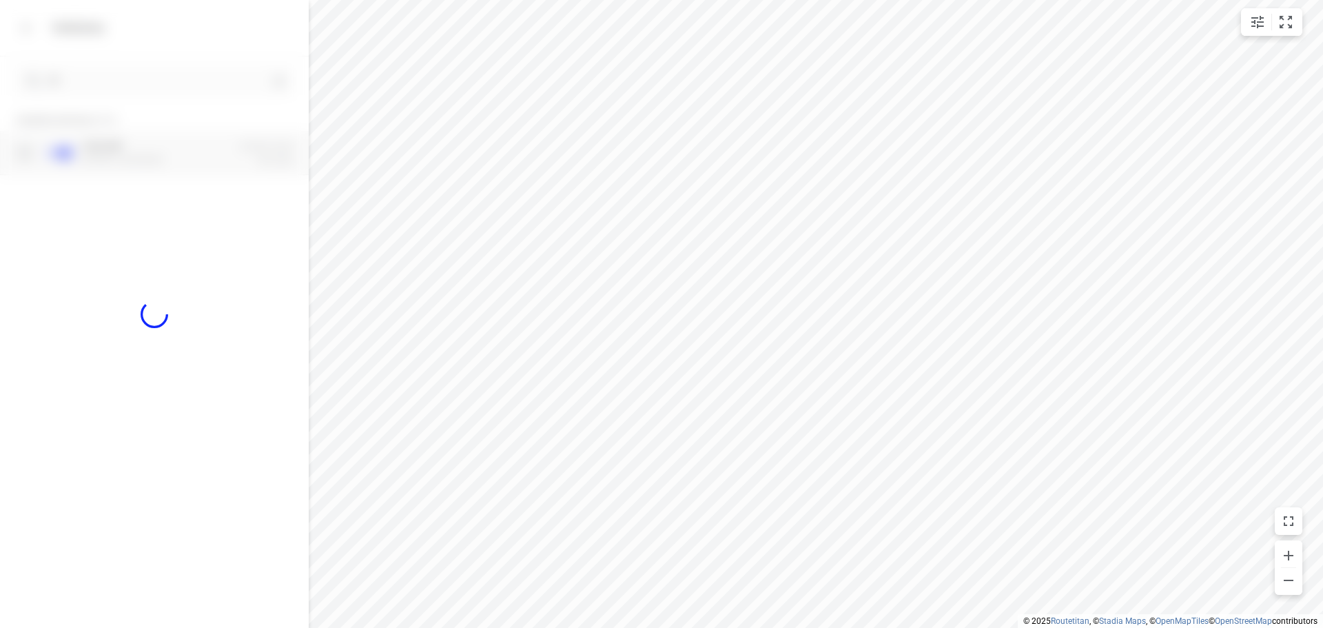
checkbox input "false"
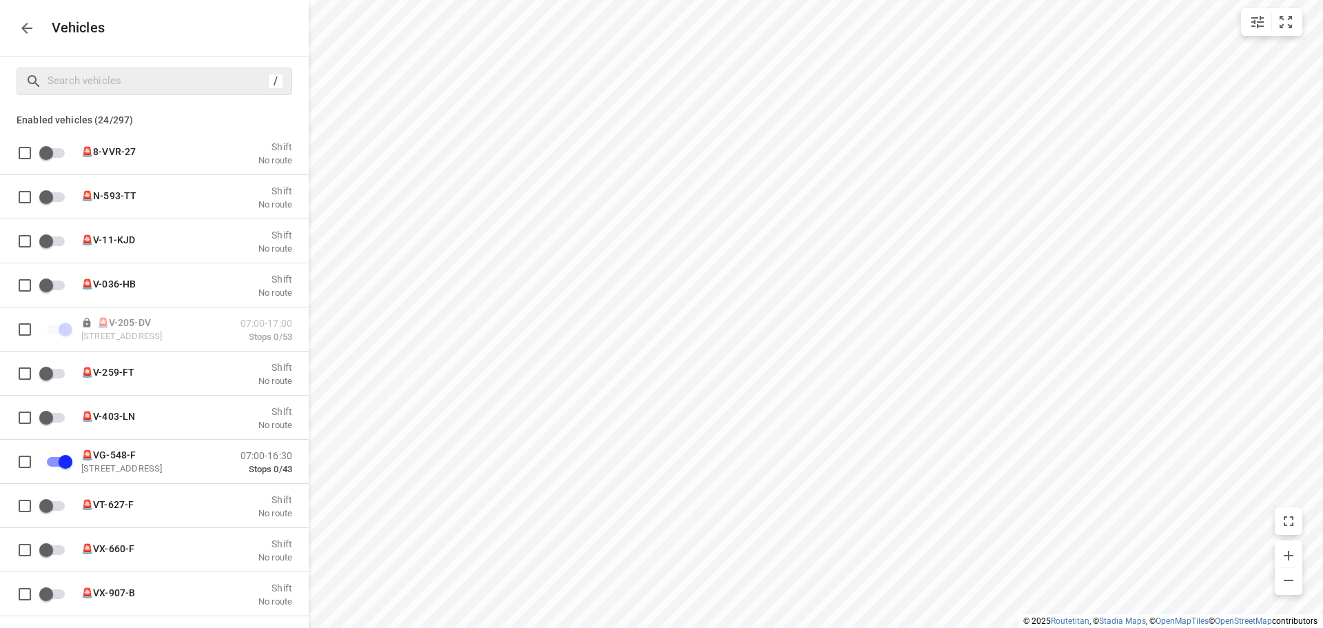
click at [17, 17] on div "Vehicles" at bounding box center [154, 28] width 309 height 56
click at [19, 26] on icon "button" at bounding box center [27, 28] width 17 height 17
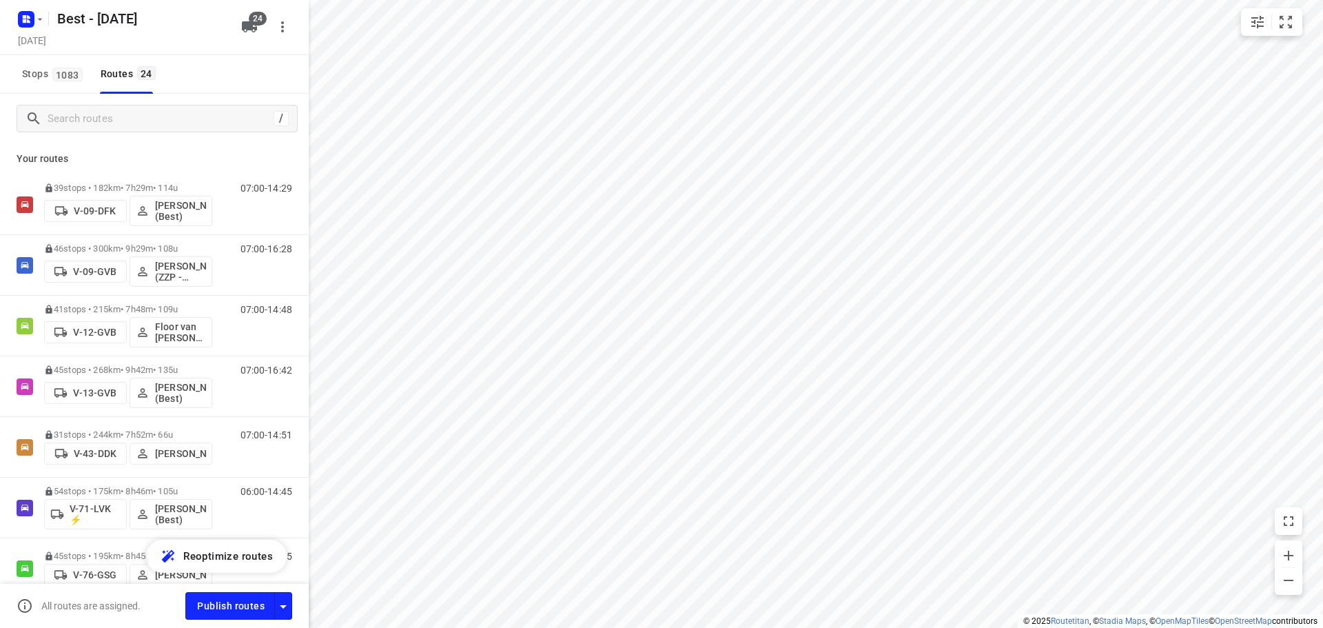
click at [116, 98] on div "/" at bounding box center [154, 119] width 309 height 50
click at [115, 115] on input "Search routes" at bounding box center [158, 118] width 220 height 21
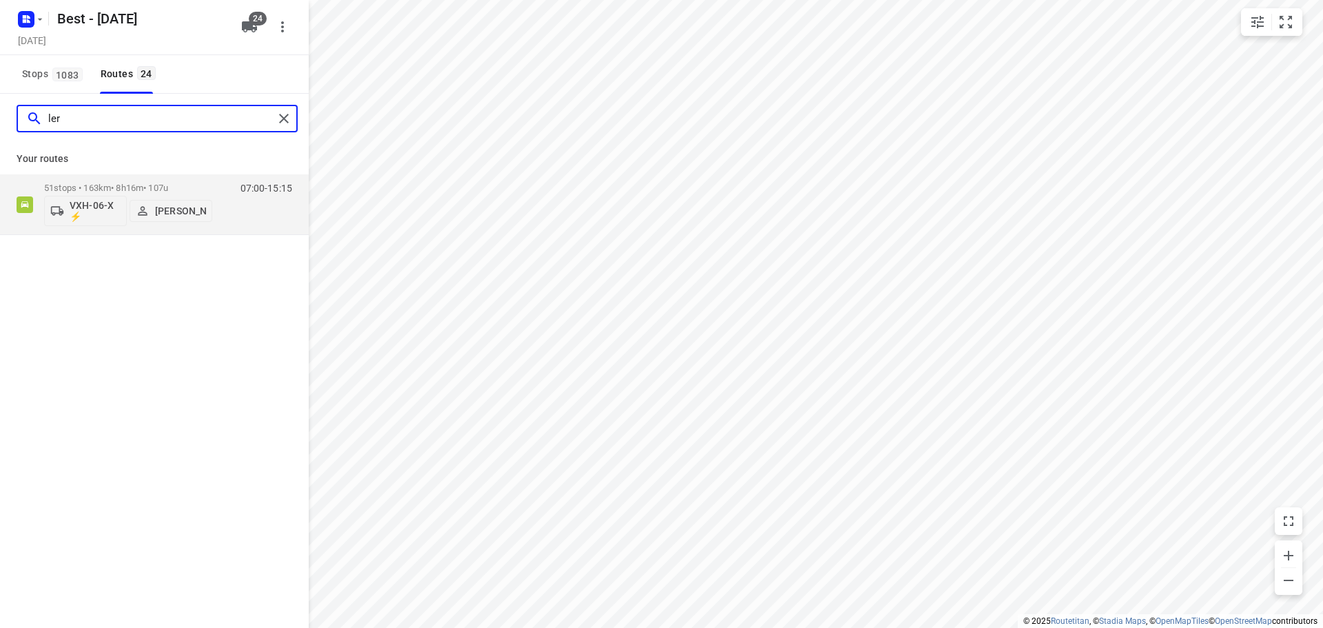
type input "ler"
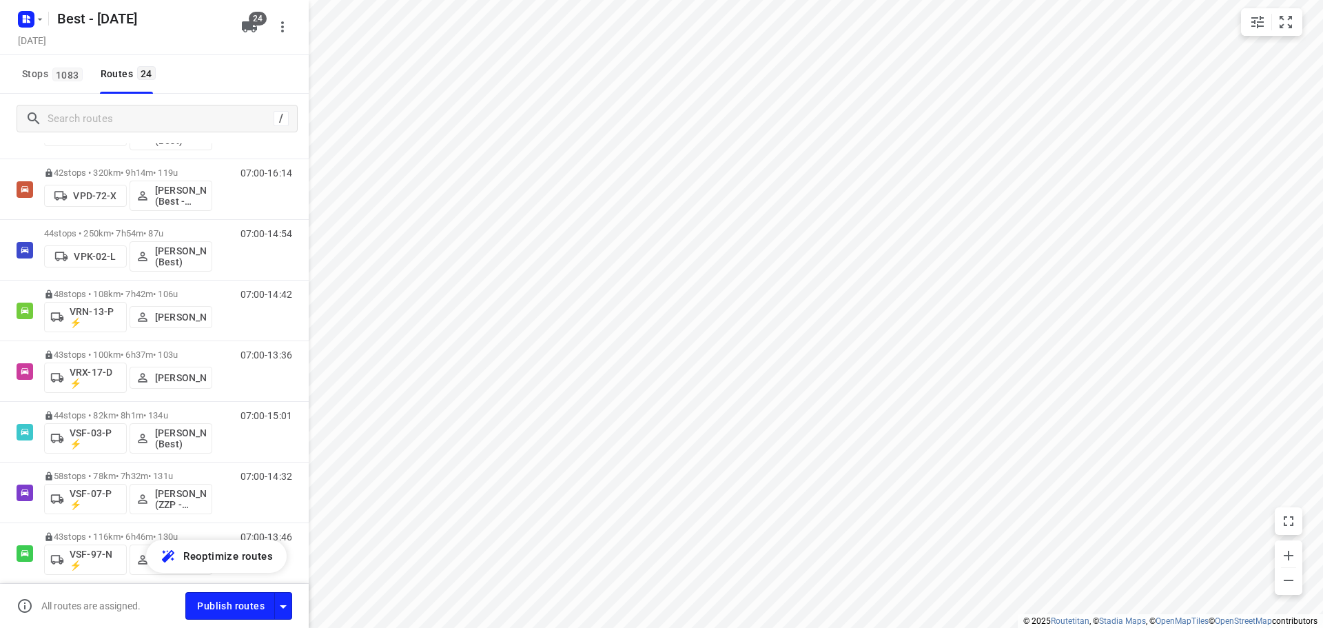
scroll to position [827, 0]
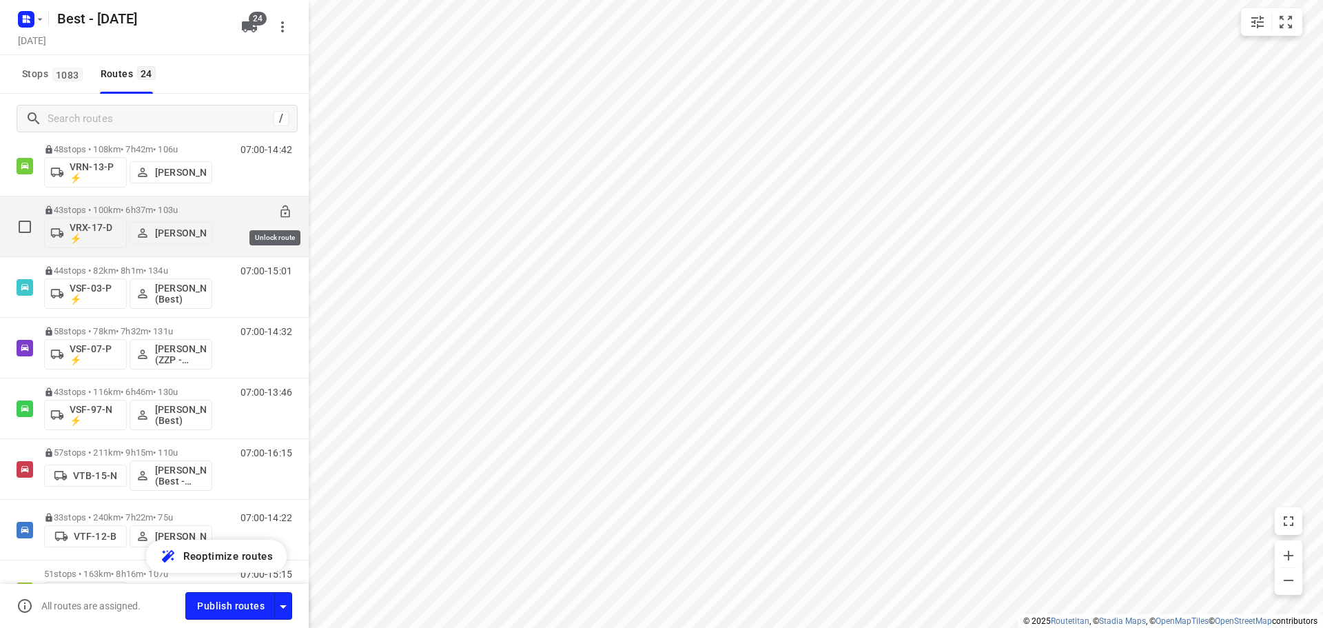
click at [281, 209] on icon at bounding box center [285, 212] width 14 height 14
click at [95, 237] on p "VRX-17-D ⚡" at bounding box center [95, 233] width 51 height 22
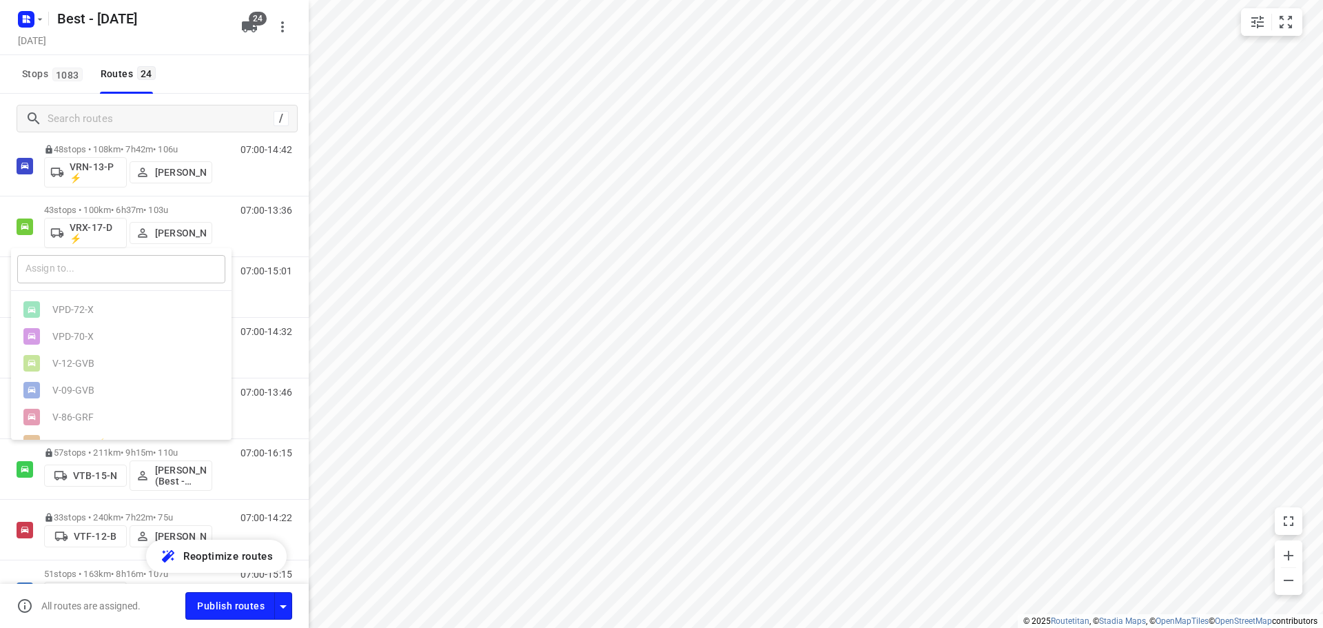
click at [92, 258] on input "text" at bounding box center [121, 269] width 208 height 28
drag, startPoint x: 150, startPoint y: 119, endPoint x: 156, endPoint y: 134, distance: 15.7
click at [151, 120] on div at bounding box center [661, 314] width 1323 height 628
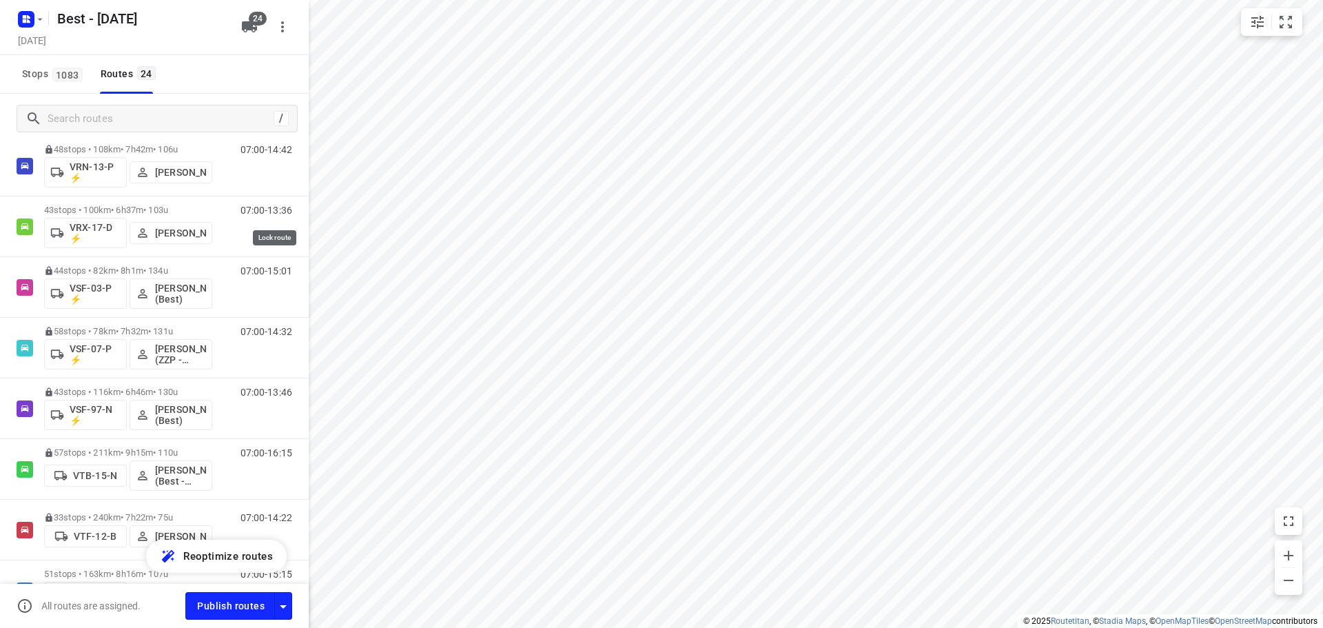
click at [0, 0] on icon at bounding box center [0, 0] width 0 height 0
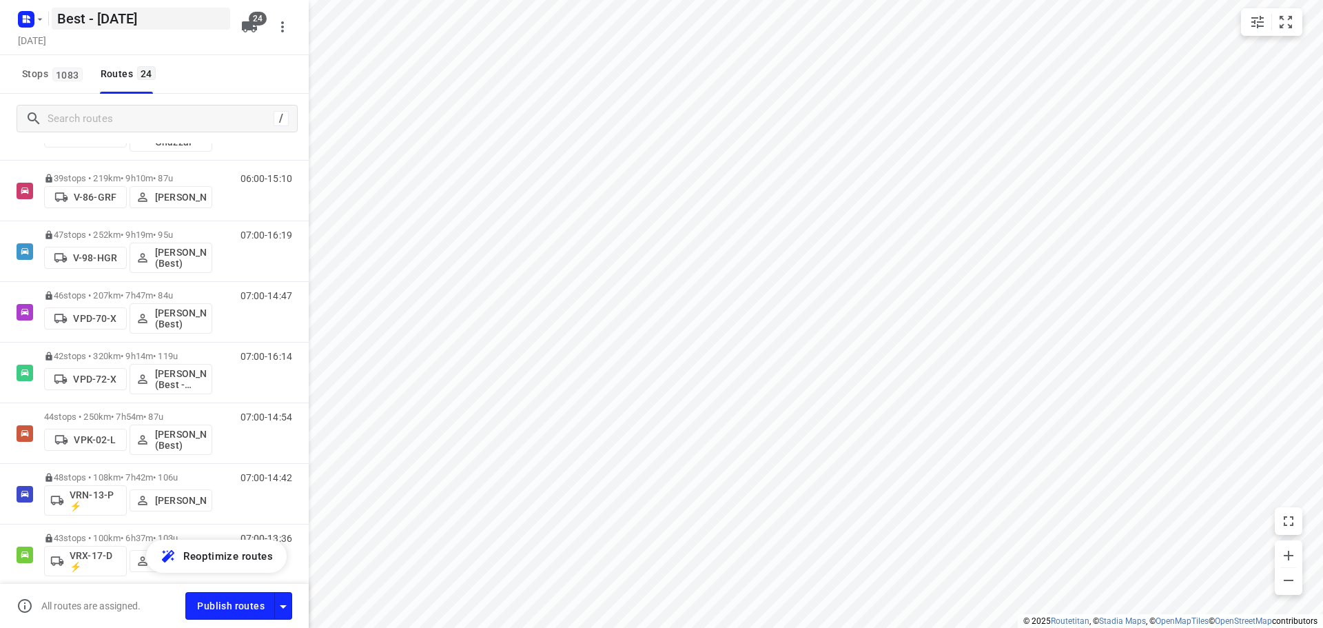
scroll to position [482, 0]
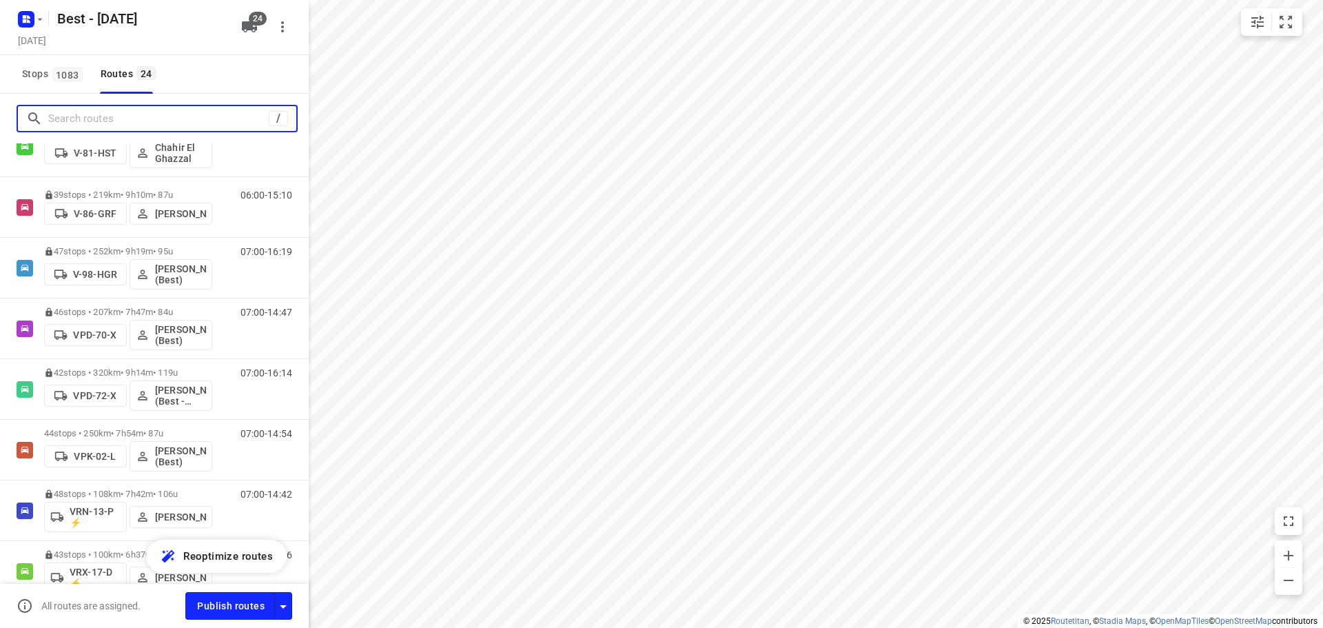
click at [97, 119] on input "Search routes" at bounding box center [158, 118] width 220 height 21
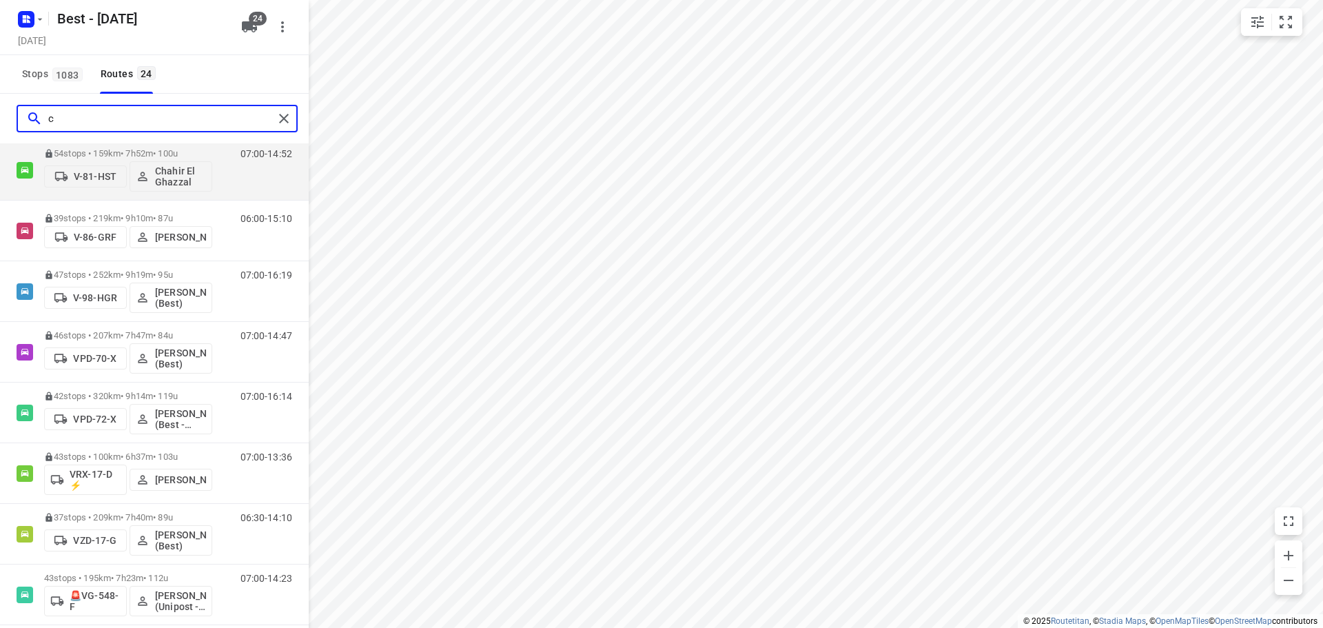
scroll to position [0, 0]
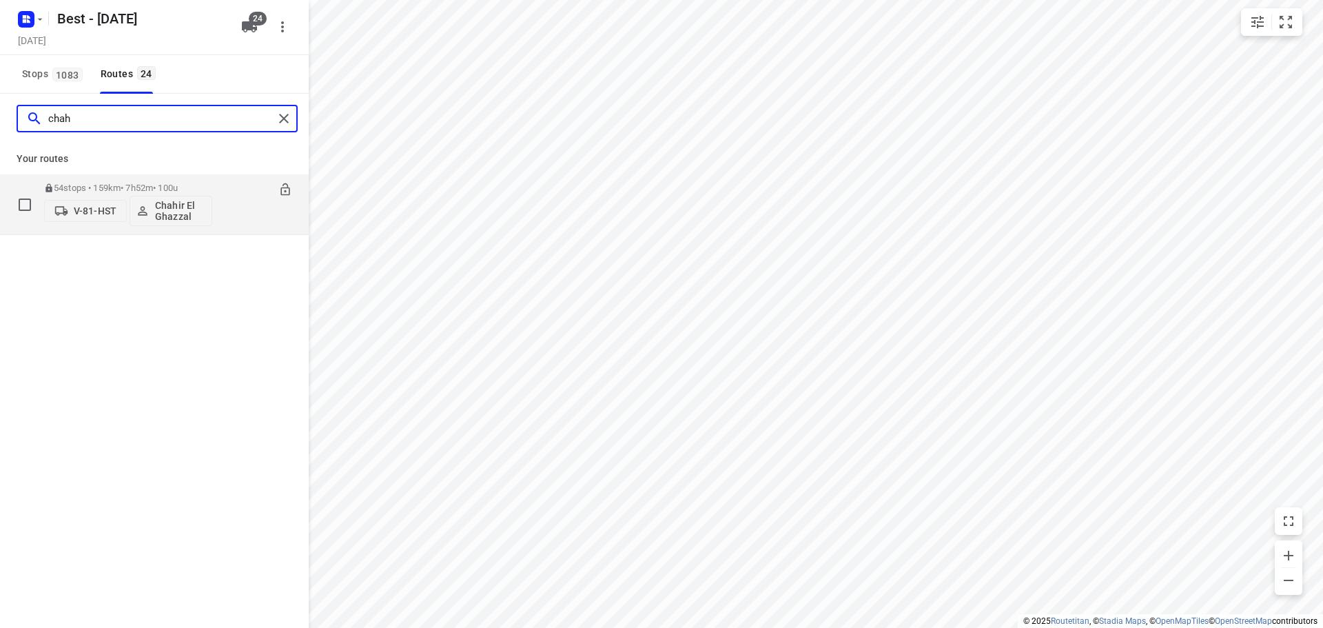
type input "chah"
click at [146, 174] on div "54 stops • 159km • 7h52m • 100u V-81-HST Chahir El Ghazzal 07:00-14:52" at bounding box center [154, 204] width 309 height 61
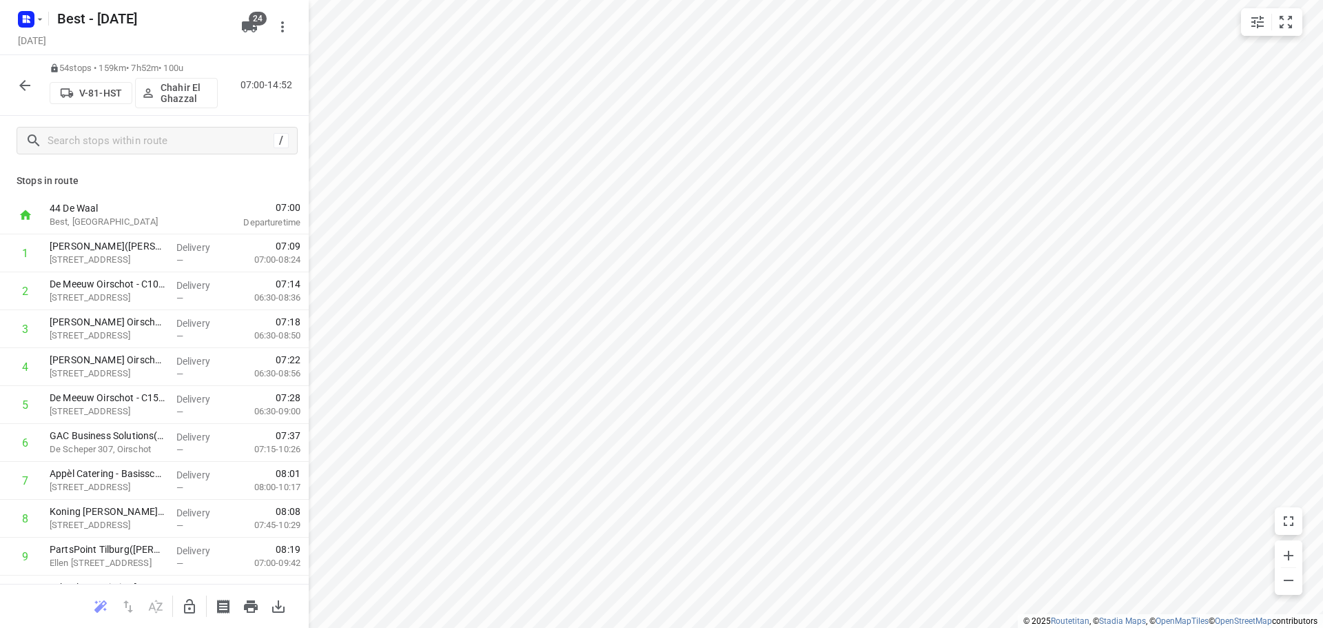
click at [139, 181] on p "Stops in route" at bounding box center [155, 181] width 276 height 14
click at [143, 136] on input "text" at bounding box center [158, 140] width 220 height 21
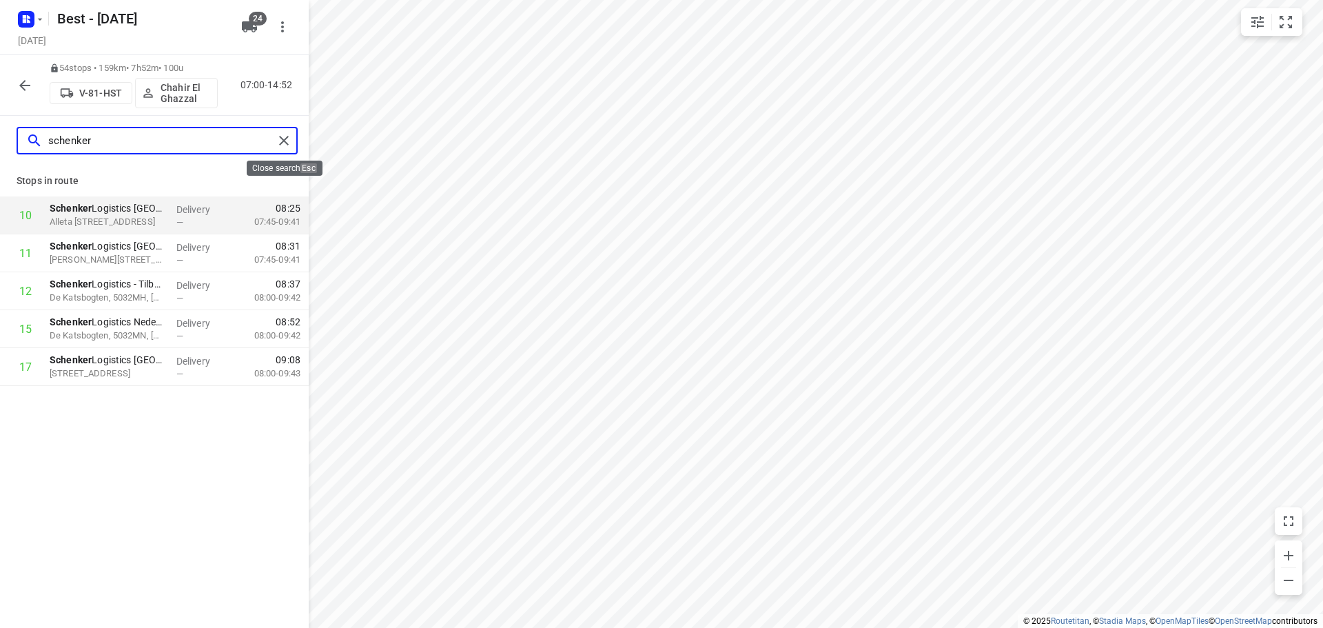
type input "schenker"
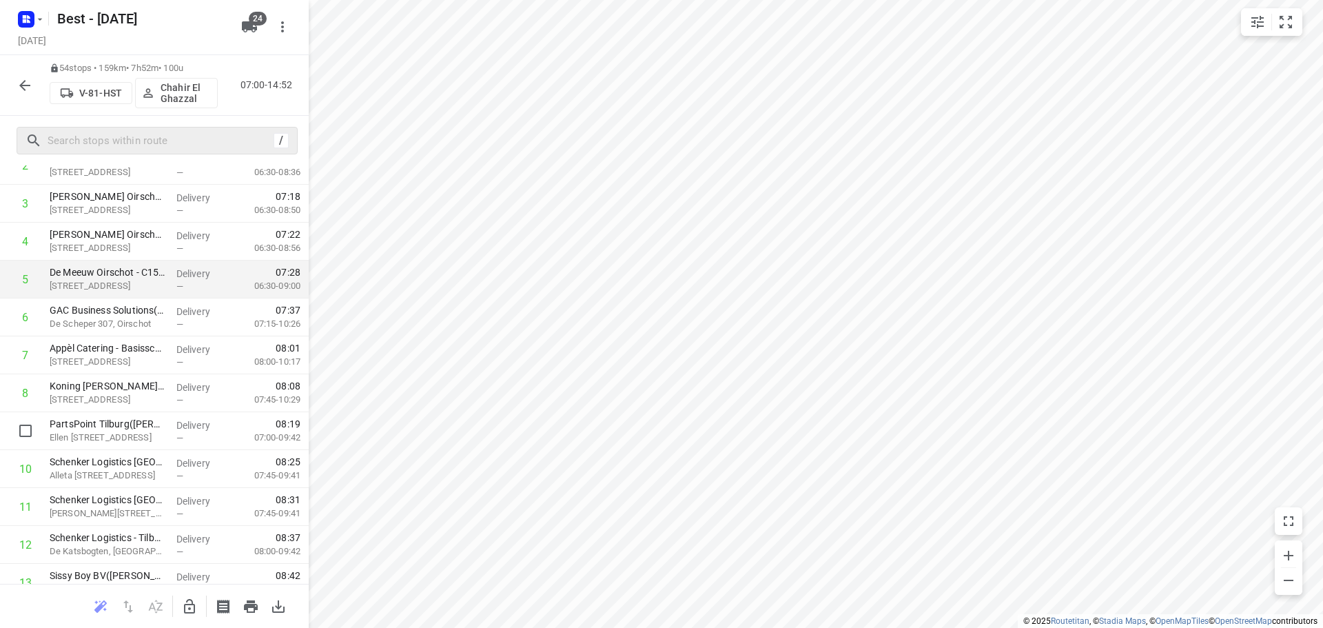
scroll to position [276, 0]
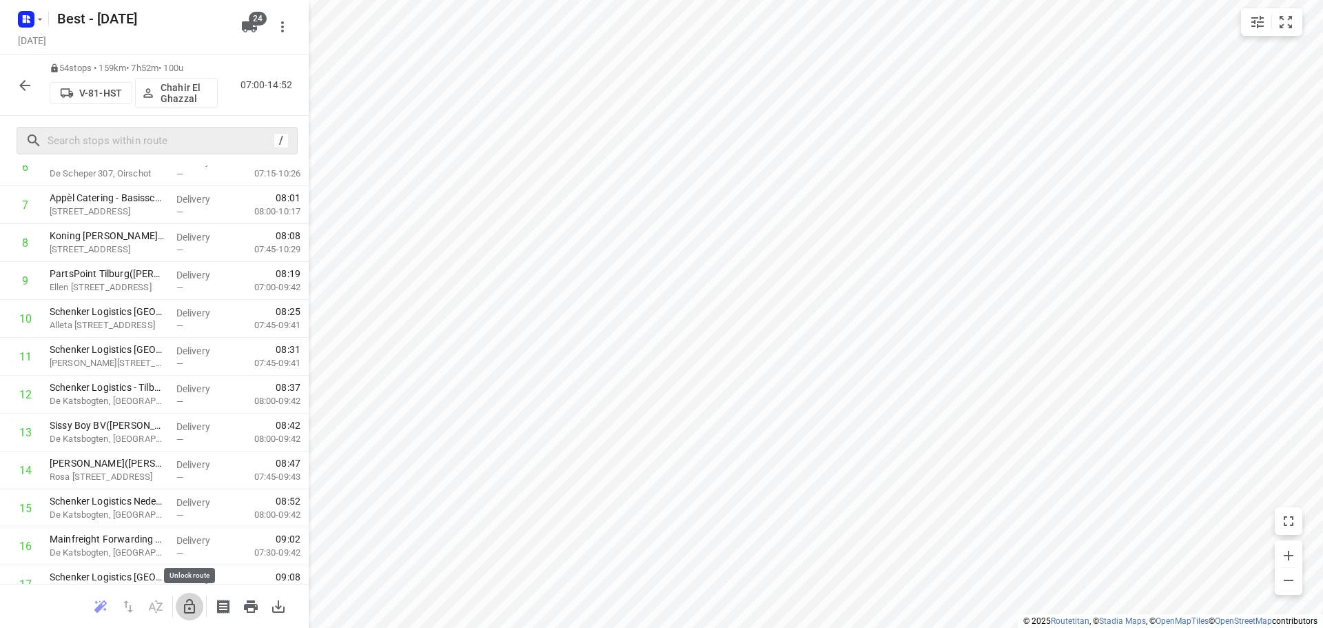
click at [186, 608] on icon "button" at bounding box center [189, 606] width 17 height 17
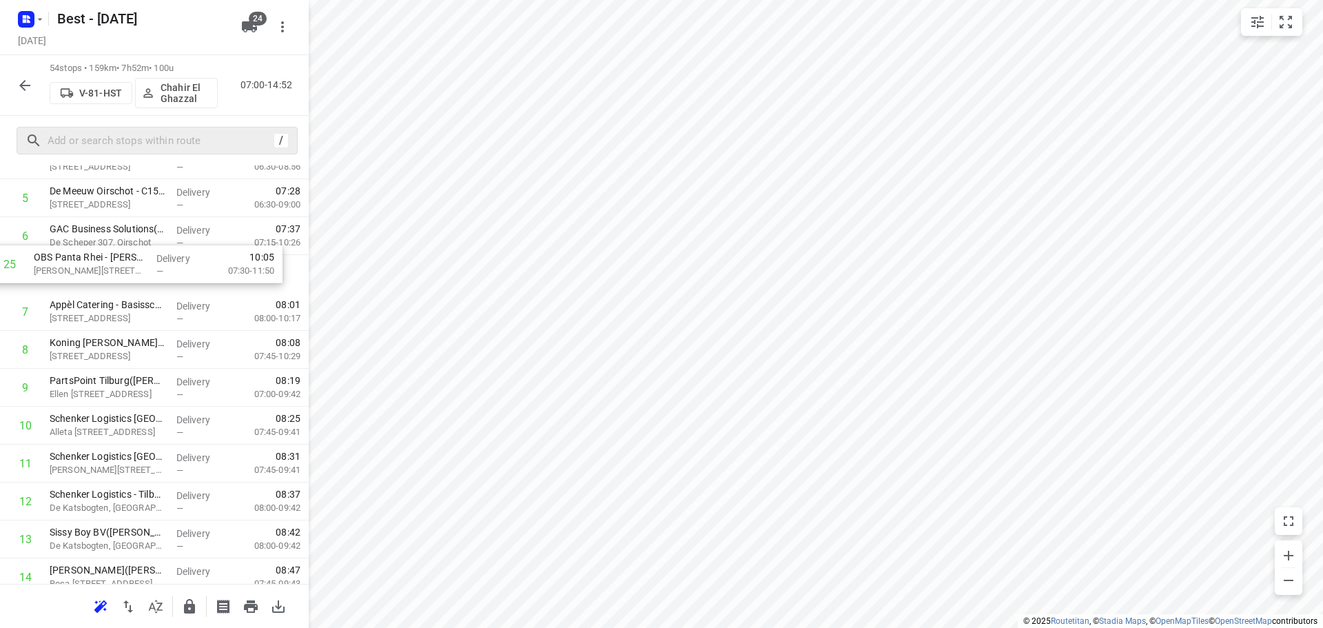
scroll to position [200, 0]
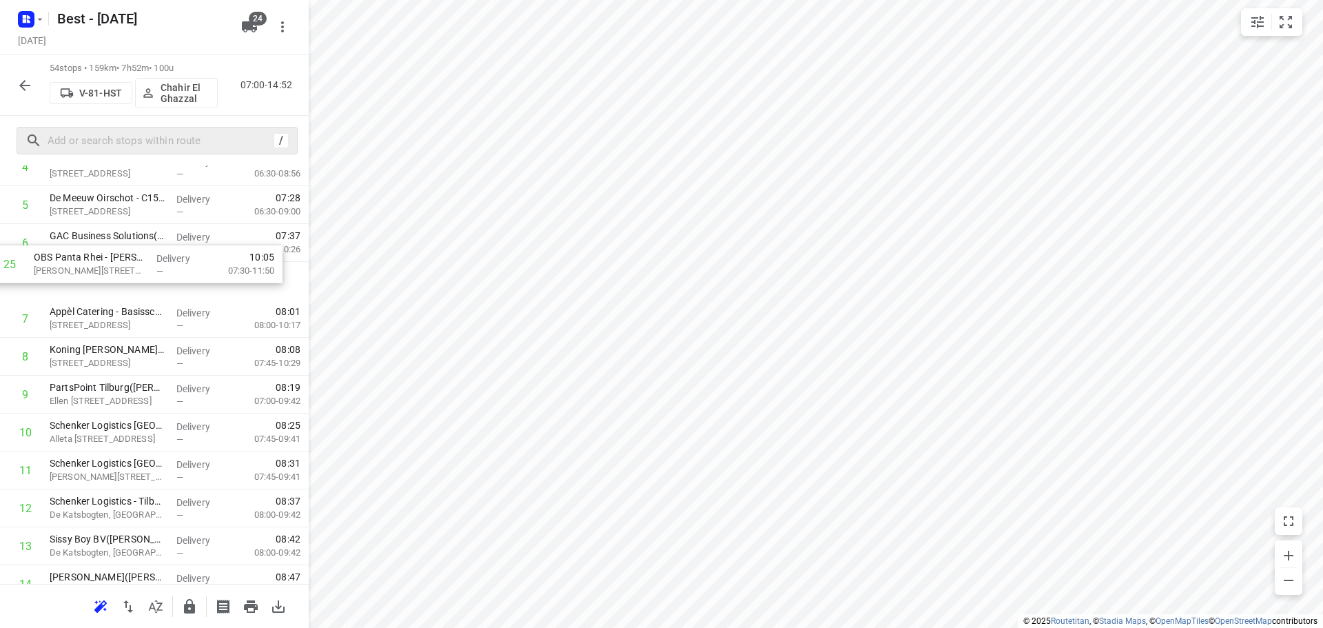
drag, startPoint x: 172, startPoint y: 401, endPoint x: 162, endPoint y: 276, distance: 125.8
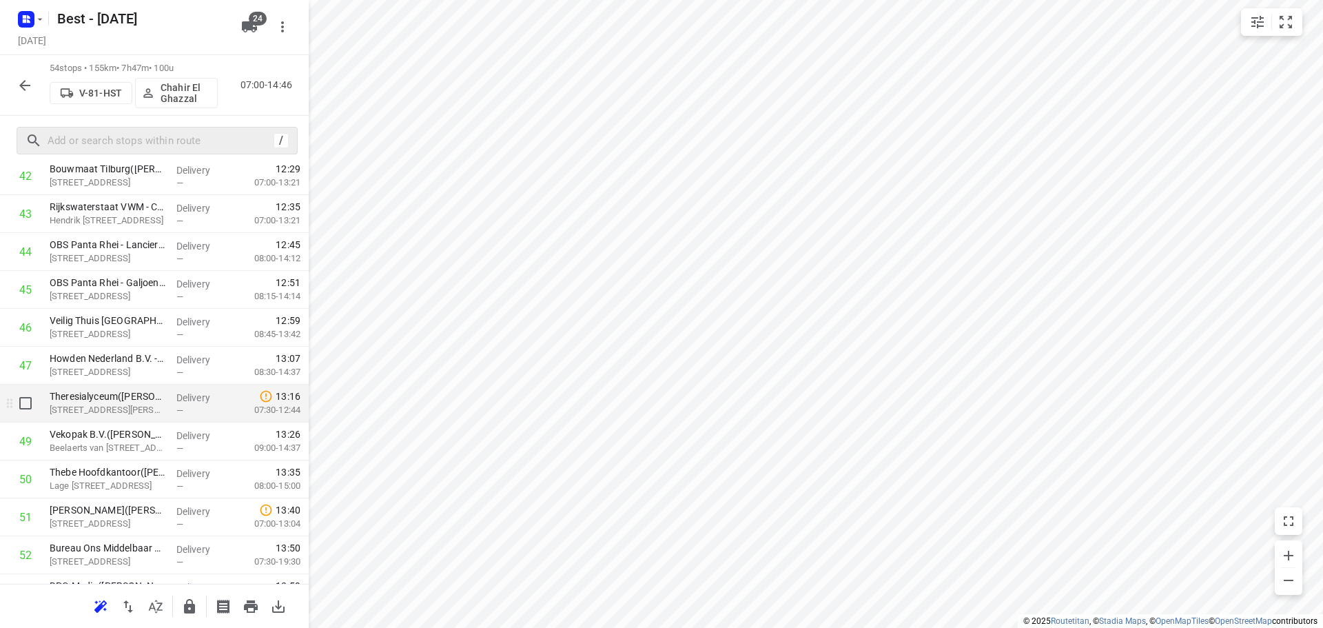
scroll to position [1735, 0]
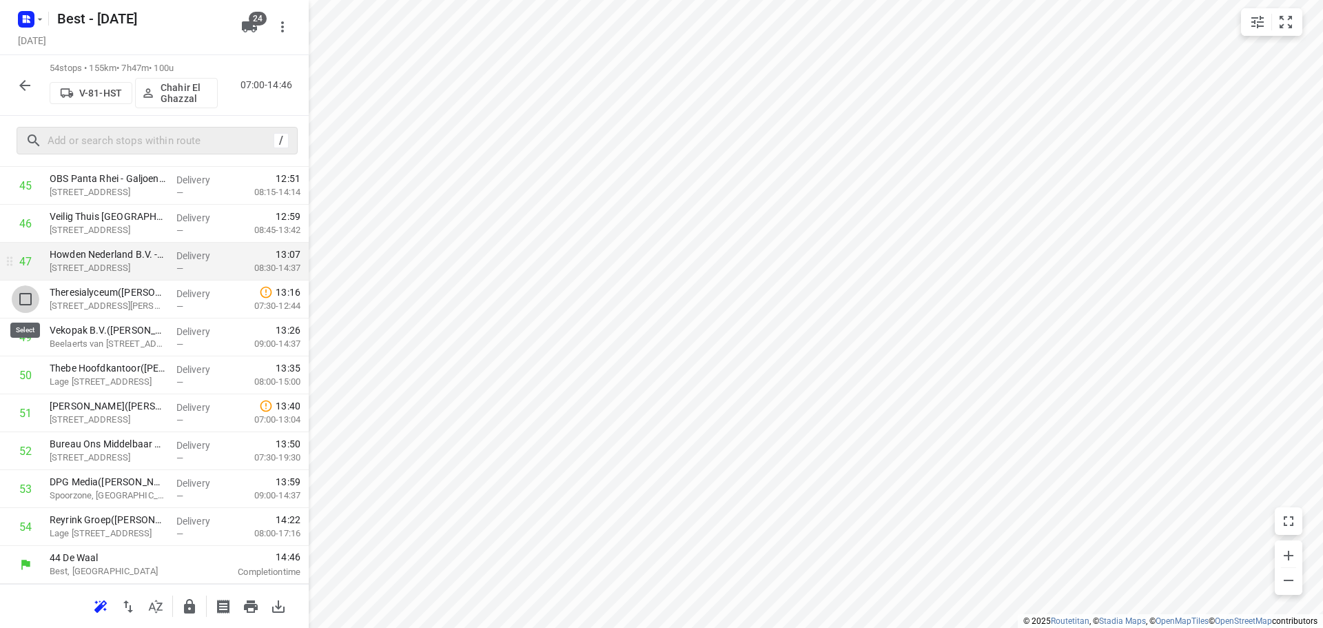
drag, startPoint x: 14, startPoint y: 297, endPoint x: 22, endPoint y: 320, distance: 24.0
click at [15, 298] on input "checkbox" at bounding box center [26, 299] width 28 height 28
checkbox input "true"
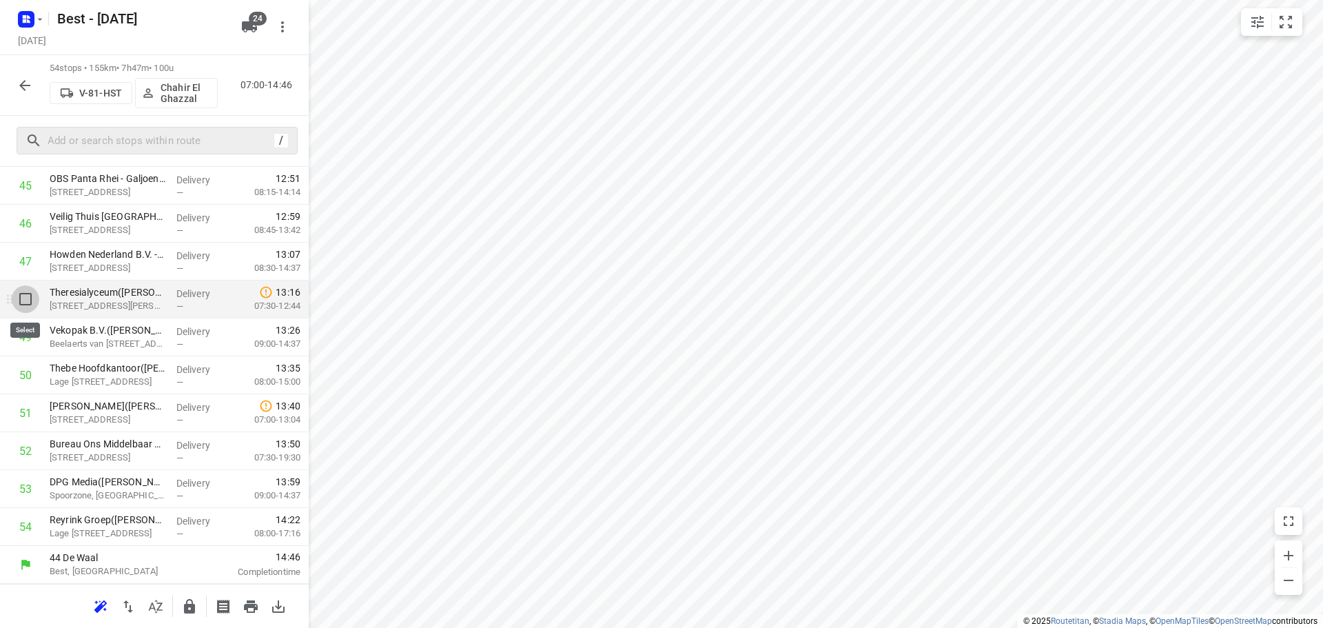
scroll to position [1729, 0]
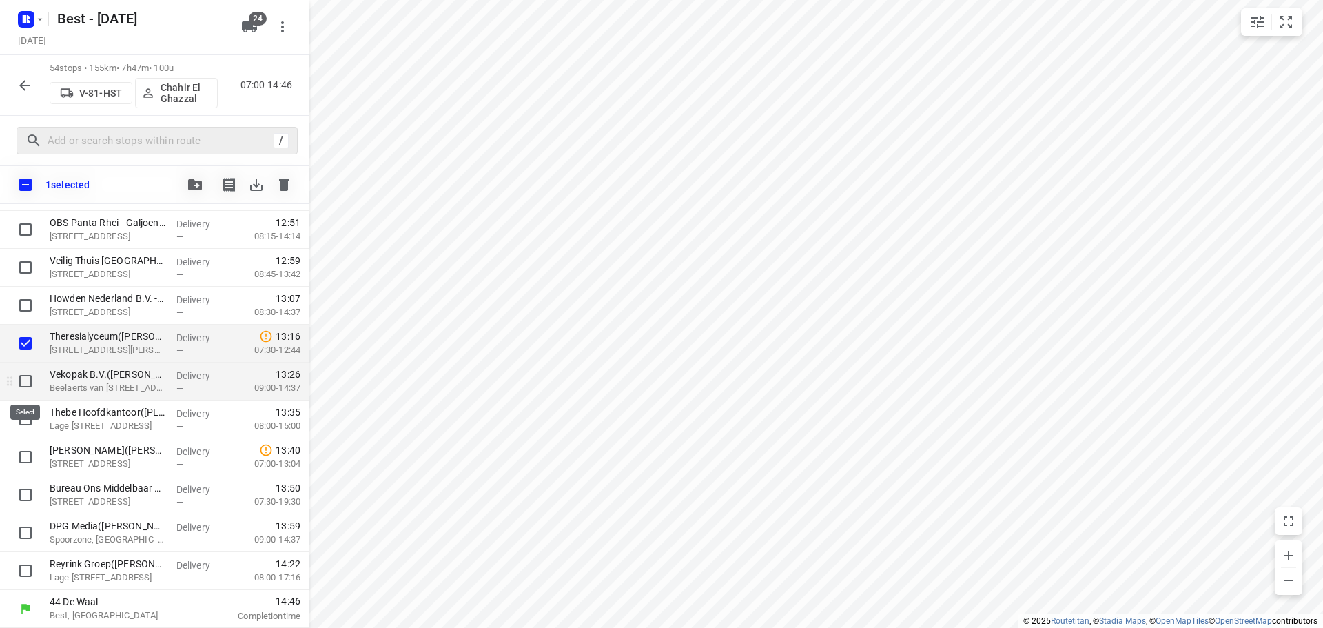
click at [28, 386] on input "checkbox" at bounding box center [26, 381] width 28 height 28
checkbox input "true"
click at [30, 415] on input "checkbox" at bounding box center [26, 419] width 28 height 28
checkbox input "true"
click at [30, 459] on input "checkbox" at bounding box center [26, 457] width 28 height 28
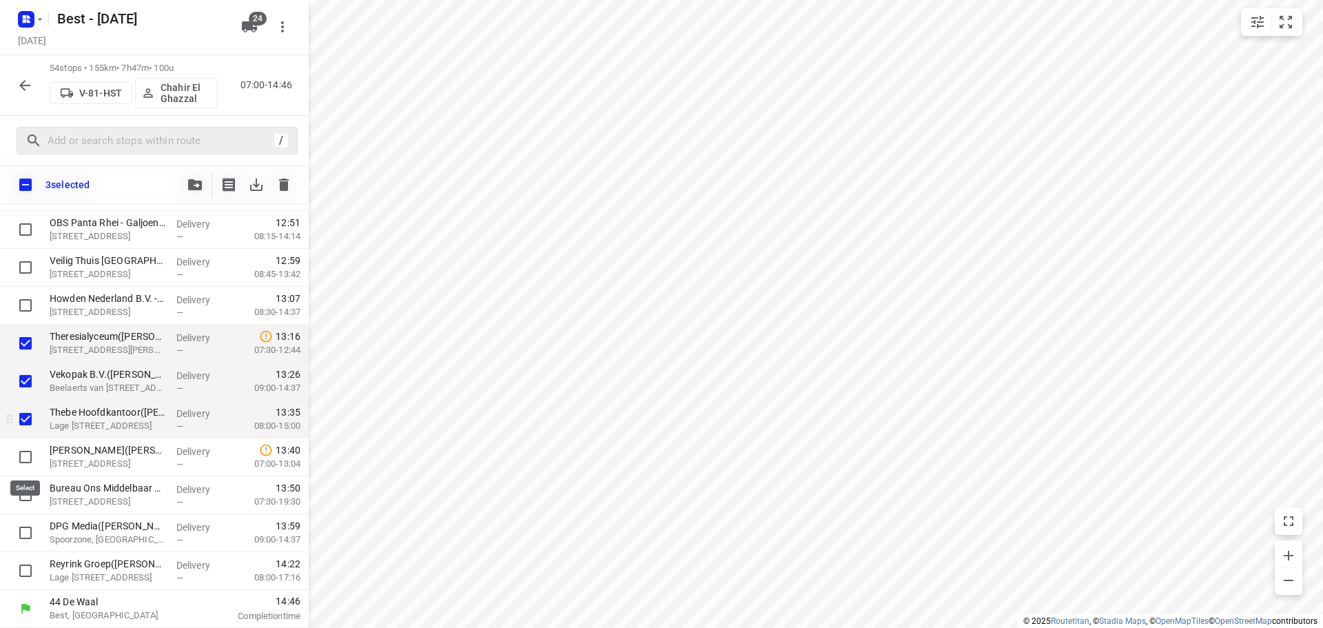
checkbox input "true"
click at [193, 185] on icon "button" at bounding box center [195, 184] width 14 height 11
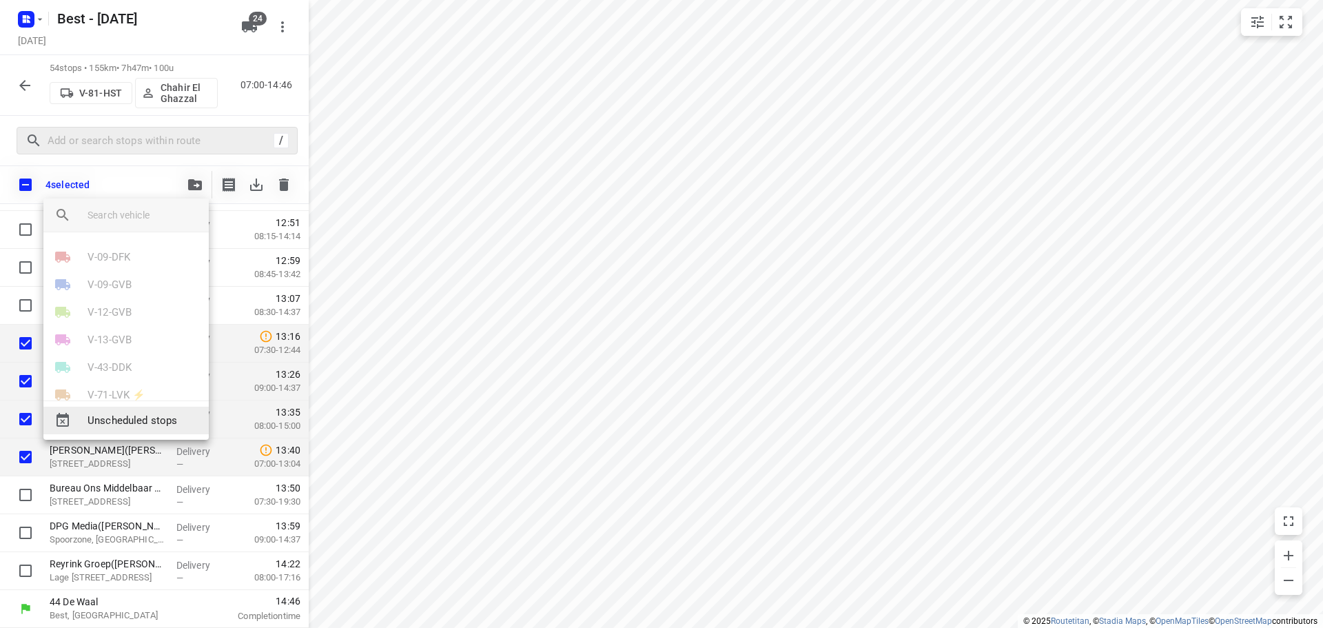
click at [121, 424] on span "Unscheduled stops" at bounding box center [143, 421] width 110 height 16
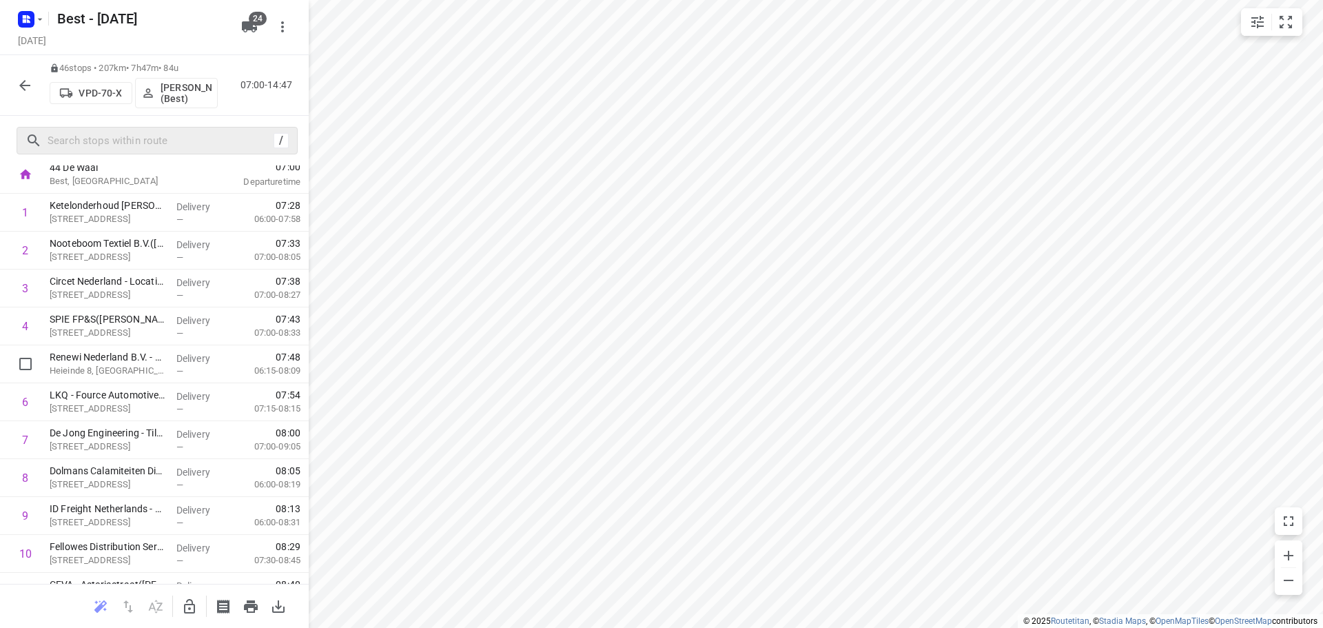
scroll to position [0, 0]
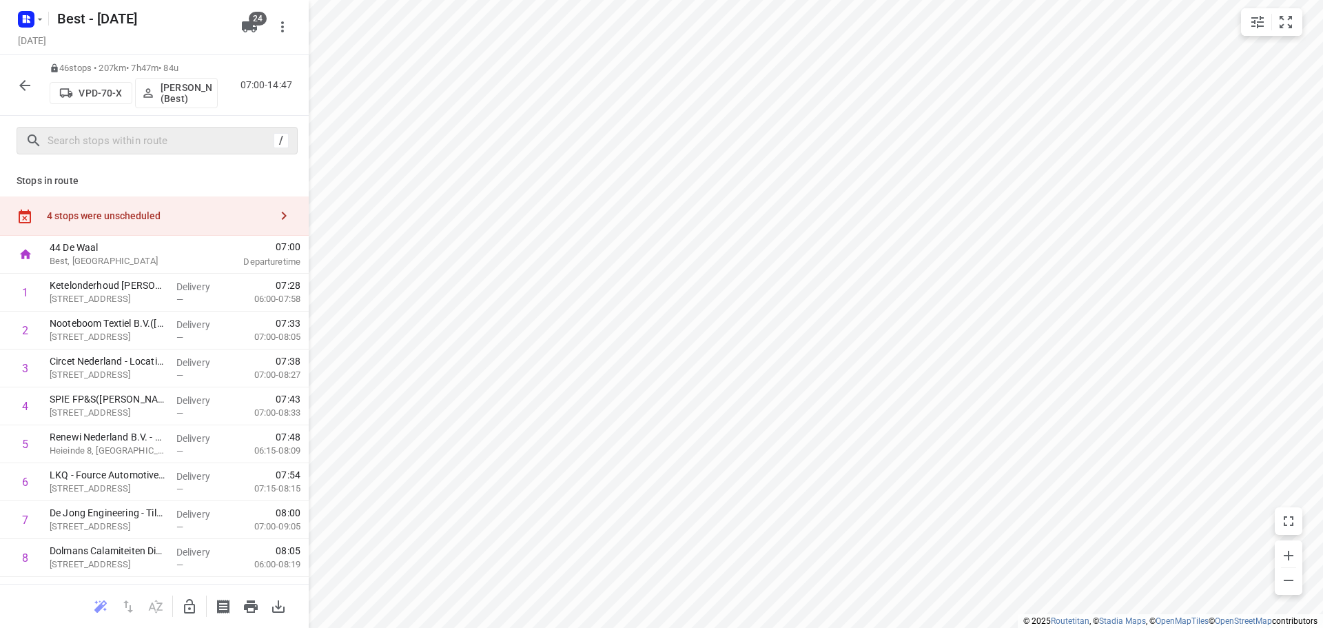
click at [194, 214] on div "4 stops were unscheduled" at bounding box center [158, 215] width 223 height 11
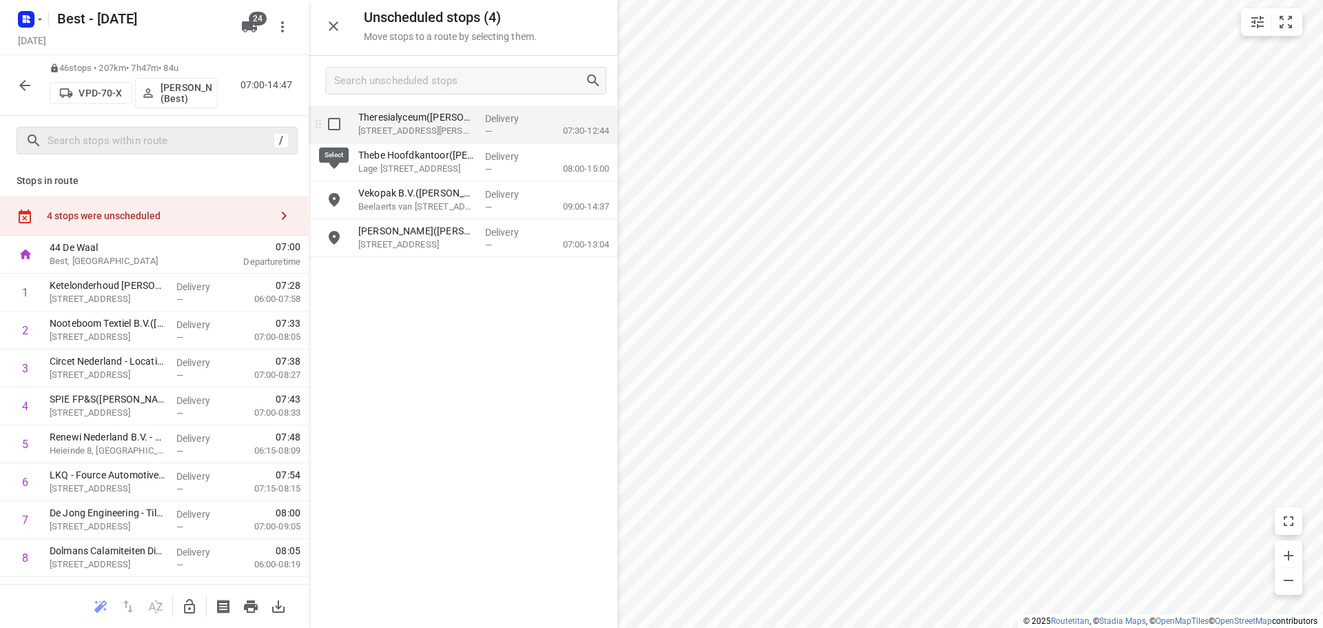
click at [344, 127] on input "grid" at bounding box center [334, 124] width 28 height 28
checkbox input "true"
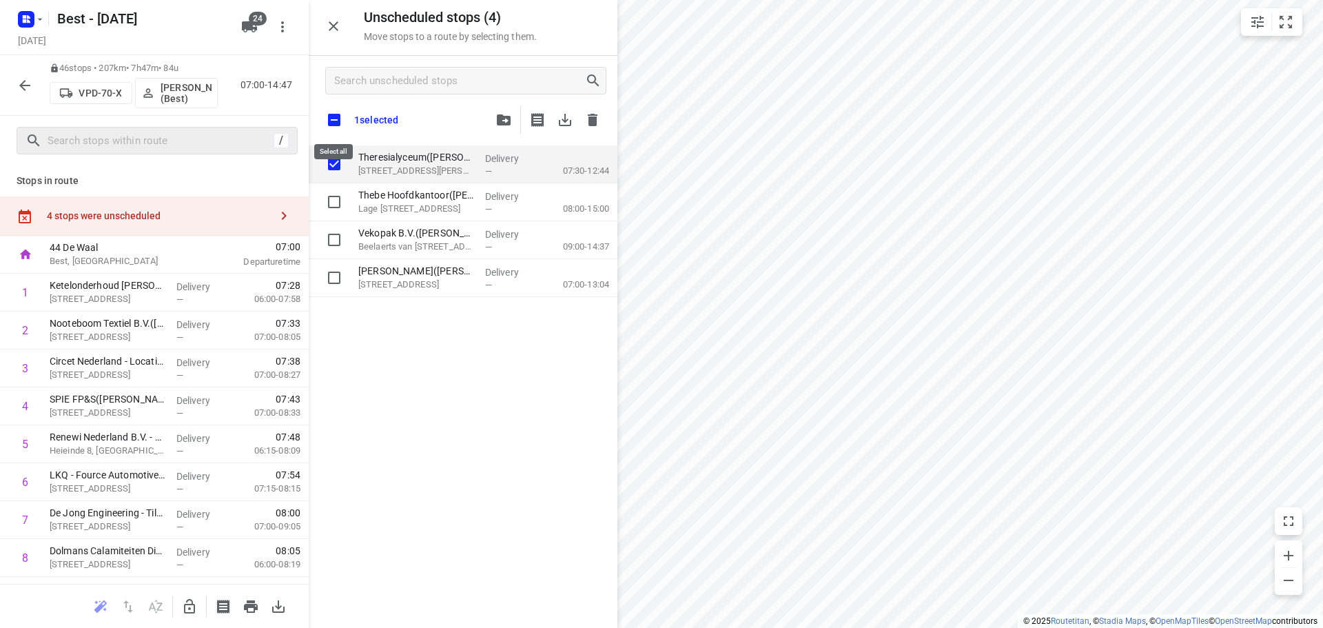
click at [340, 125] on input "checkbox" at bounding box center [334, 119] width 29 height 29
checkbox input "true"
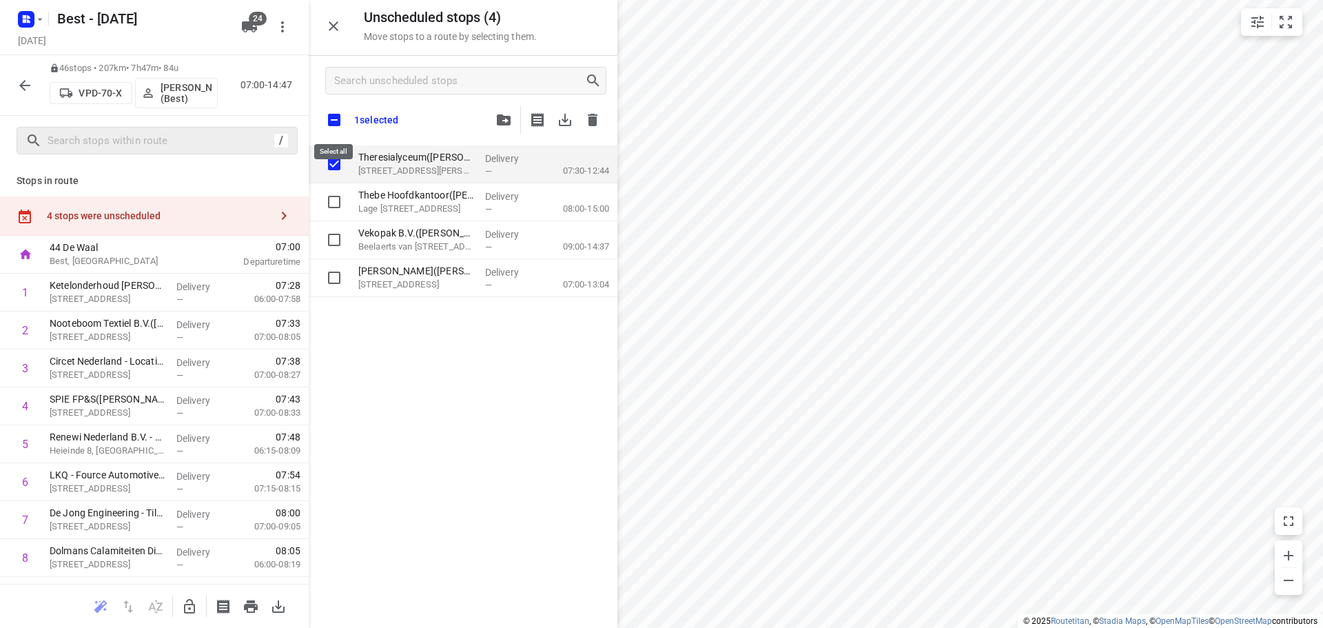
checkbox input "true"
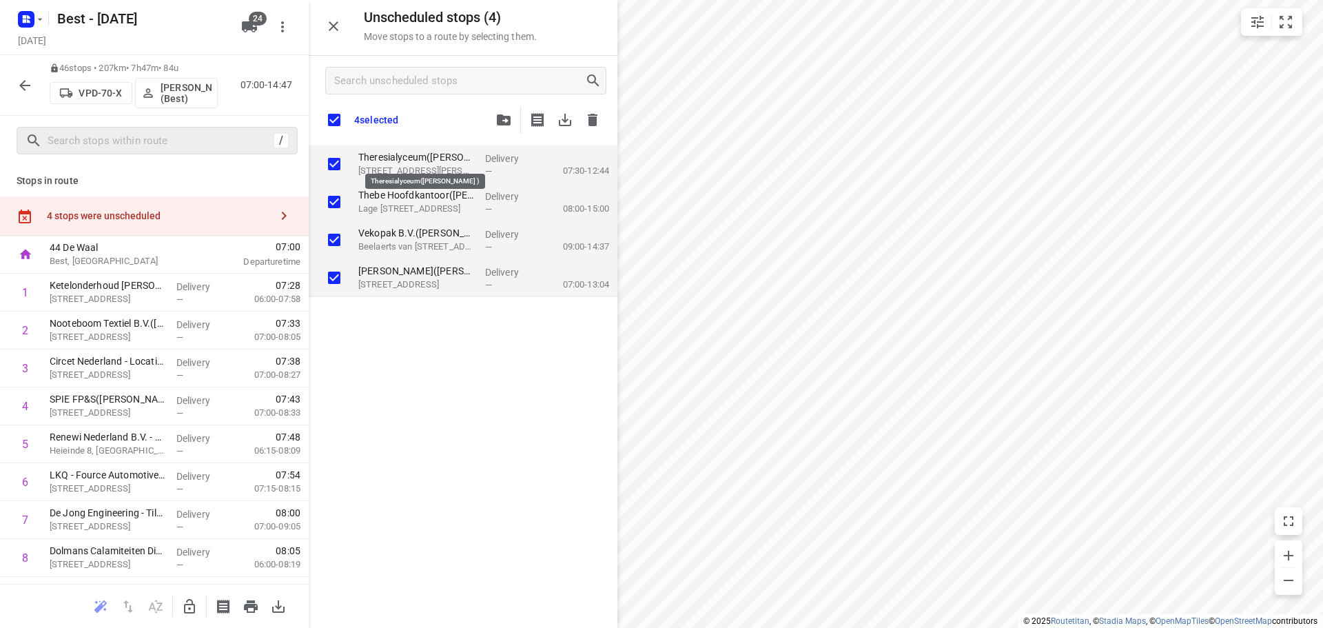
checkbox input "true"
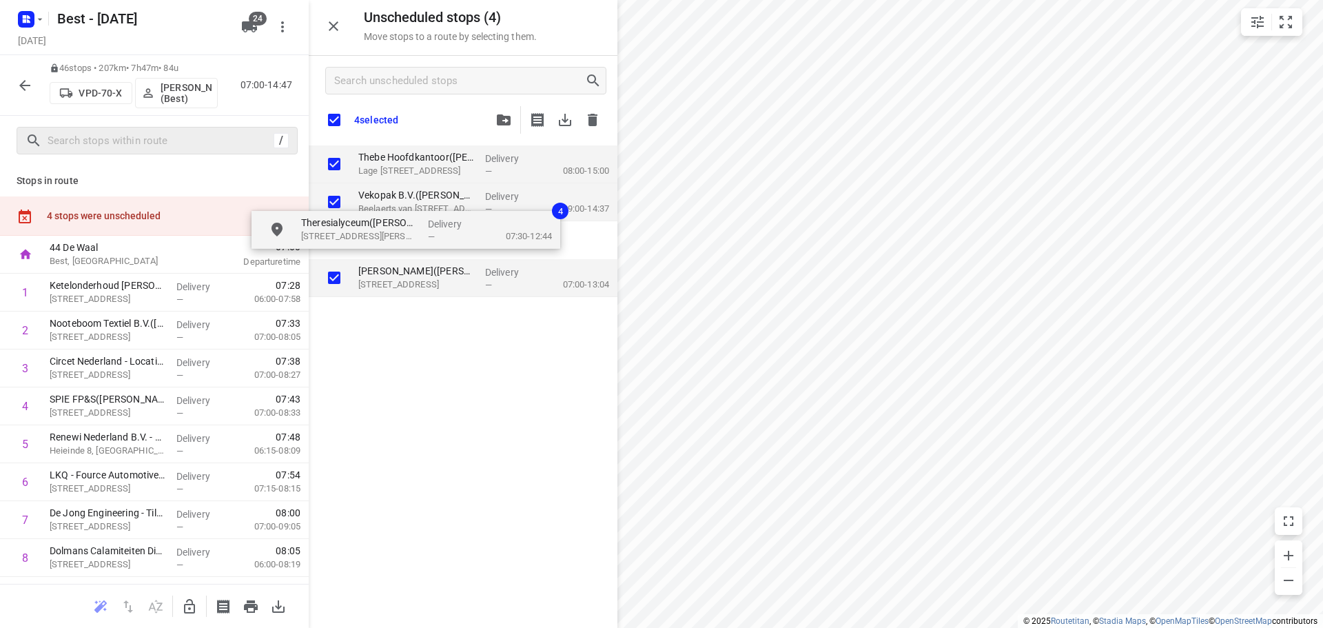
checkbox input "true"
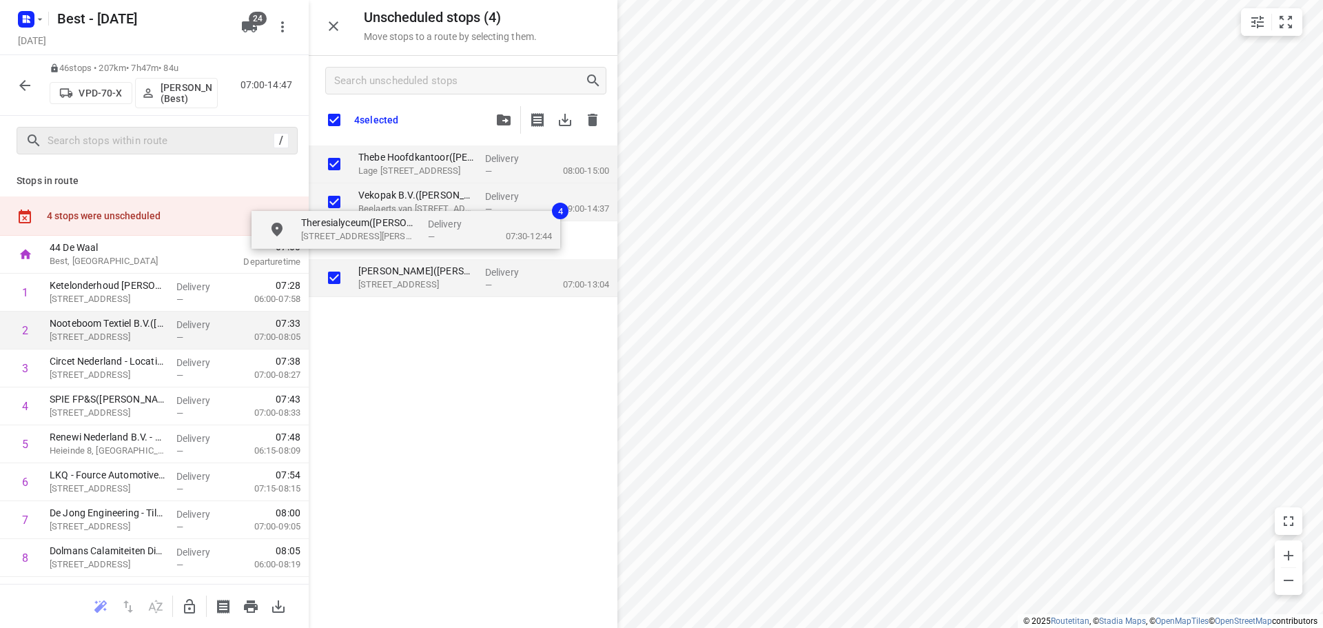
checkbox input "true"
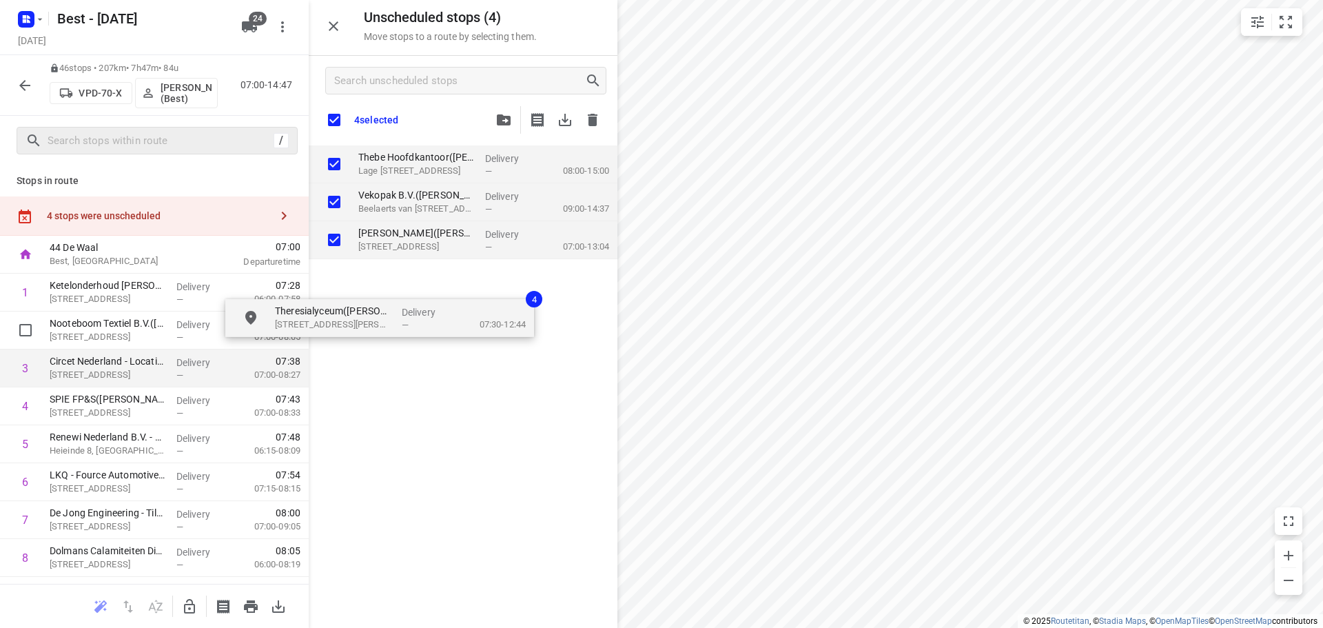
drag, startPoint x: 373, startPoint y: 154, endPoint x: 282, endPoint y: 353, distance: 218.3
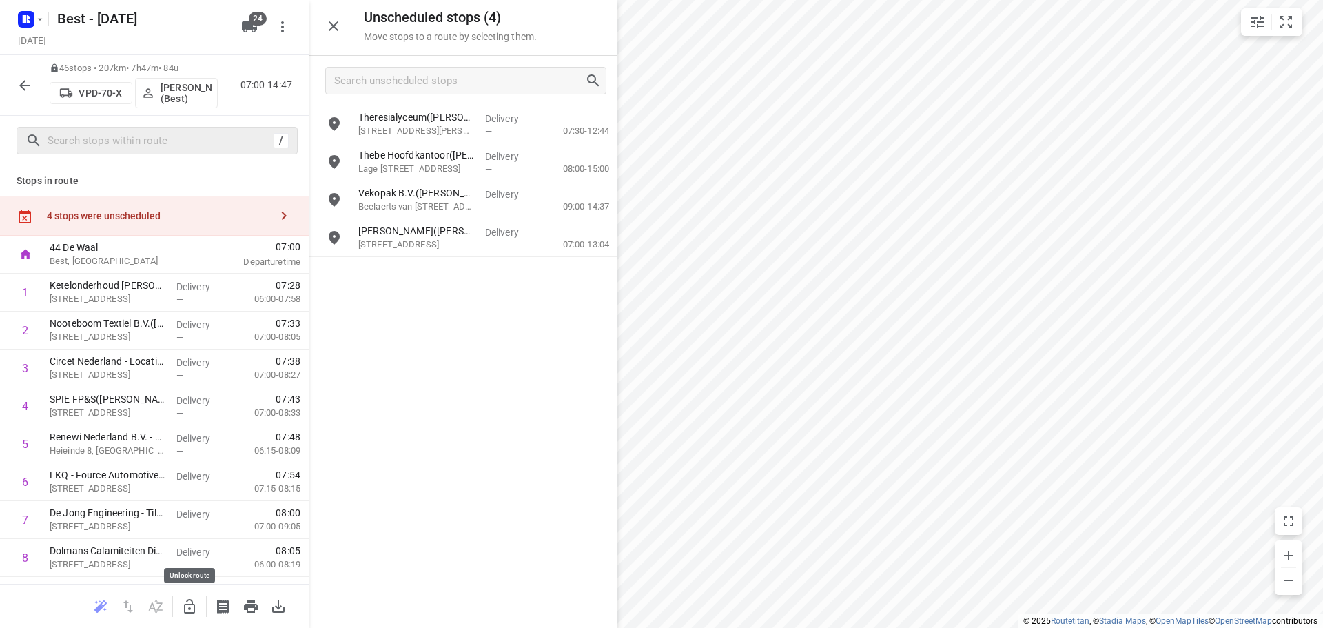
drag, startPoint x: 187, startPoint y: 608, endPoint x: 189, endPoint y: 599, distance: 9.2
click at [189, 599] on icon "button" at bounding box center [189, 606] width 17 height 17
click at [338, 118] on input "grid" at bounding box center [334, 124] width 28 height 28
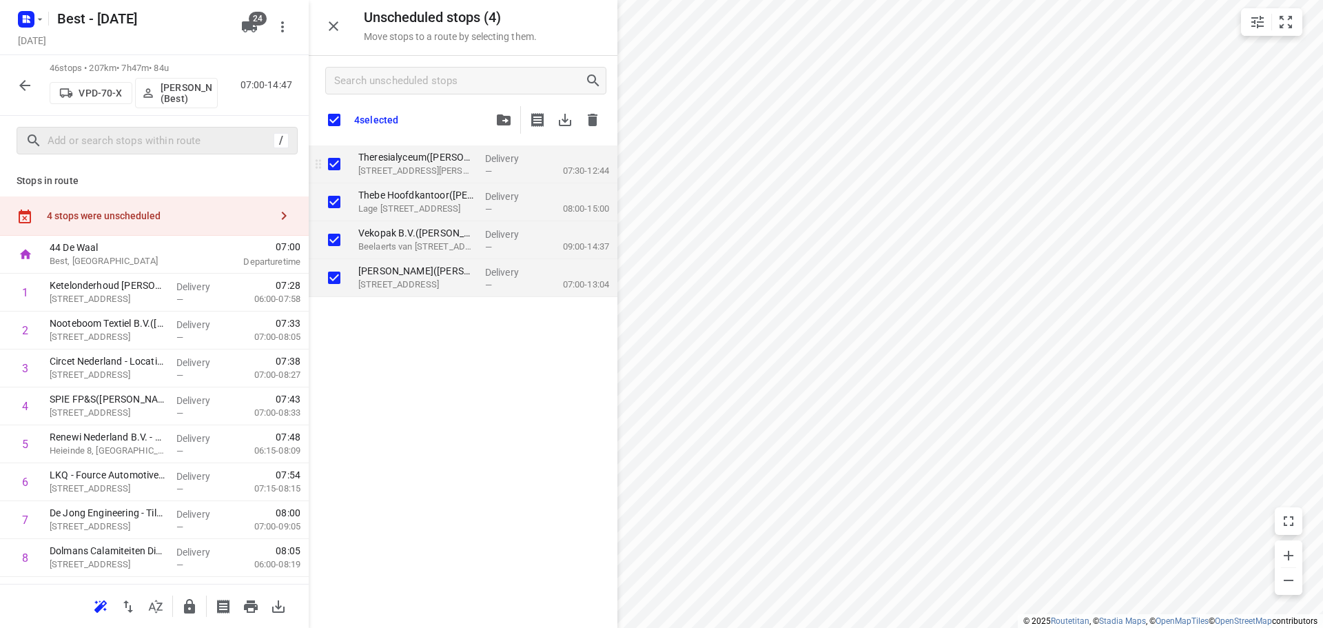
checkbox input "true"
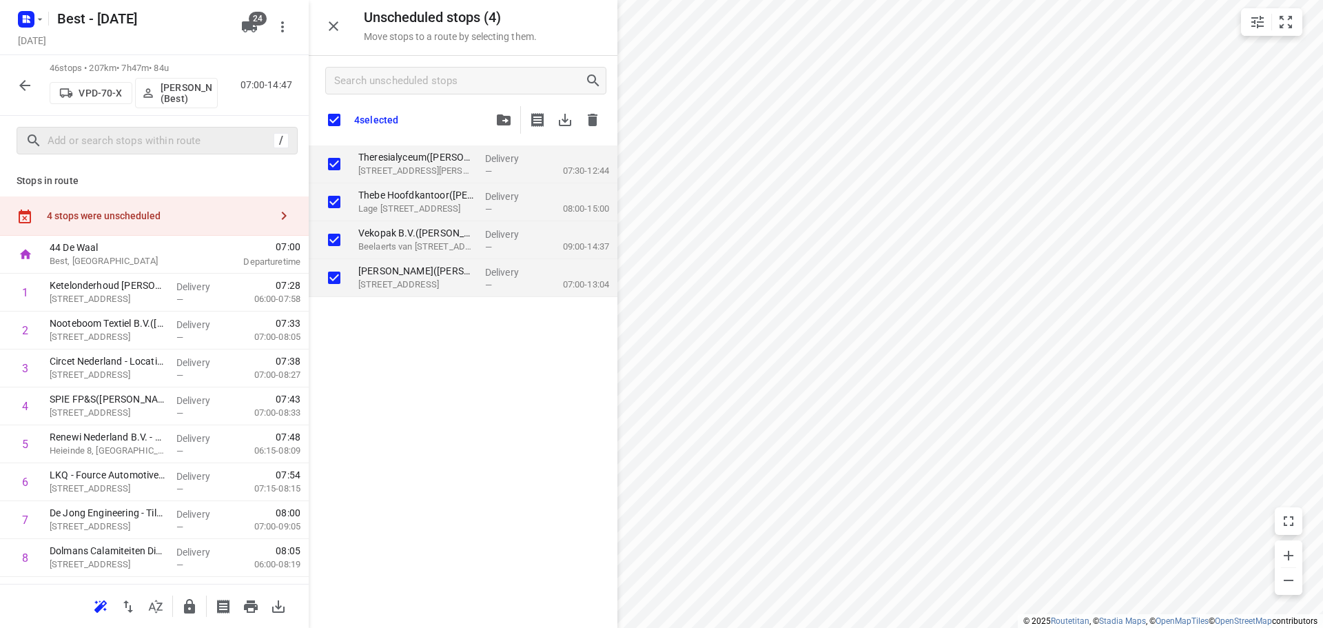
checkbox input "true"
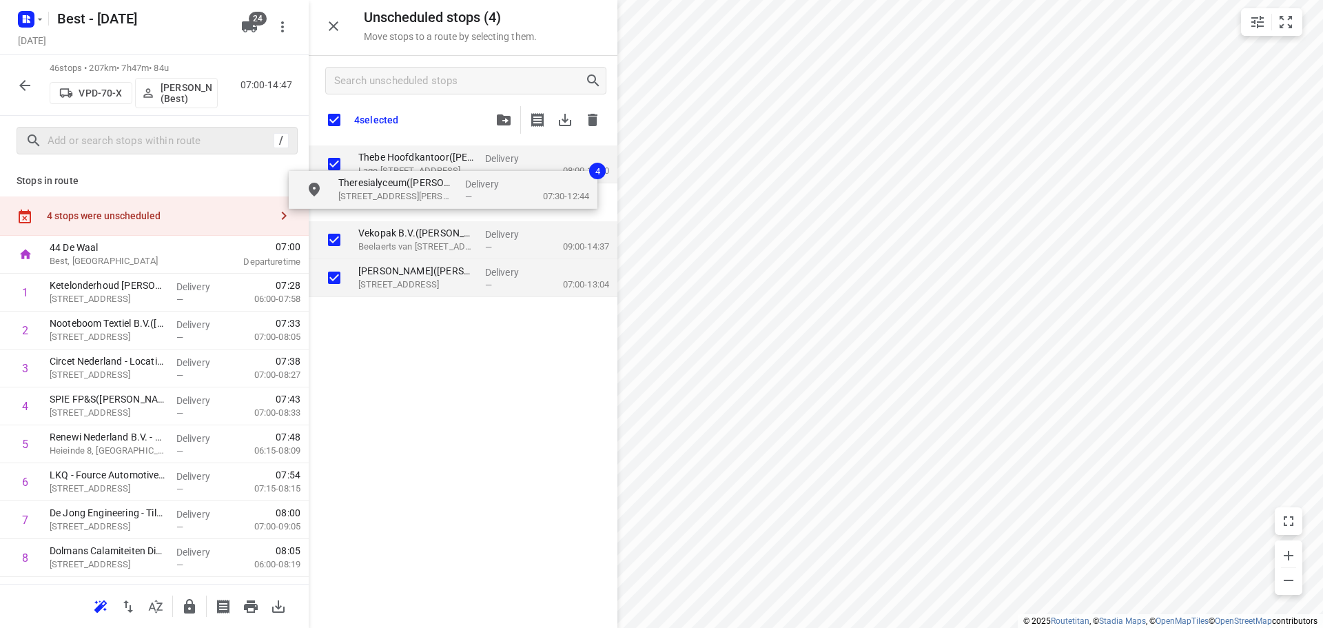
checkbox input "true"
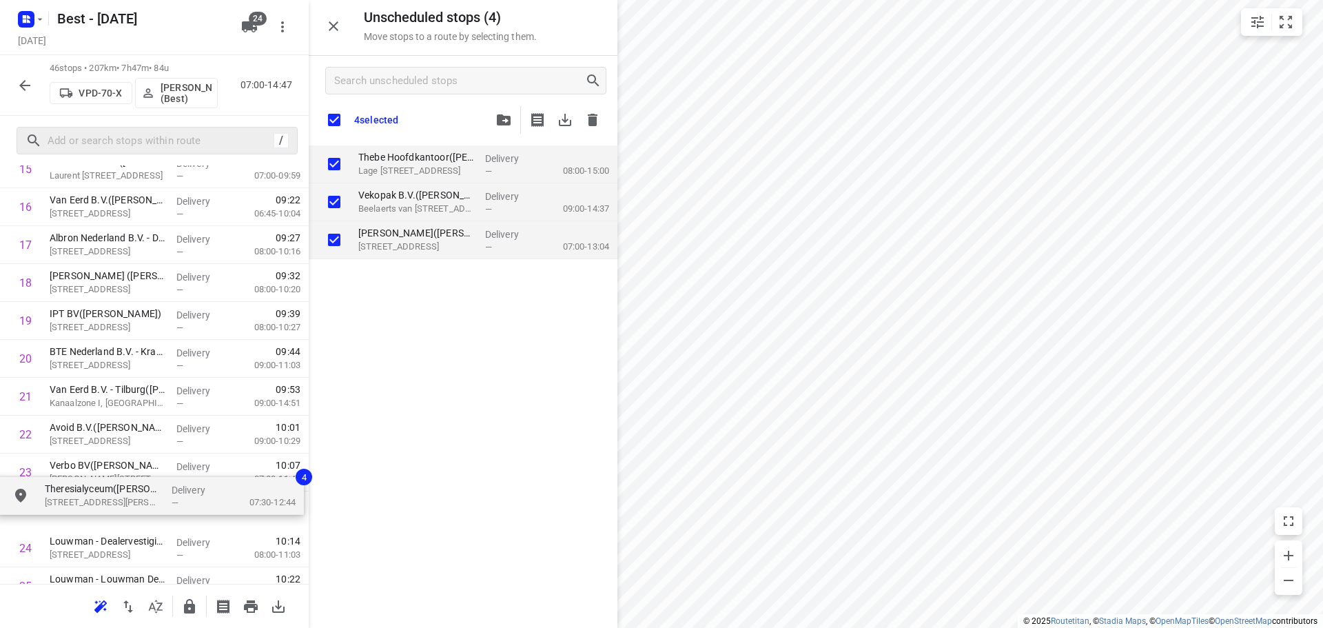
scroll to position [661, 0]
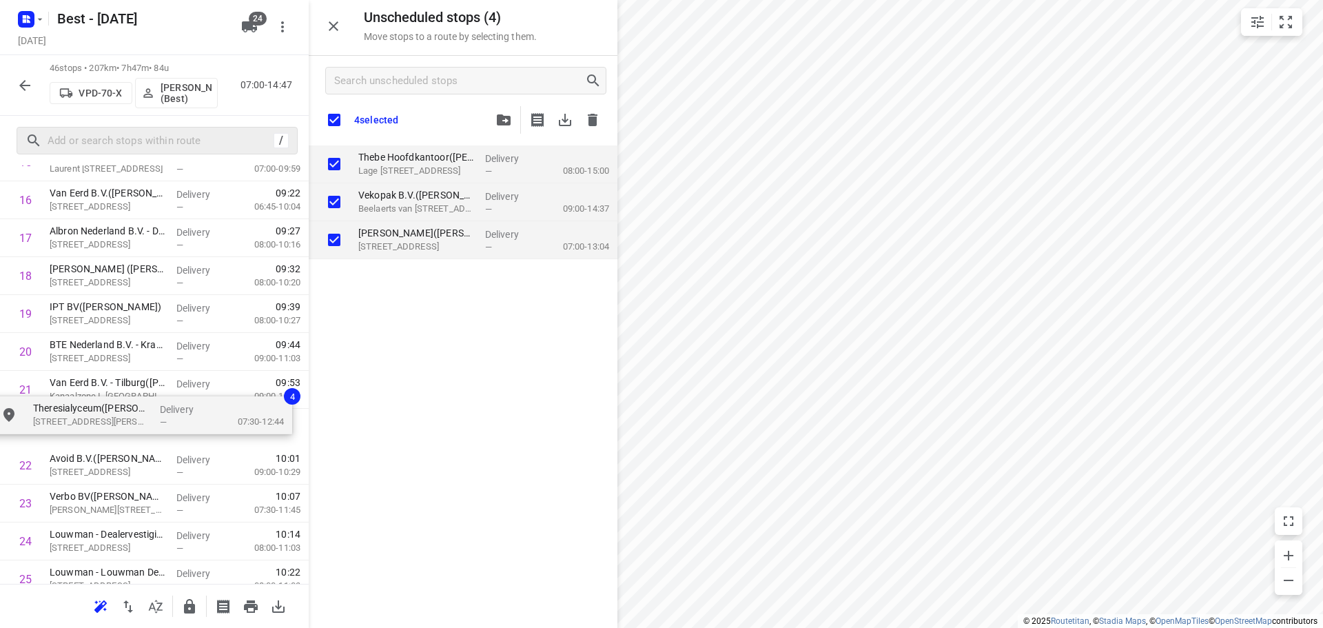
drag, startPoint x: 380, startPoint y: 163, endPoint x: 50, endPoint y: 420, distance: 417.8
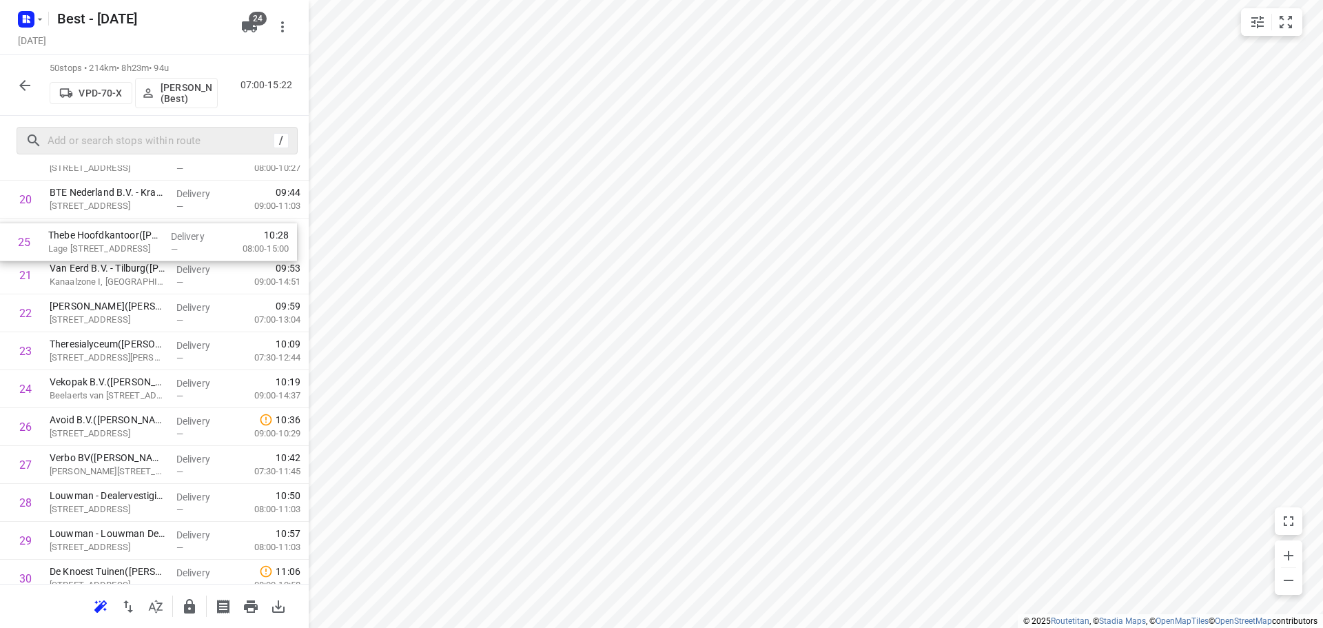
scroll to position [770, 0]
drag, startPoint x: 134, startPoint y: 287, endPoint x: 132, endPoint y: 264, distance: 22.9
click at [132, 264] on div "1 Ketelonderhoud Jonker - Tilburg(Rob Westra) Boterberg 1, Tilburg Delivery — 0…" at bounding box center [154, 412] width 309 height 1895
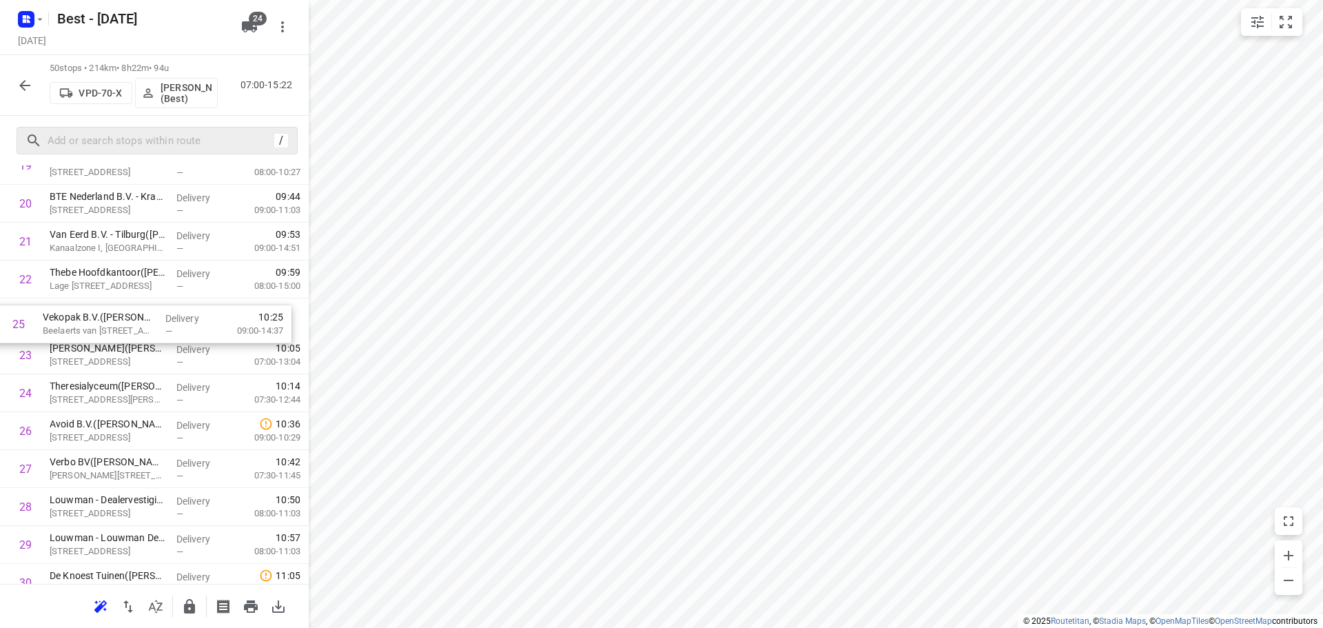
drag, startPoint x: 103, startPoint y: 391, endPoint x: 96, endPoint y: 309, distance: 81.5
click at [96, 309] on div "1 Ketelonderhoud Jonker - Tilburg(Rob Westra) Boterberg 1, Tilburg Delivery — 0…" at bounding box center [154, 412] width 309 height 1895
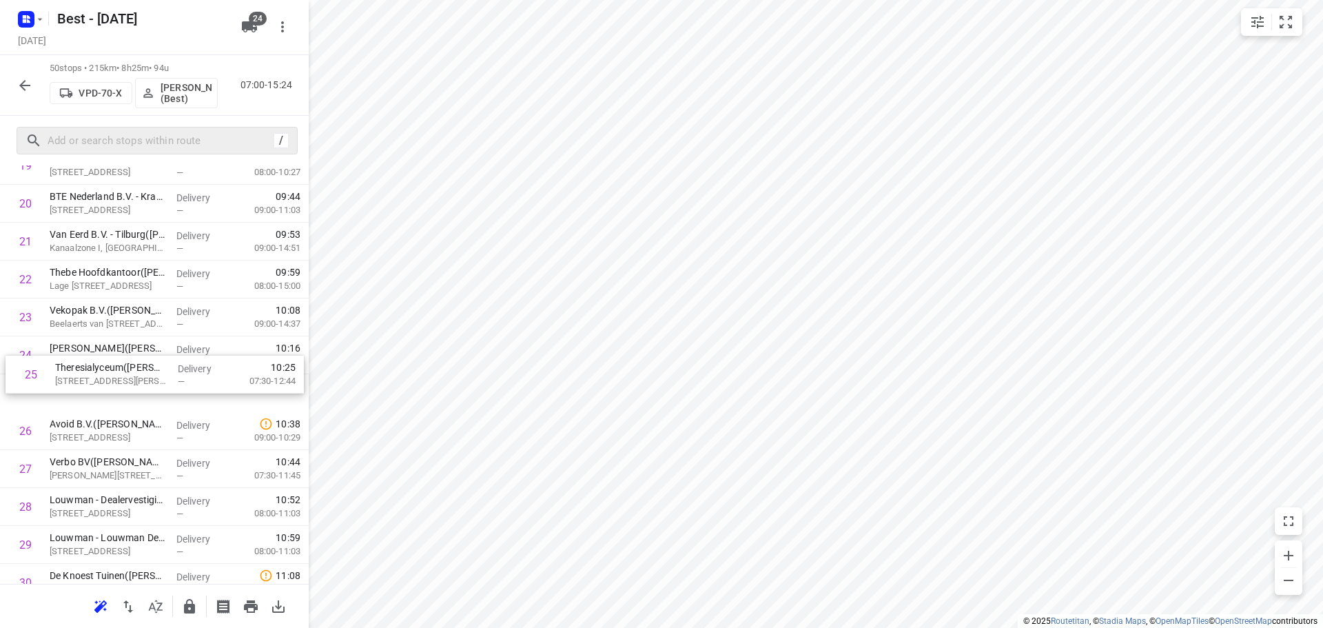
drag, startPoint x: 68, startPoint y: 388, endPoint x: 76, endPoint y: 346, distance: 42.8
click at [76, 346] on div "1 Ketelonderhoud Jonker - Tilburg(Rob Westra) Boterberg 1, Tilburg Delivery — 0…" at bounding box center [154, 412] width 309 height 1895
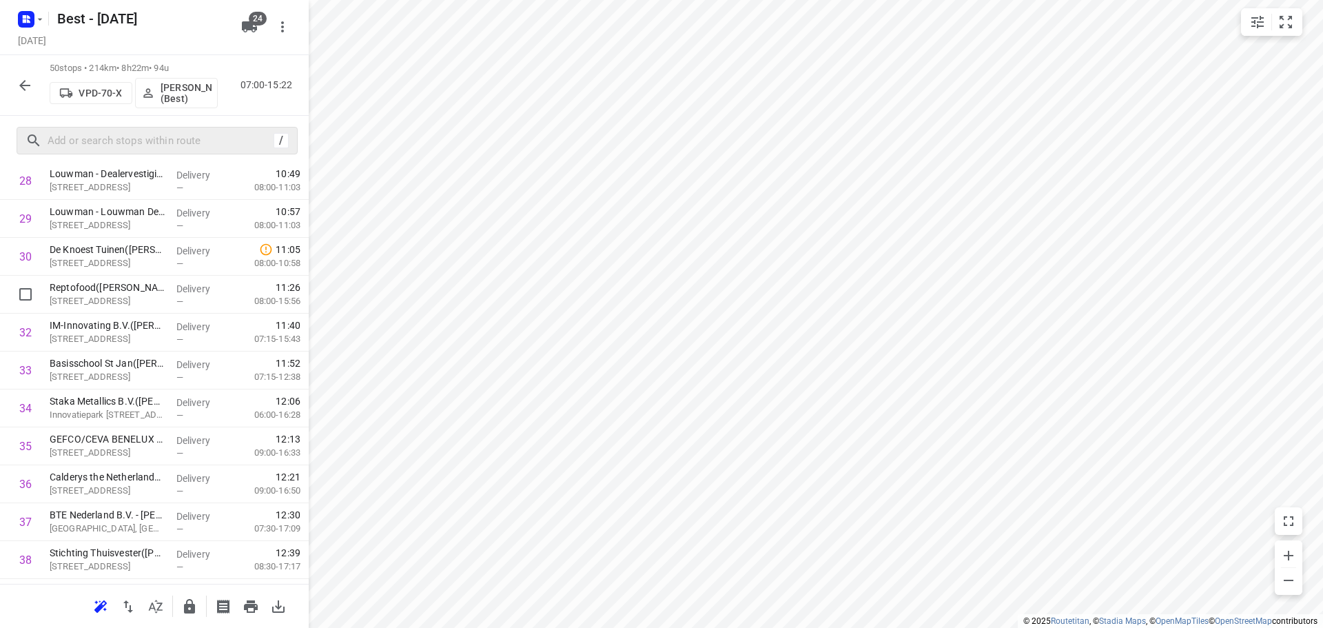
scroll to position [1114, 0]
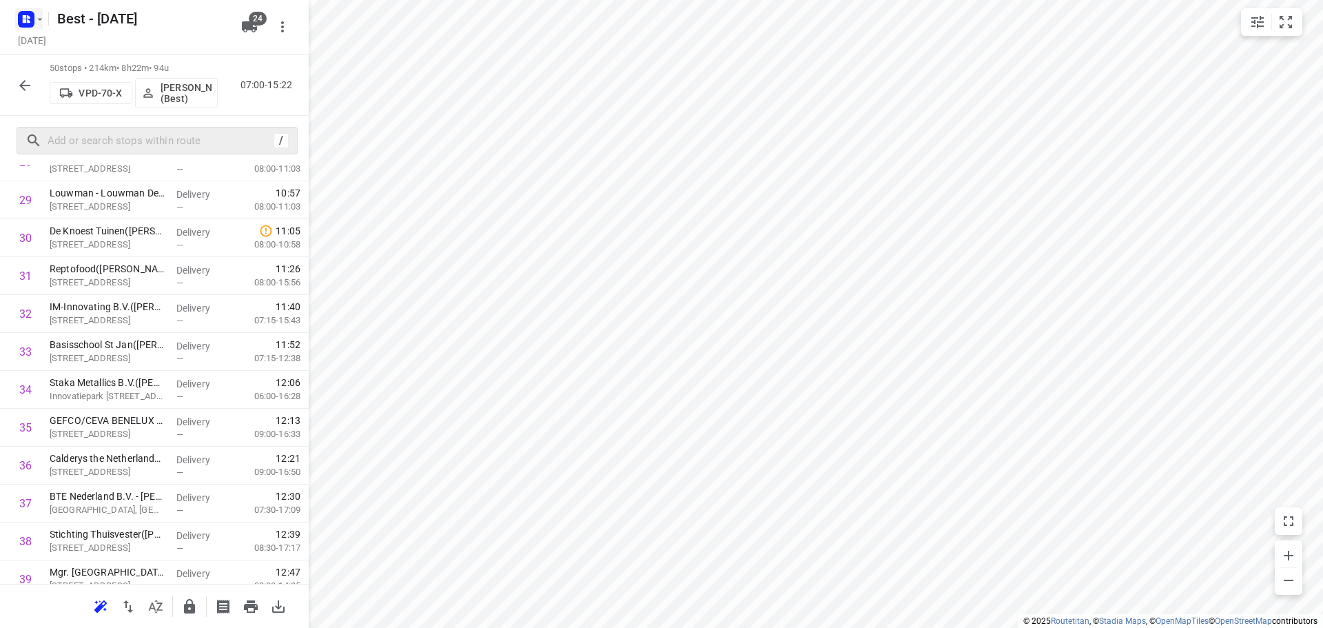
click at [31, 27] on rect "button" at bounding box center [26, 19] width 17 height 17
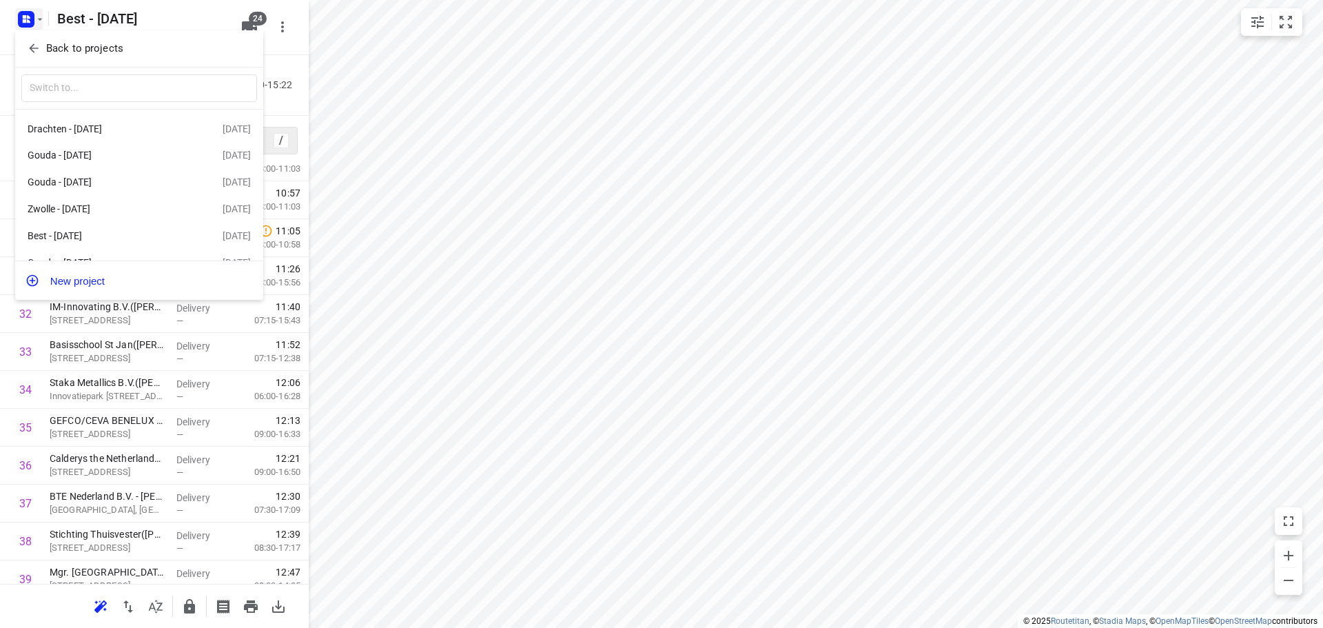
click at [37, 54] on icon "button" at bounding box center [34, 48] width 14 height 14
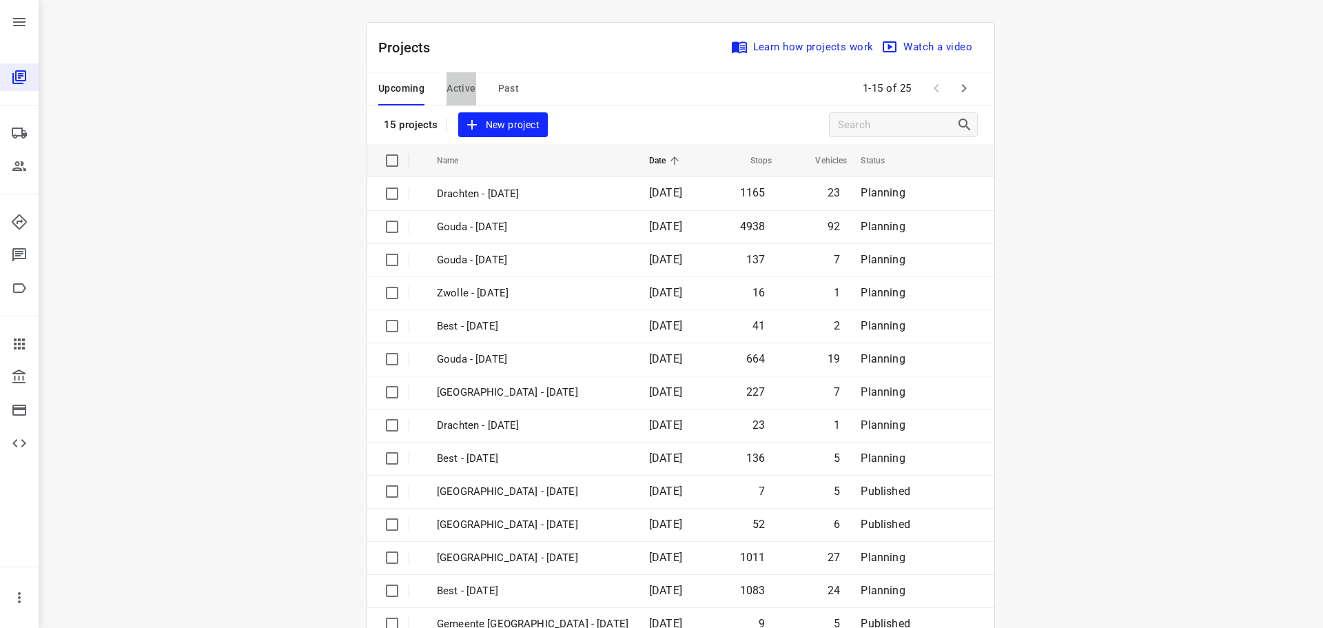
click at [463, 94] on span "Active" at bounding box center [460, 88] width 29 height 17
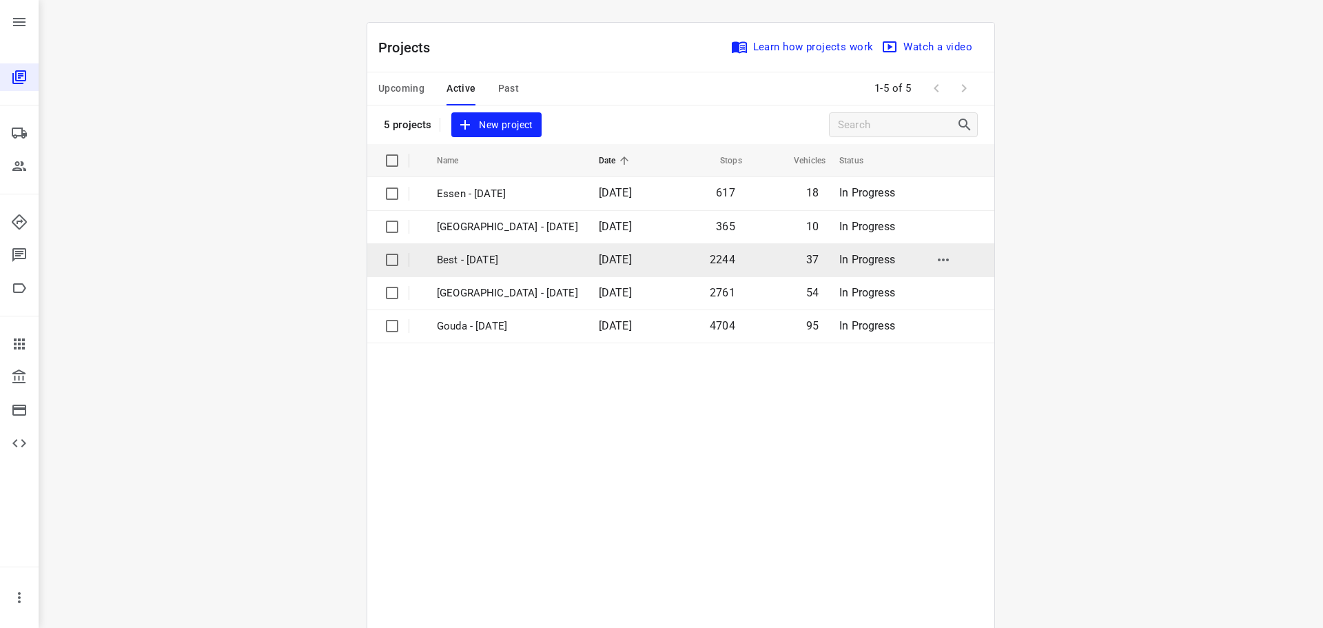
click at [519, 247] on td "Best - [DATE]" at bounding box center [505, 259] width 165 height 33
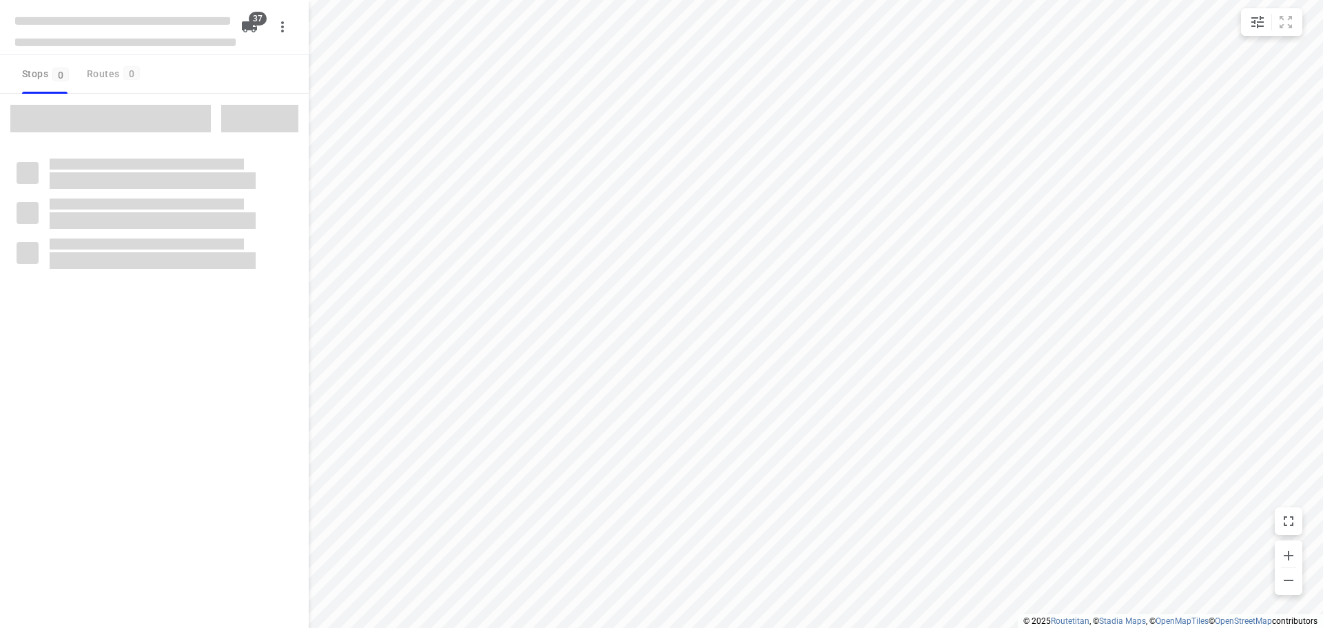
type input "distance"
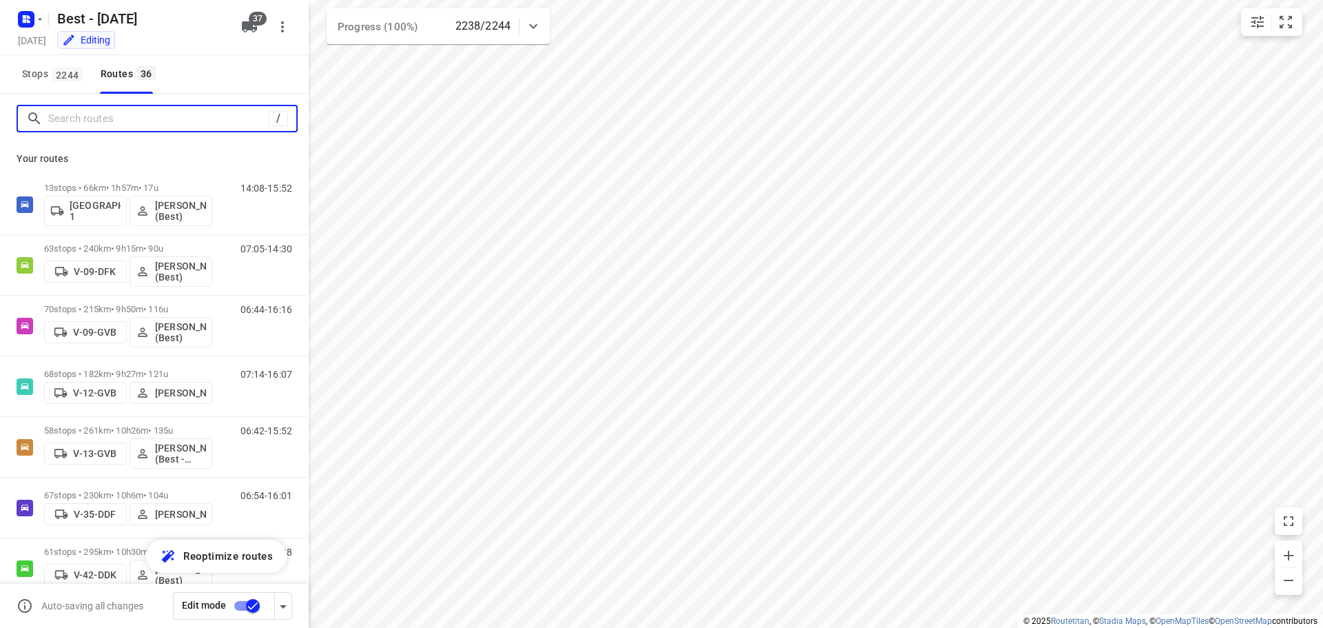
click at [132, 116] on input "Search routes" at bounding box center [158, 118] width 220 height 21
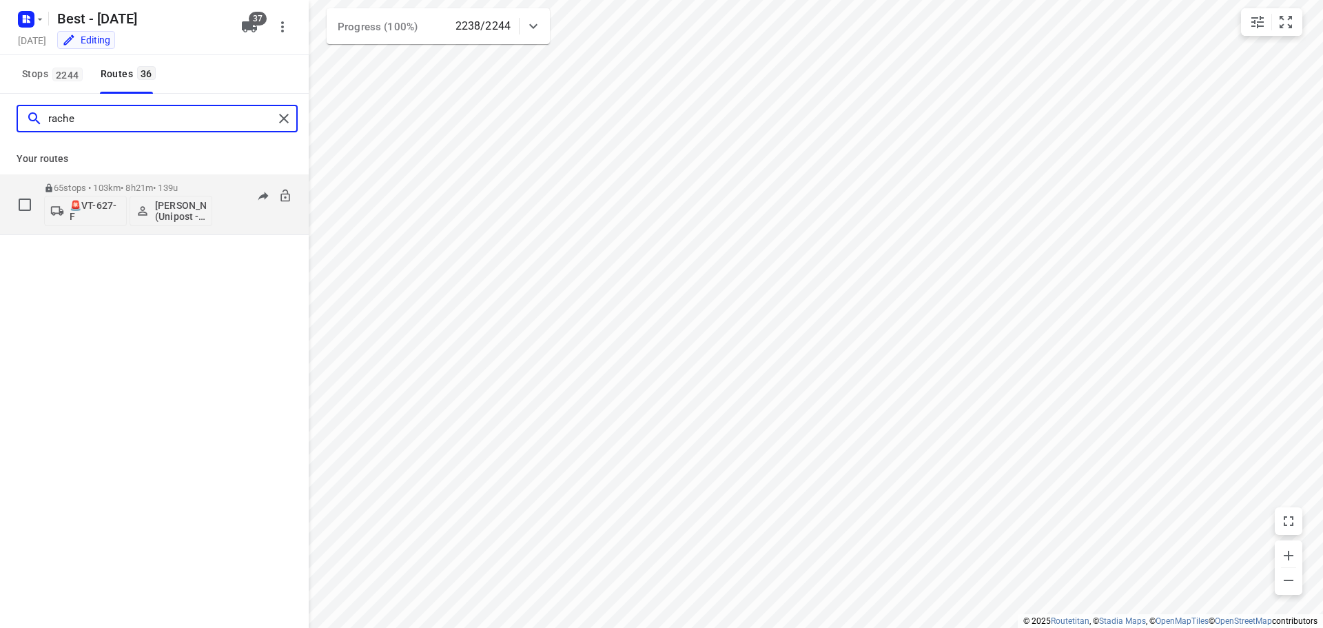
type input "rache"
click at [96, 180] on div "65 stops • 103km • 8h21m • 139u 🚨VT-627-F Rachel Kluijtmans (Unipost - Best- ZZ…" at bounding box center [128, 204] width 168 height 57
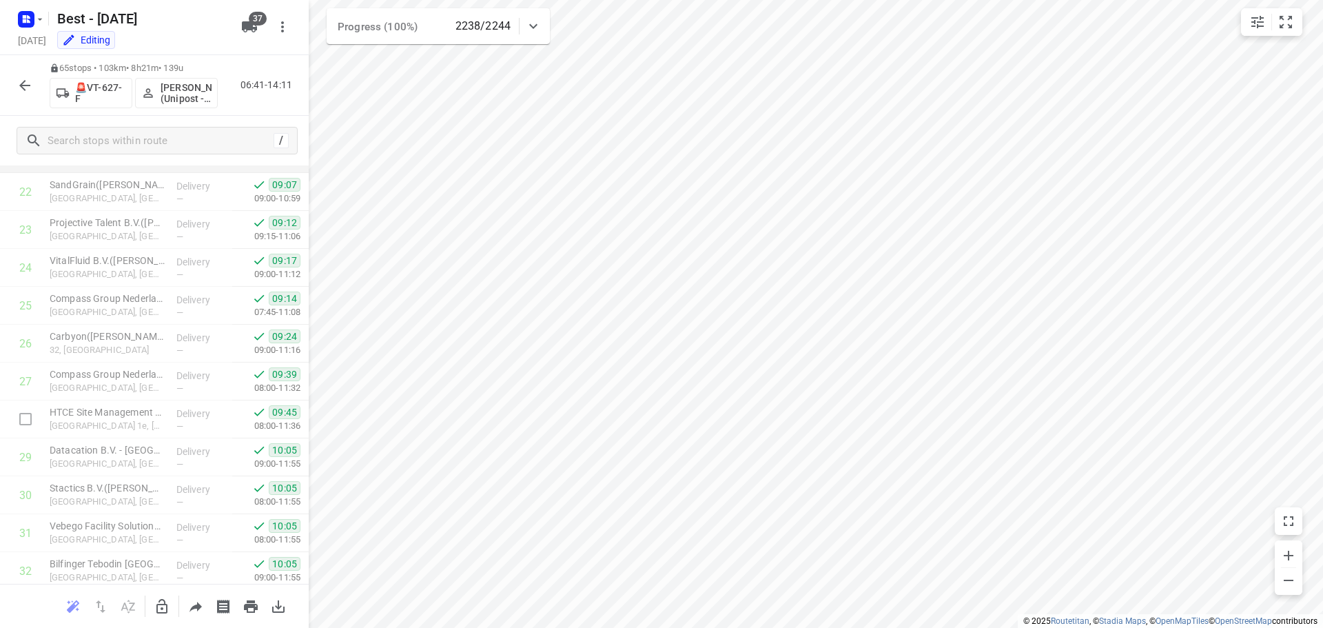
scroll to position [896, 0]
click at [50, 18] on div "Best - [DATE]" at bounding box center [141, 19] width 184 height 28
click at [34, 25] on icon "button" at bounding box center [26, 19] width 22 height 22
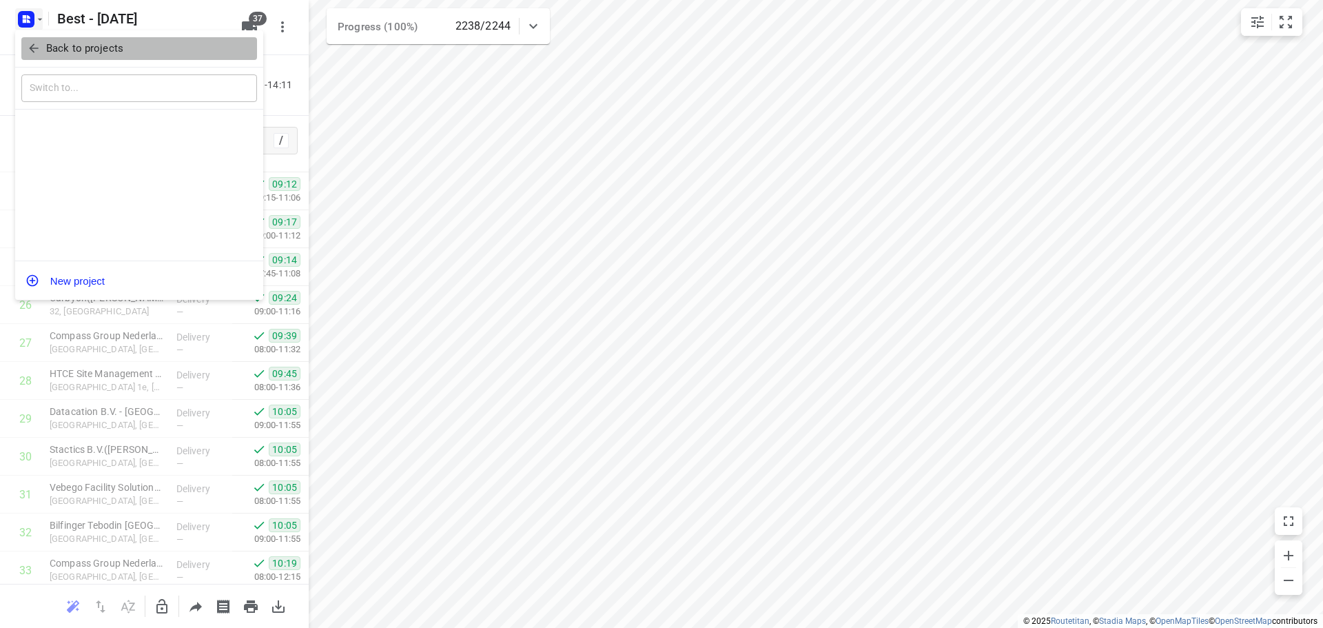
click at [38, 51] on icon "button" at bounding box center [34, 48] width 14 height 14
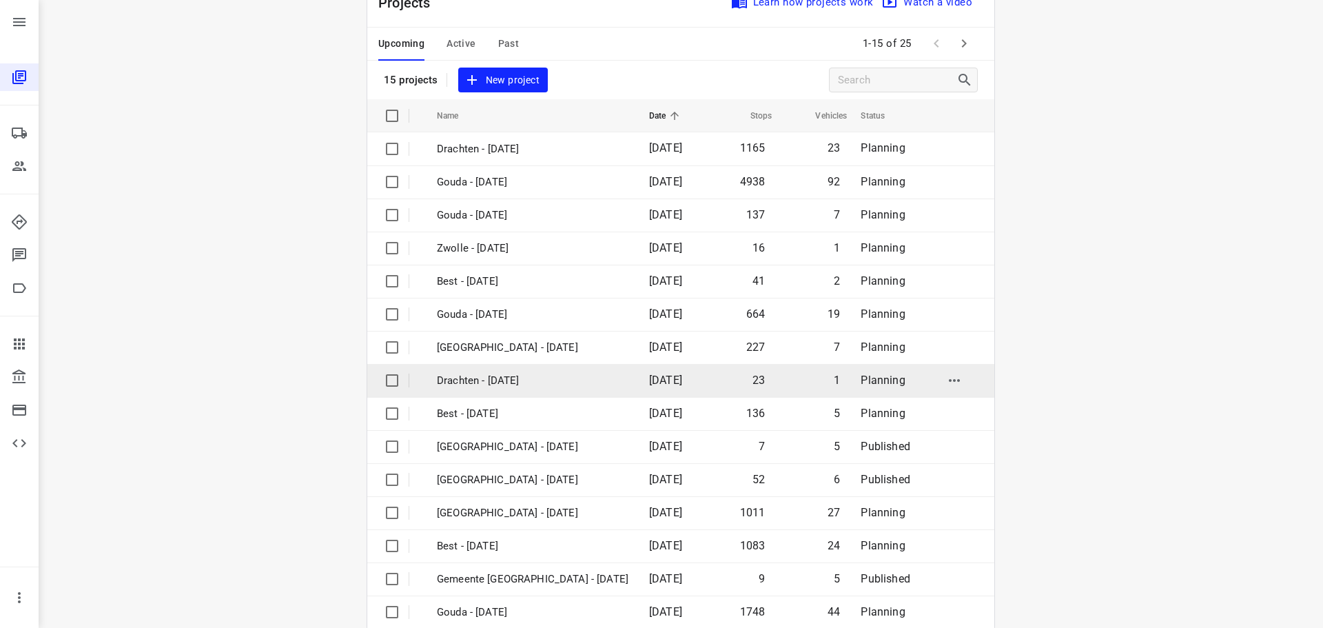
scroll to position [69, 0]
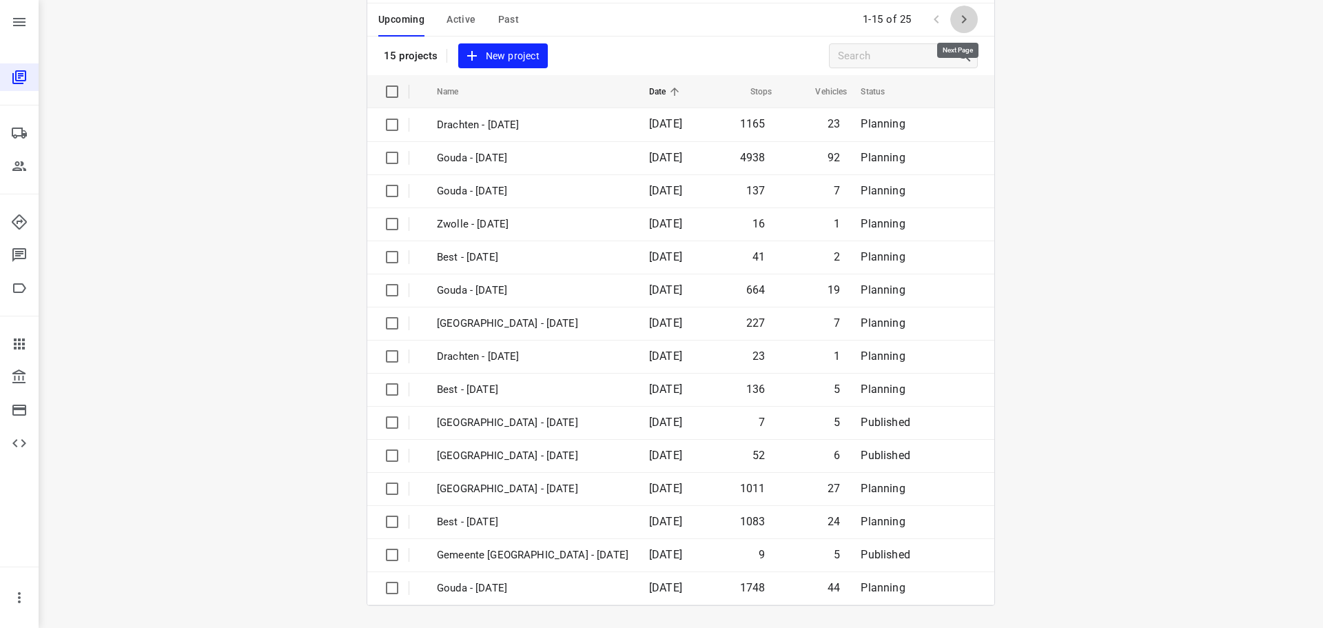
click at [964, 12] on icon "button" at bounding box center [964, 19] width 17 height 17
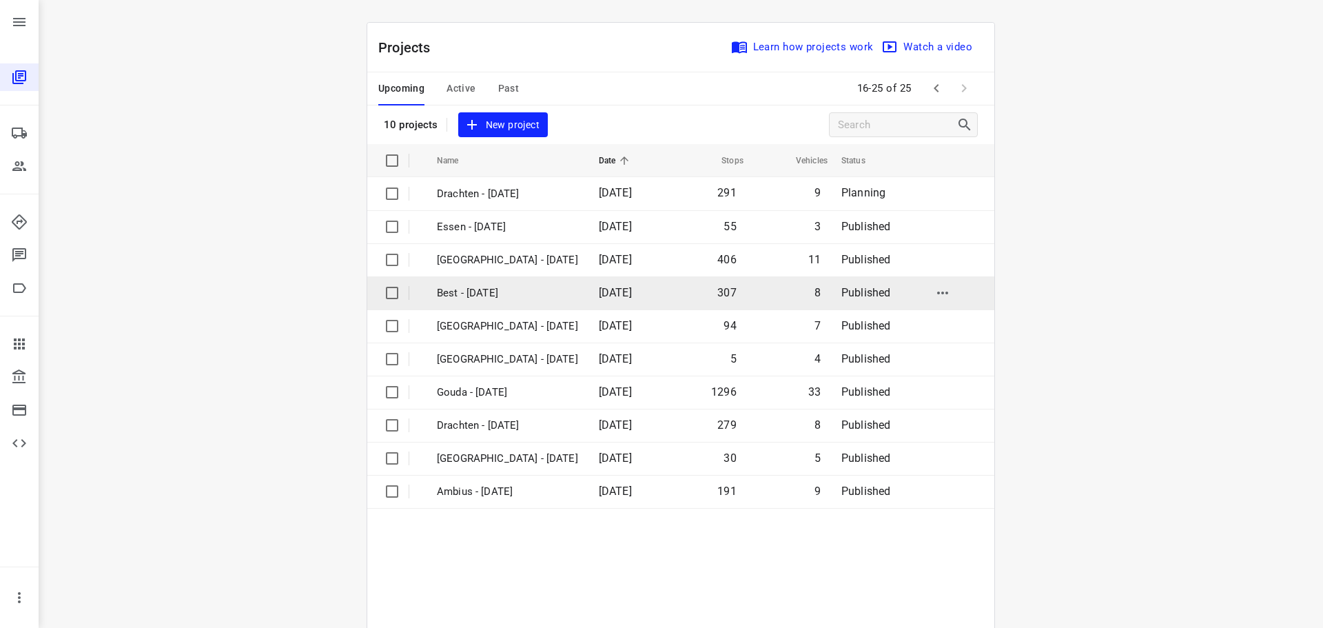
click at [469, 284] on td "Best - Tuesday" at bounding box center [505, 292] width 165 height 33
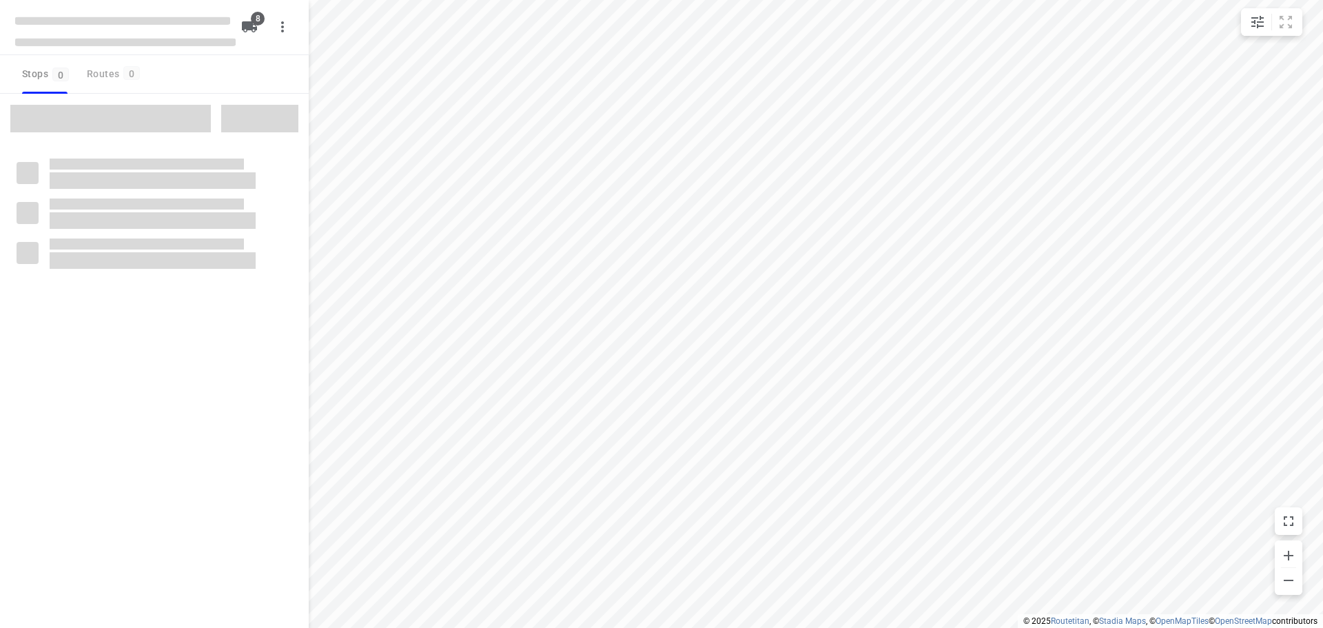
type input "distance"
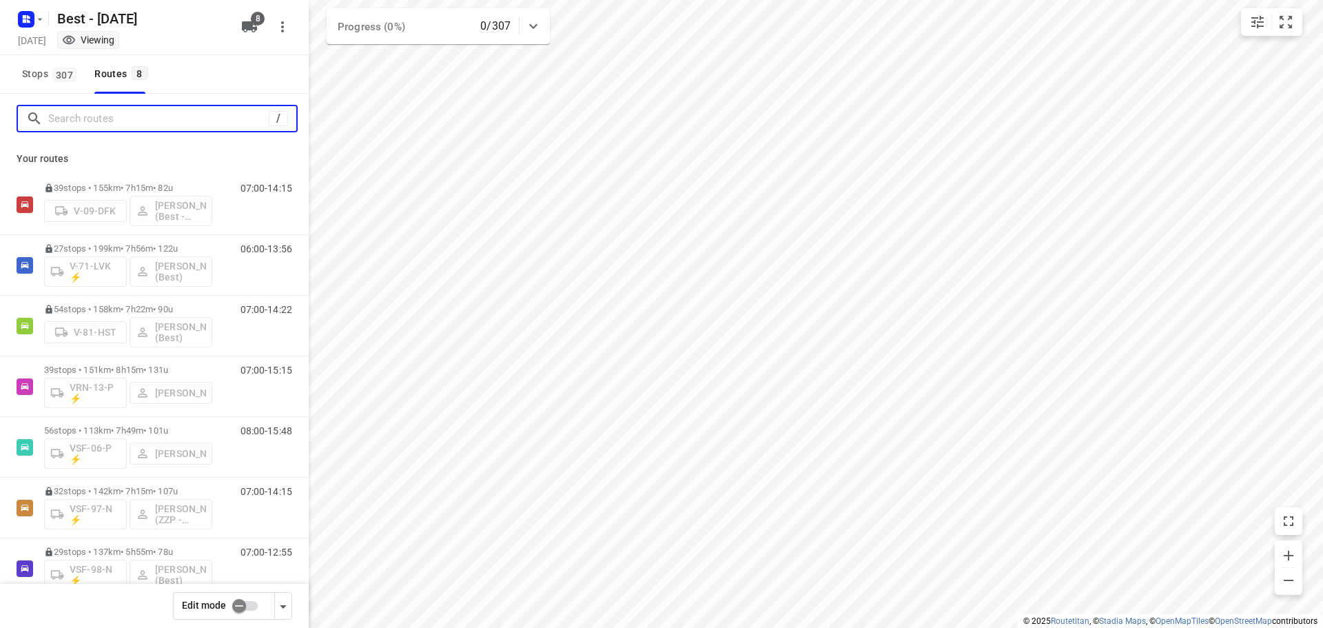
click at [156, 116] on input "Search routes" at bounding box center [158, 118] width 220 height 21
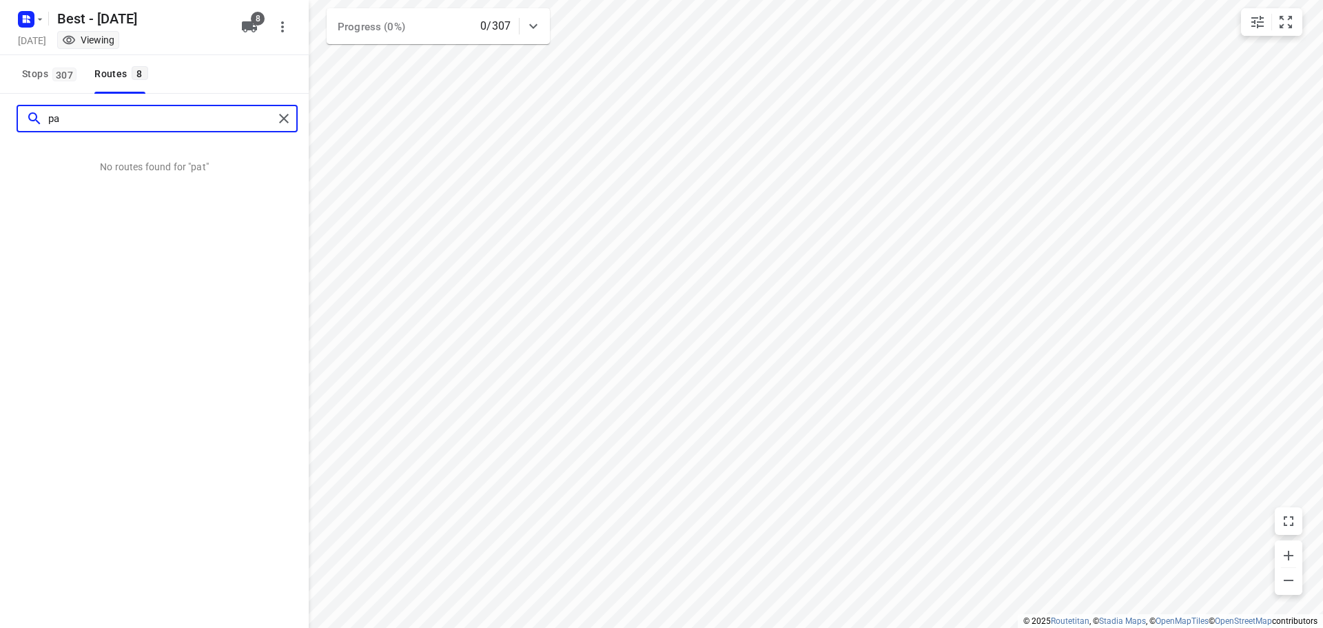
type input "p"
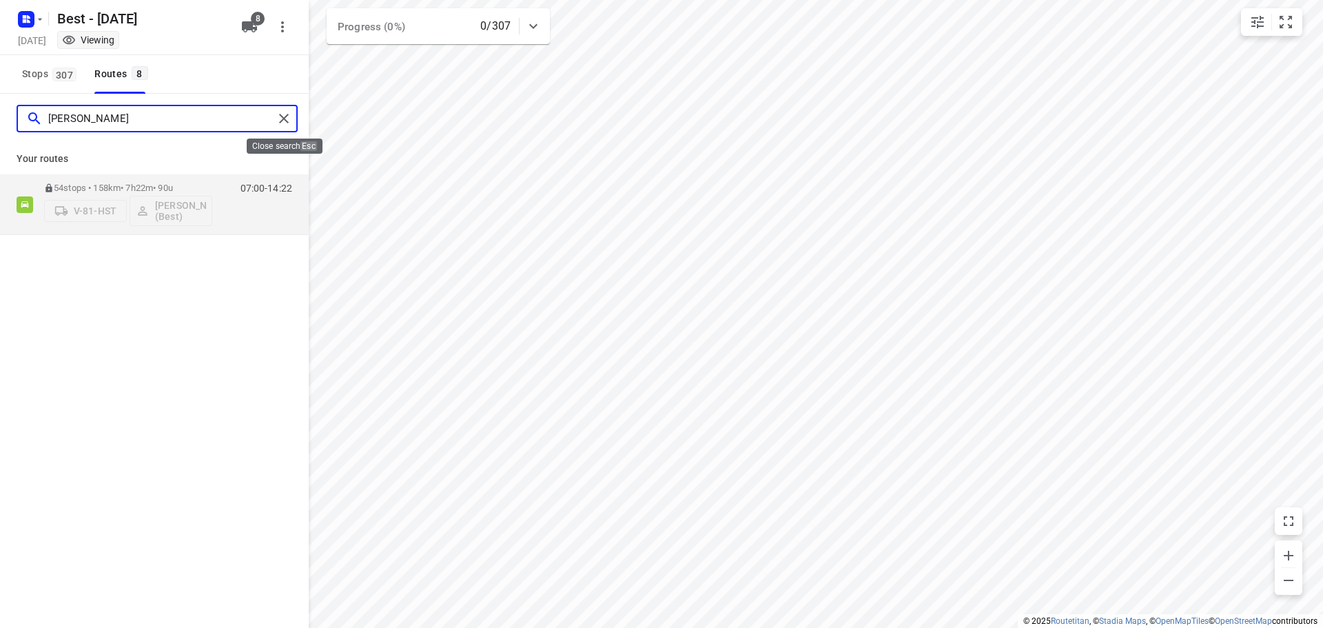
type input "tony"
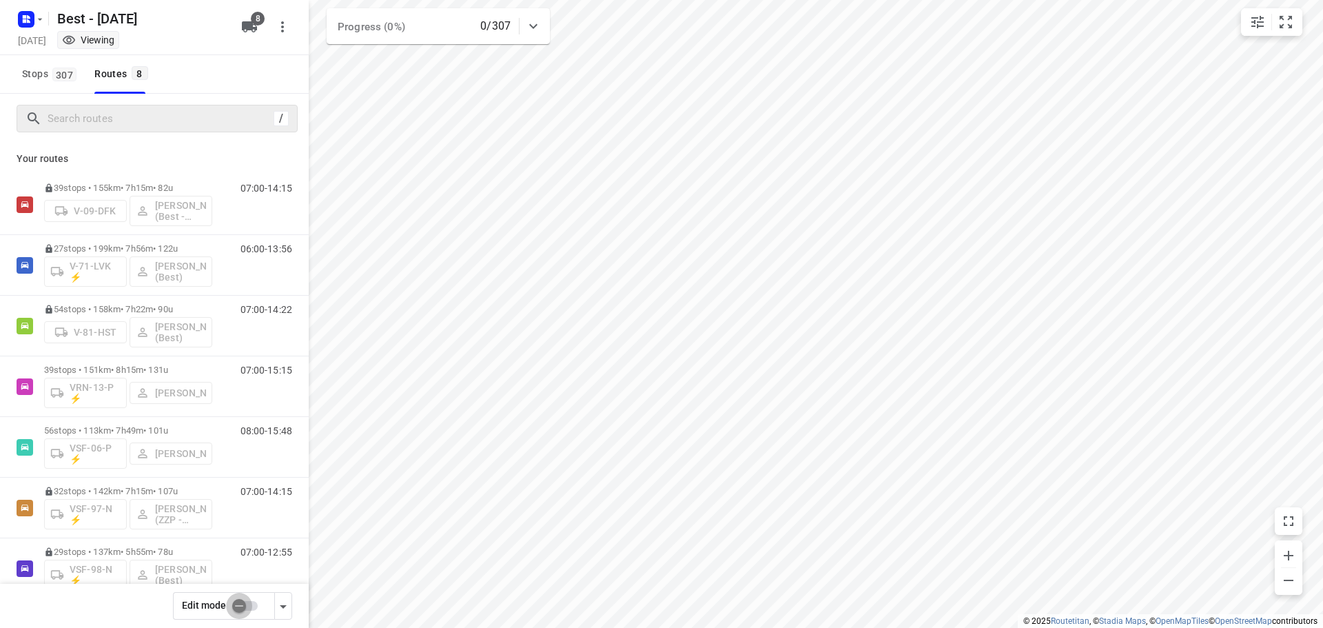
click at [244, 606] on input "checkbox" at bounding box center [239, 606] width 79 height 26
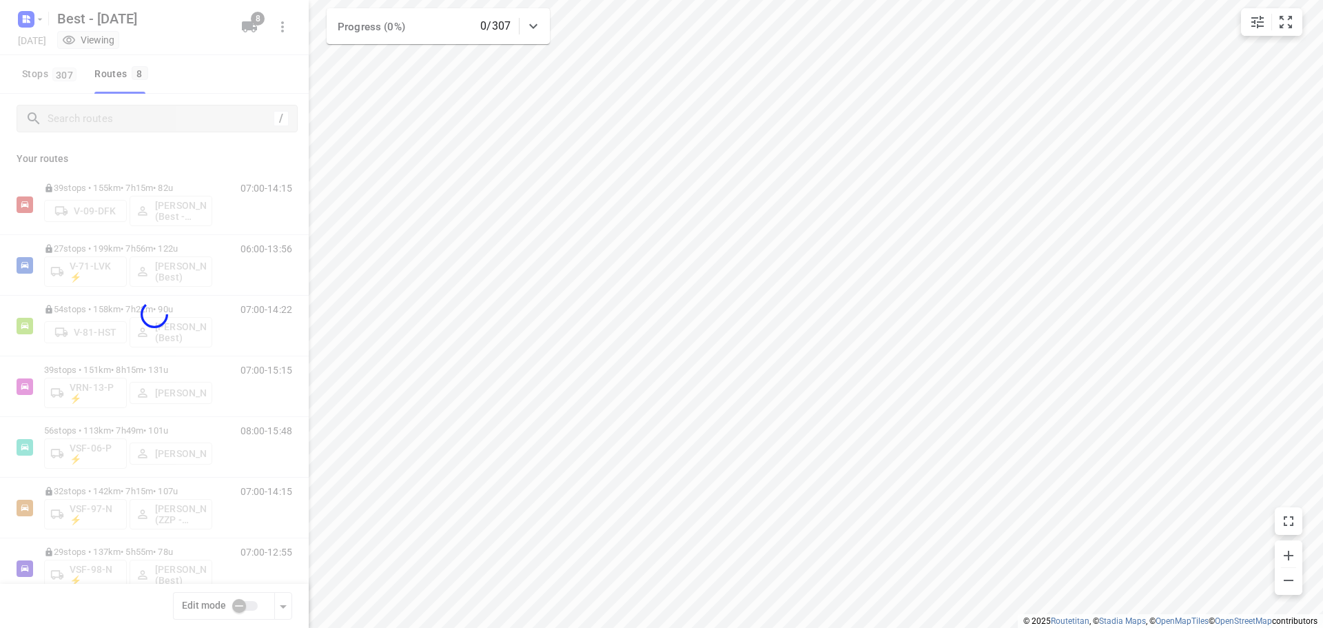
checkbox input "true"
click at [148, 116] on div at bounding box center [154, 314] width 309 height 628
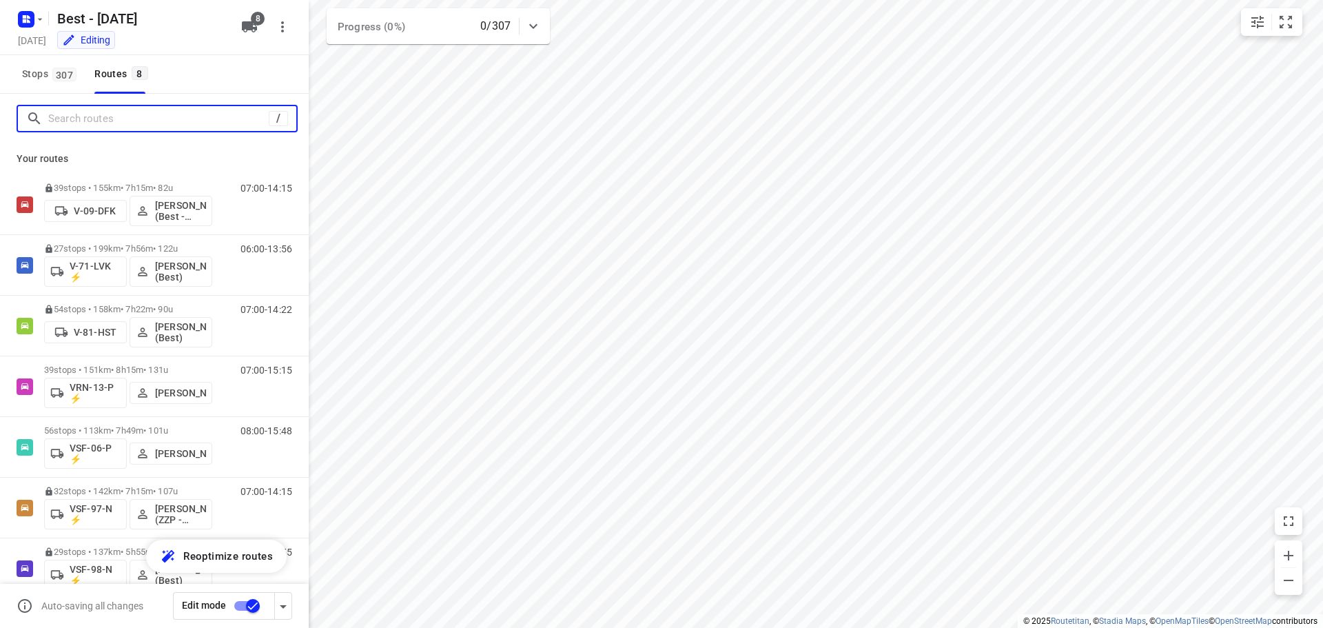
click at [148, 116] on input "Search routes" at bounding box center [158, 118] width 220 height 21
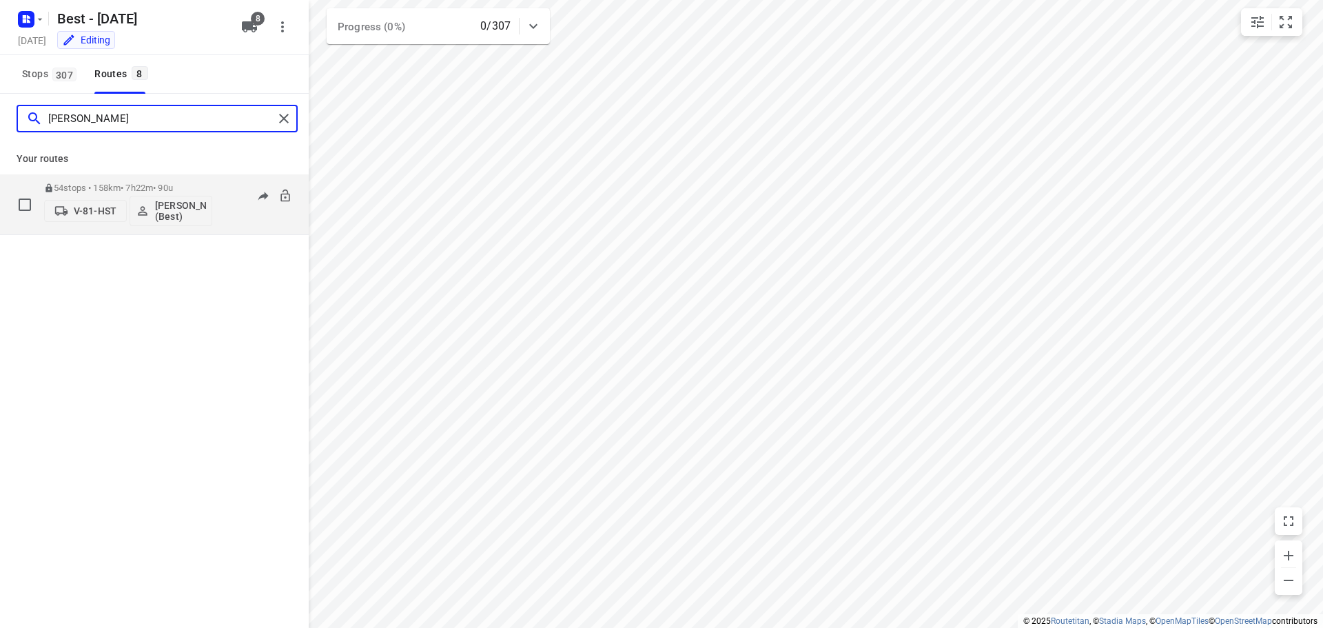
type input "tony"
click at [285, 198] on icon at bounding box center [284, 195] width 9 height 12
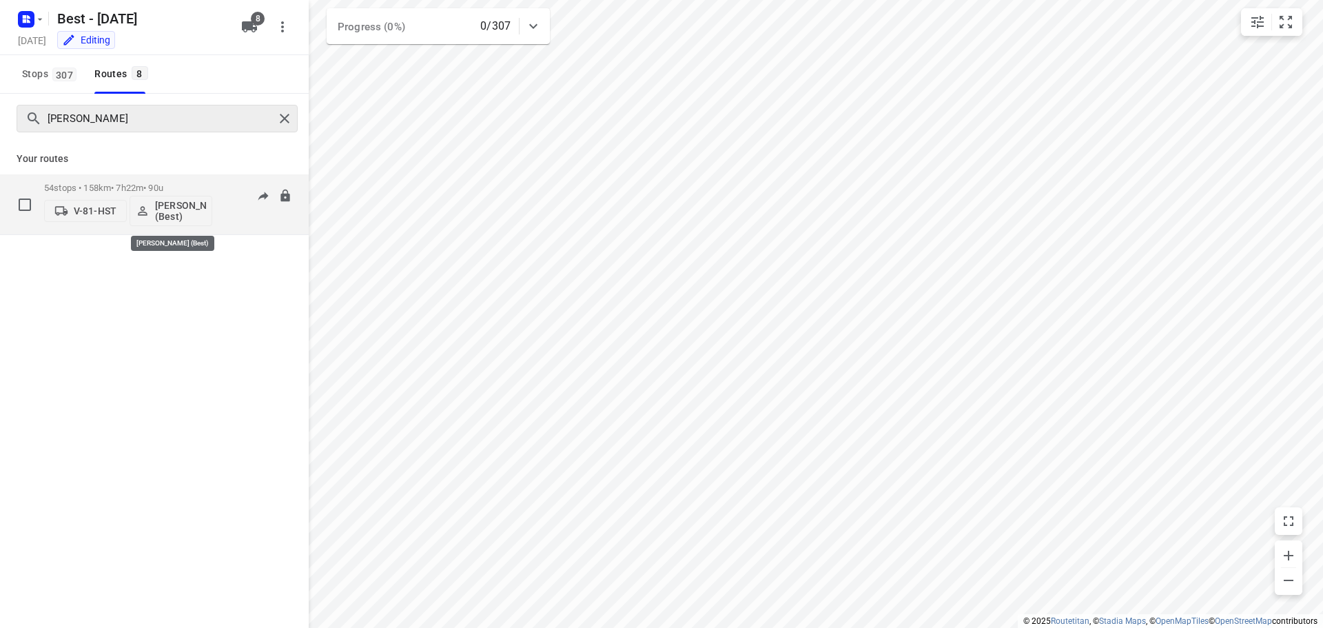
click at [182, 213] on p "[PERSON_NAME] (Best)" at bounding box center [180, 211] width 51 height 22
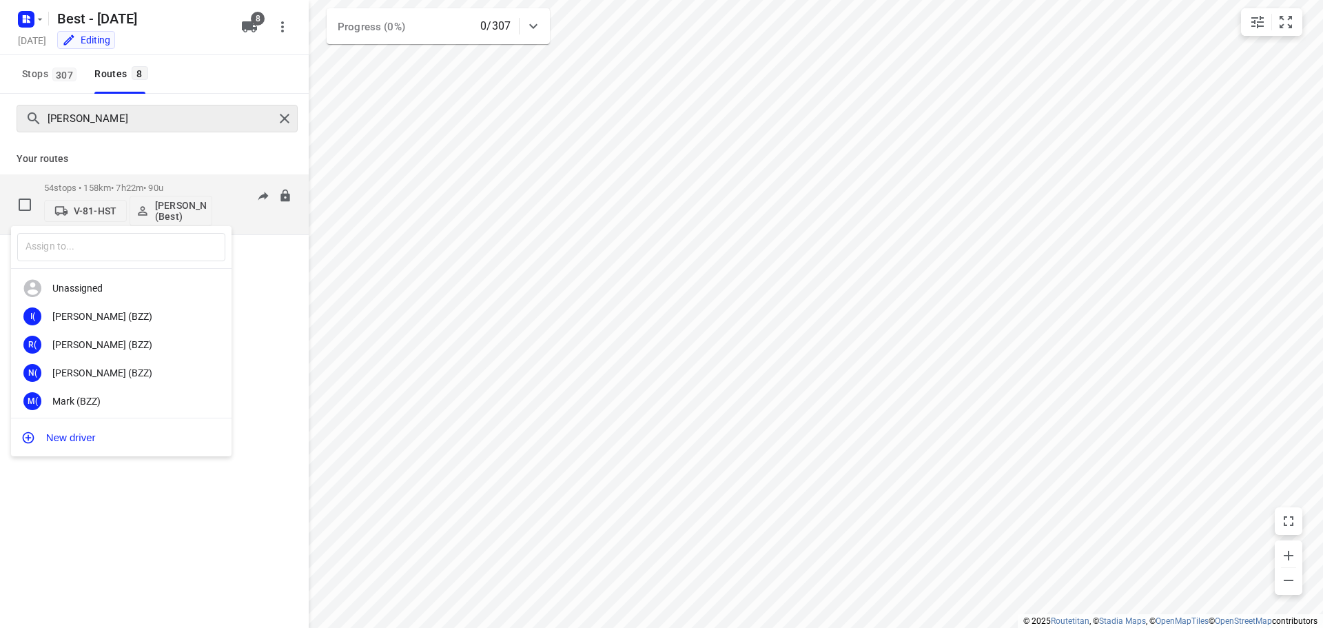
click at [112, 229] on div "​" at bounding box center [121, 247] width 220 height 43
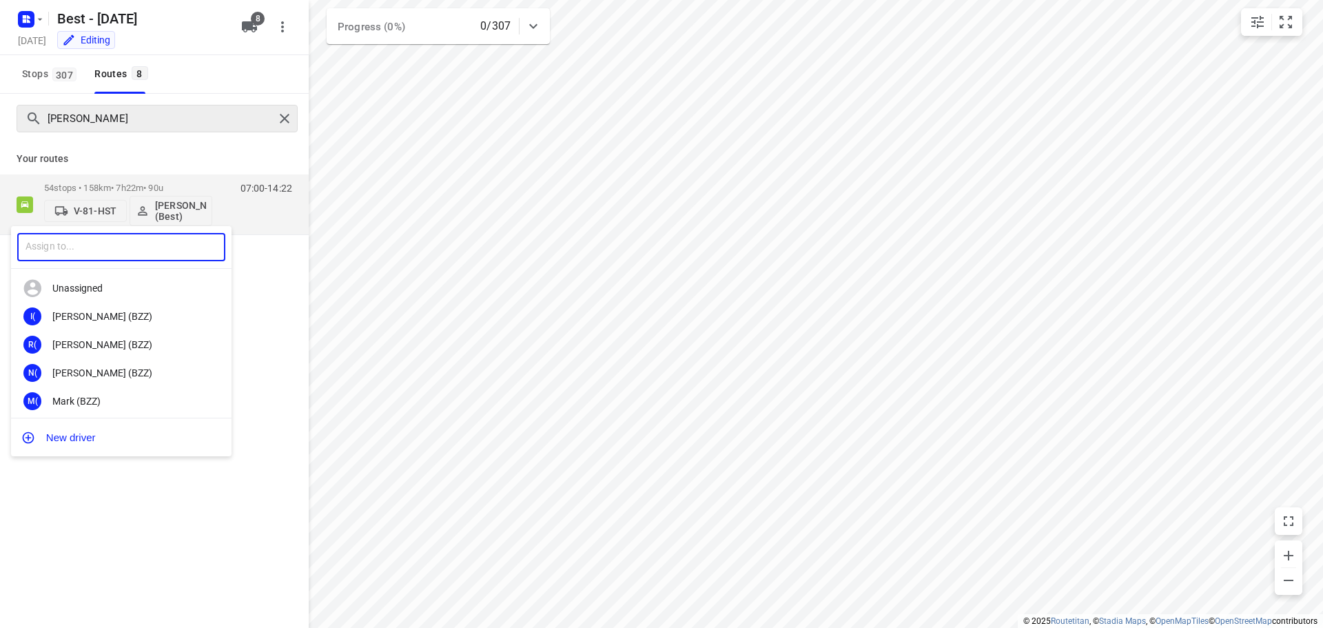
click at [112, 235] on input "text" at bounding box center [121, 247] width 208 height 28
type input "patrick"
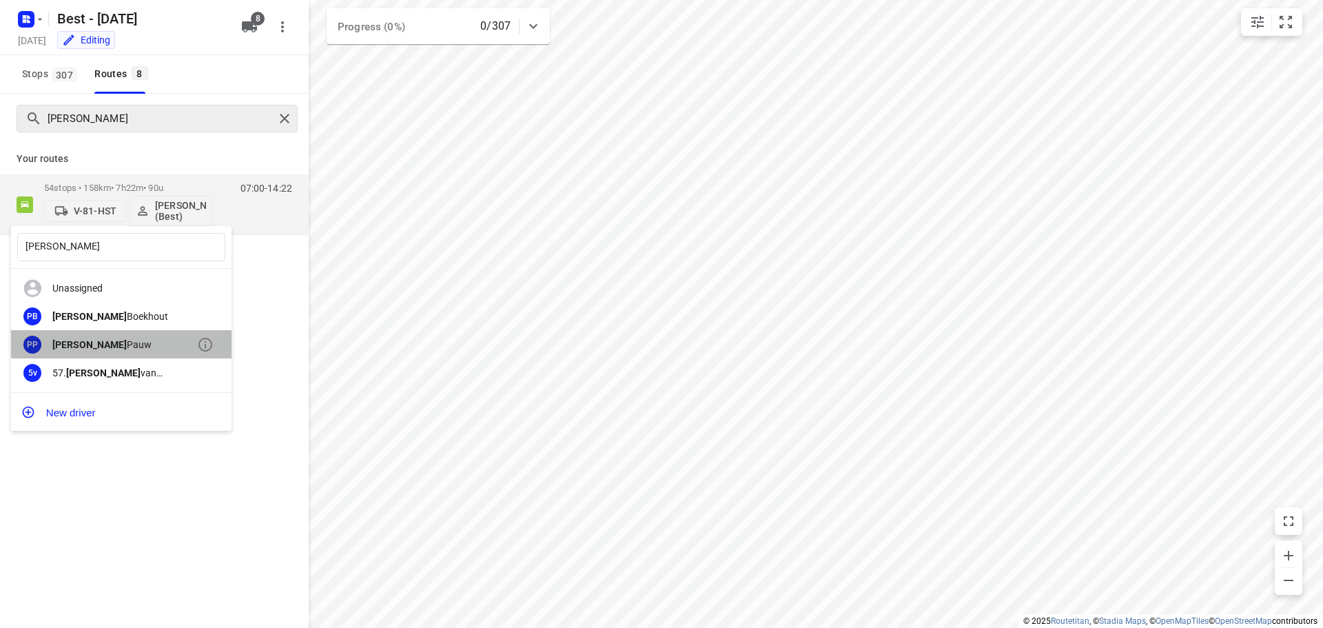
click at [103, 340] on div "Patrick Pauw" at bounding box center [124, 344] width 145 height 11
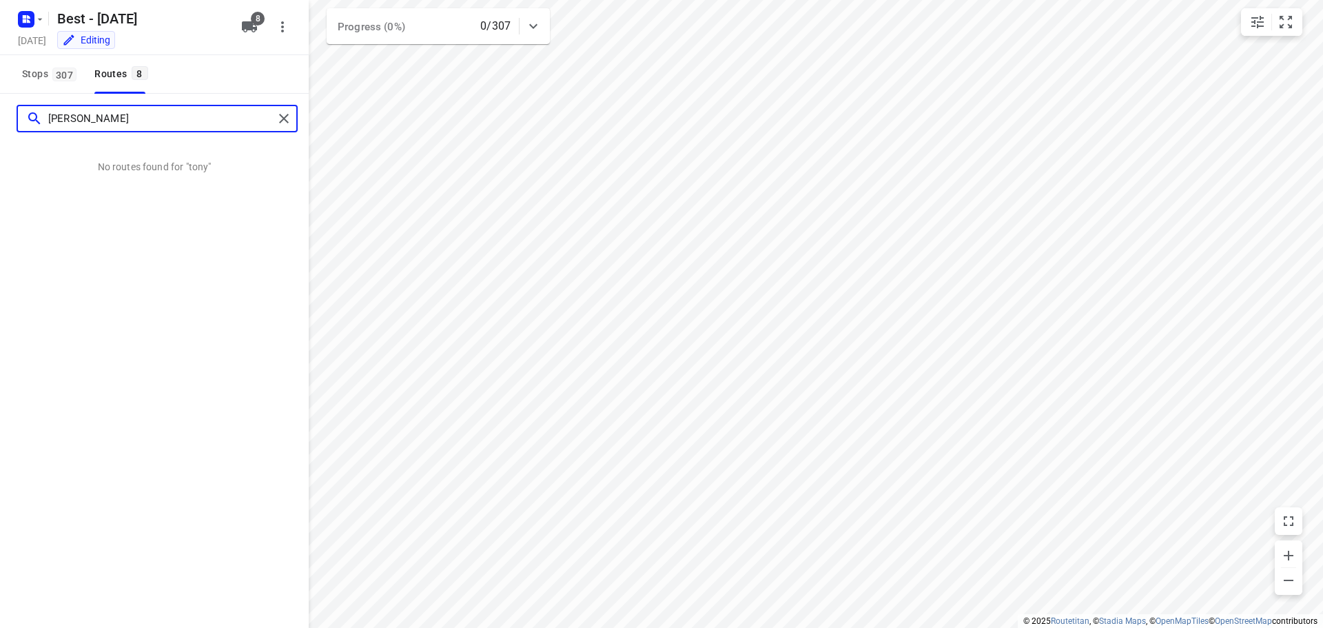
click at [271, 123] on input "tony" at bounding box center [160, 118] width 225 height 21
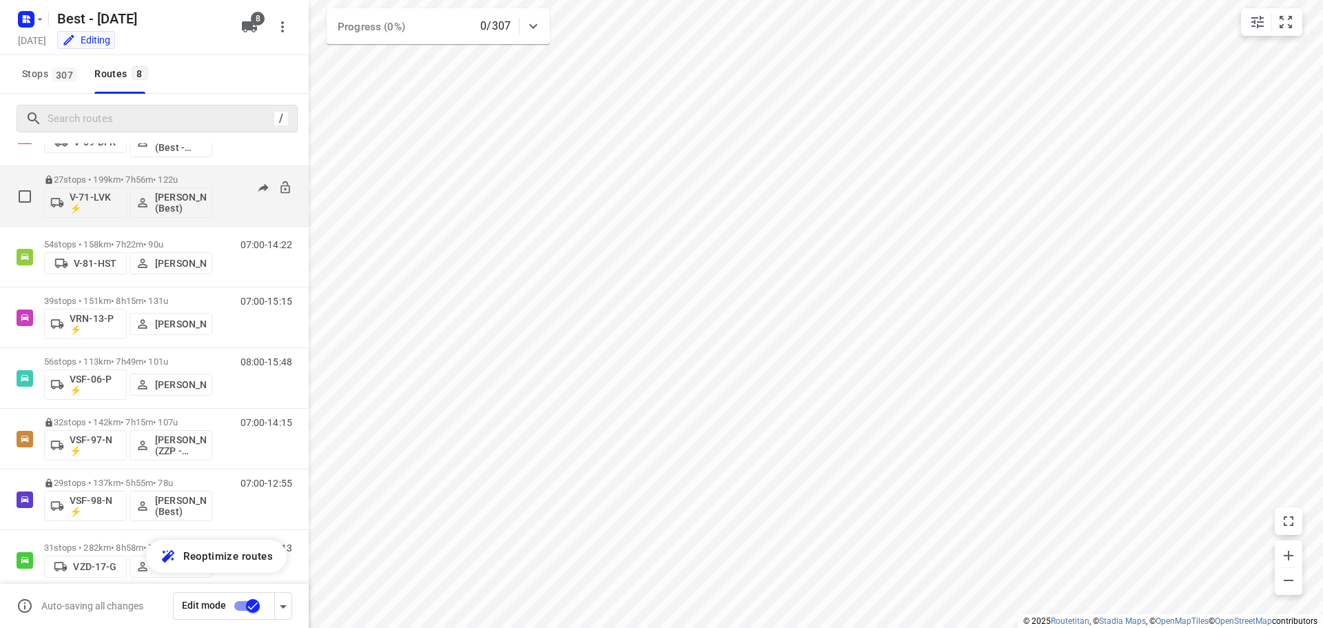
scroll to position [90, 0]
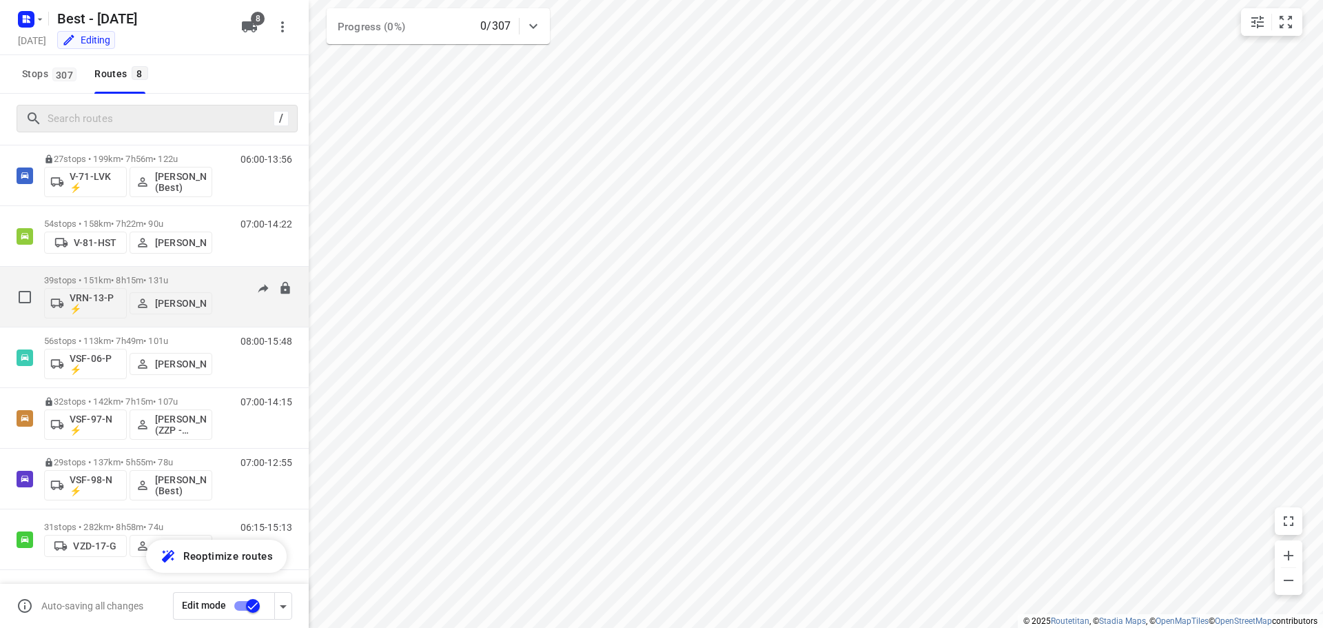
click at [85, 300] on p "VRN-13-P ⚡" at bounding box center [95, 303] width 51 height 22
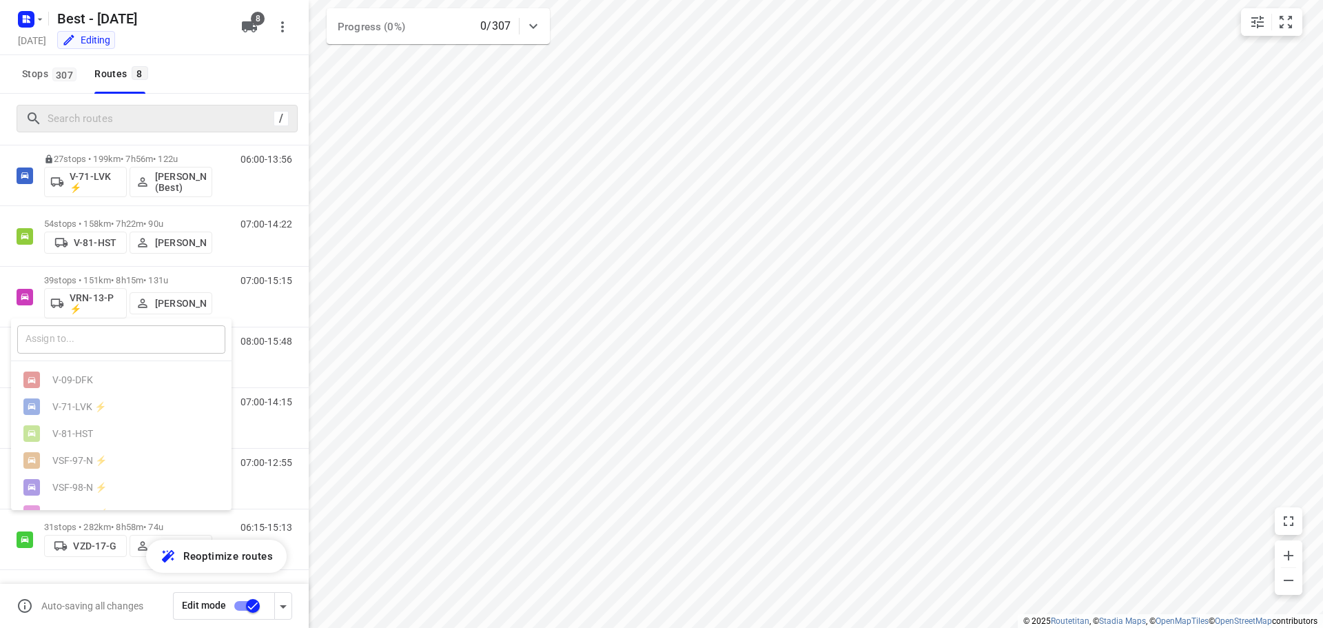
click at [107, 335] on input "text" at bounding box center [121, 339] width 208 height 28
click at [138, 96] on div at bounding box center [661, 314] width 1323 height 628
